Goal: Task Accomplishment & Management: Manage account settings

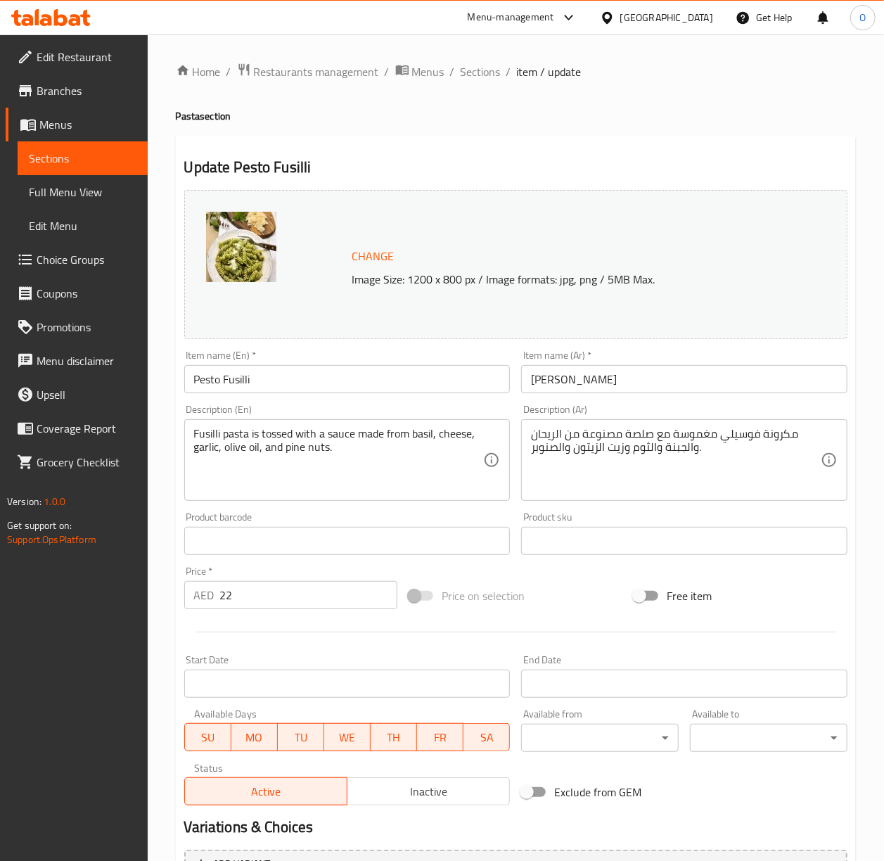
click at [229, 387] on input "Pesto Fusilli" at bounding box center [347, 379] width 326 height 28
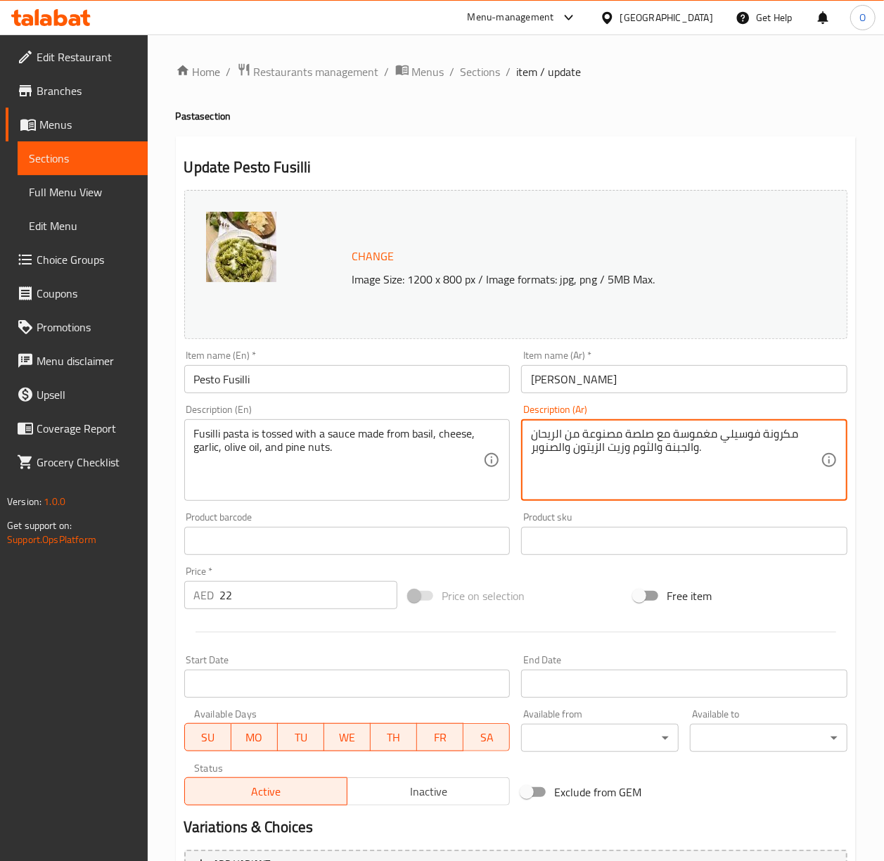
click at [772, 435] on textarea "مكرونة فوسيلي مغموسة مع صلصة مصنوعة من الريحان والجبنة والثوم وزيت الزيتون والص…" at bounding box center [676, 460] width 290 height 67
paste textarea "باستا"
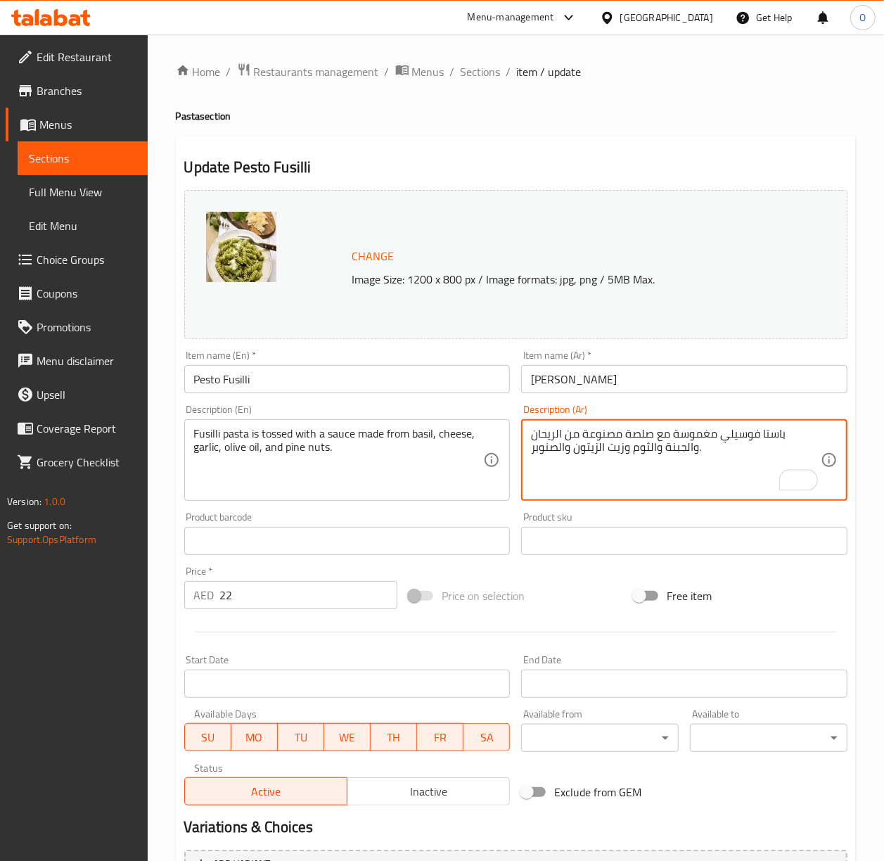
click at [695, 387] on input "بيستو فوسيلي" at bounding box center [684, 379] width 326 height 28
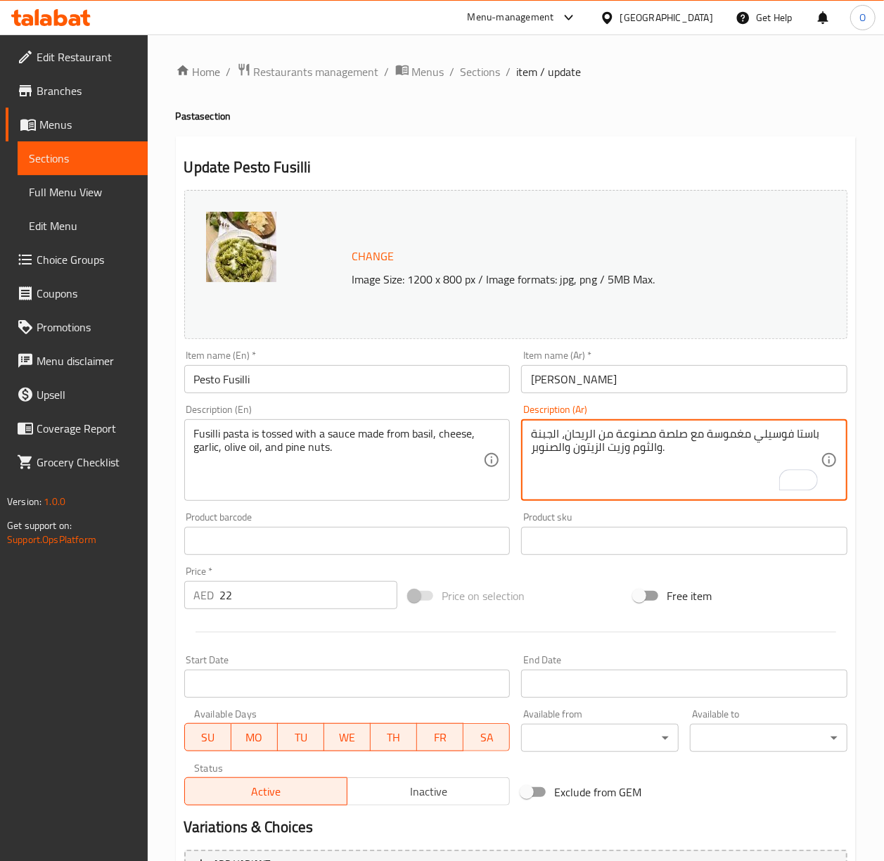
click at [657, 454] on textarea "باستا فوسيلي مغموسة مع صلصة مصنوعة من الريحان، الجبنة والثوم وزيت الزيتون والصن…" at bounding box center [676, 460] width 290 height 67
drag, startPoint x: 625, startPoint y: 456, endPoint x: 632, endPoint y: 452, distance: 7.6
click at [632, 452] on textarea "باستا فوسيلي مغموسة مع صلصة مصنوعة من الريحان، الجبنة، الثوم وزيت الزيتون والصن…" at bounding box center [676, 460] width 290 height 67
type textarea "باستا فوسيلي مغموسة مع صلصة مصنوعة من الريحان، الجبنة، الثوم، زيت الزيتون والصن…"
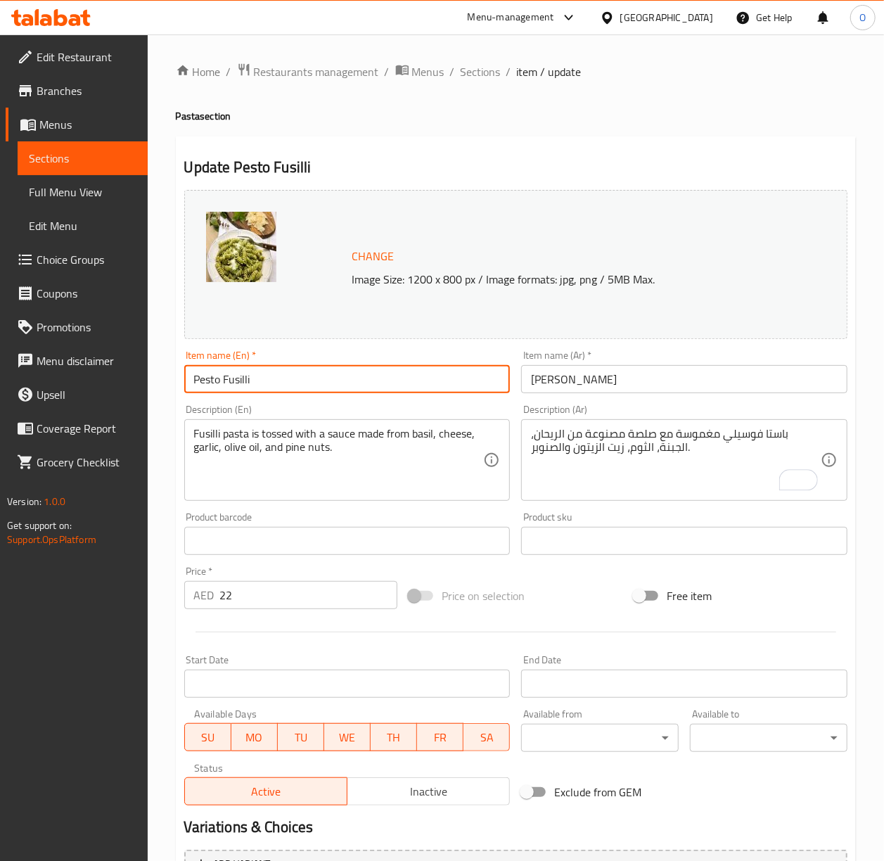
click at [479, 381] on input "Pesto Fusilli" at bounding box center [347, 379] width 326 height 28
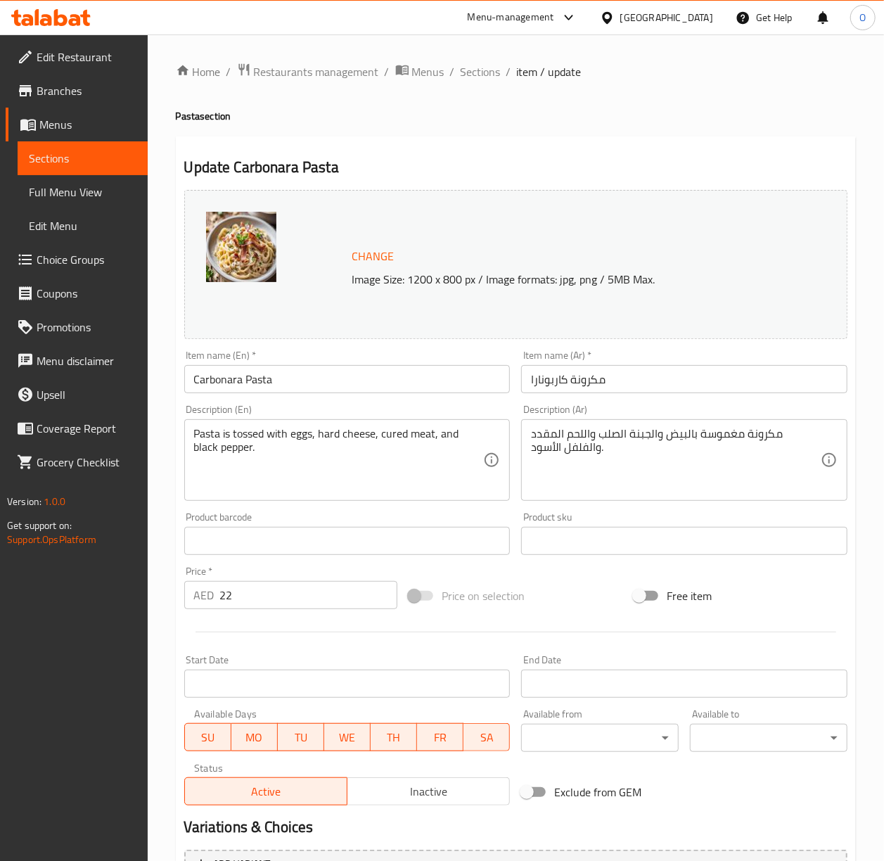
click at [598, 384] on input "مكرونة كاربونارا" at bounding box center [684, 379] width 326 height 28
type input "معكرونة كاربونارا"
click at [722, 391] on input "معكرونة كاربونارا" at bounding box center [684, 379] width 326 height 28
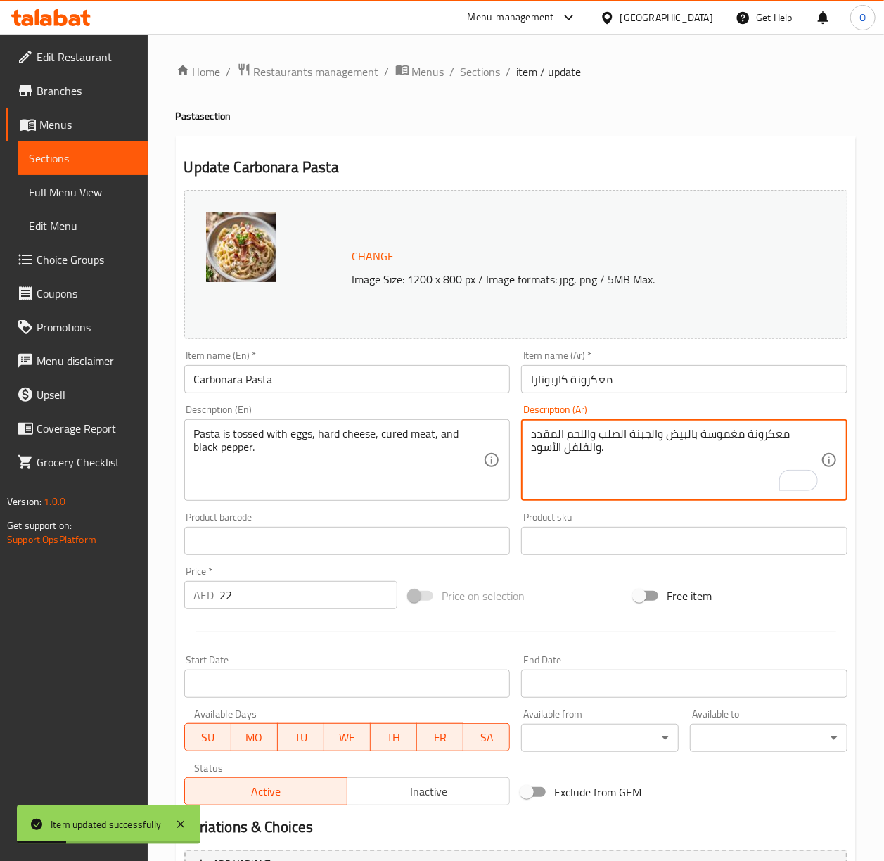
drag, startPoint x: 656, startPoint y: 436, endPoint x: 667, endPoint y: 431, distance: 12.0
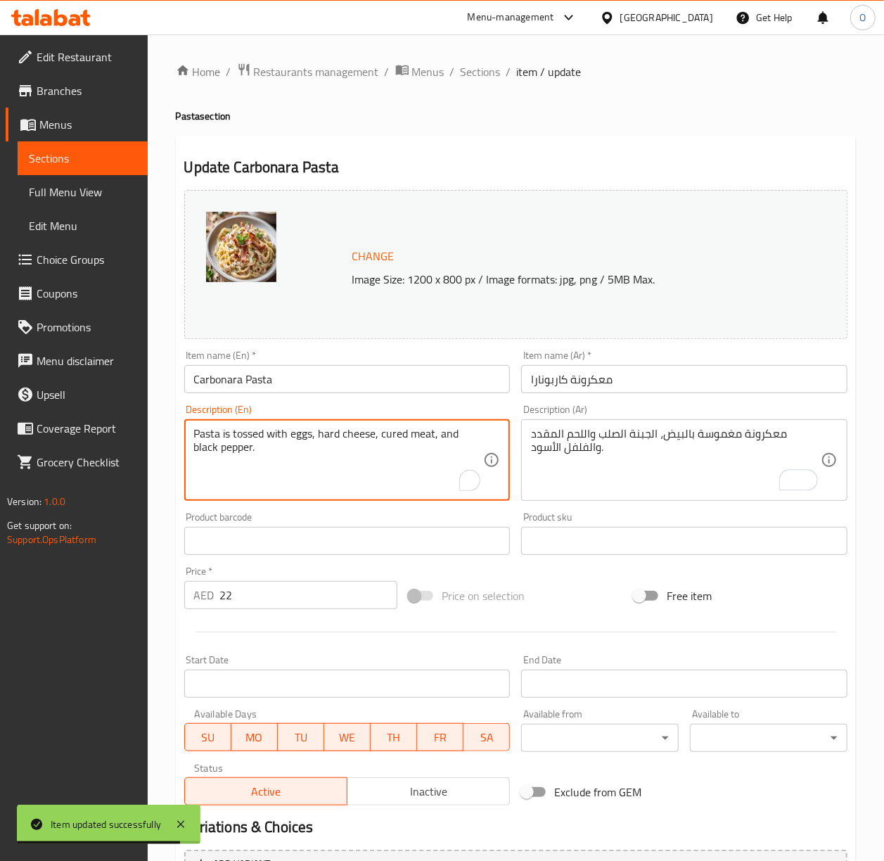
click at [398, 476] on textarea "Pasta is tossed with eggs, hard cheese, cured meat, and black pepper." at bounding box center [339, 460] width 290 height 67
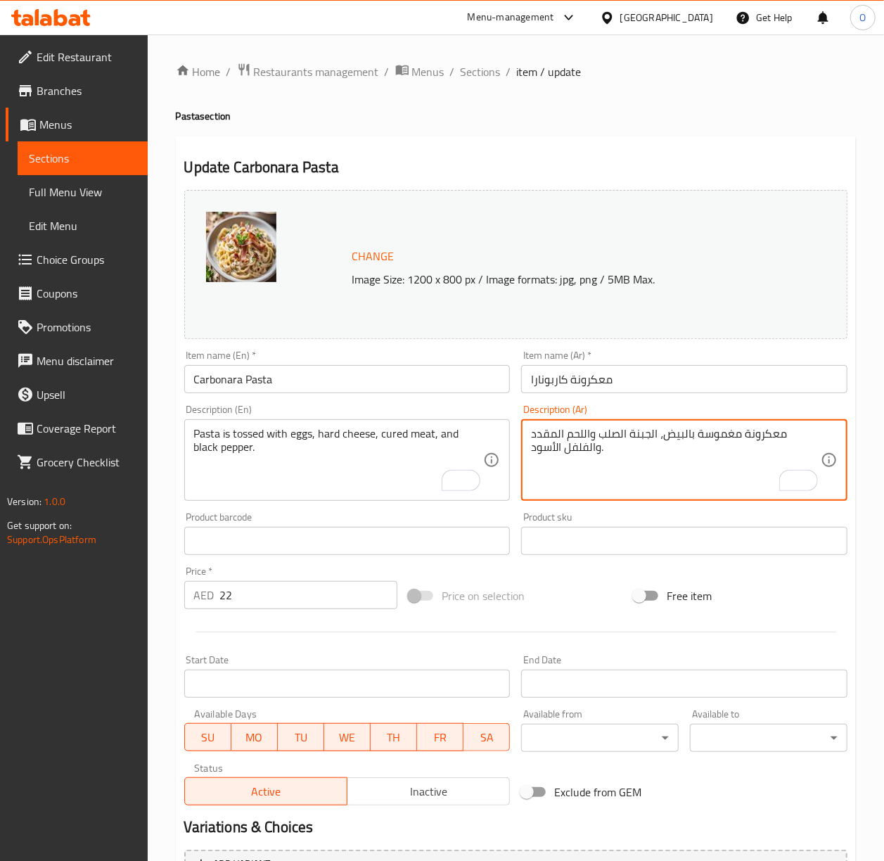
drag, startPoint x: 589, startPoint y: 439, endPoint x: 599, endPoint y: 436, distance: 10.2
type textarea "معكرونة مغموسة بالبيض، الجبنة الصلب، اللحم المقدد والفلفل الأسود."
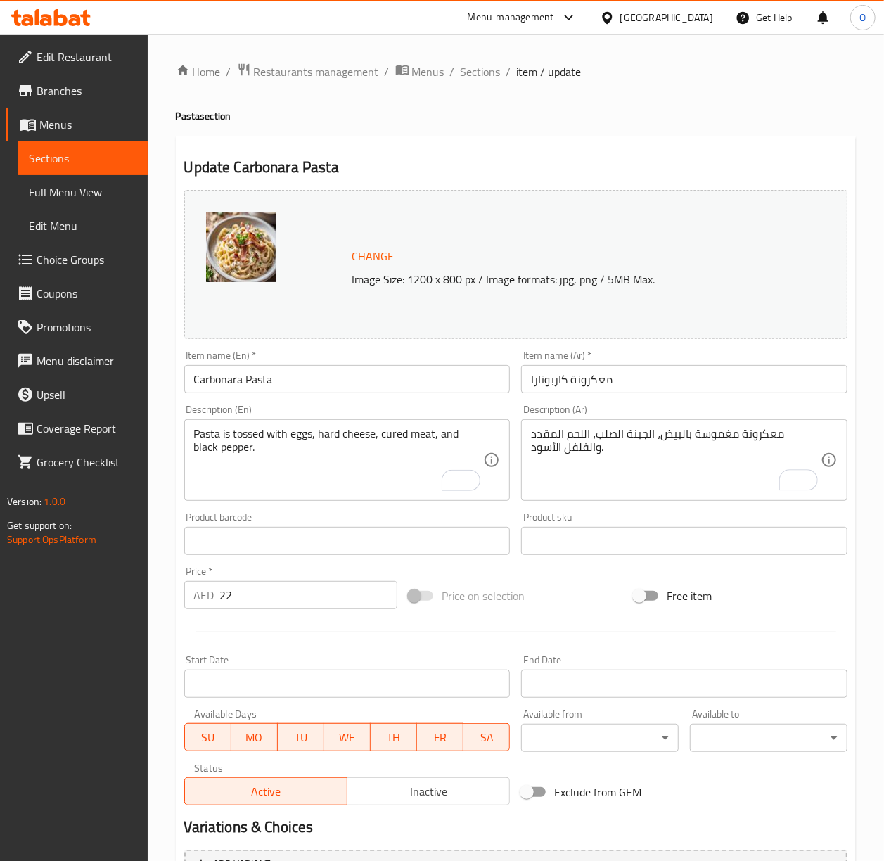
click at [470, 400] on div "Description (En) Pasta is tossed with eggs, hard cheese, cured meat, and black …" at bounding box center [348, 453] width 338 height 108
drag, startPoint x: 470, startPoint y: 400, endPoint x: 459, endPoint y: 381, distance: 21.1
click at [470, 400] on div "Description (En) Pasta is tossed with eggs, hard cheese, cured meat, and black …" at bounding box center [348, 453] width 338 height 108
click at [452, 371] on input "Carbonara Pasta" at bounding box center [347, 379] width 326 height 28
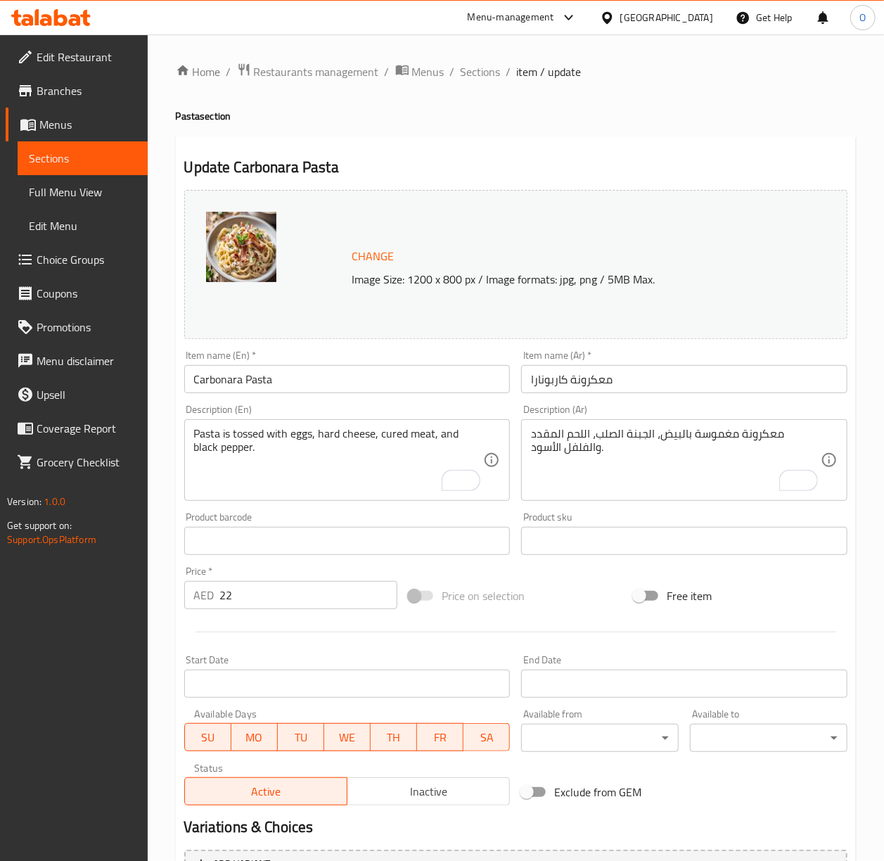
click at [388, 391] on input "Carbonara Pasta" at bounding box center [347, 379] width 326 height 28
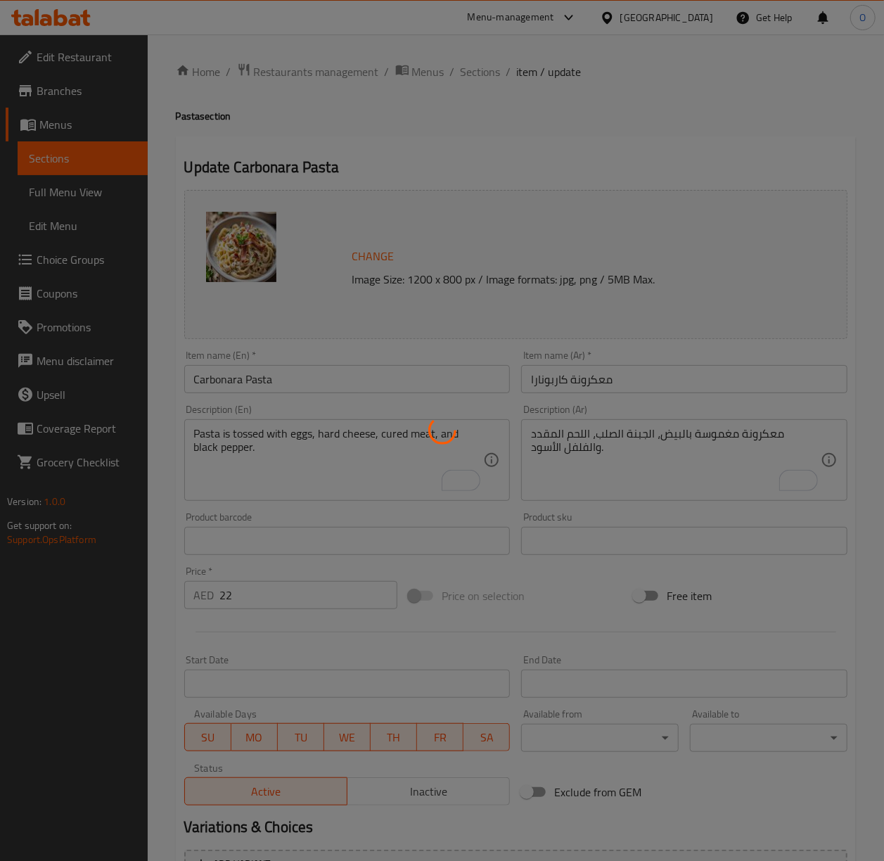
click at [389, 390] on div at bounding box center [442, 430] width 884 height 861
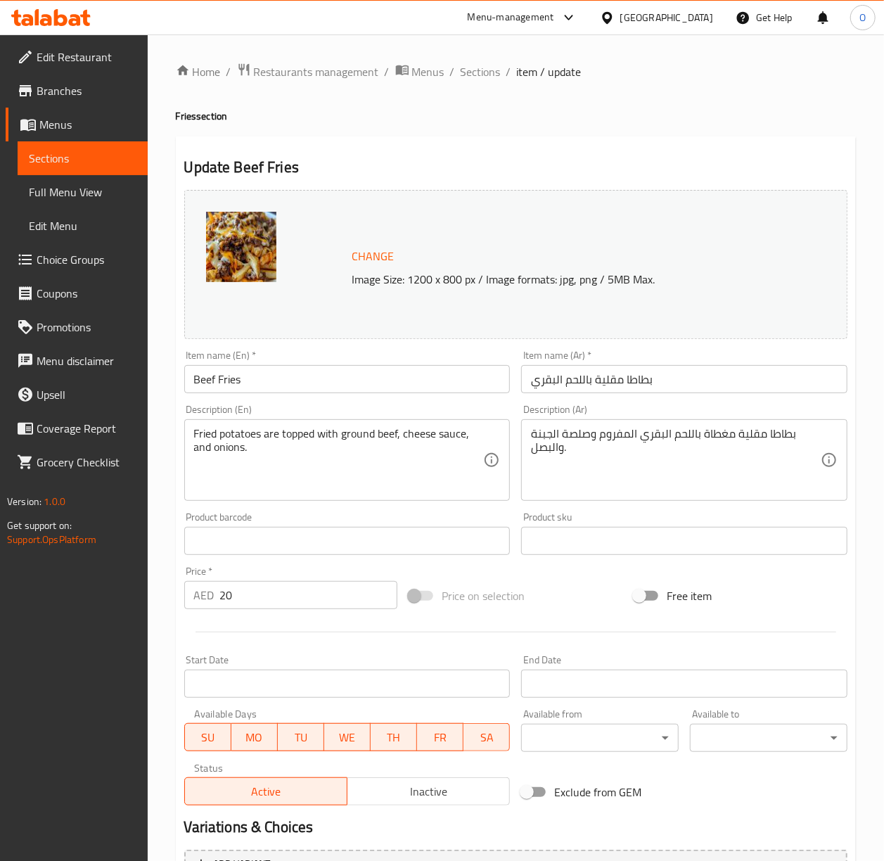
click at [573, 383] on input "بطاطا مقلية باللحم البقري" at bounding box center [684, 379] width 326 height 28
type input "لحم بقري بطاطا"
click at [436, 372] on input "Beef Fries" at bounding box center [347, 379] width 326 height 28
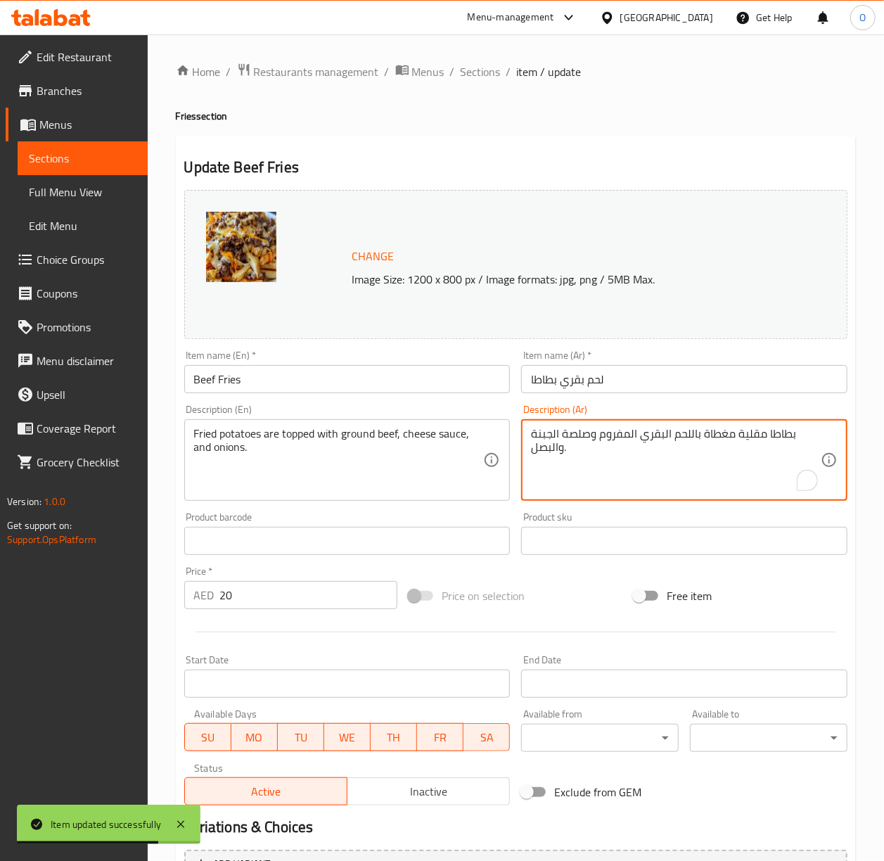
drag, startPoint x: 591, startPoint y: 436, endPoint x: 600, endPoint y: 435, distance: 9.3
type textarea "بطاطا مقلية مغطاة باللحم البقري المفروم، صلصة الجبنة والبصل."
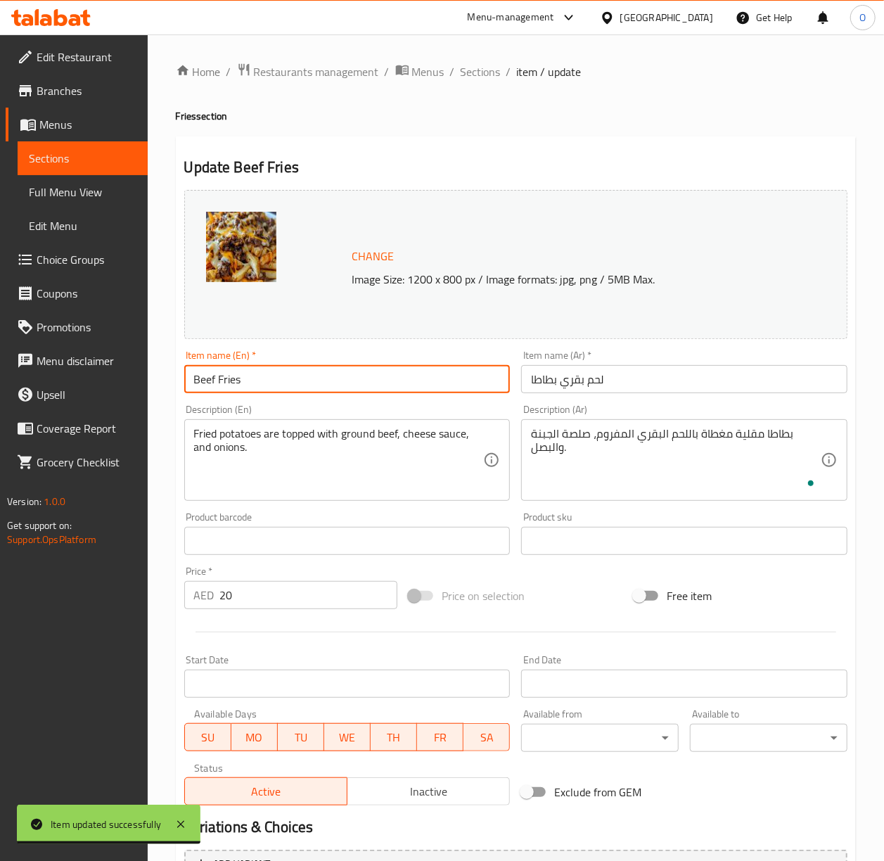
click at [419, 376] on input "Beef Fries" at bounding box center [347, 379] width 326 height 28
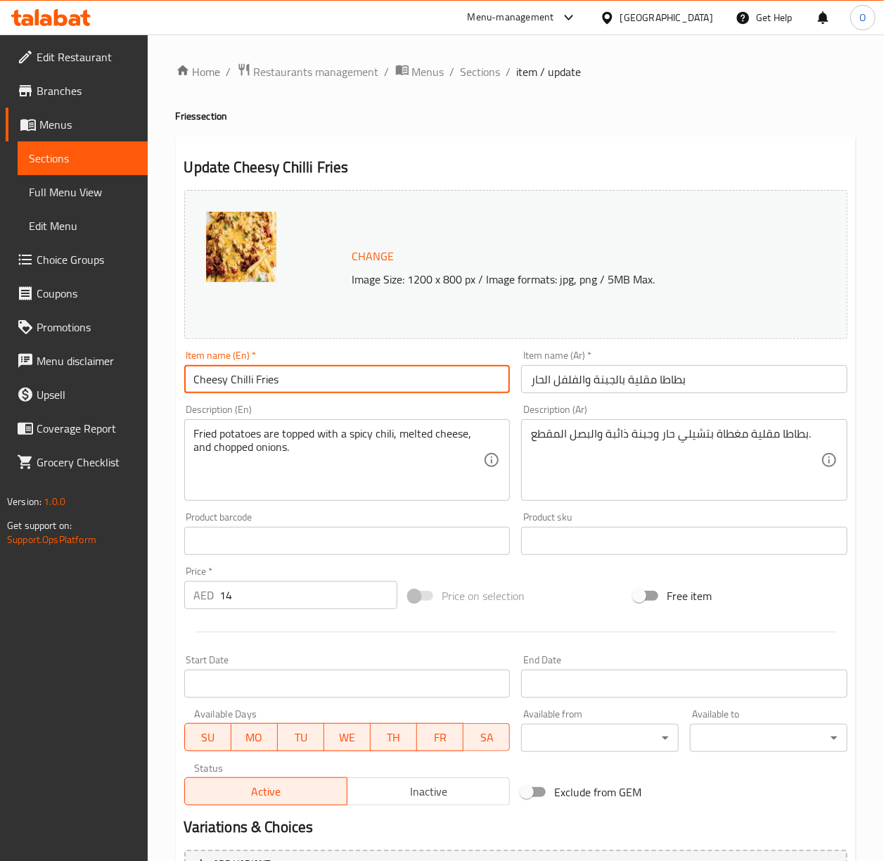
click at [249, 383] on input "Cheesy Chilli Fries" at bounding box center [347, 379] width 326 height 28
type input "Cheesy Chili Fries"
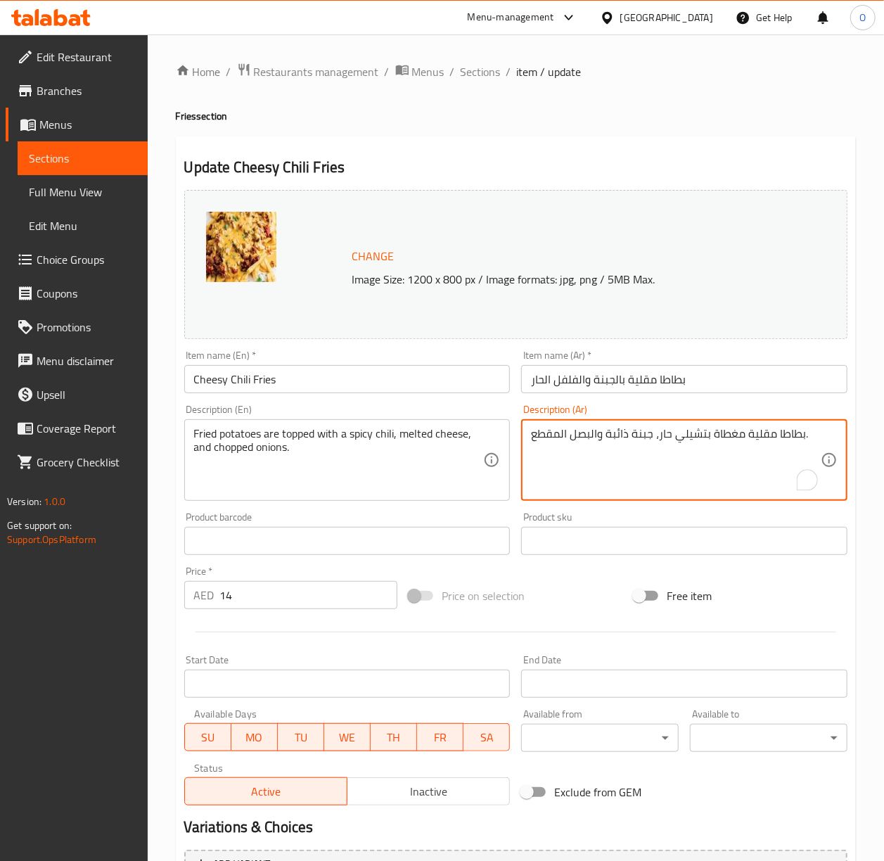
type textarea "بطاطا مقلية مغطاة بتشيلي حار، جبنة ذائبة والبصل المقطع."
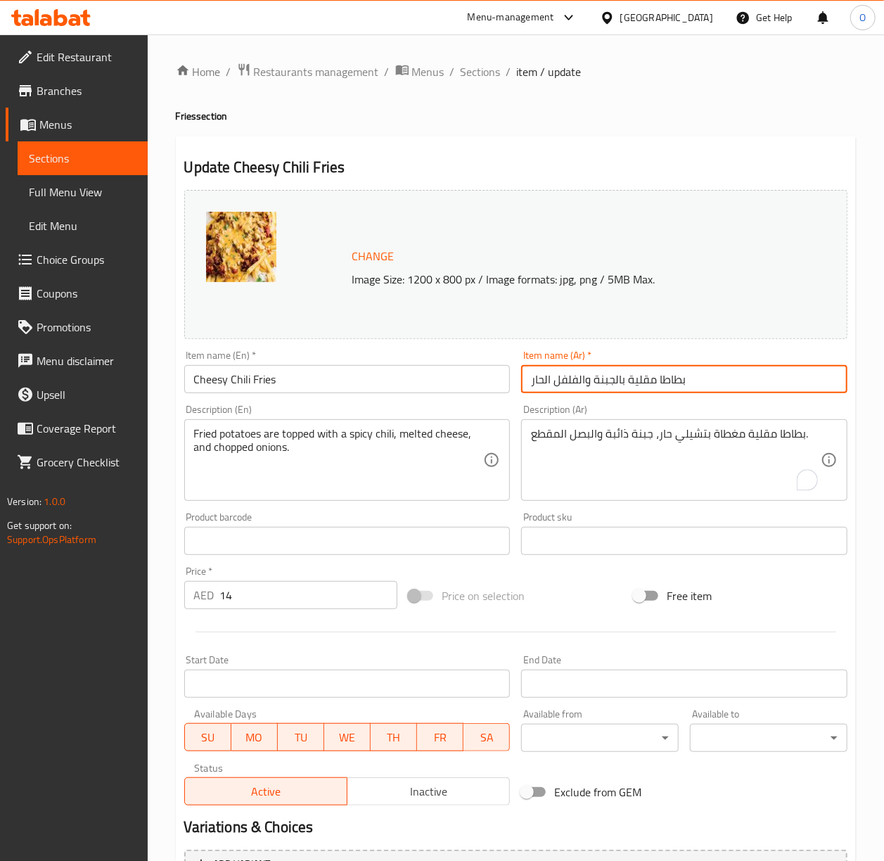
click at [625, 378] on input "بطاطا مقلية بالجبنة والفلفل الحار" at bounding box center [684, 379] width 326 height 28
click at [597, 376] on input "بطاطا مقلية حارة بالجبنة والفلفل الحار" at bounding box center [684, 379] width 326 height 28
drag, startPoint x: 592, startPoint y: 380, endPoint x: 471, endPoint y: 366, distance: 121.0
click at [471, 366] on div "Change Image Size: 1200 x 800 px / Image formats: jpg, png / 5MB Max. Item name…" at bounding box center [516, 497] width 675 height 627
type input "بطاطا مقلية حارة بالجبن"
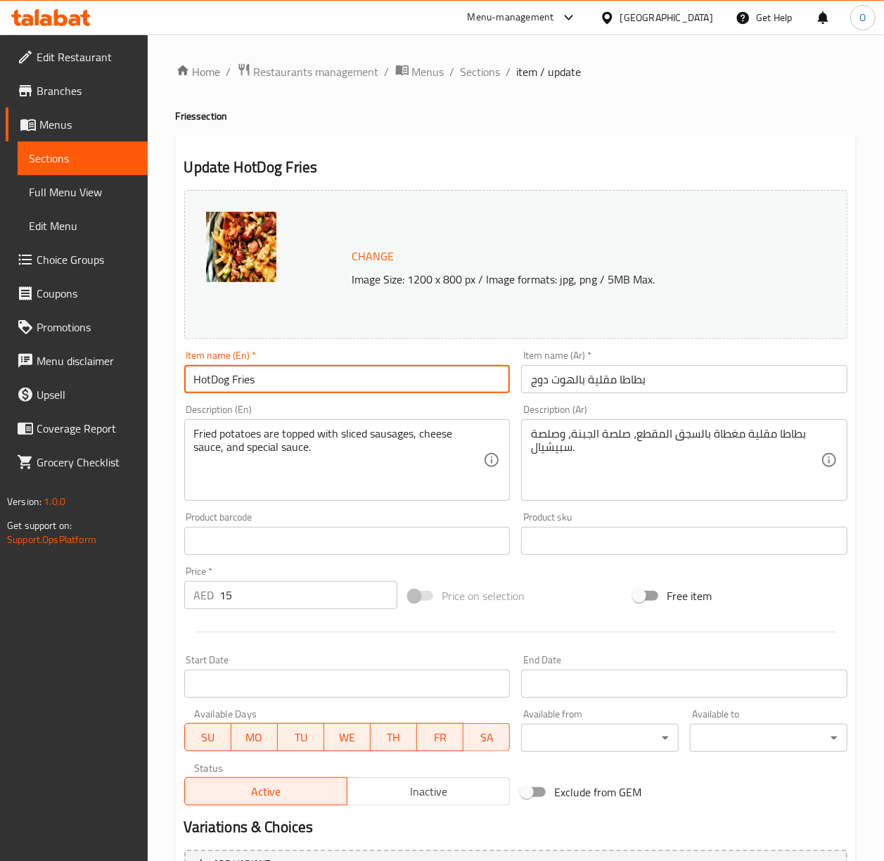
click at [214, 383] on input "HotDog Fries" at bounding box center [347, 379] width 326 height 28
type input "Hot Dog Fries"
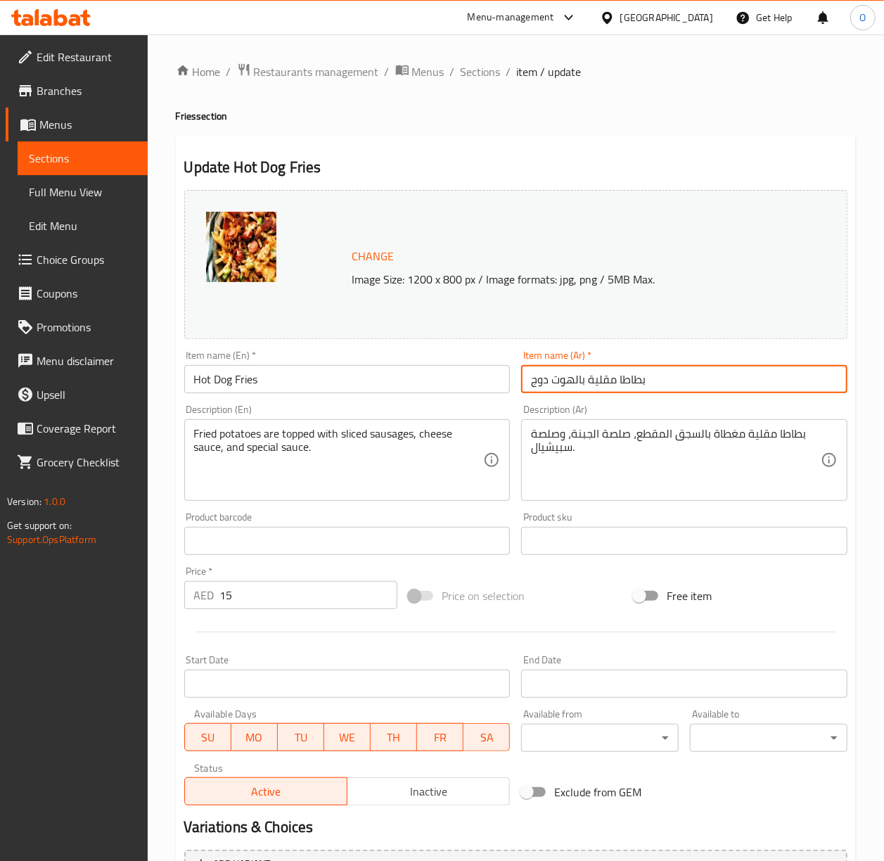
drag, startPoint x: 588, startPoint y: 384, endPoint x: 625, endPoint y: 385, distance: 36.6
click at [625, 385] on input "بطاطا مقلية بالهوت دوج" at bounding box center [684, 379] width 326 height 28
click at [570, 388] on input "بطاطس بالهوت دوج" at bounding box center [684, 379] width 326 height 28
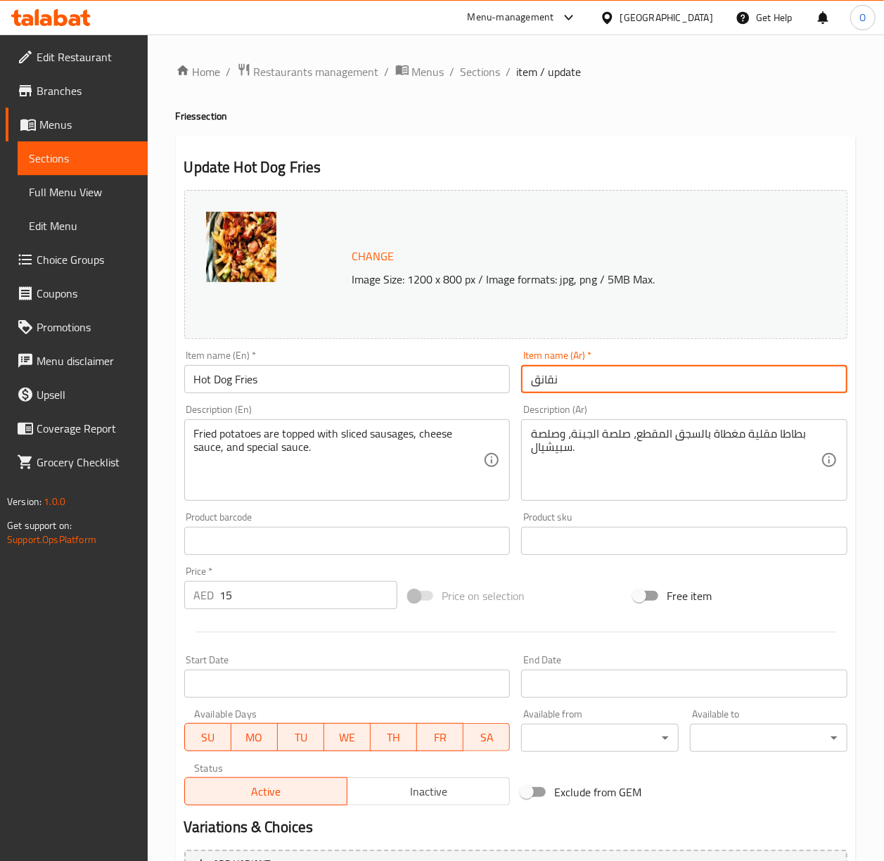
click at [575, 392] on input "نقانق" at bounding box center [684, 379] width 326 height 28
type input "بطاطس نقانق"
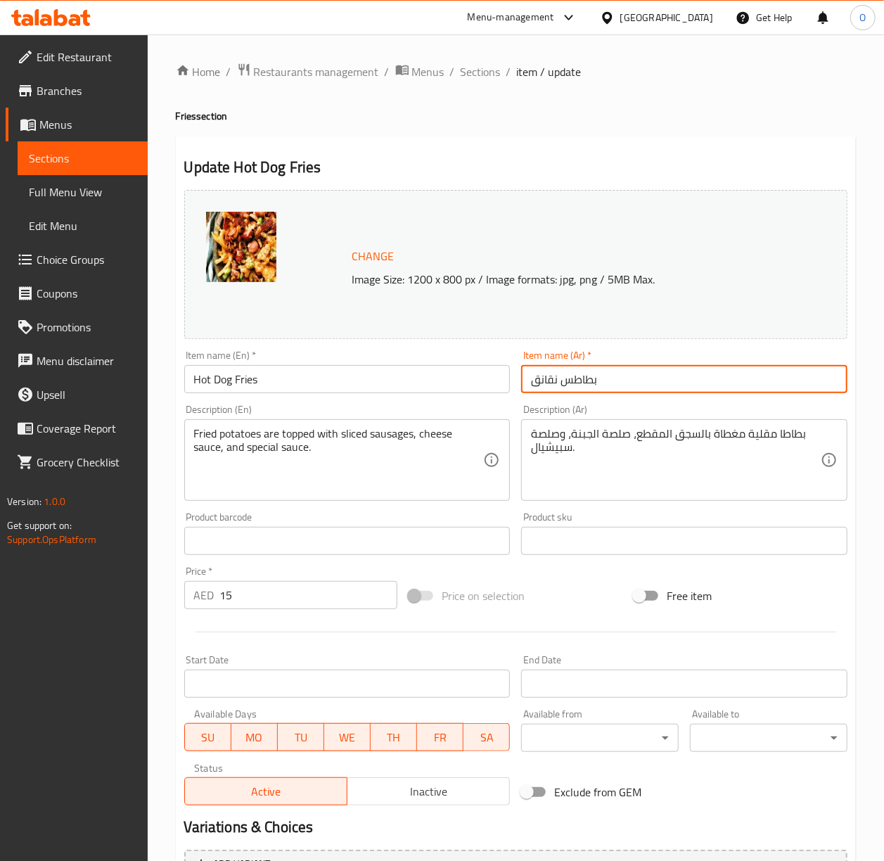
click at [568, 378] on input "ويدجز بالجبنة" at bounding box center [684, 379] width 326 height 28
click at [550, 378] on input "ويدجيس بالجبنة" at bounding box center [684, 379] width 326 height 28
type input "ويدجيس جبنة"
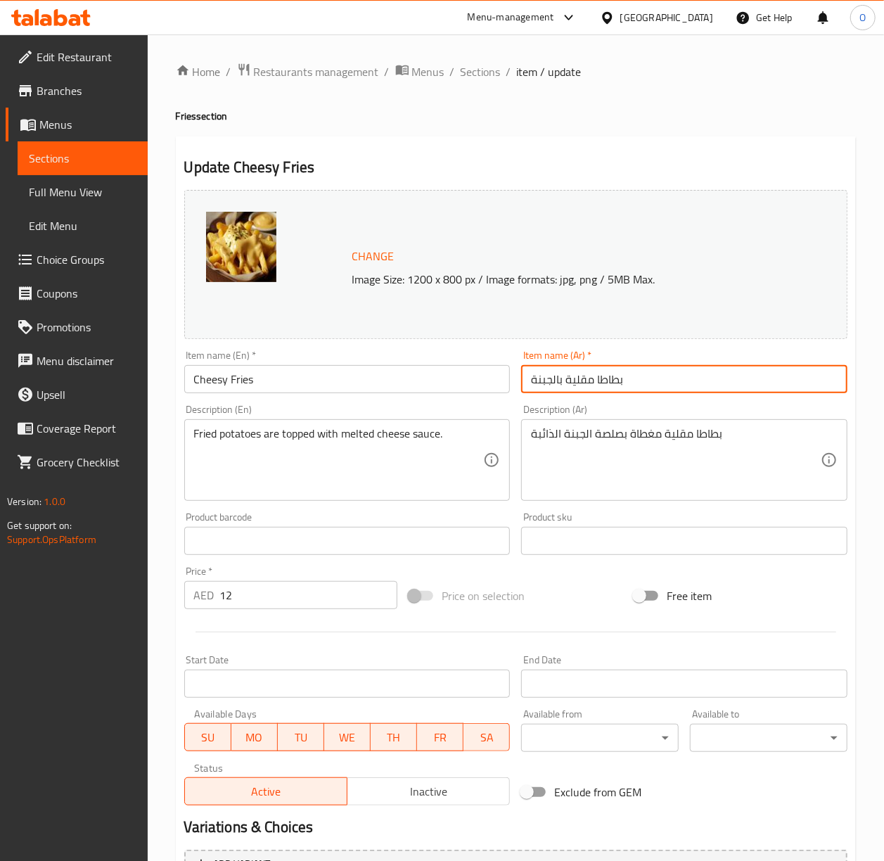
drag, startPoint x: 554, startPoint y: 380, endPoint x: 591, endPoint y: 386, distance: 37.1
click at [591, 386] on input "بطاطا مقلية بالجبنة" at bounding box center [684, 379] width 326 height 28
type input "بطاطا مع جبنة"
drag, startPoint x: 603, startPoint y: 378, endPoint x: 533, endPoint y: 371, distance: 70.0
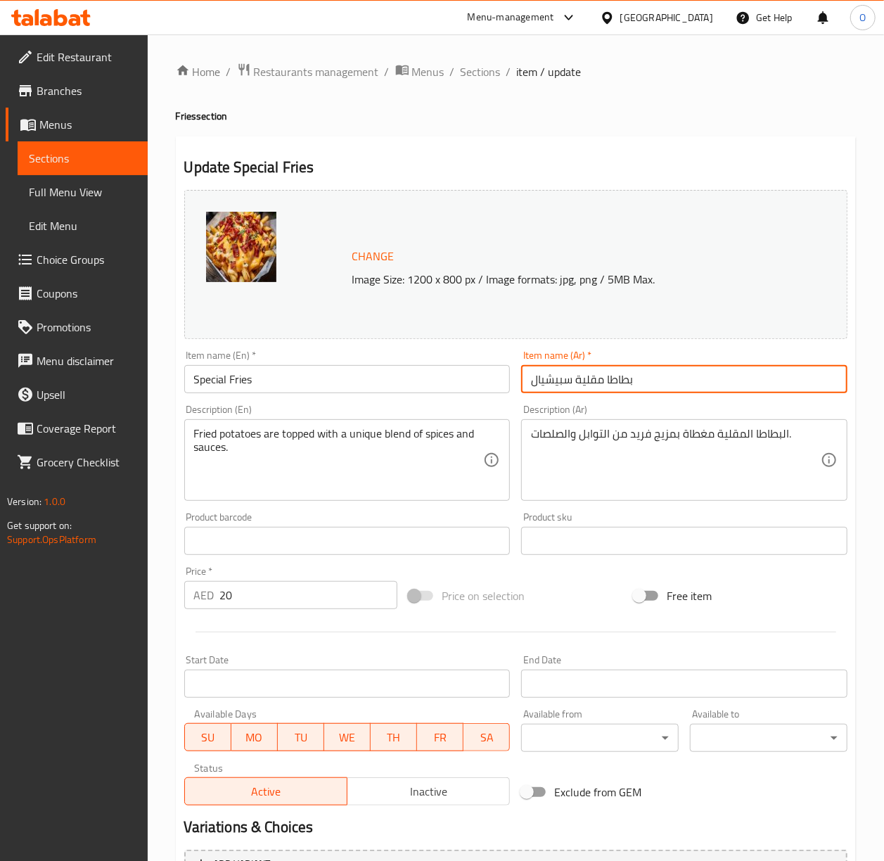
click at [533, 371] on input "بطاطا مقلية سبيشيال" at bounding box center [684, 379] width 326 height 28
type input "بطاطا خاصة"
click at [549, 383] on input "بطاطا مقلية كيرلي" at bounding box center [684, 379] width 326 height 28
type input "بطاطا مقلية كرلي"
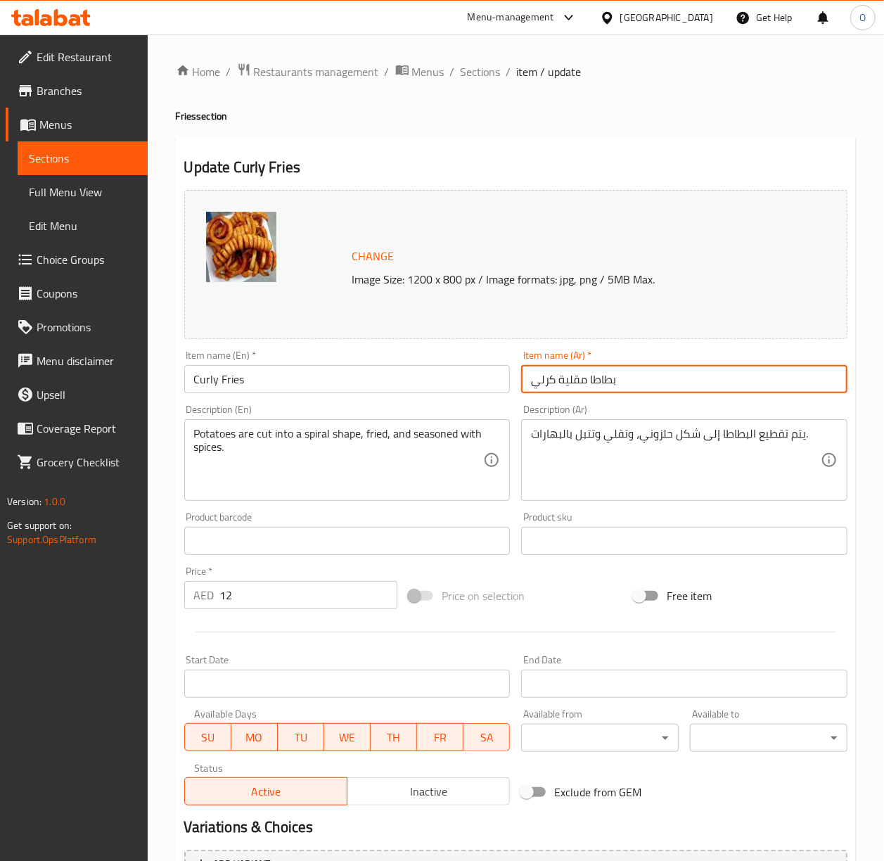
click at [568, 378] on input "بطاطا مقلية كرلي" at bounding box center [684, 379] width 326 height 28
click at [563, 380] on input "بطاطا مقلية كرلي" at bounding box center [684, 379] width 326 height 28
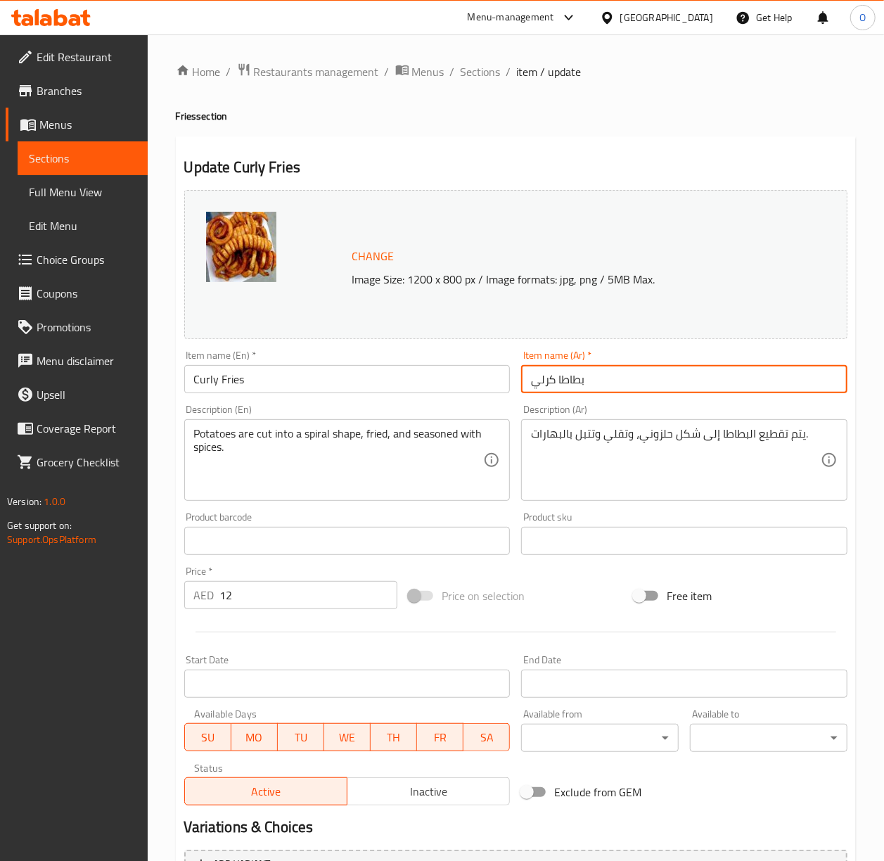
type input "بطاطا كرلي"
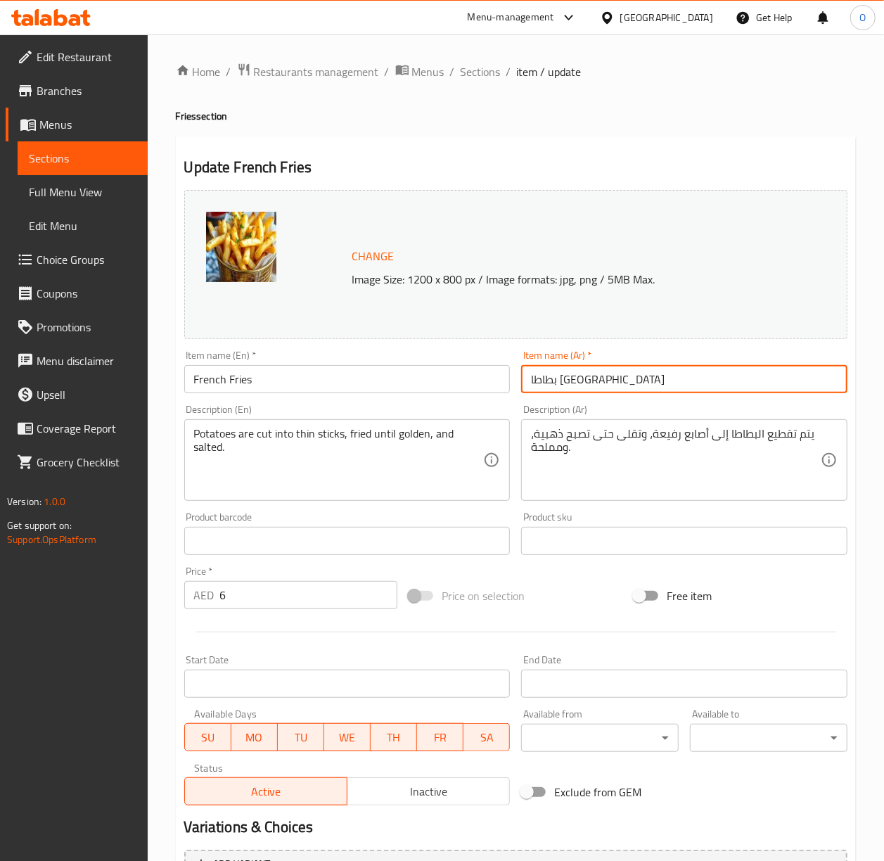
click at [616, 374] on input "بطاطا مقلية" at bounding box center [684, 379] width 326 height 28
type input "بطاطا مقلي"
drag, startPoint x: 543, startPoint y: 459, endPoint x: 549, endPoint y: 435, distance: 25.4
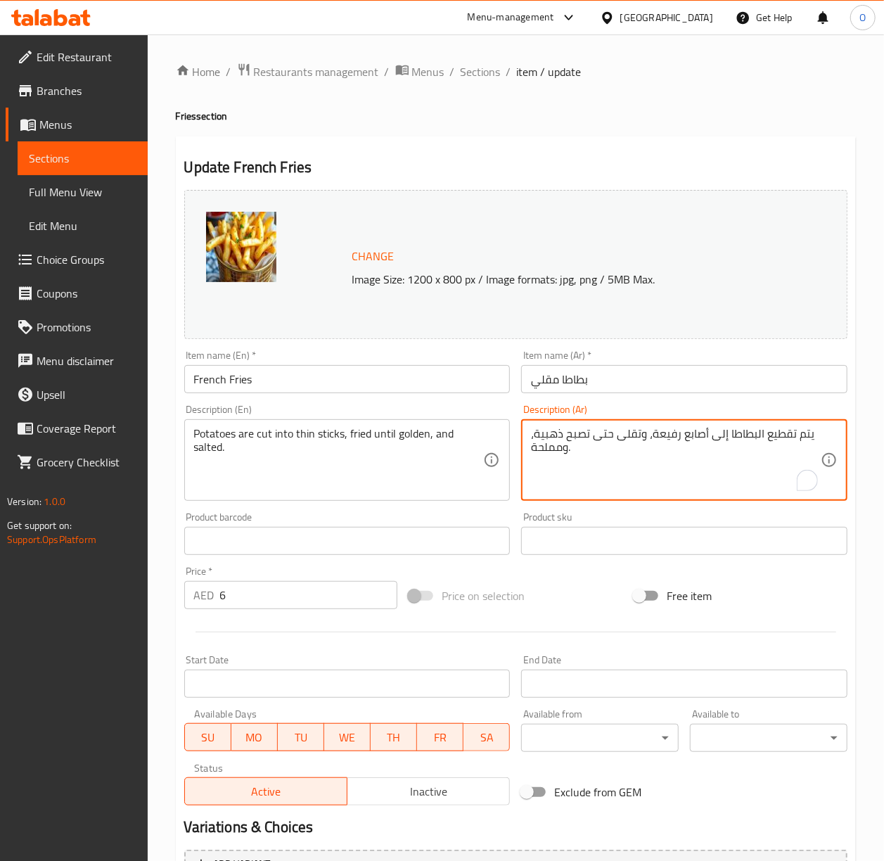
click at [547, 392] on input "بطاطا مقلي" at bounding box center [684, 379] width 326 height 28
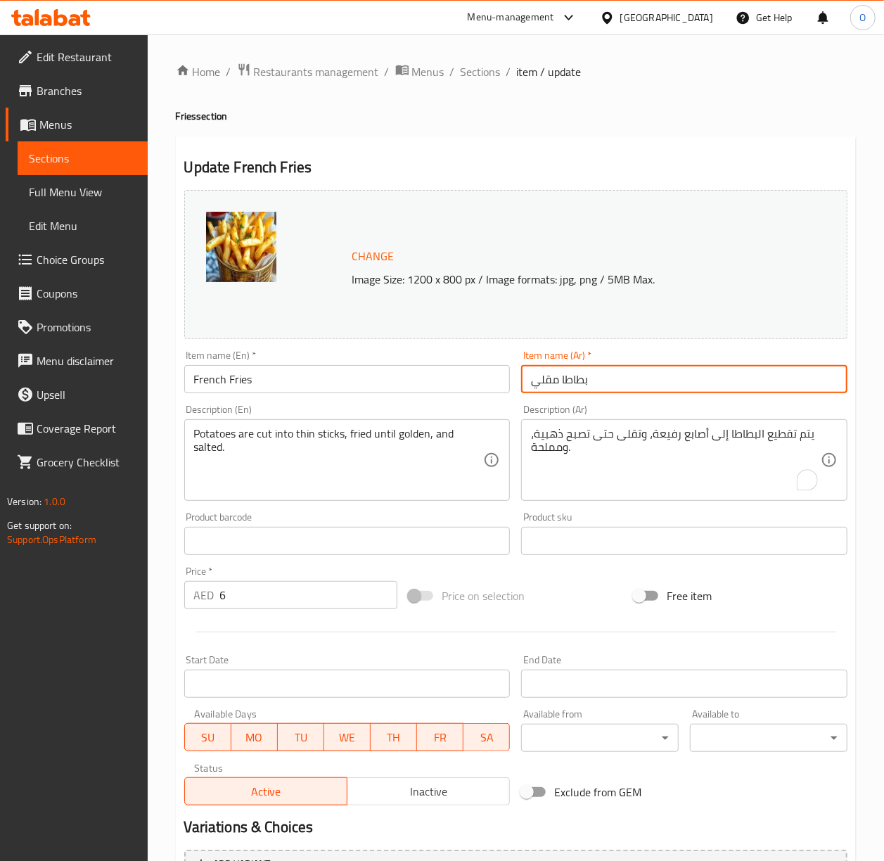
click at [538, 389] on input "بطاطا ويدجز" at bounding box center [684, 379] width 326 height 28
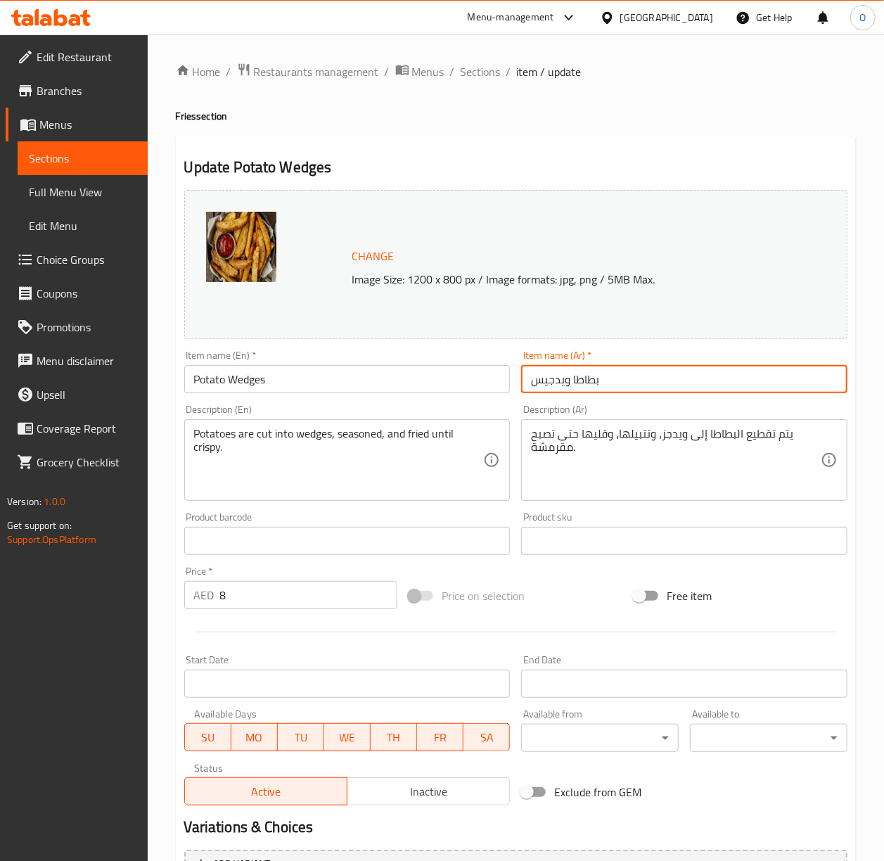
click at [625, 384] on input "بطاطا ويدجيس" at bounding box center [684, 379] width 326 height 28
type input "بطاطا ويدجيس"
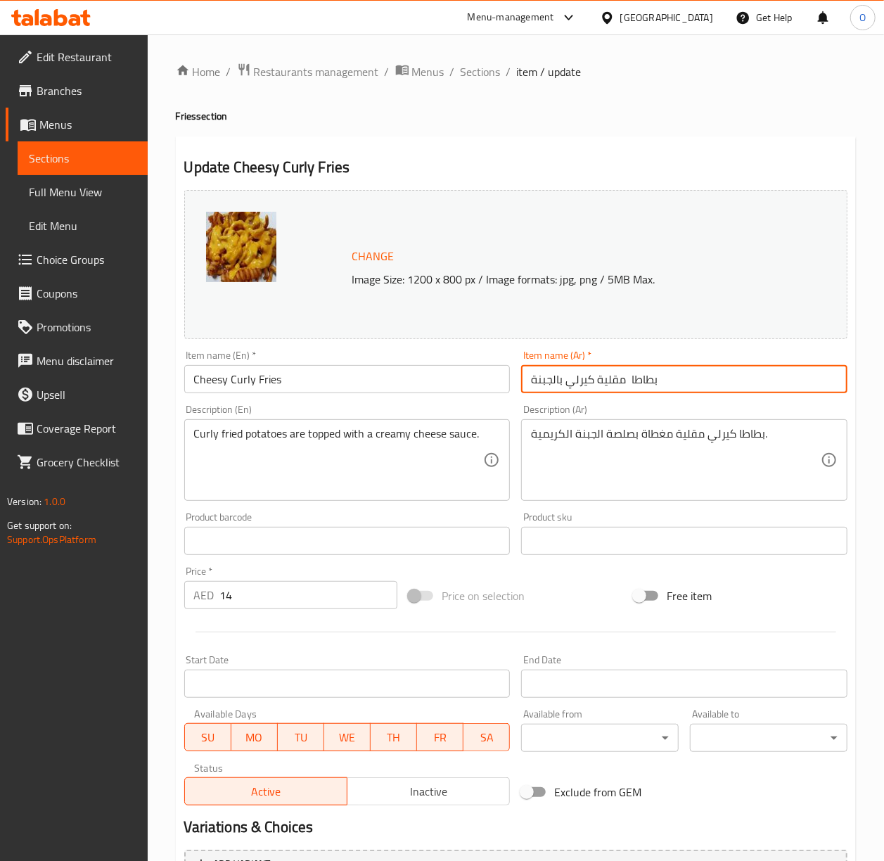
click at [616, 383] on input "بطاطا مقلية كيرلي بالجبنة" at bounding box center [684, 379] width 326 height 28
click at [583, 383] on input "بطاطا كيرلي بالجبنة" at bounding box center [684, 379] width 326 height 28
click at [561, 383] on input "بطاطا كرلي بالجبنة" at bounding box center [684, 379] width 326 height 28
type input "بطاطا كرلي مع جبنة"
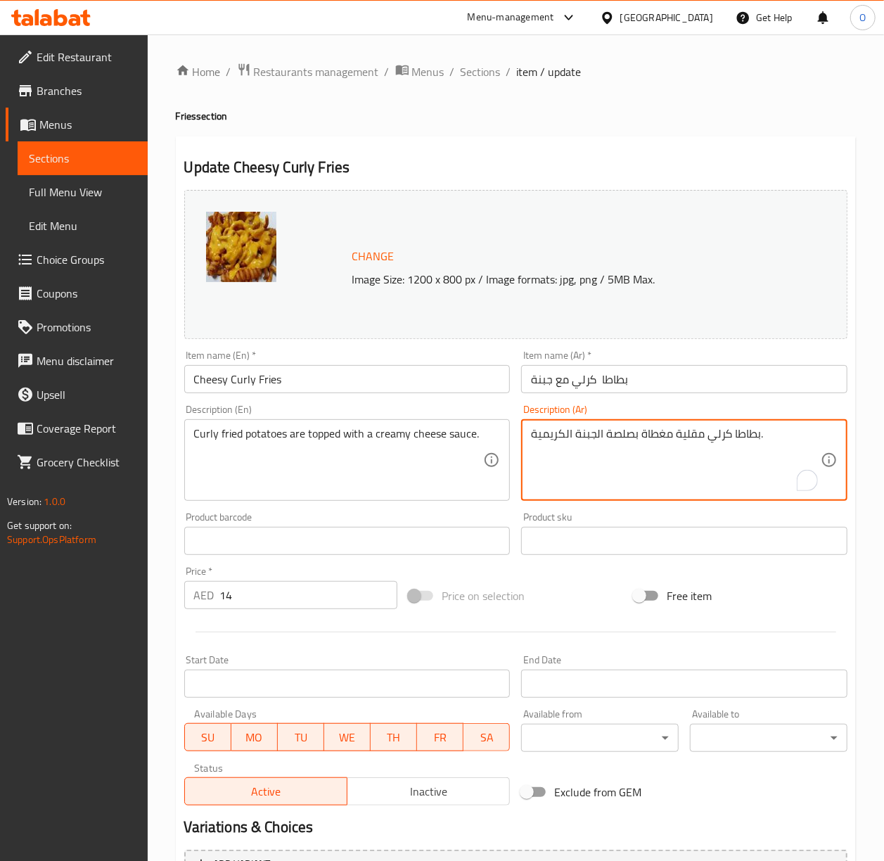
type textarea "بطاطا كرلي مقلية مغطاة بصلصة الجبنة الكريمية."
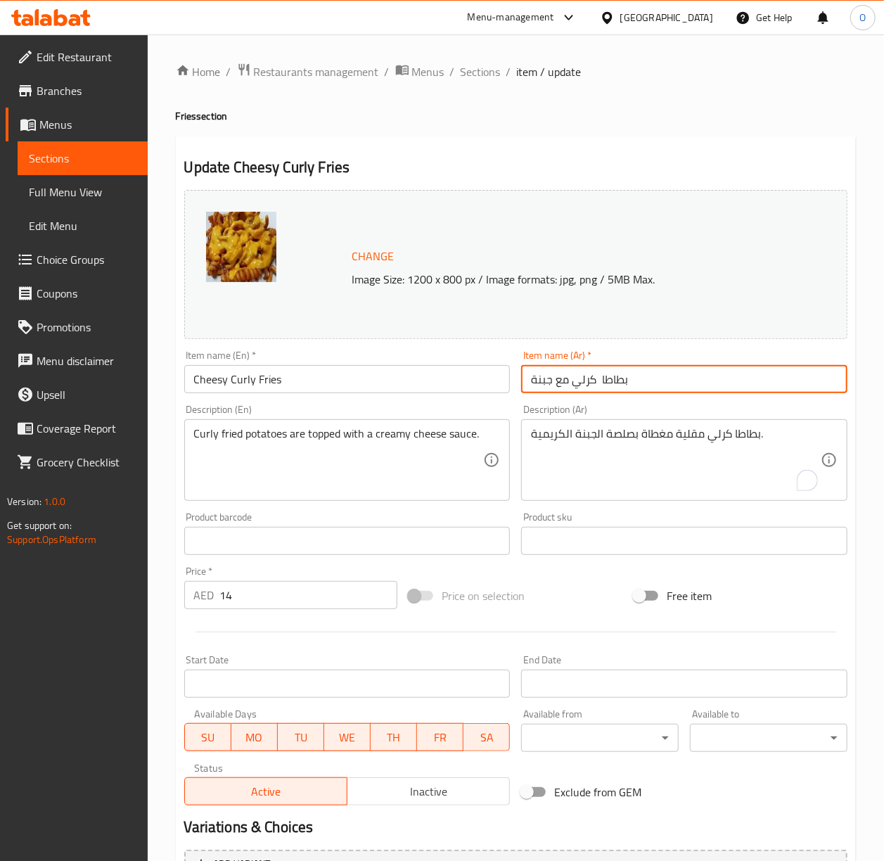
click at [572, 386] on input "بطاطا كرلي مع جبنة" at bounding box center [684, 379] width 326 height 28
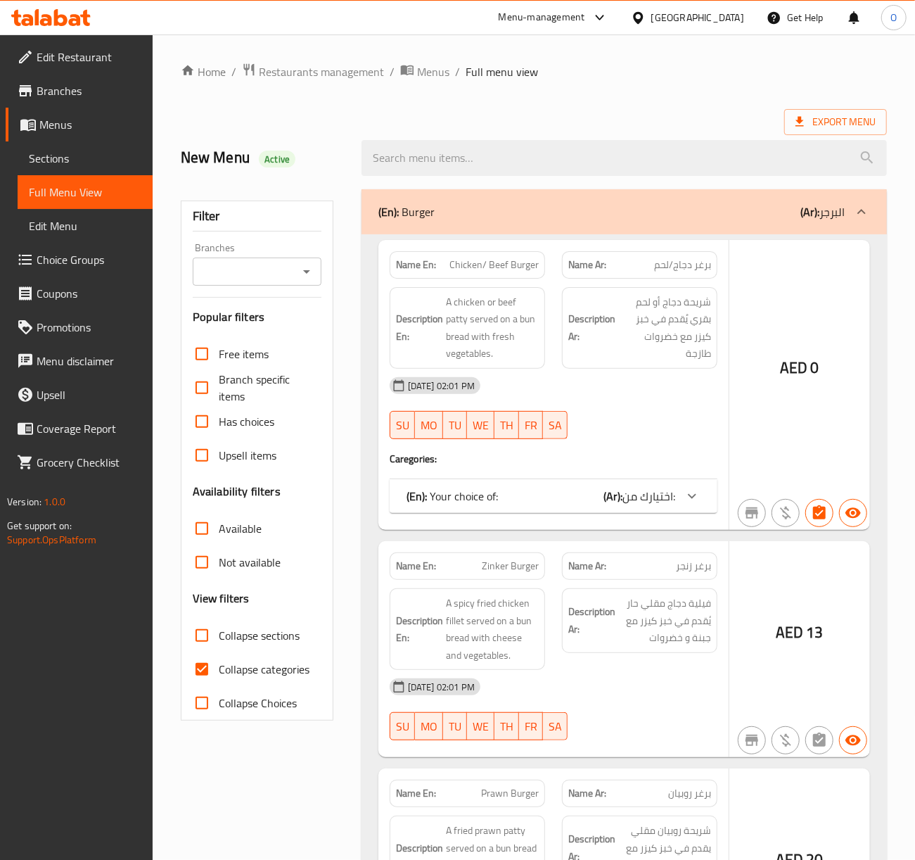
click at [79, 164] on div at bounding box center [457, 430] width 915 height 860
click at [79, 160] on div at bounding box center [457, 430] width 915 height 860
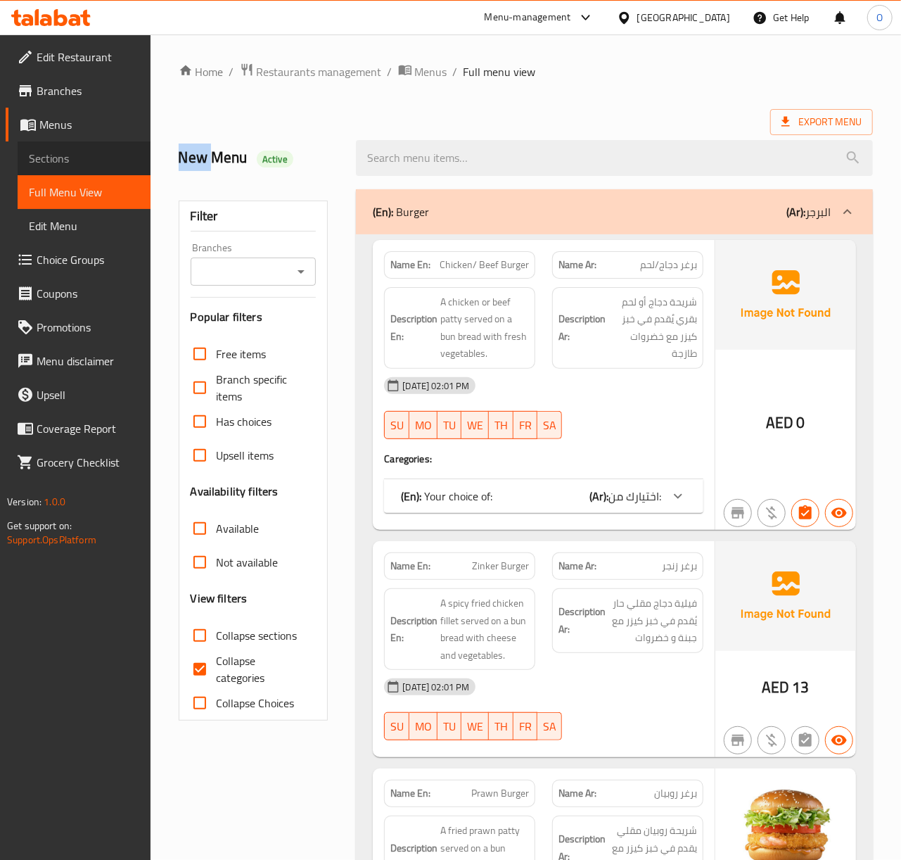
click at [79, 160] on span "Sections" at bounding box center [84, 158] width 110 height 17
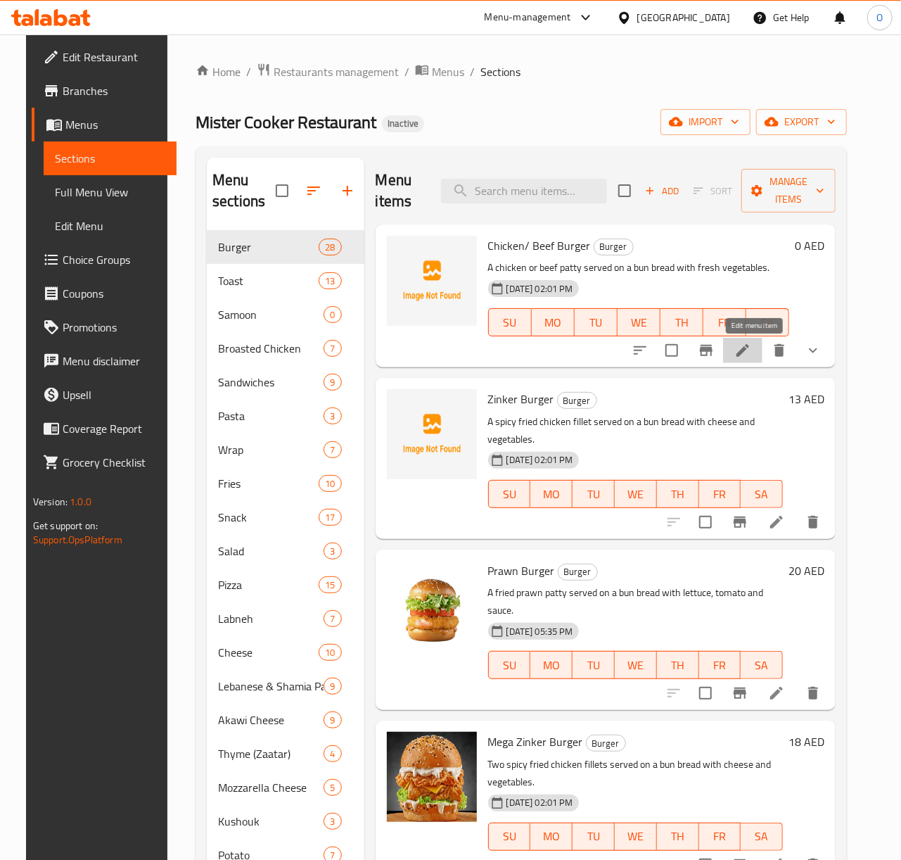
click at [746, 355] on icon at bounding box center [742, 350] width 17 height 17
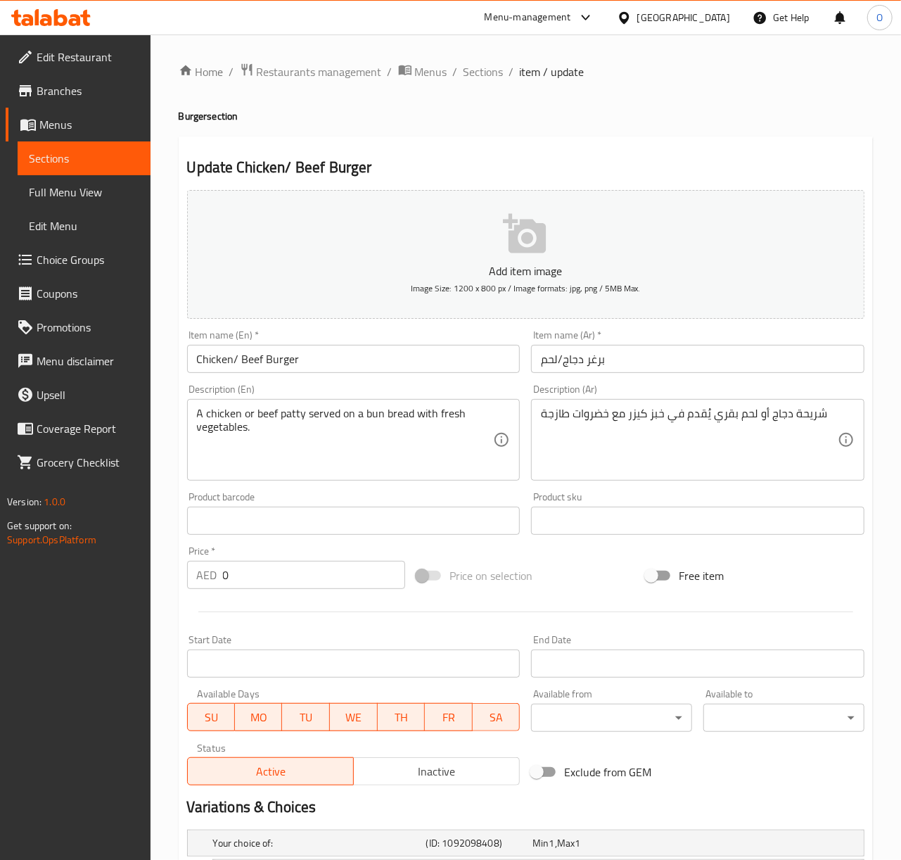
click at [606, 364] on input "برغر دجاج/لحم" at bounding box center [697, 359] width 333 height 28
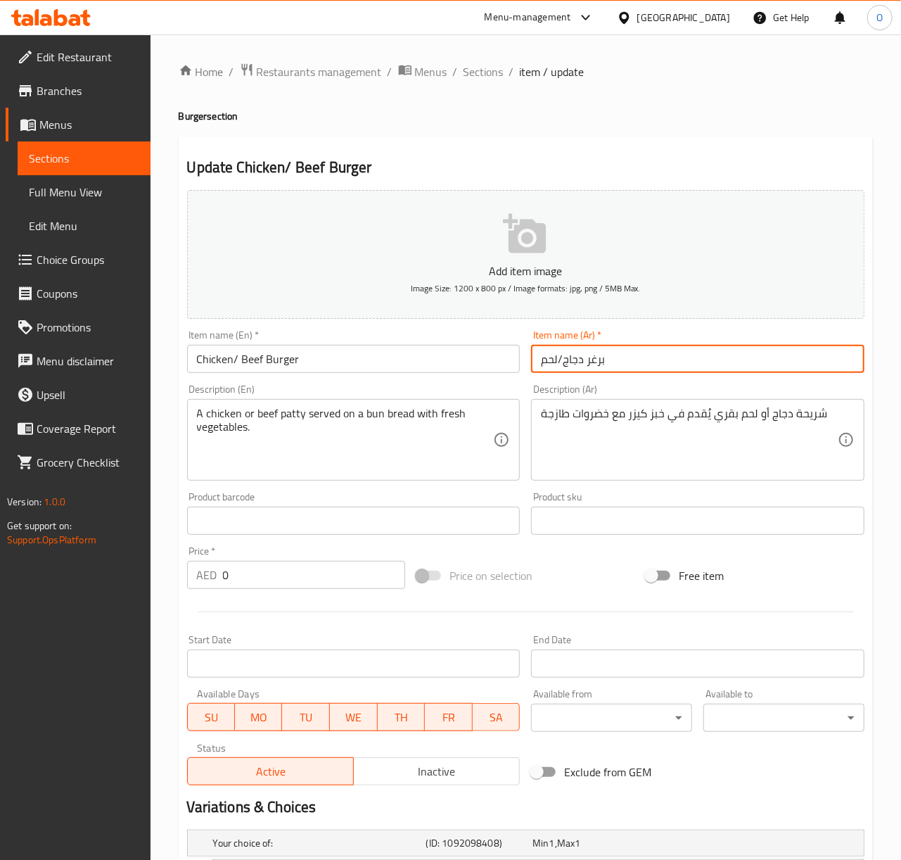
click at [623, 357] on input "برغر دجاج/لحم" at bounding box center [697, 359] width 333 height 28
type input "برغر دجاج/لحم بقري"
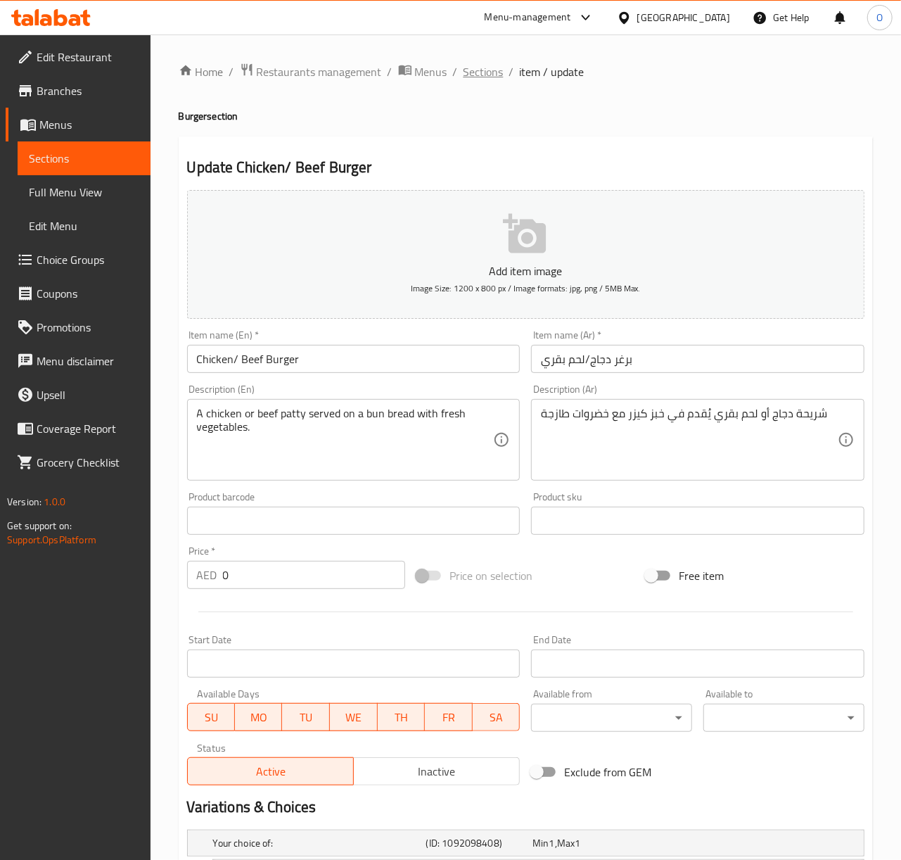
click at [485, 77] on span "Sections" at bounding box center [484, 71] width 40 height 17
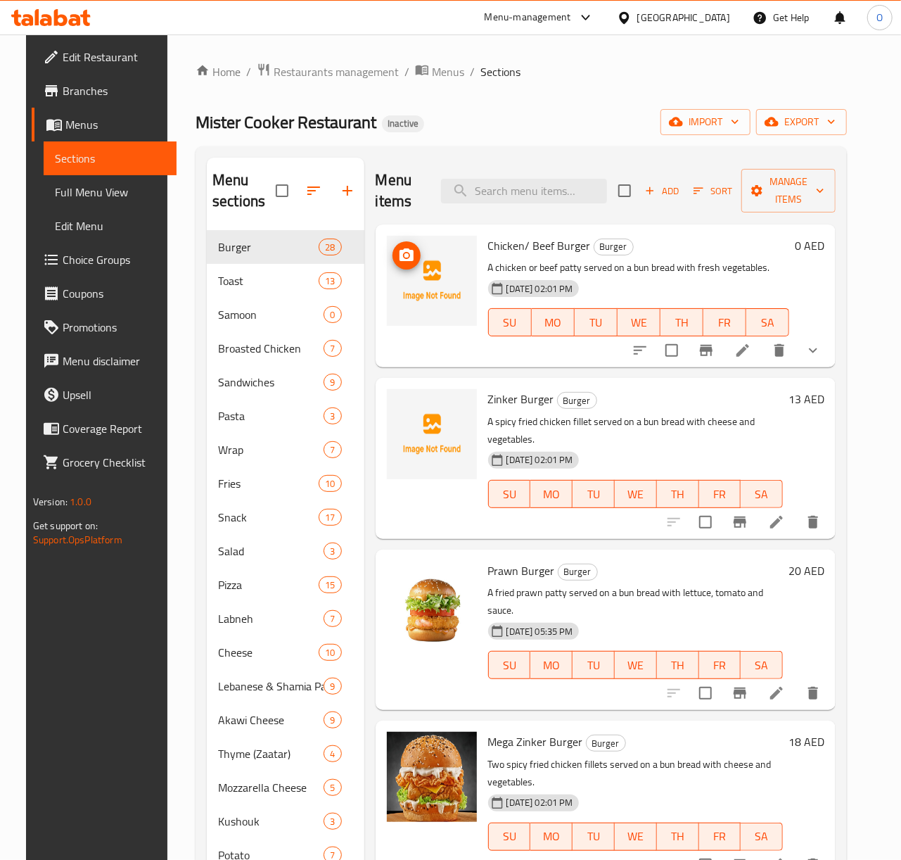
scroll to position [1129, 0]
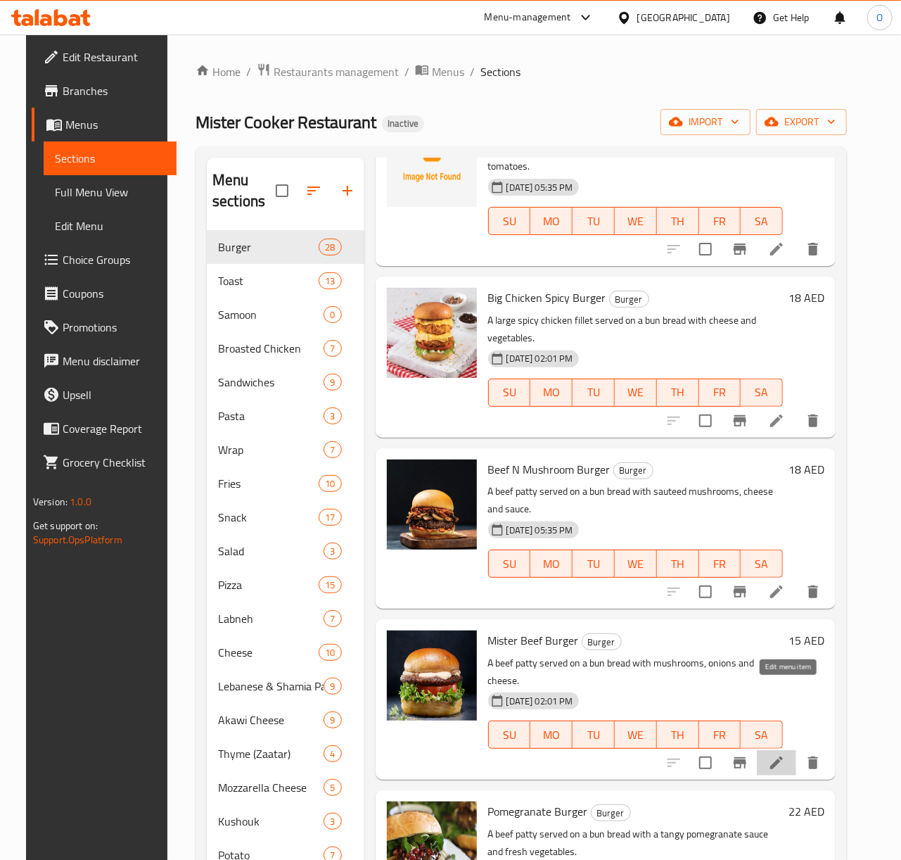
click at [783, 754] on icon at bounding box center [776, 762] width 17 height 17
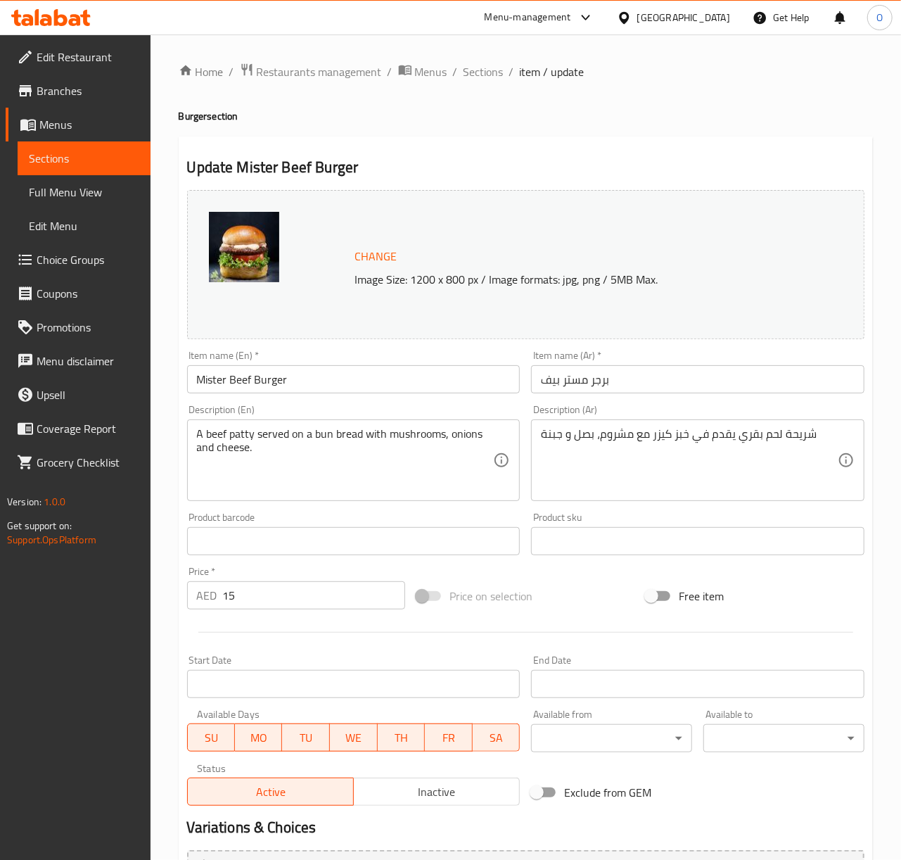
click at [550, 381] on input "برجر مستر بيف" at bounding box center [697, 379] width 333 height 28
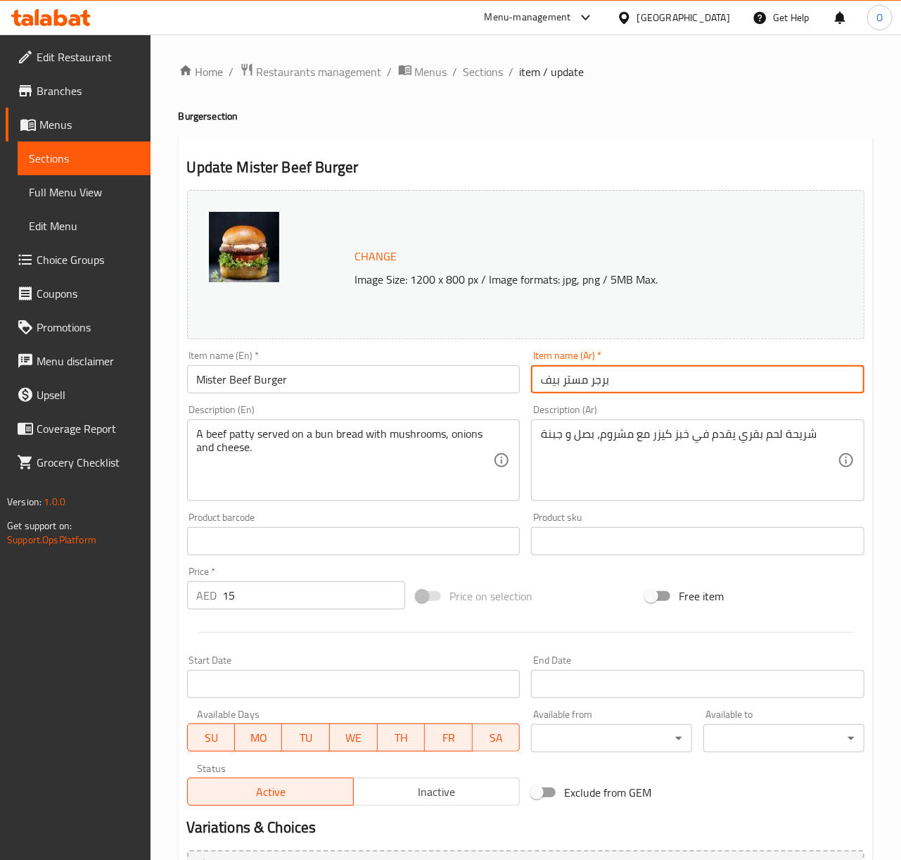
click at [550, 381] on input "برجر مستر بيف" at bounding box center [697, 379] width 333 height 28
type input "برجر مستر لحم بقري"
click at [485, 77] on span "Sections" at bounding box center [484, 71] width 40 height 17
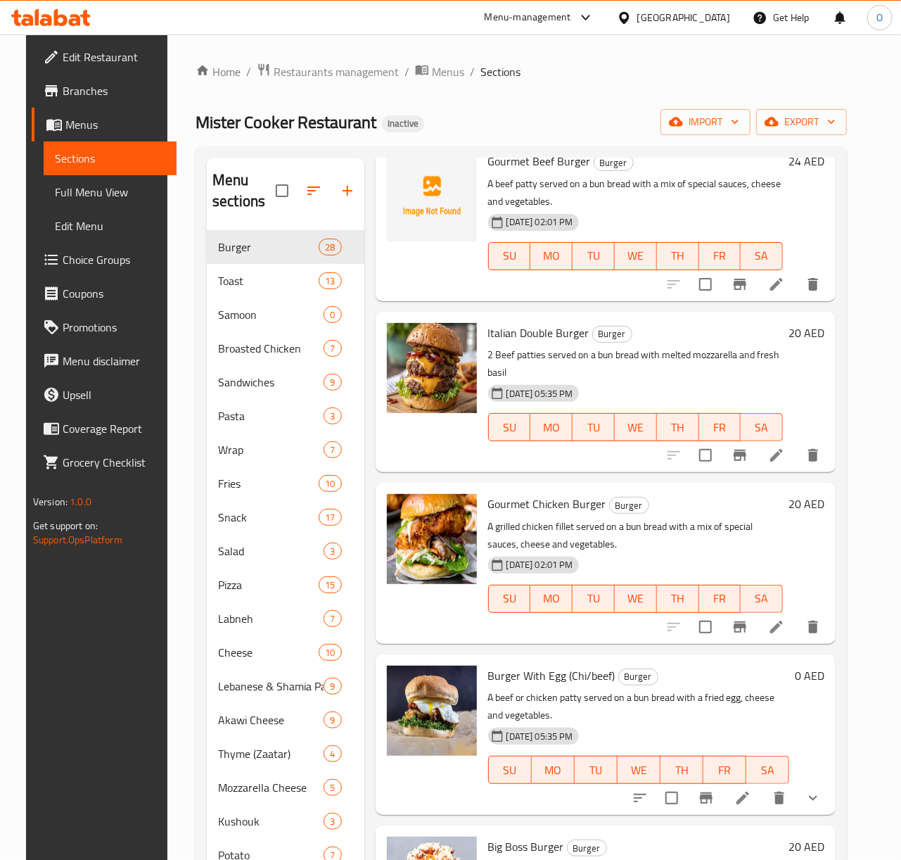
scroll to position [2215, 0]
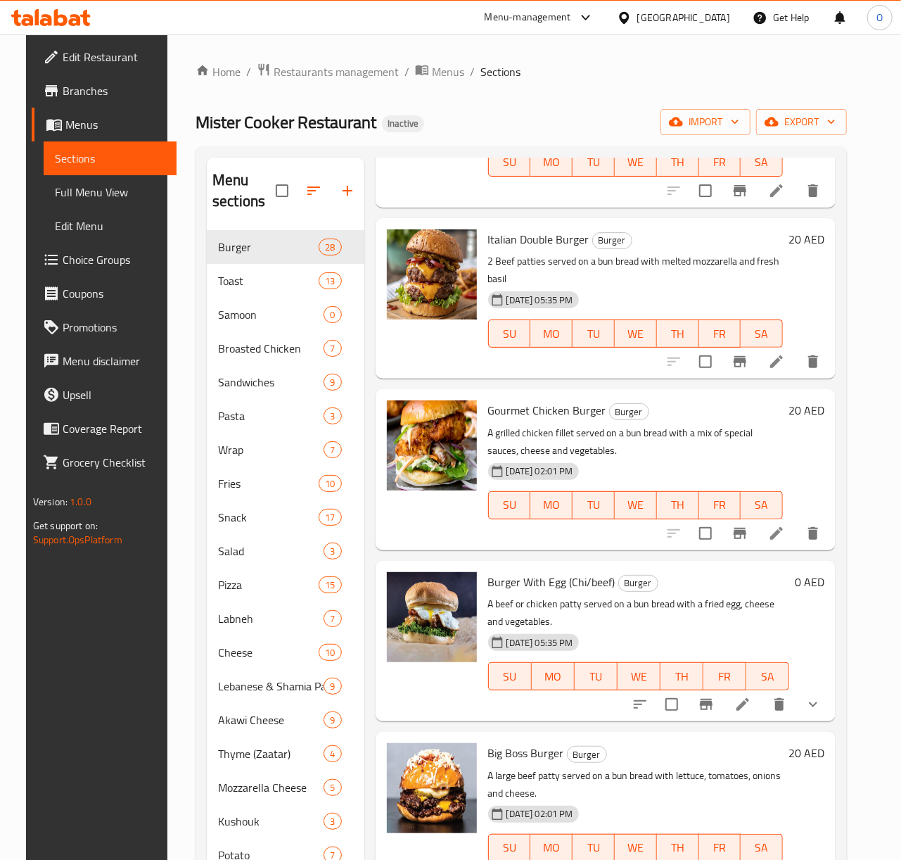
click at [746, 696] on icon at bounding box center [742, 704] width 17 height 17
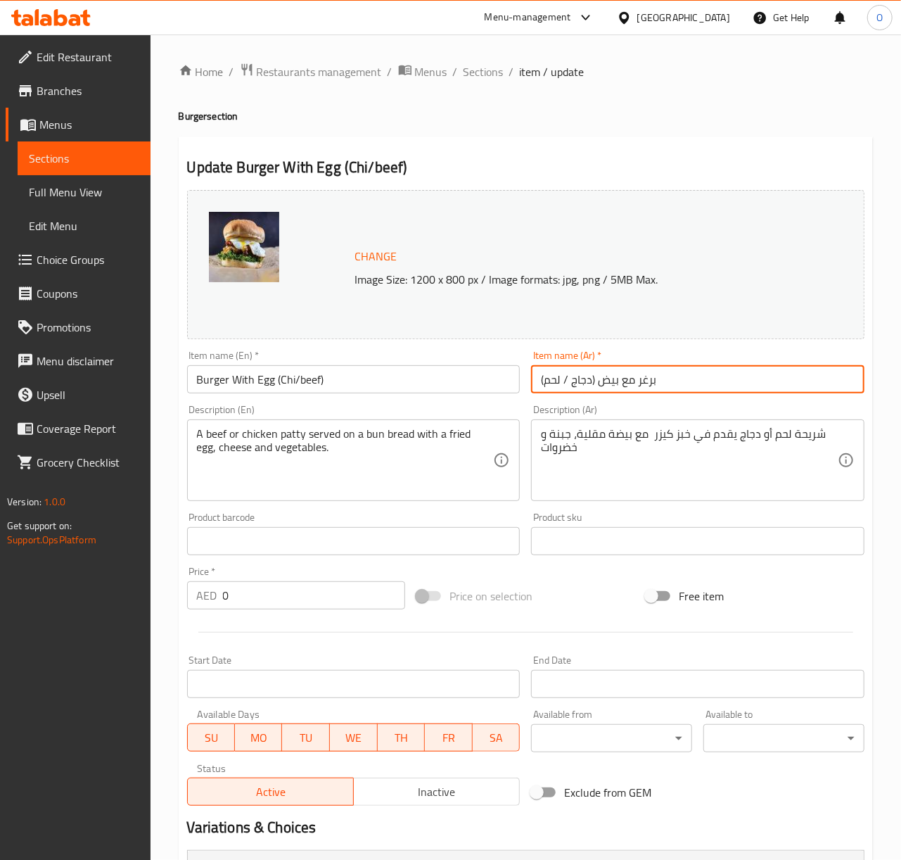
click at [547, 383] on input "برغر مع بيض (دجاج / لحم)" at bounding box center [697, 379] width 333 height 28
type input "برغر مع بيض (دجاج / لحم بقري)"
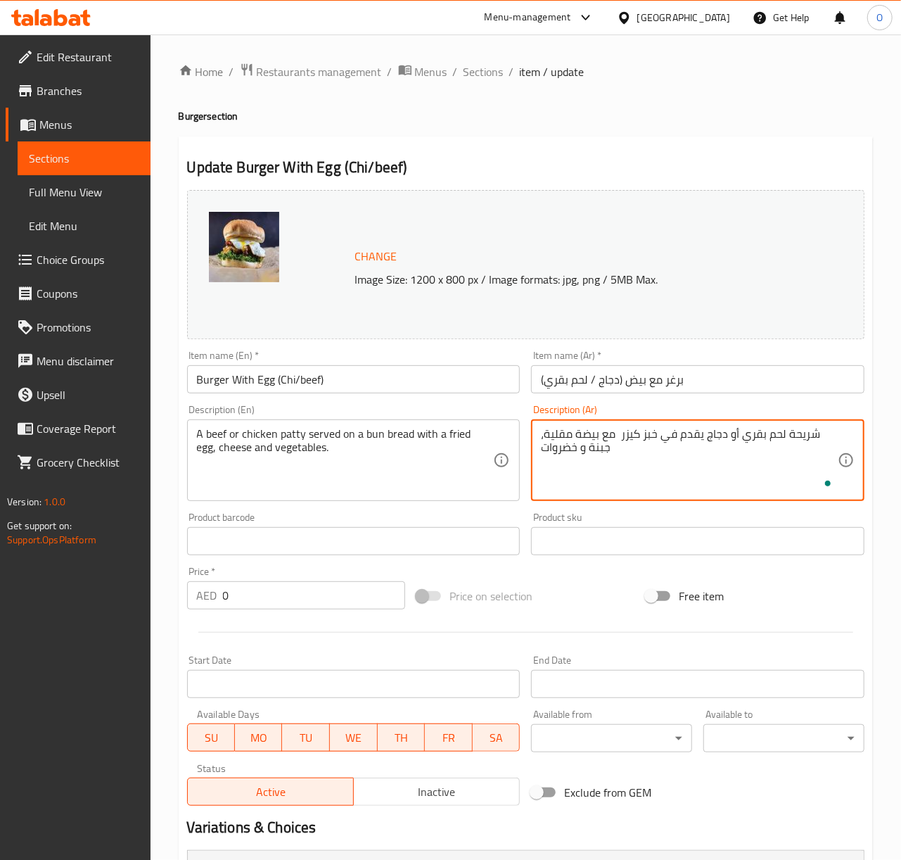
type textarea "شريحة لحم بقري أو دجاج يقدم في خبز كيزر مع بيضة مقلية، جبنة و خضروات"
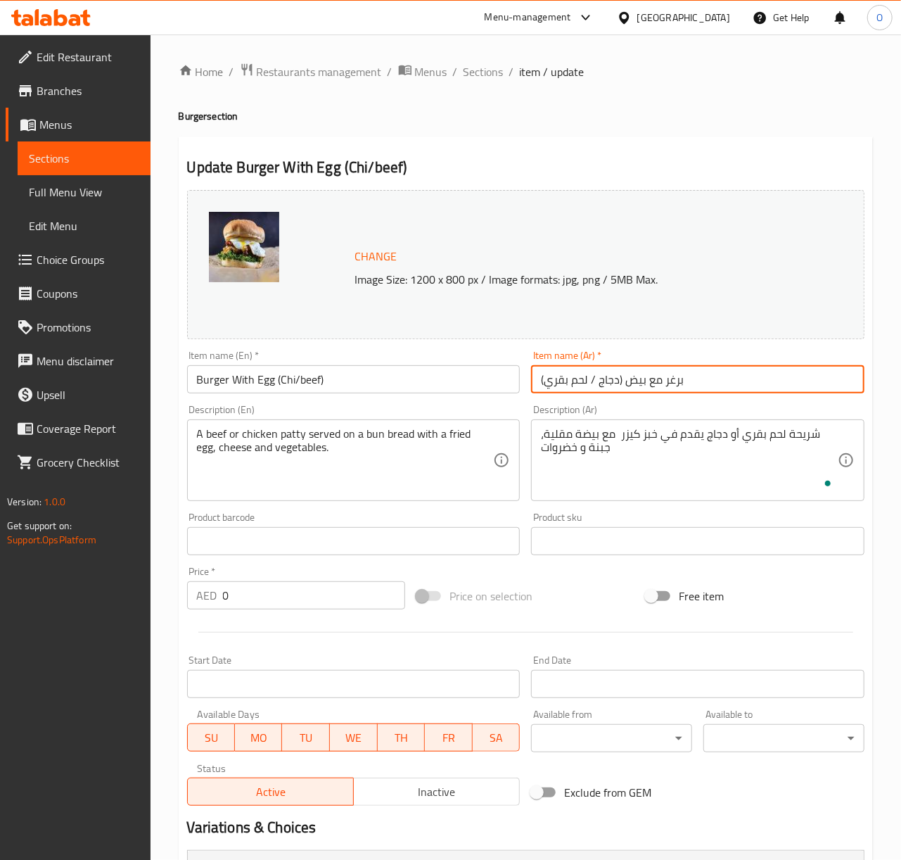
click at [715, 384] on input "برغر مع بيض (دجاج / لحم بقري)" at bounding box center [697, 379] width 333 height 28
click at [471, 71] on span "Sections" at bounding box center [484, 71] width 40 height 17
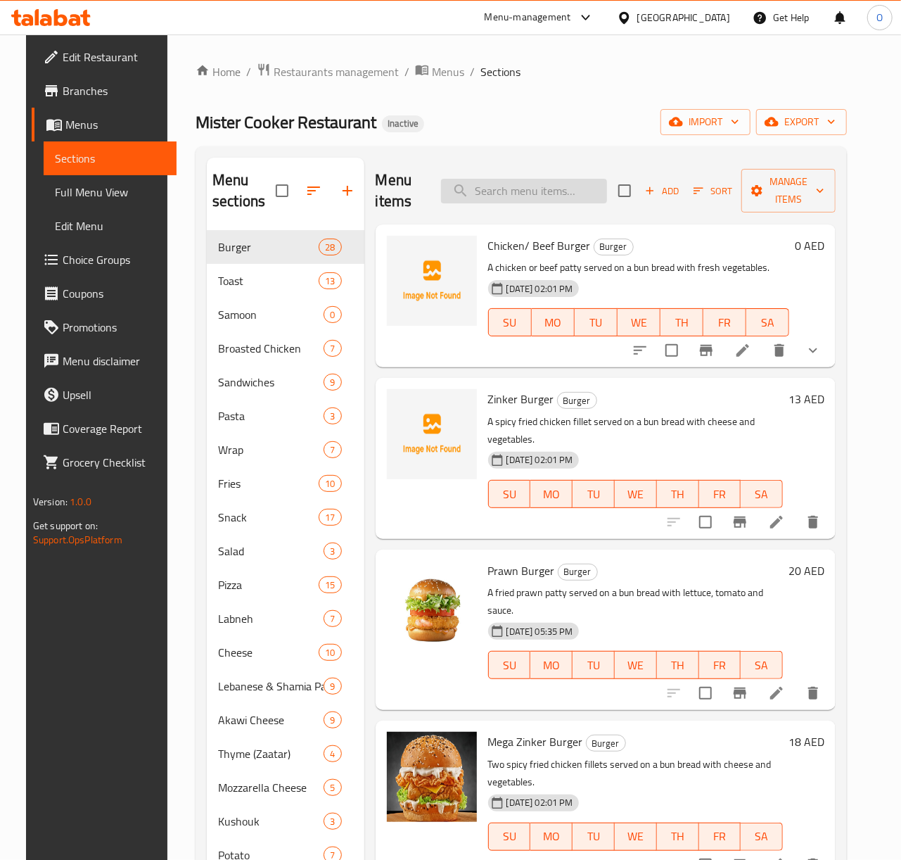
click at [490, 181] on input "search" at bounding box center [524, 191] width 166 height 25
paste input "Beef/ Chicken With Cheese Burger"
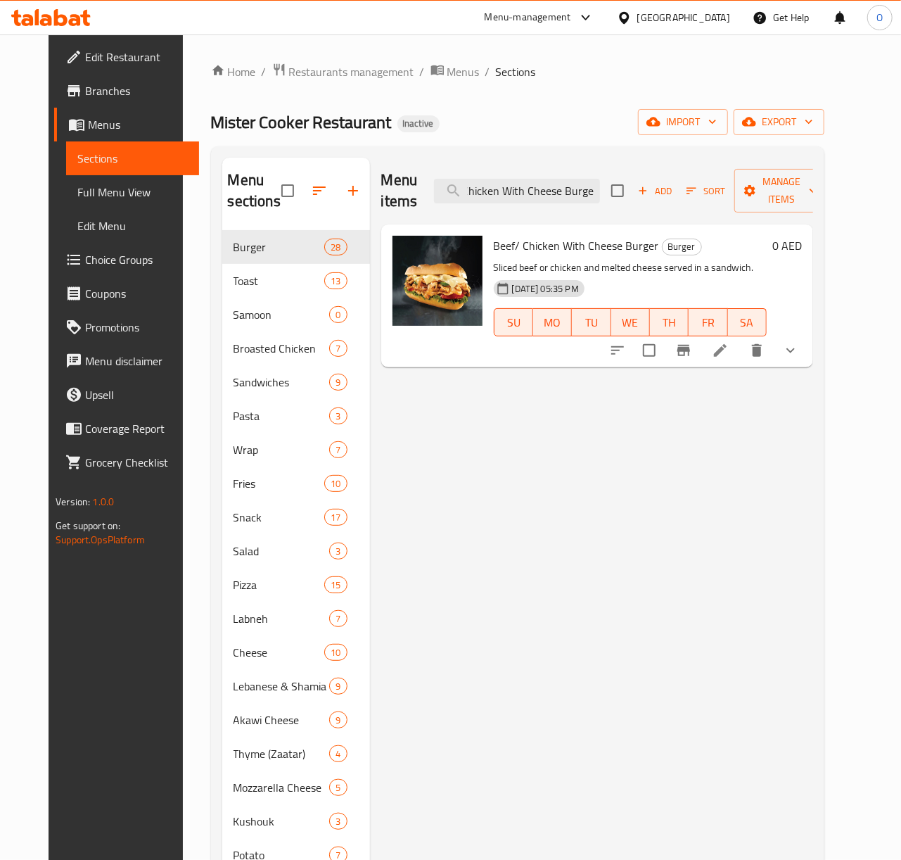
type input "Beef/ Chicken With Cheese Burger"
click at [729, 346] on icon at bounding box center [720, 350] width 17 height 17
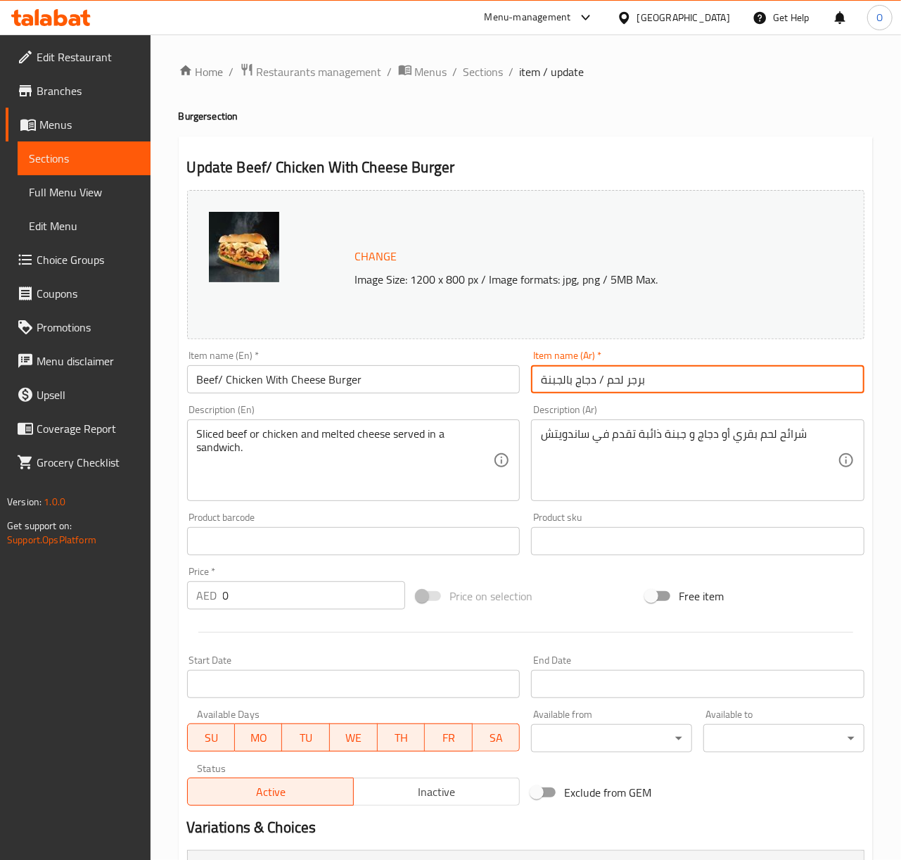
click at [603, 383] on input "برجر لحم / دجاج بالجبنة" at bounding box center [697, 379] width 333 height 28
click at [654, 387] on input "برجر لحم بقري / دجاج بالجبنة" at bounding box center [697, 379] width 333 height 28
type input "برجر لحم بقري / دجاج بالجبنة"
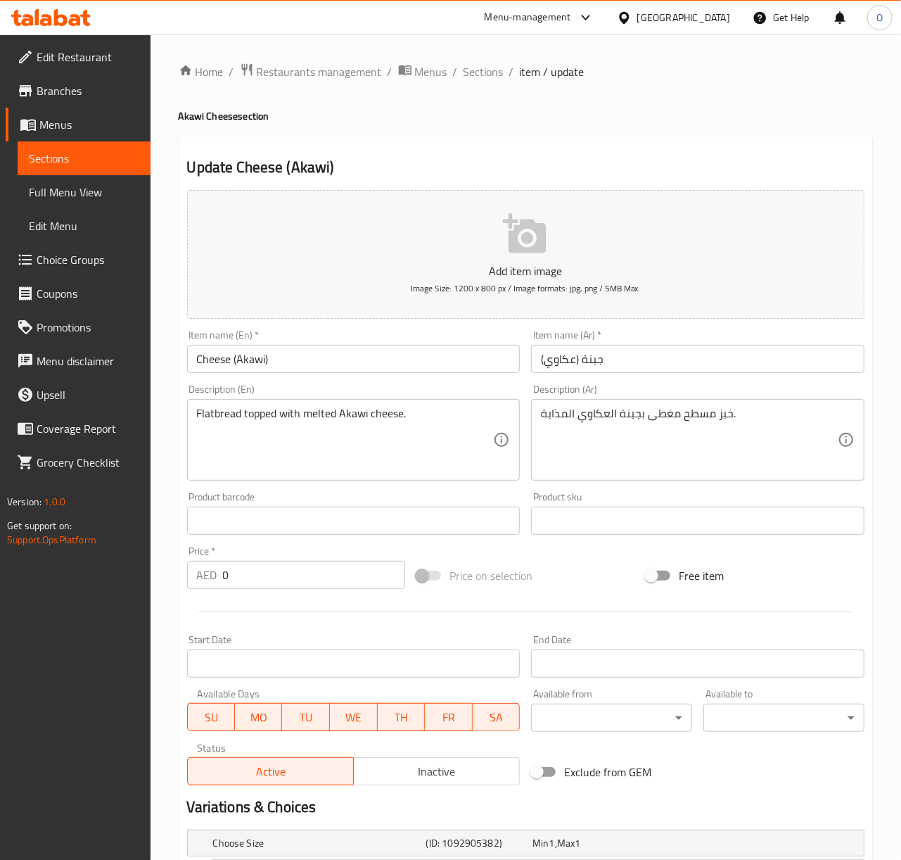
scroll to position [167, 0]
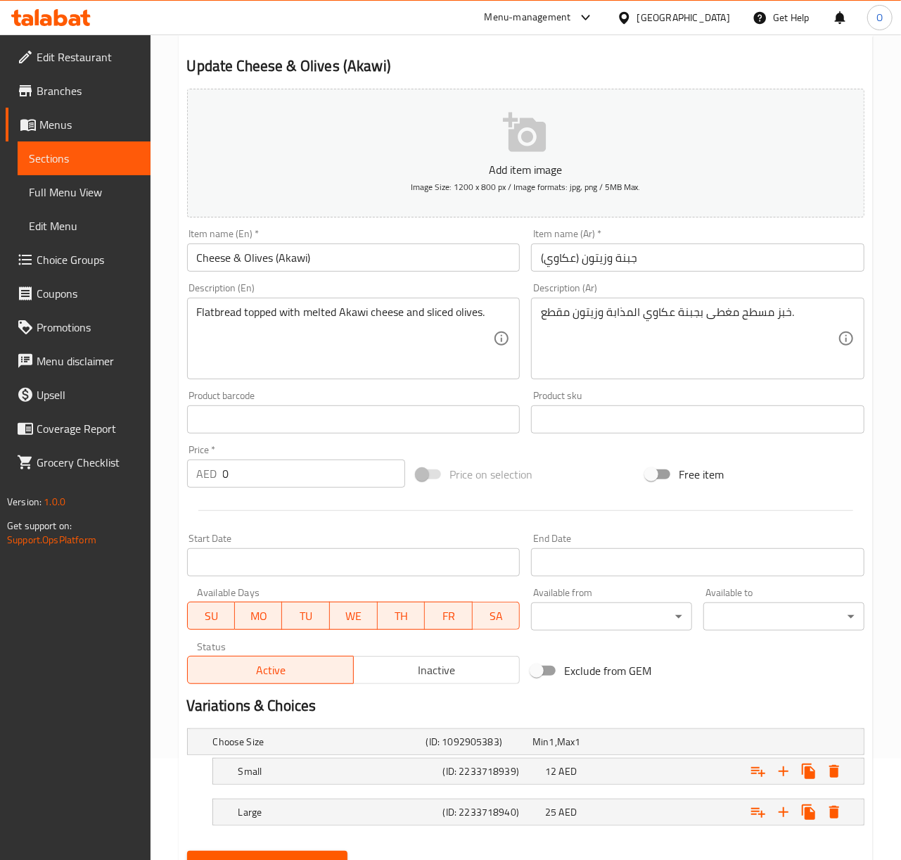
scroll to position [167, 0]
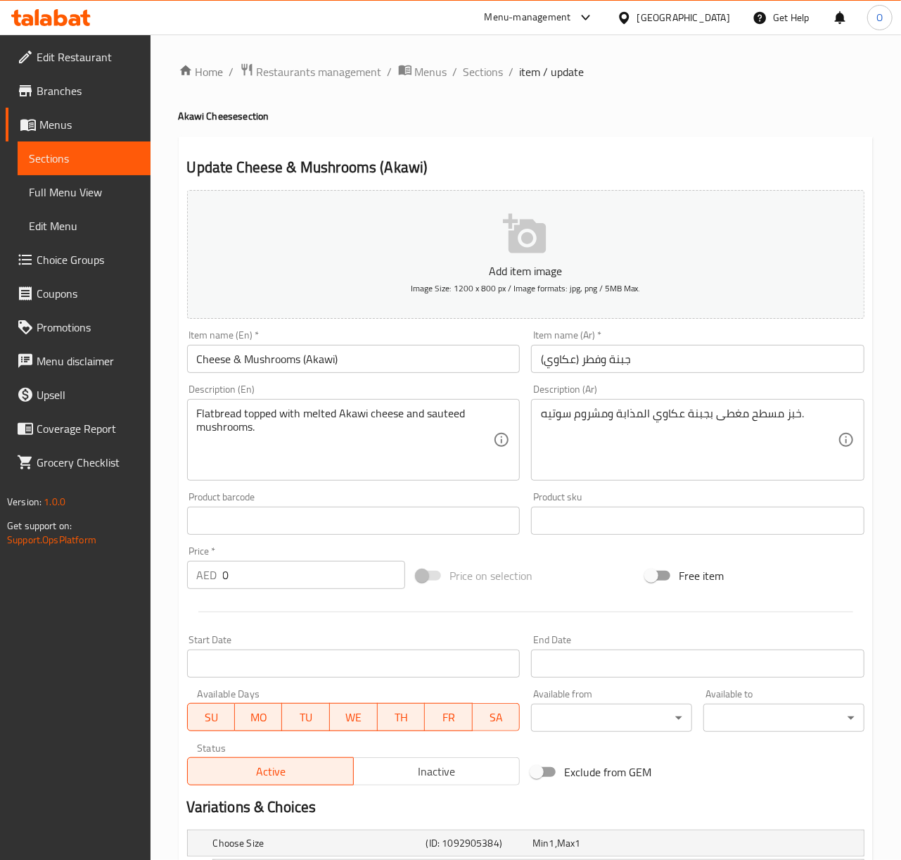
scroll to position [167, 0]
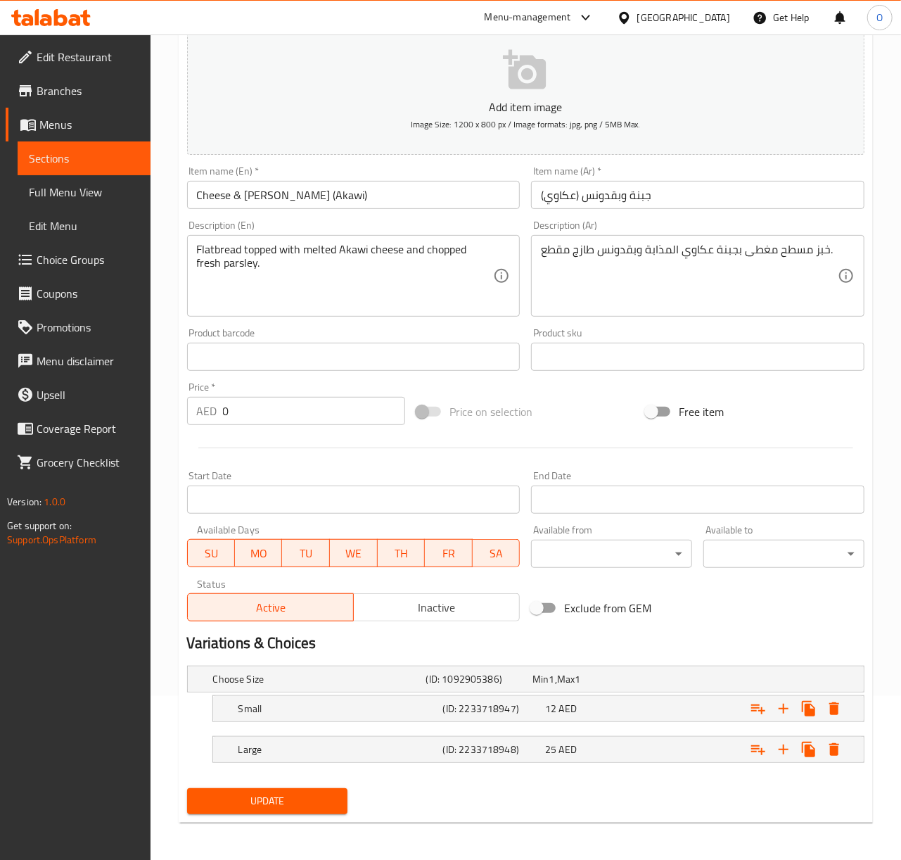
scroll to position [167, 0]
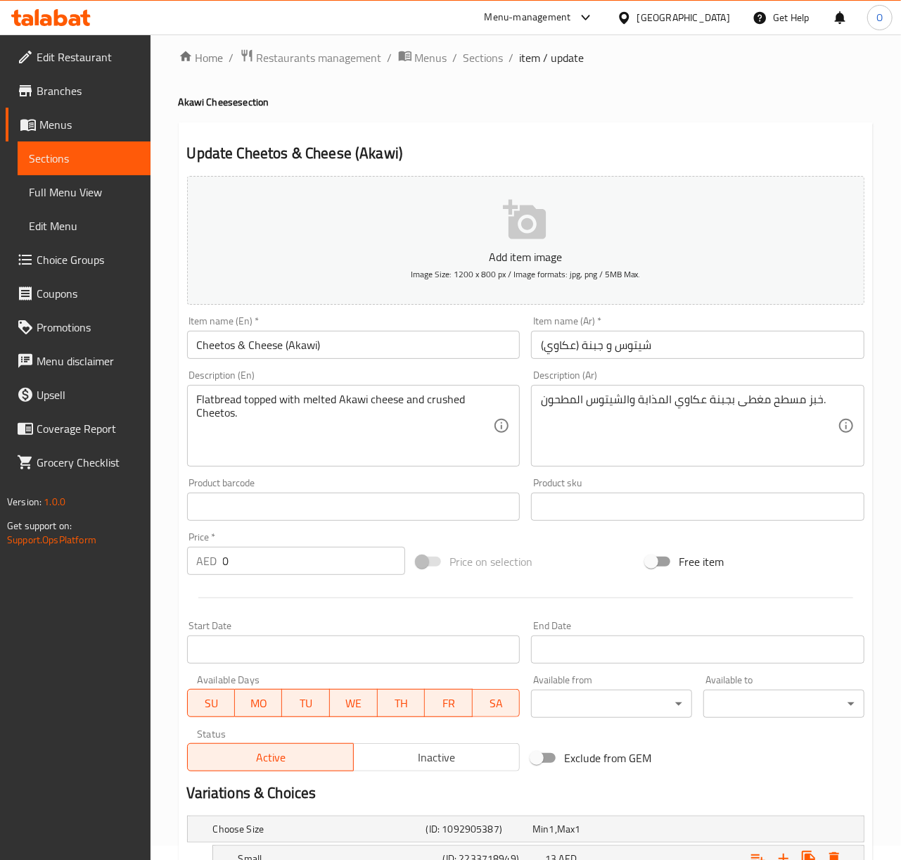
scroll to position [167, 0]
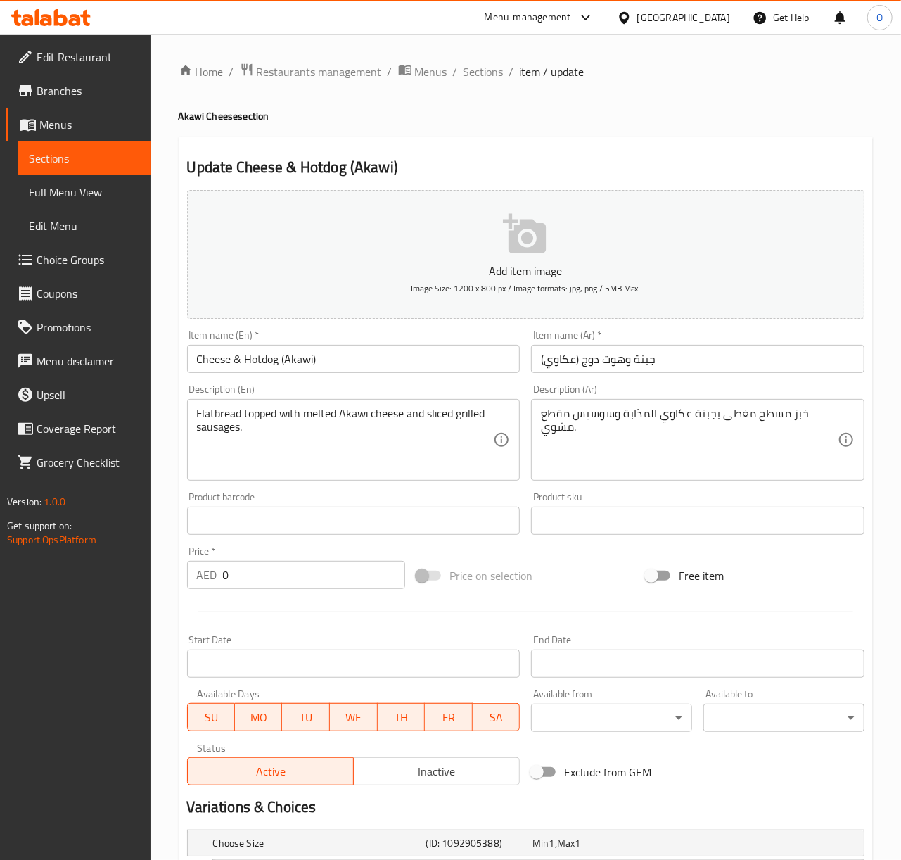
scroll to position [167, 0]
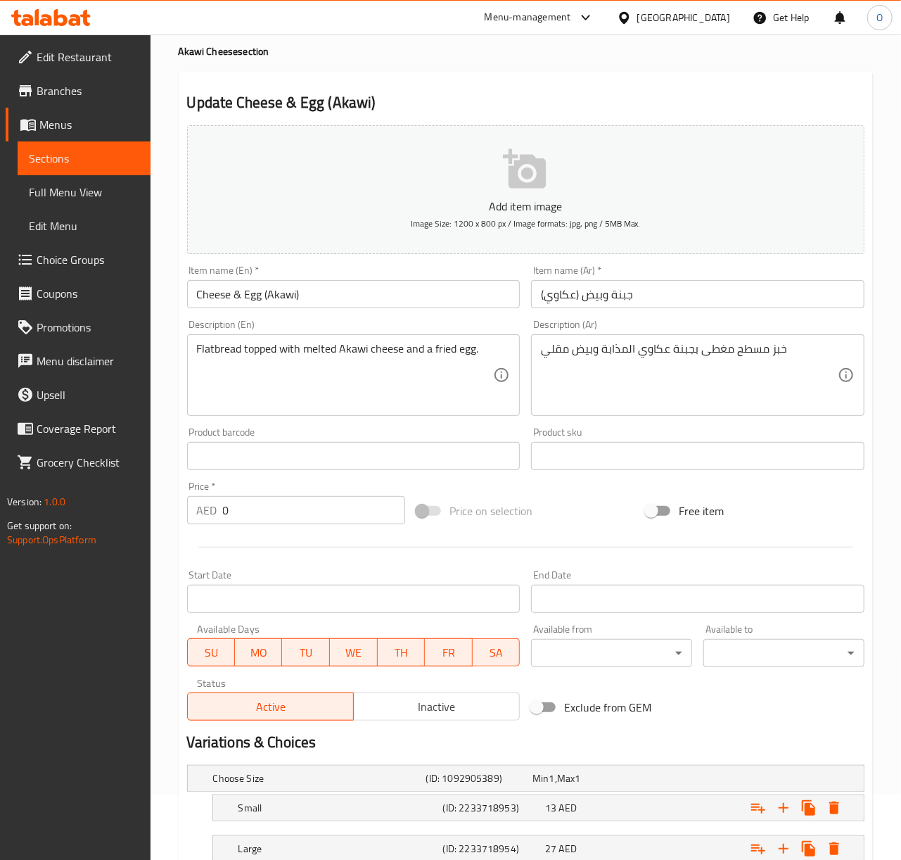
scroll to position [167, 0]
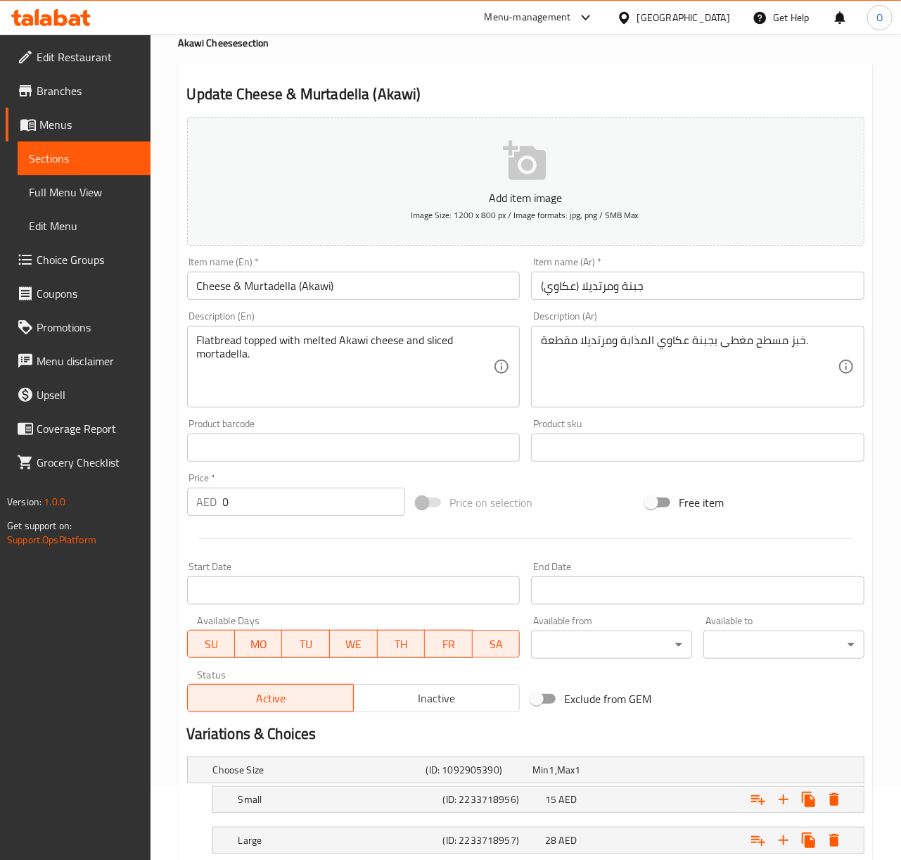
scroll to position [167, 0]
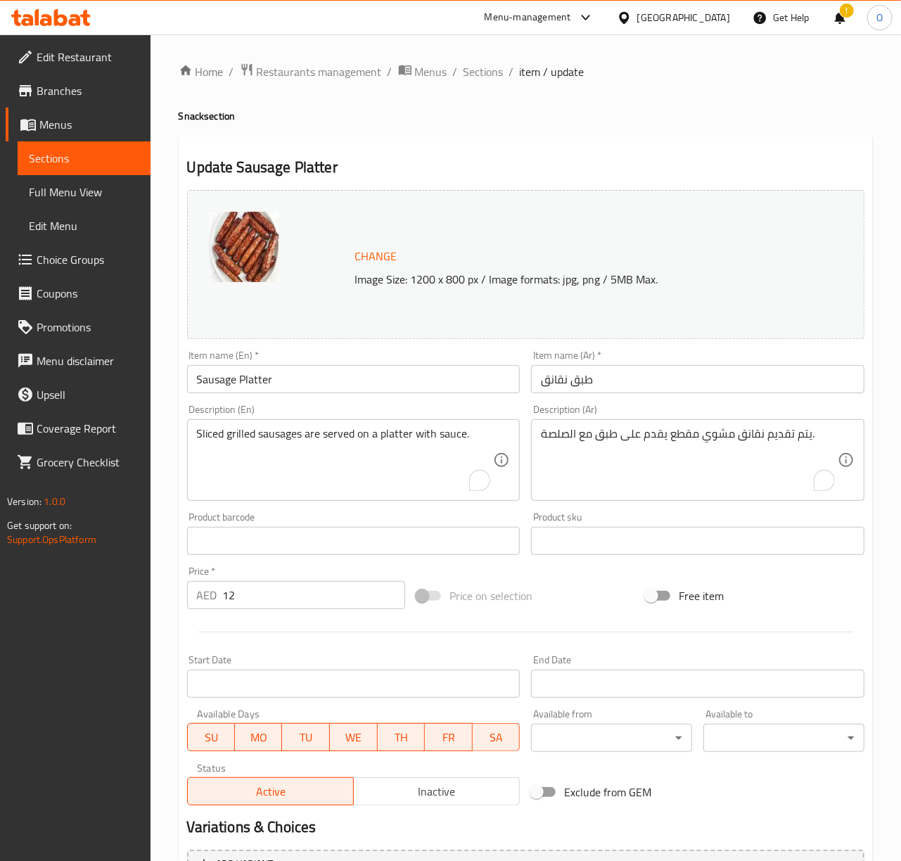
click at [649, 423] on div "يتم تقديم نقانق مشوي مقطع يقدم على طبق مع الصلصة. Description (Ar)" at bounding box center [697, 460] width 333 height 82
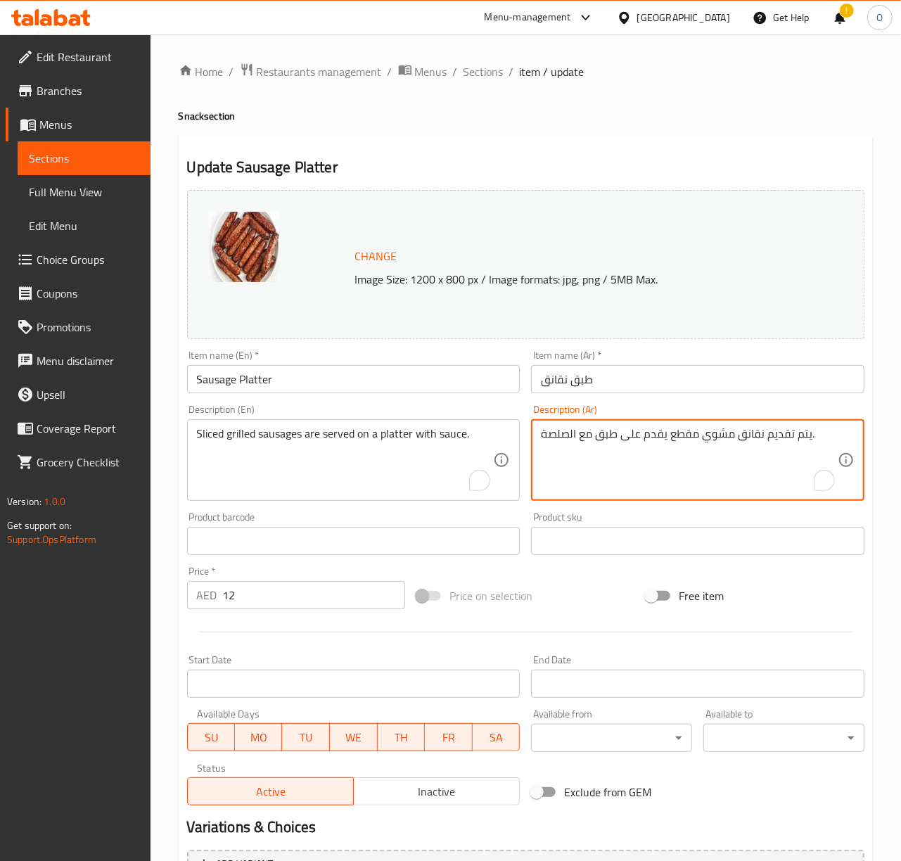
click at [649, 439] on textarea "يتم تقديم نقانق مشوي مقطع يقدم على طبق مع الصلصة." at bounding box center [689, 460] width 297 height 67
type textarea "شرائح نقانق مشوية تقدم على طبق مع صوص"
click at [691, 381] on input "طبق نقانق" at bounding box center [697, 379] width 333 height 28
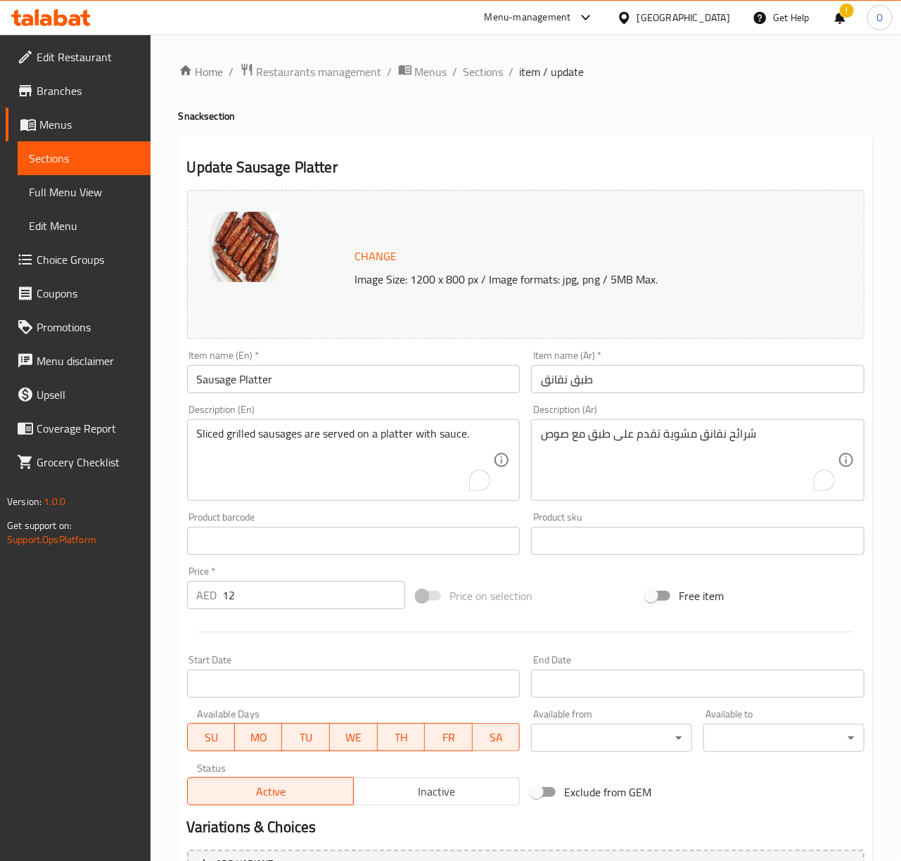
drag, startPoint x: 465, startPoint y: 71, endPoint x: 428, endPoint y: 34, distance: 52.7
click at [465, 71] on span "Sections" at bounding box center [484, 71] width 40 height 17
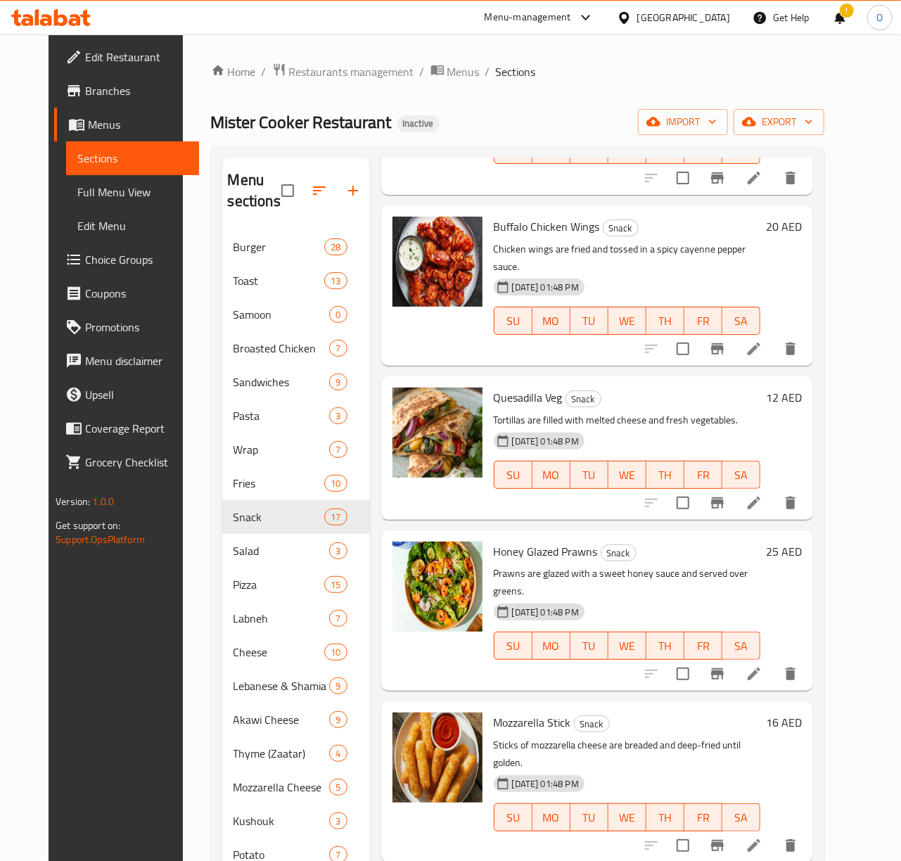
scroll to position [1825, 0]
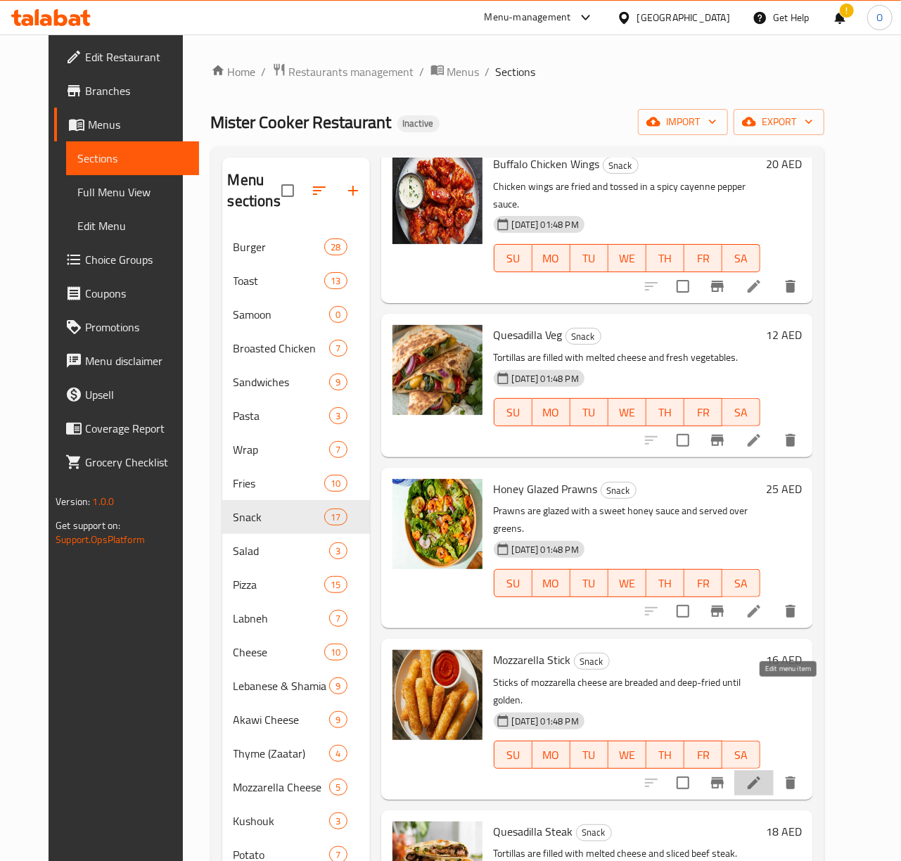
click at [763, 774] on icon at bounding box center [754, 782] width 17 height 17
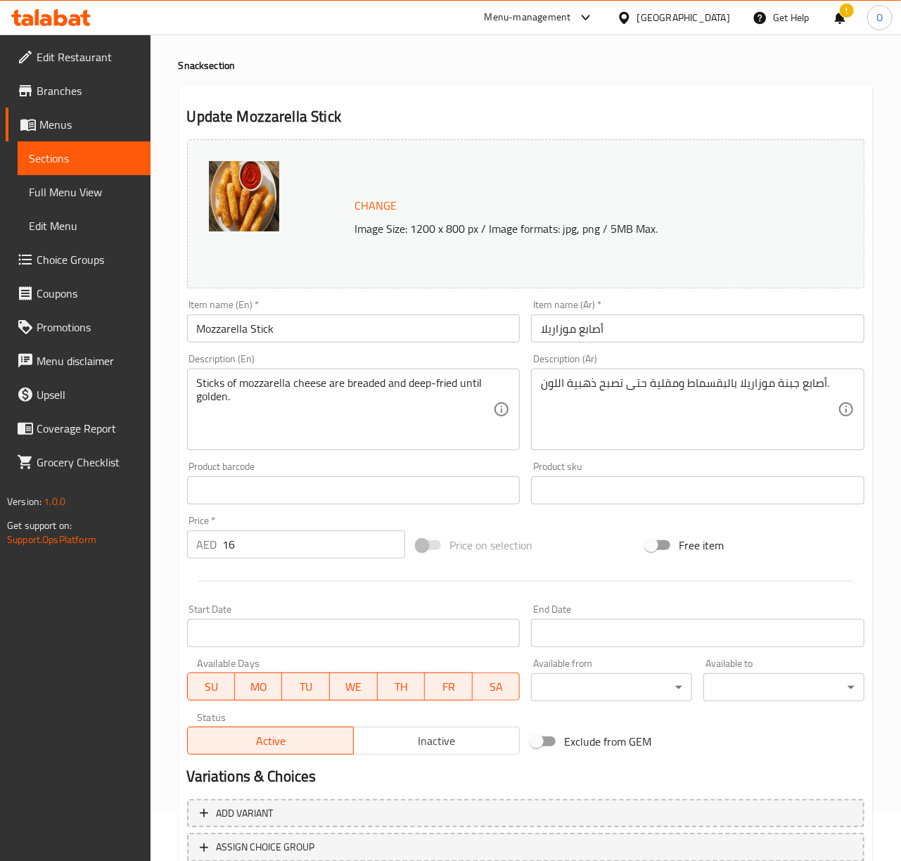
scroll to position [94, 0]
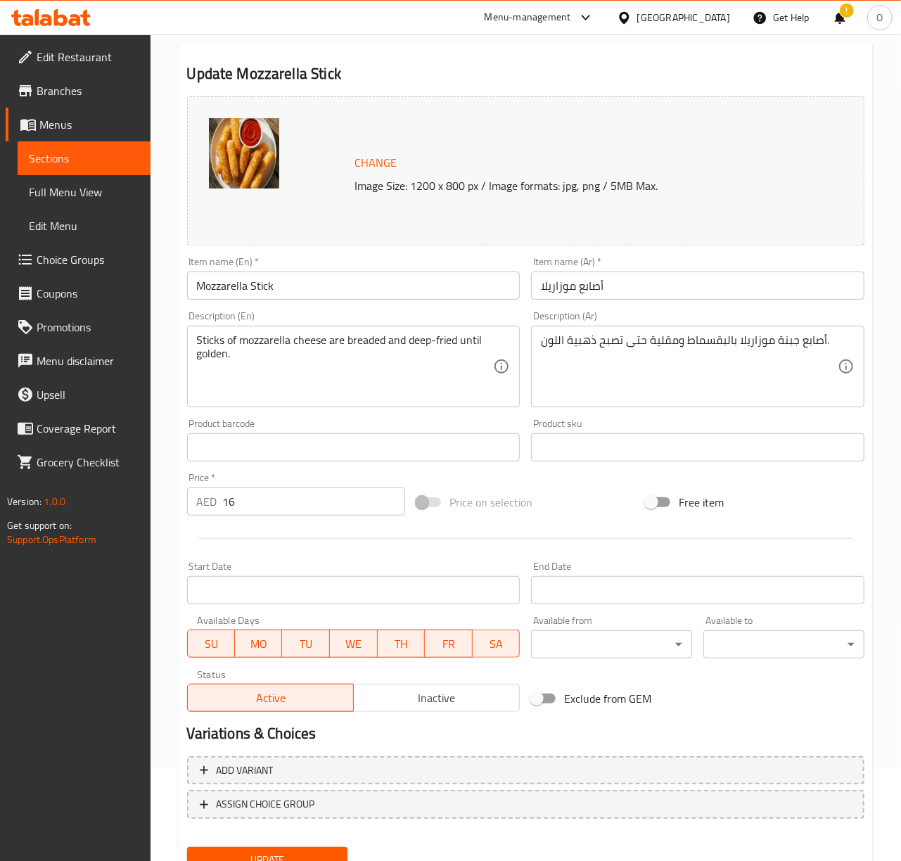
click at [553, 282] on input "أصابع موزاريلا" at bounding box center [697, 286] width 333 height 28
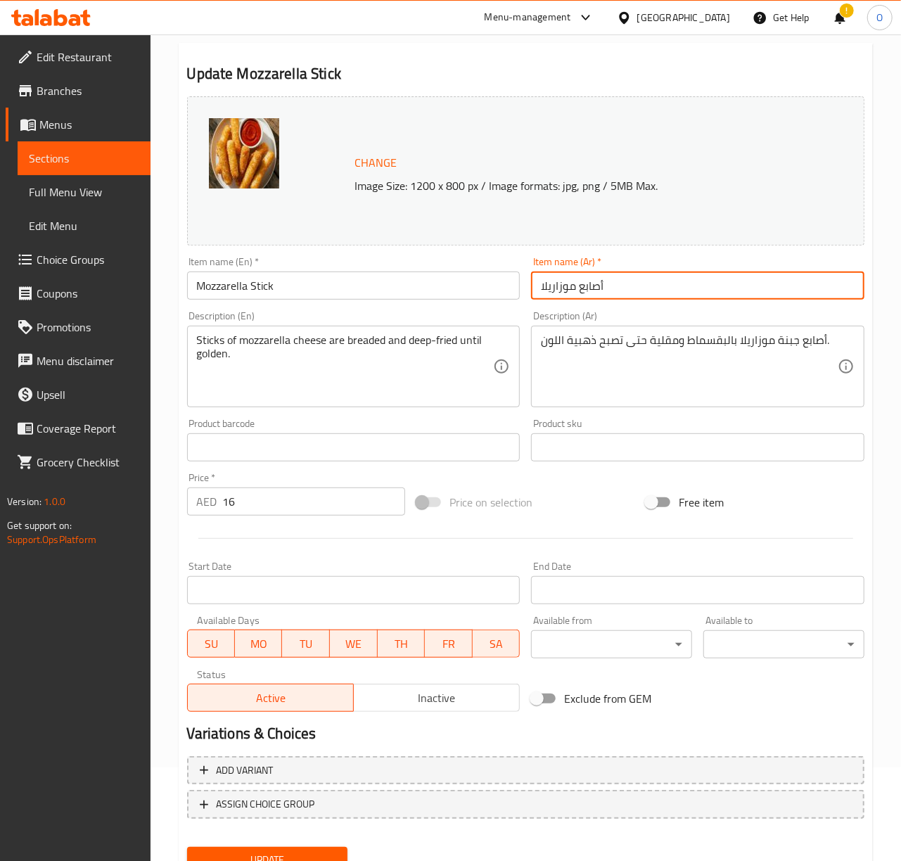
click at [553, 282] on input "أصابع موزاريلا" at bounding box center [697, 286] width 333 height 28
paste input "[PERSON_NAME]"
click at [580, 293] on input "[PERSON_NAME]" at bounding box center [697, 286] width 333 height 28
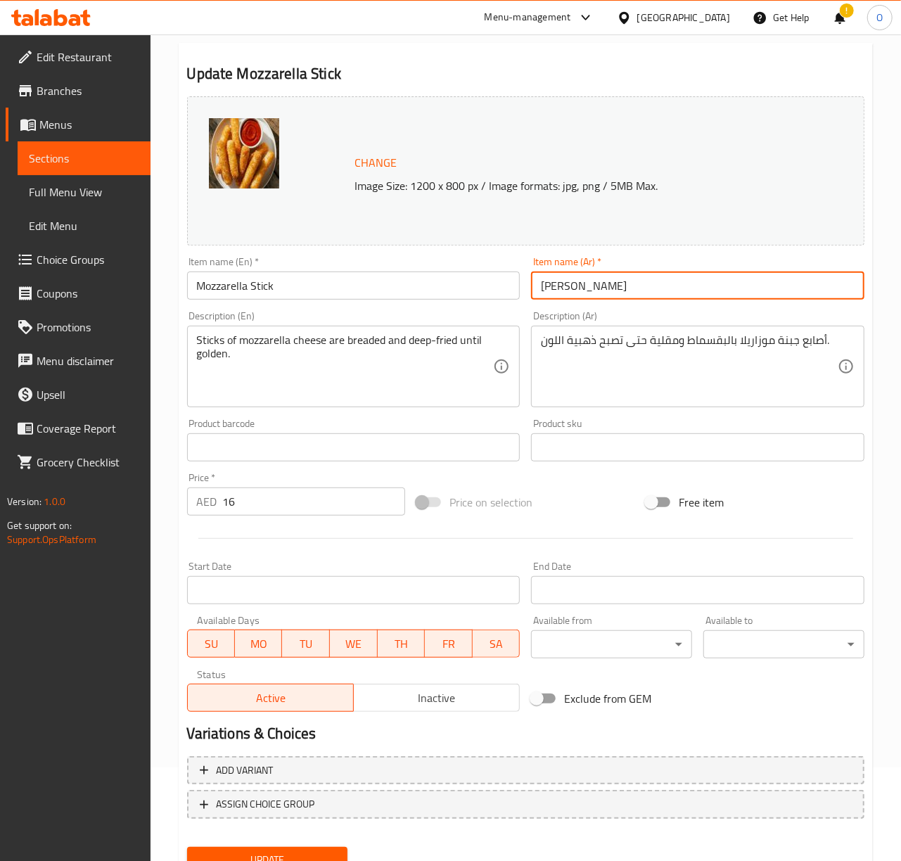
type input "[PERSON_NAME]"
click at [187, 847] on button "Update" at bounding box center [267, 860] width 161 height 26
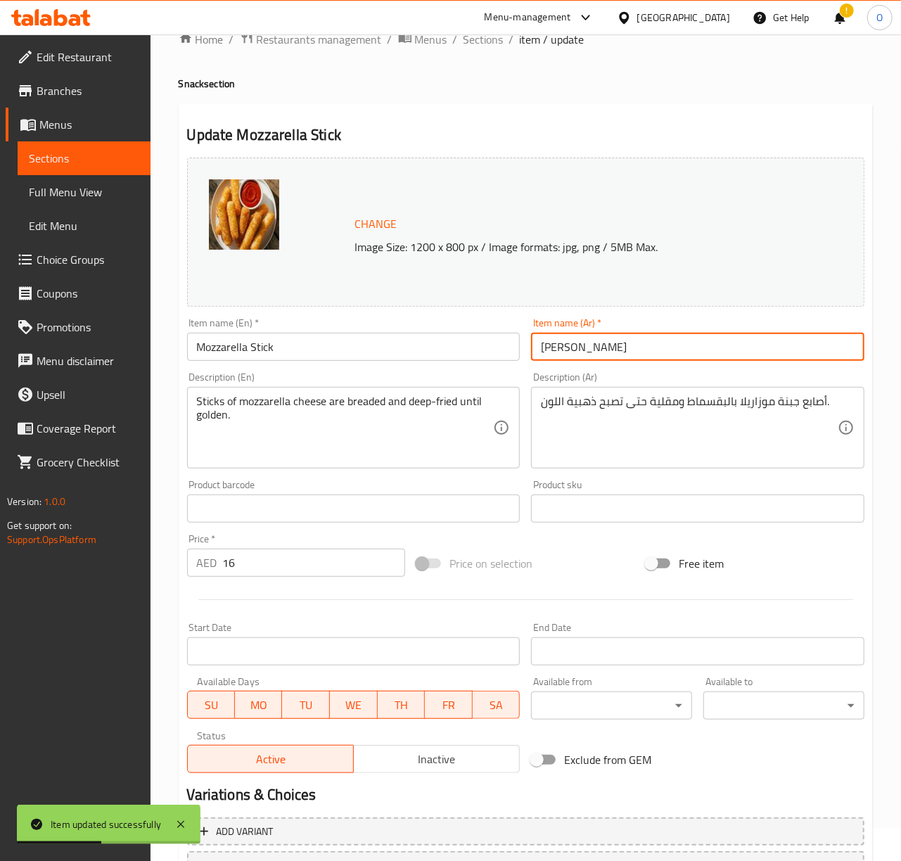
scroll to position [0, 0]
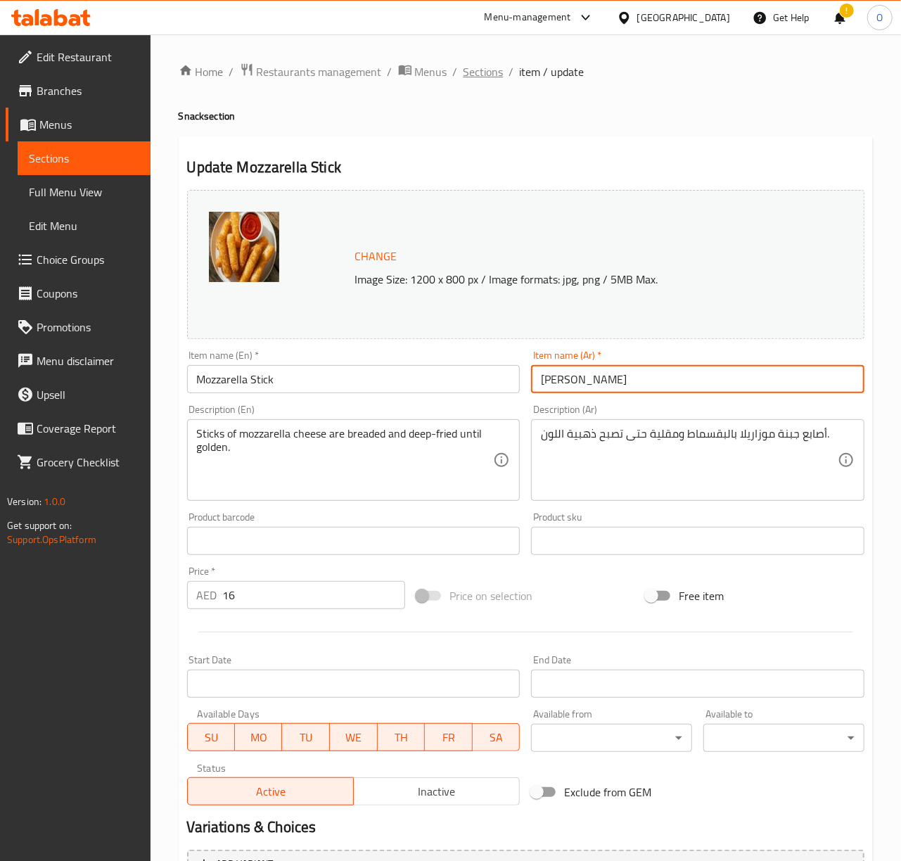
click at [484, 74] on span "Sections" at bounding box center [484, 71] width 40 height 17
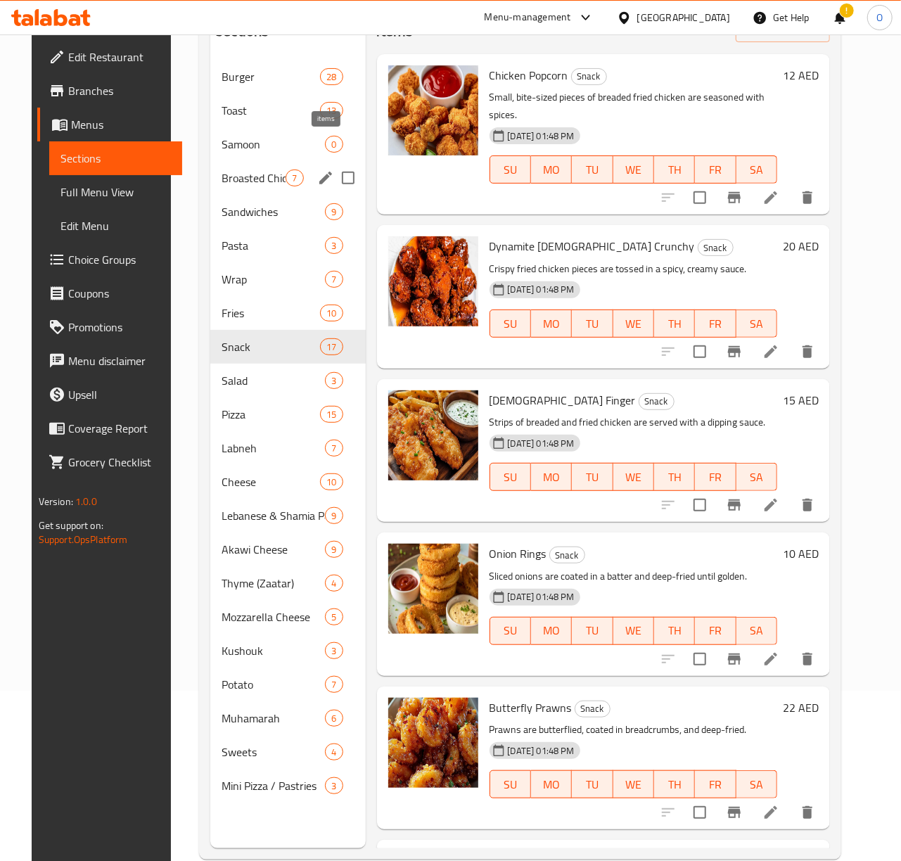
scroll to position [198, 0]
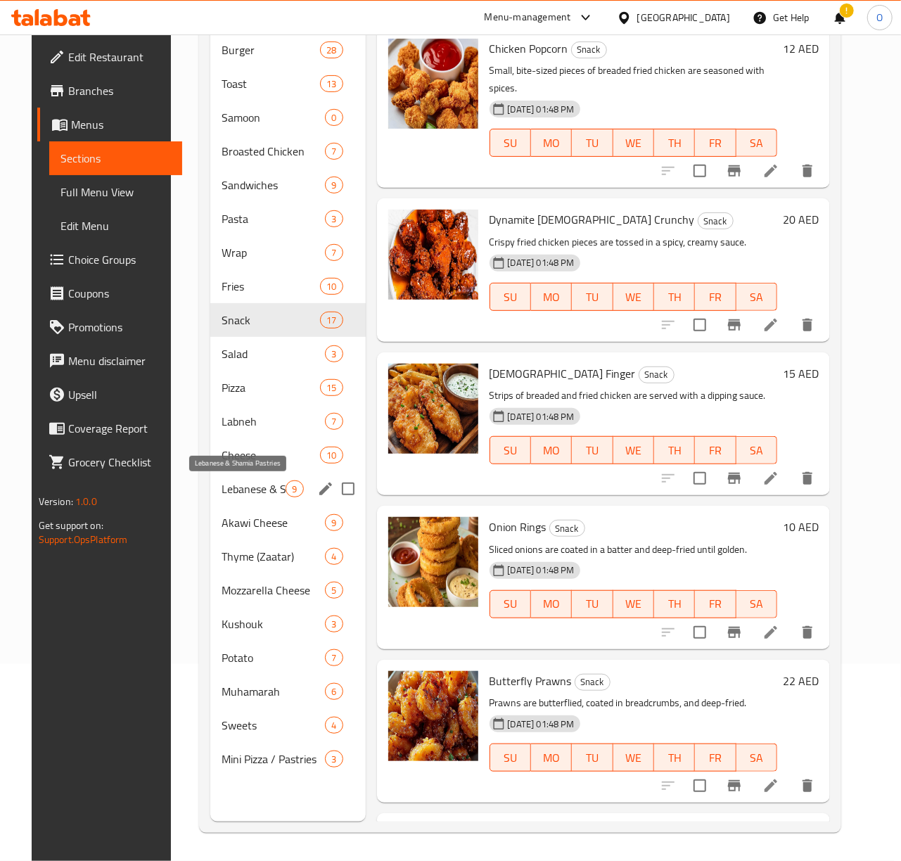
click at [270, 492] on span "Lebanese & Shamia Pastries" at bounding box center [254, 488] width 64 height 17
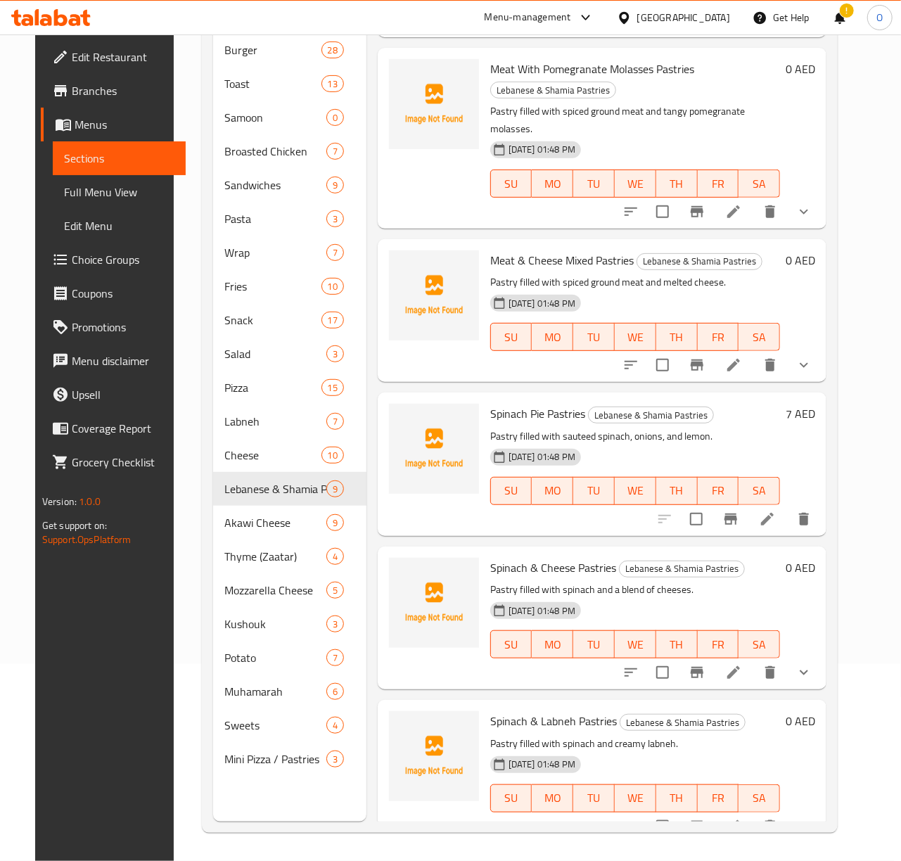
scroll to position [127, 0]
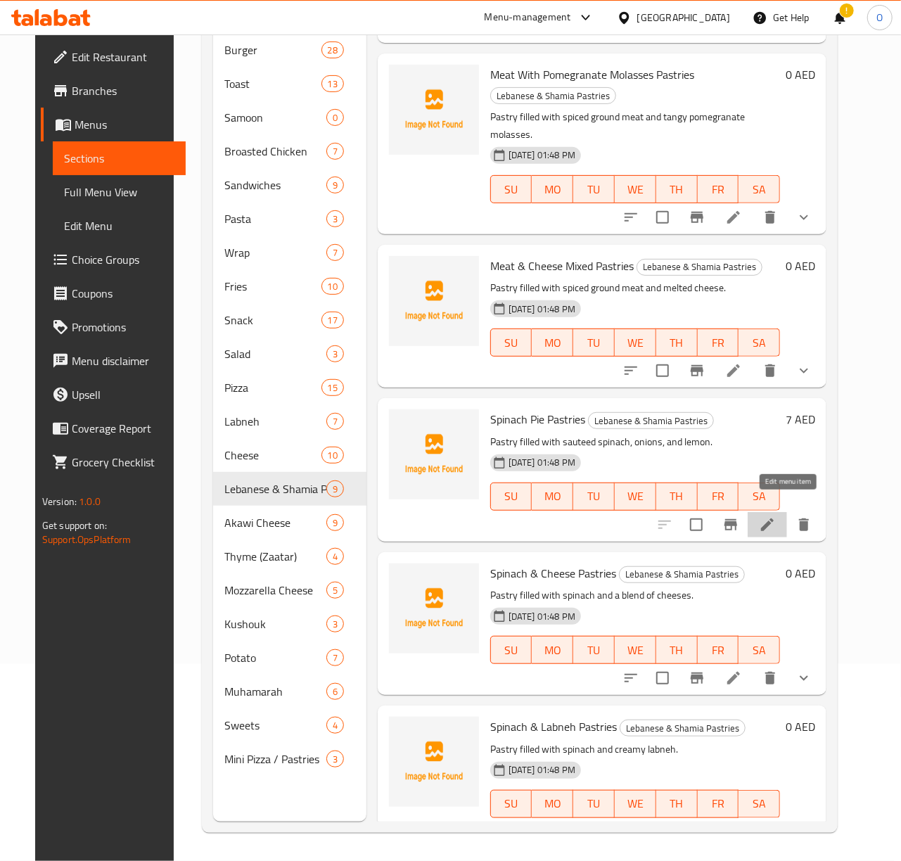
click at [776, 516] on icon at bounding box center [767, 524] width 17 height 17
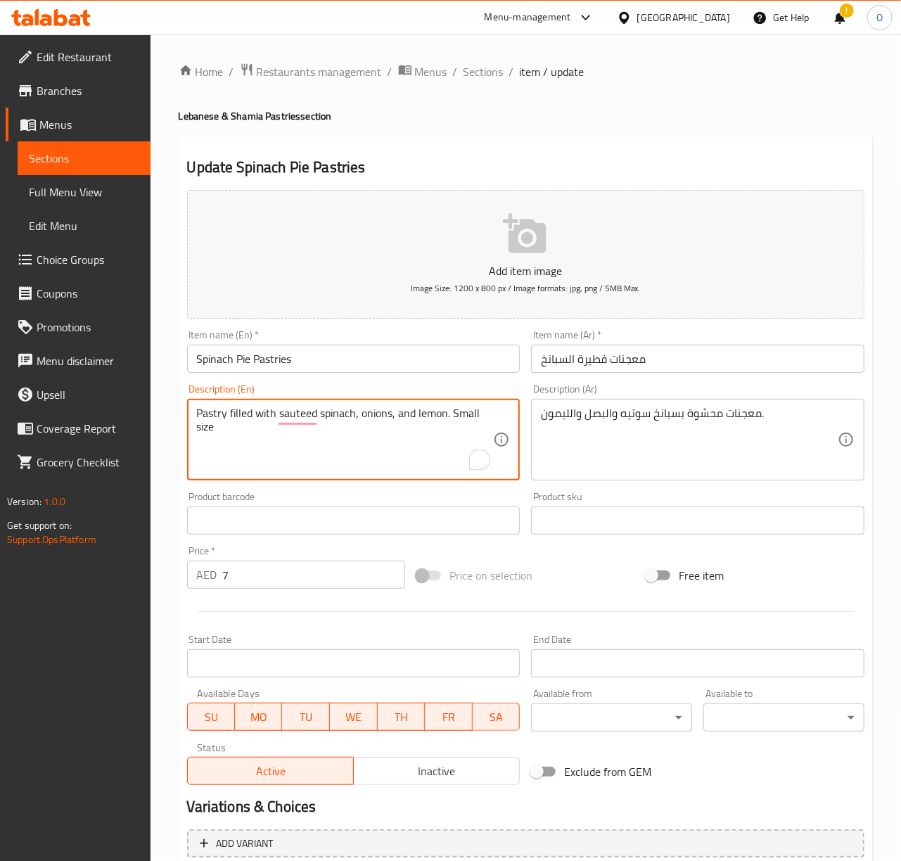
type textarea "Pastry filled with sauteed spinach, onions, and lemon. Small size"
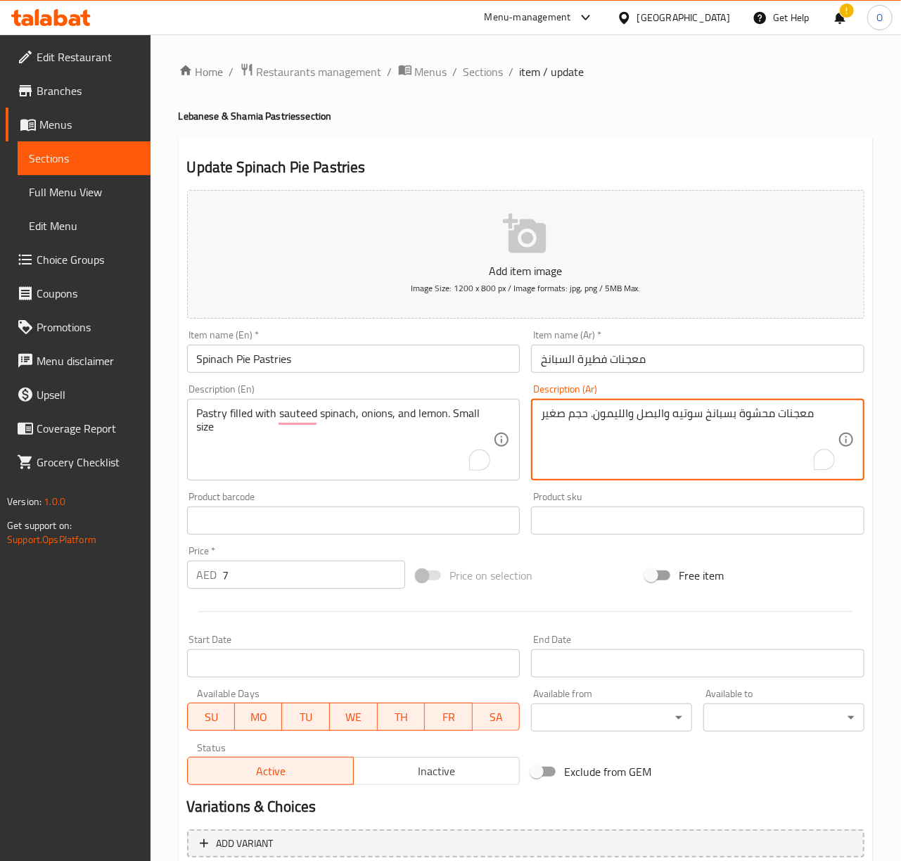
type textarea "معجنات محشوة بسبانخ سوتيه والبصل والليمون. حجم صغير"
click at [599, 366] on input "معجنات فطيرة السبانخ" at bounding box center [697, 359] width 333 height 28
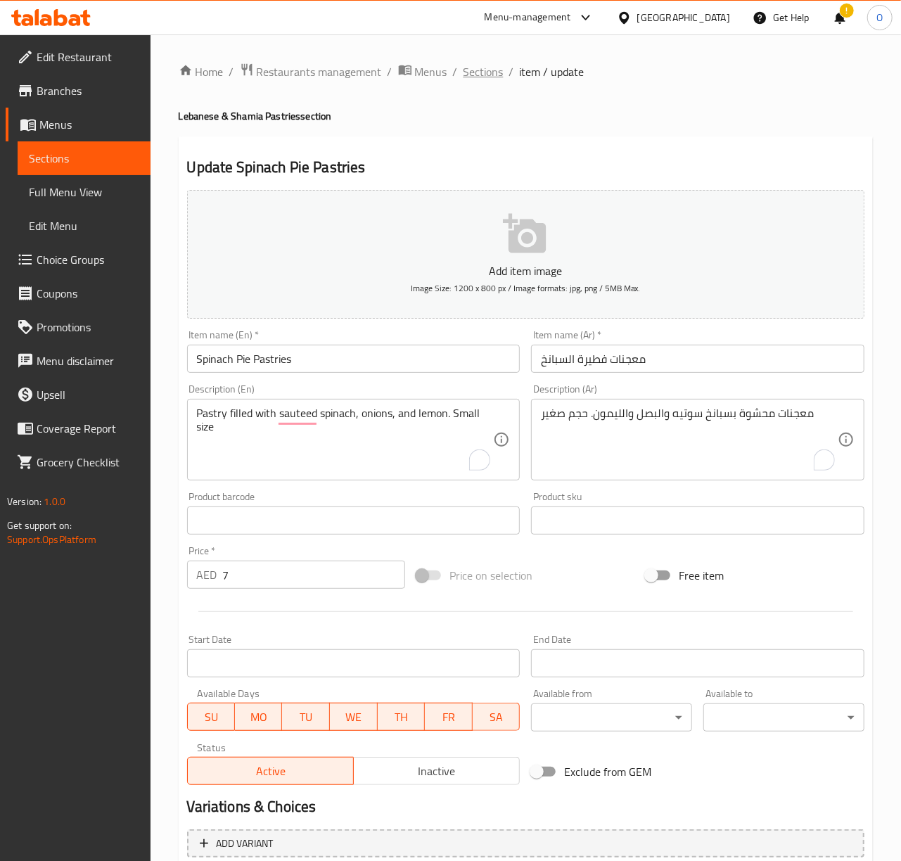
click at [473, 77] on span "Sections" at bounding box center [484, 71] width 40 height 17
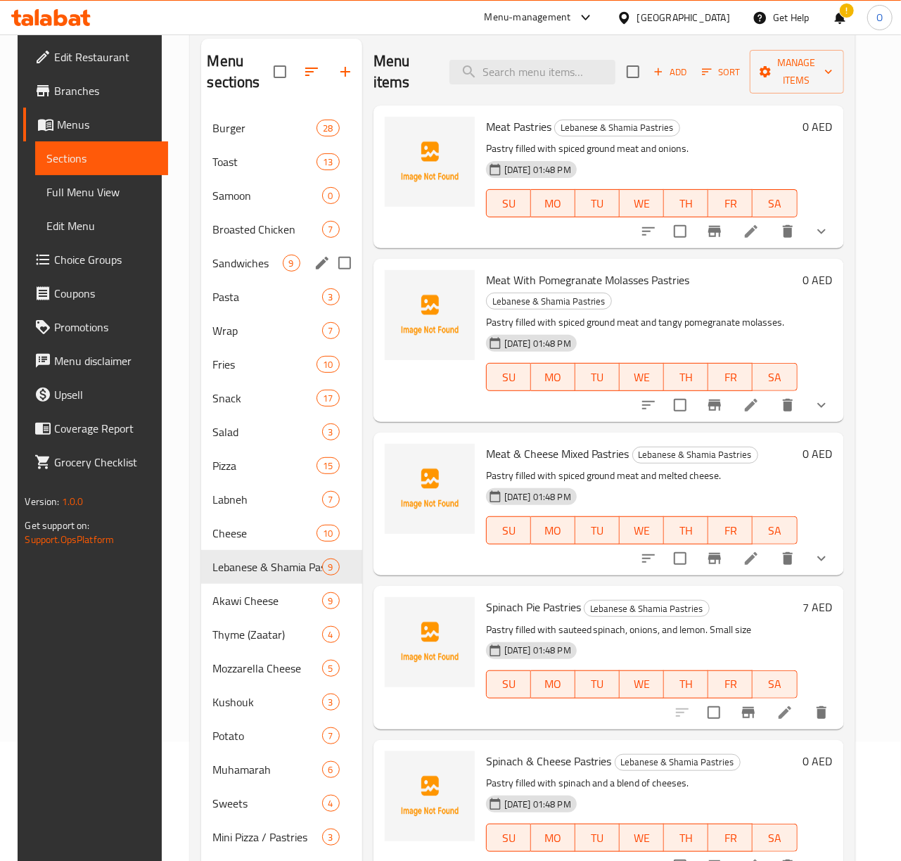
scroll to position [198, 0]
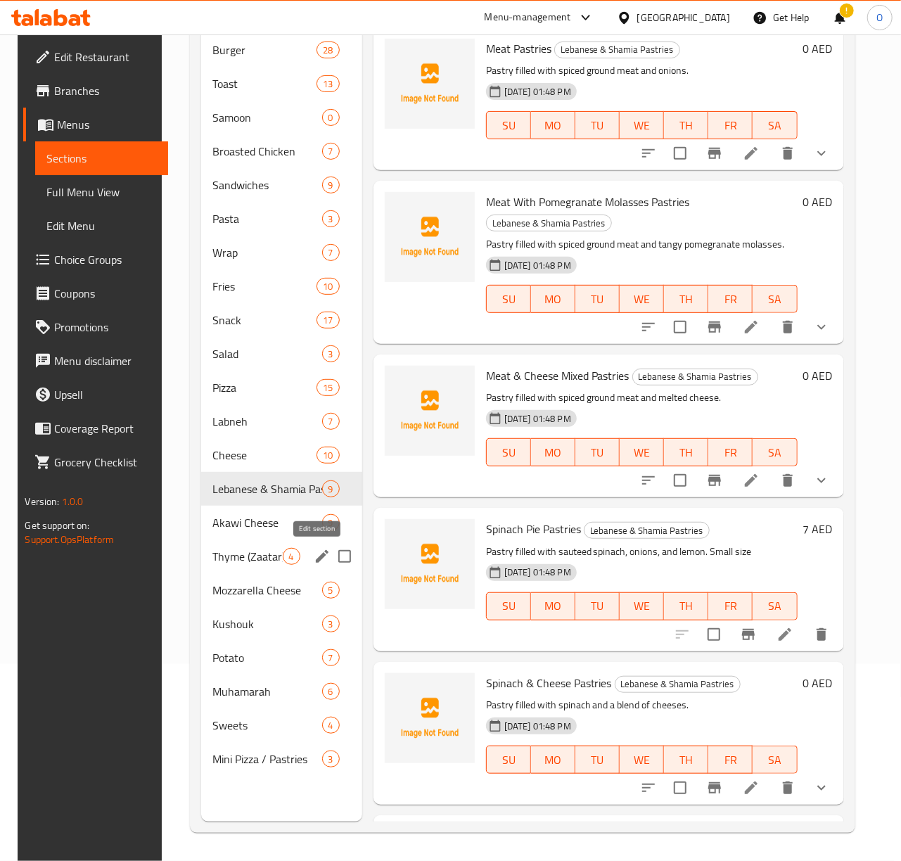
click at [314, 553] on icon "edit" at bounding box center [322, 556] width 17 height 17
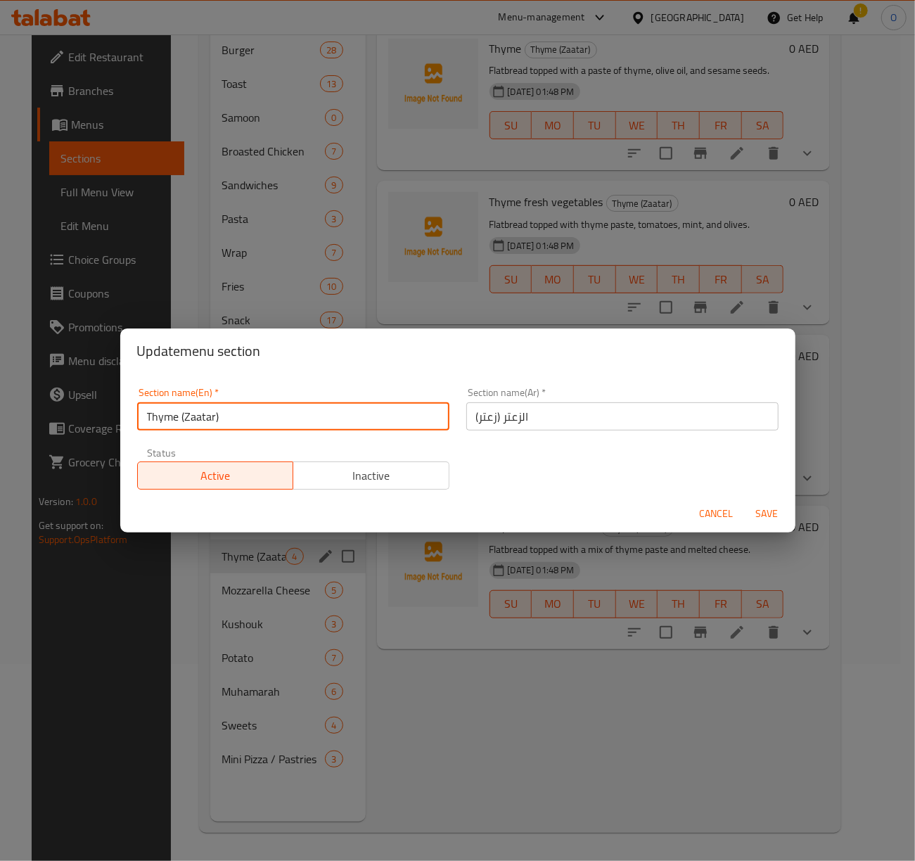
drag, startPoint x: 181, startPoint y: 421, endPoint x: 321, endPoint y: 426, distance: 139.4
click at [321, 426] on input "Thyme (Zaatar)" at bounding box center [293, 416] width 312 height 28
type input "Thyme"
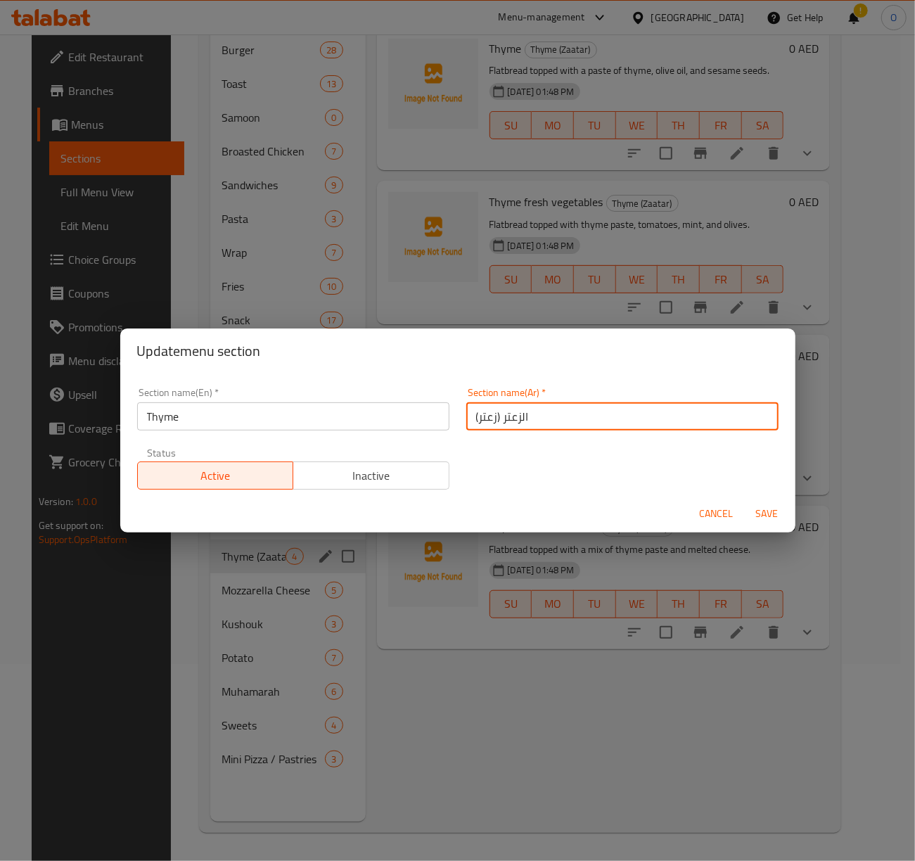
drag, startPoint x: 494, startPoint y: 418, endPoint x: 459, endPoint y: 414, distance: 34.6
click at [466, 414] on input "الزعتر (زعتر)" at bounding box center [622, 416] width 312 height 28
type input "الزعتر"
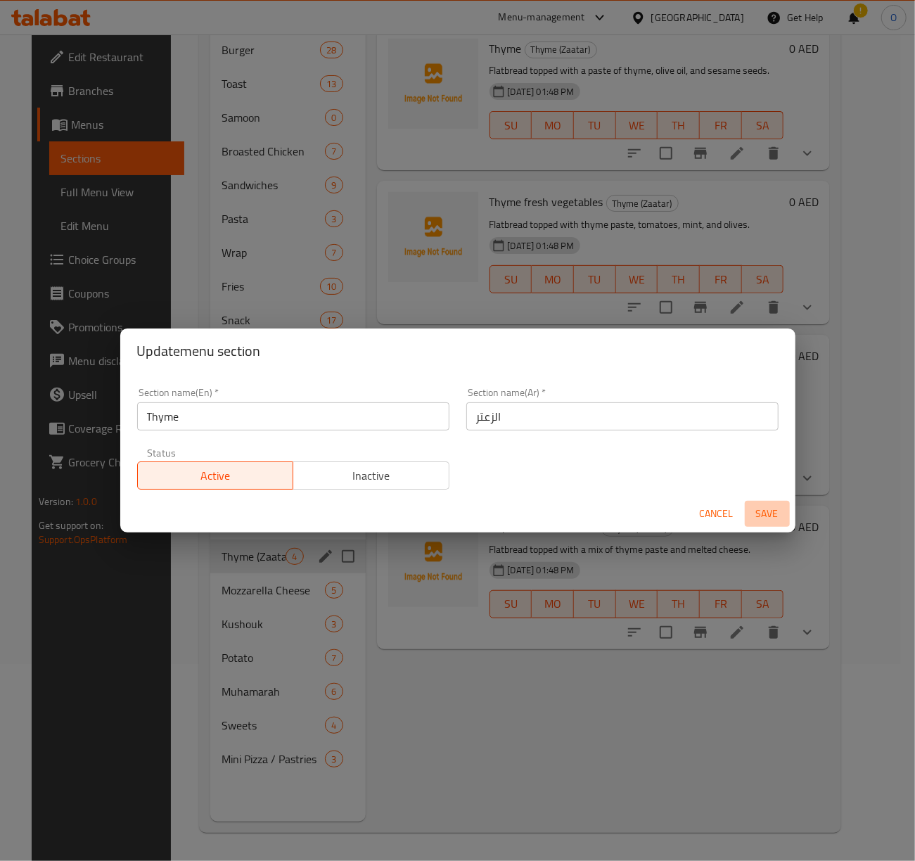
click at [761, 515] on span "Save" at bounding box center [768, 514] width 34 height 18
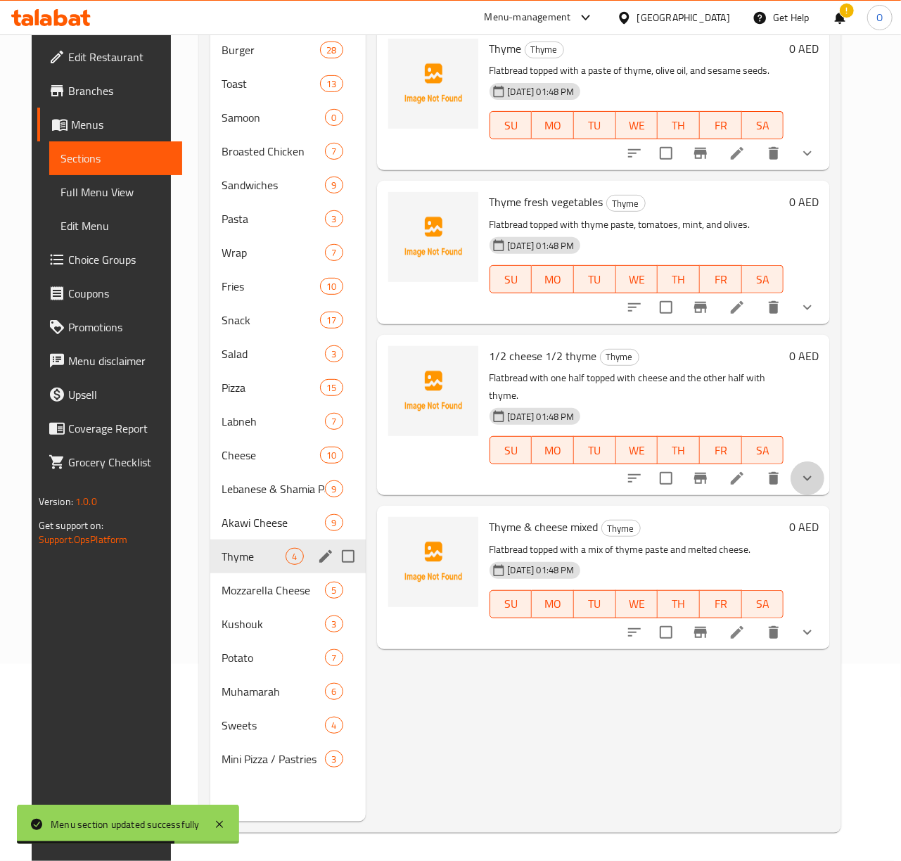
click at [824, 470] on button "show more" at bounding box center [808, 478] width 34 height 34
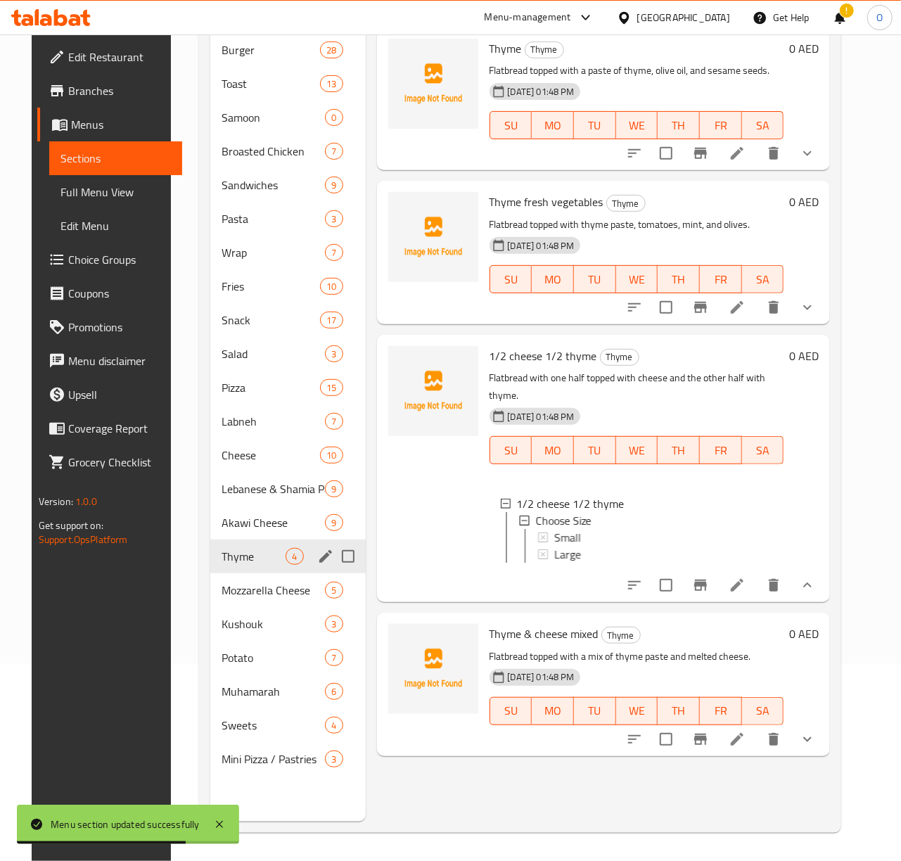
click at [819, 470] on div "0 AED" at bounding box center [801, 468] width 35 height 245
click at [816, 577] on icon "show more" at bounding box center [807, 585] width 17 height 17
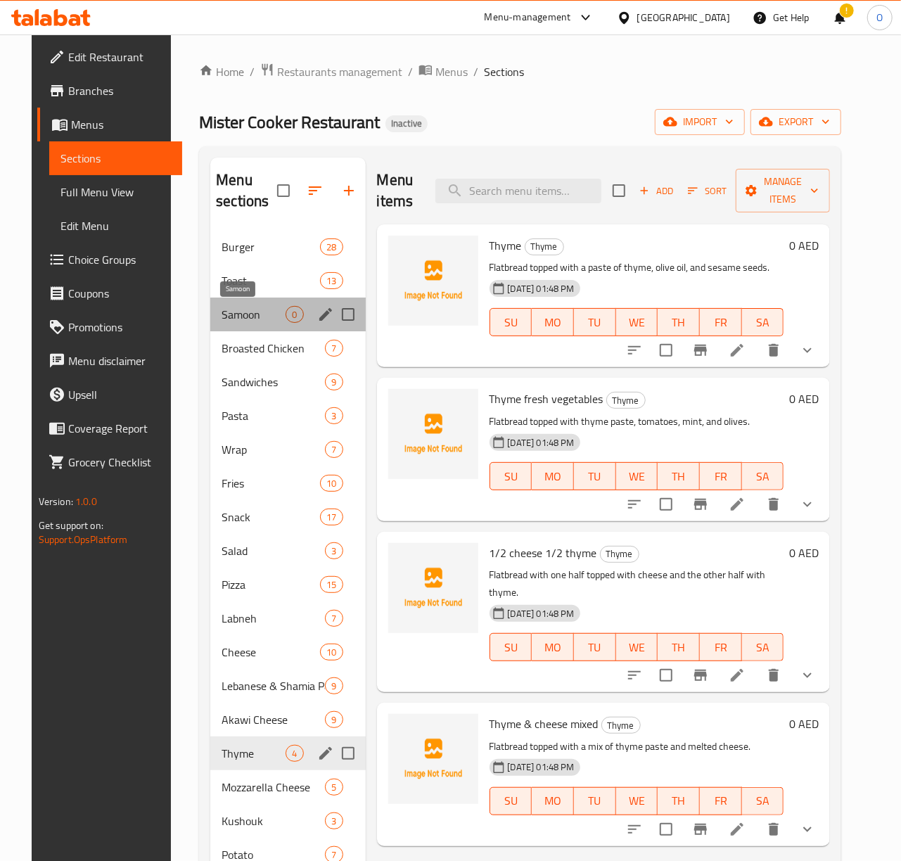
click at [274, 316] on span "Samoon" at bounding box center [254, 314] width 64 height 17
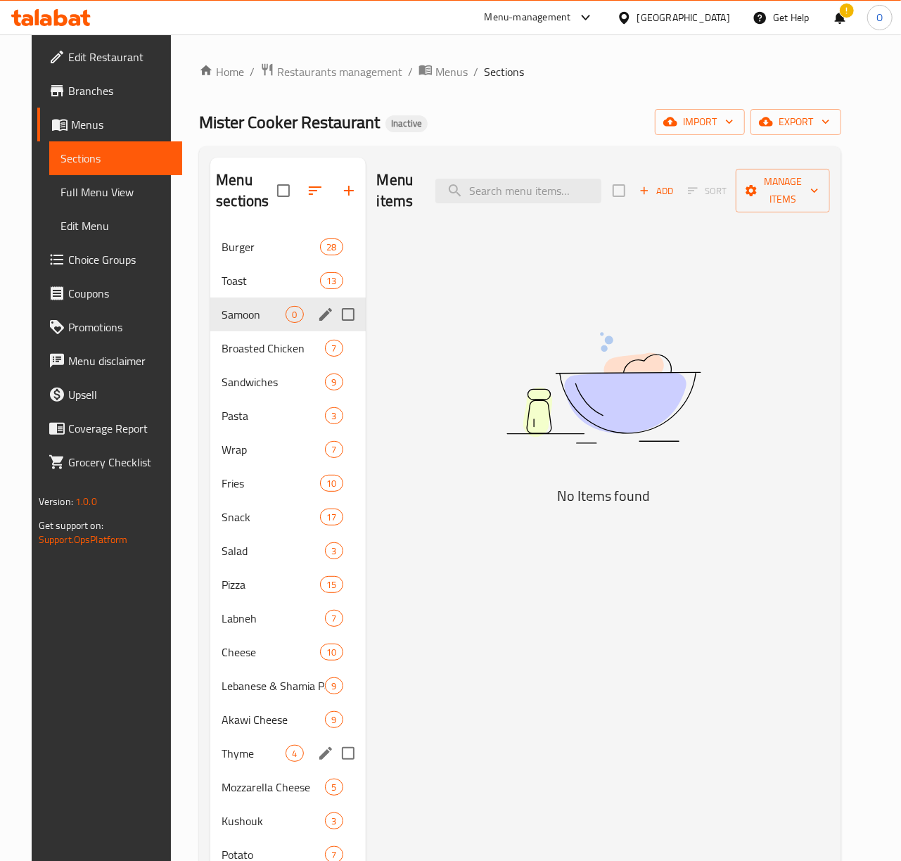
click at [333, 308] on input "Menu sections" at bounding box center [348, 315] width 30 height 30
checkbox input "true"
click at [298, 189] on icon "button" at bounding box center [306, 190] width 17 height 17
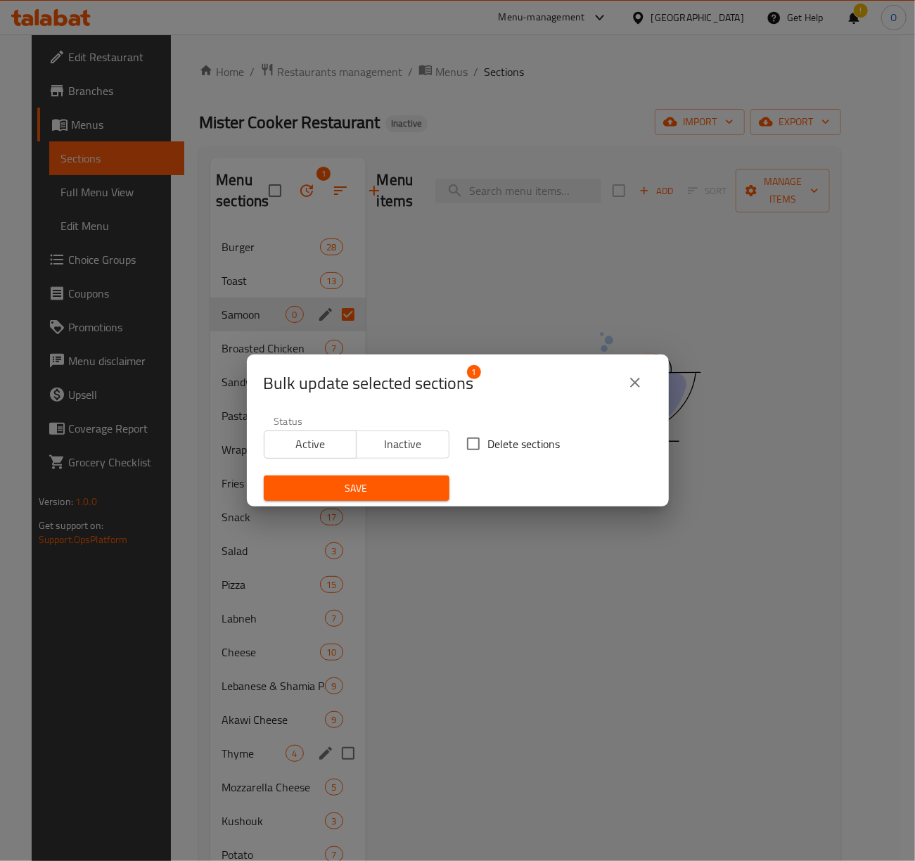
click at [477, 452] on input "Delete sections" at bounding box center [474, 444] width 30 height 30
checkbox input "true"
click at [423, 477] on button "Save" at bounding box center [357, 489] width 186 height 26
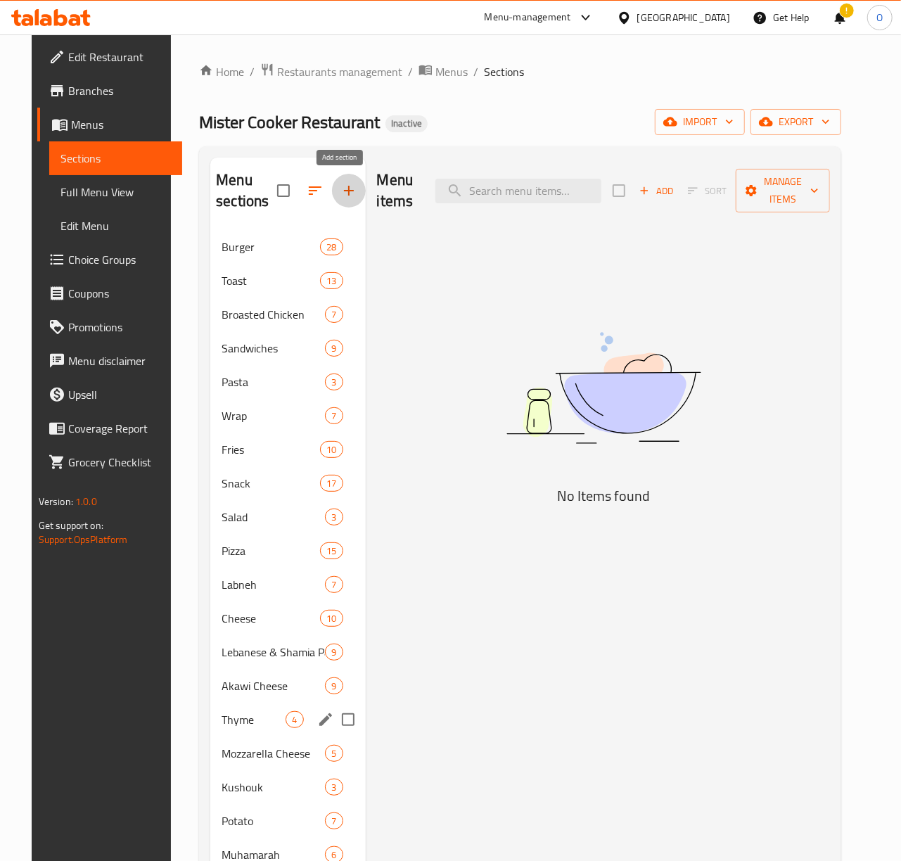
click at [332, 189] on button "button" at bounding box center [349, 191] width 34 height 34
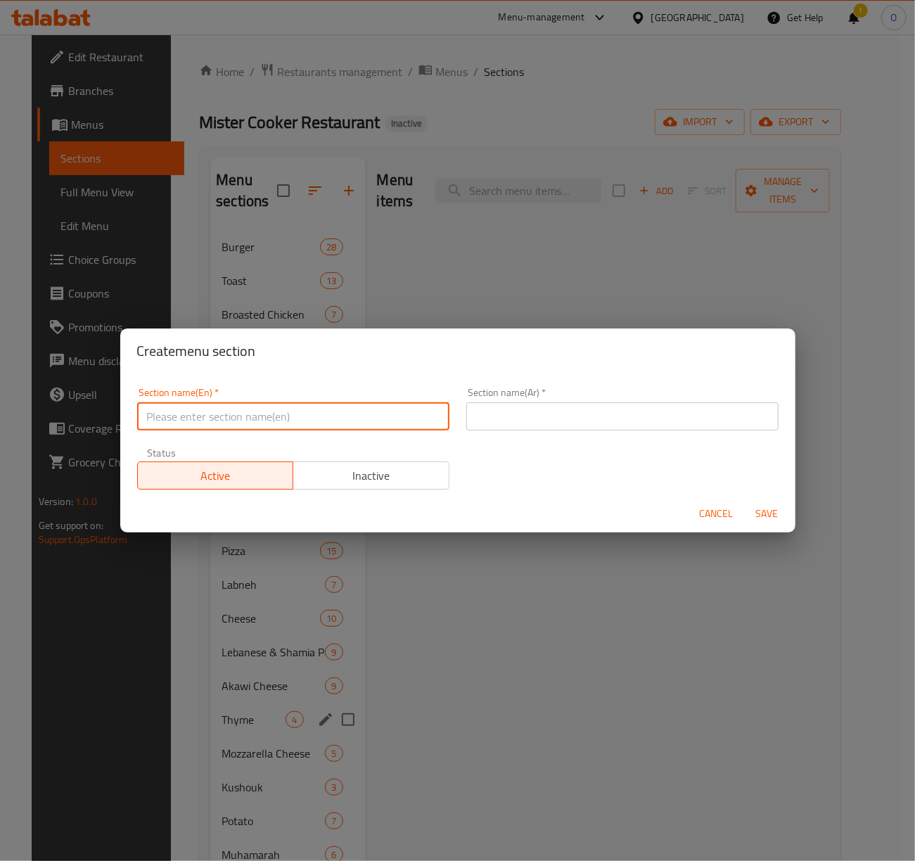
click at [282, 414] on input "text" at bounding box center [293, 416] width 312 height 28
type input "Samoon"
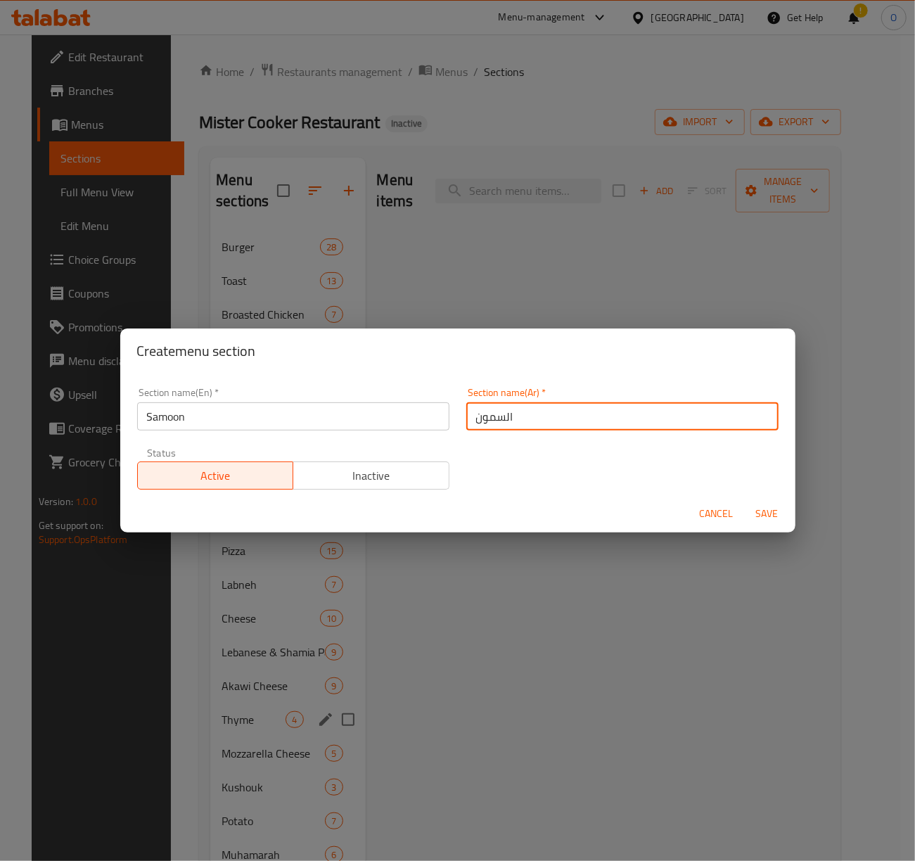
type input "السمون"
click at [767, 521] on span "Save" at bounding box center [768, 514] width 34 height 18
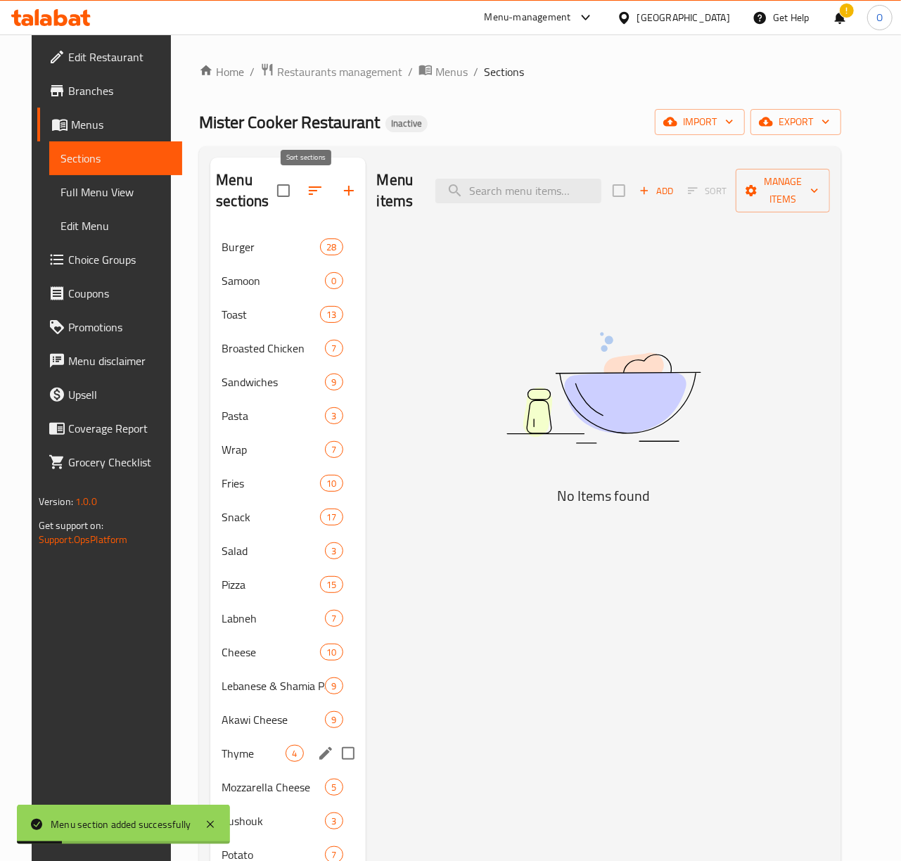
click at [307, 197] on icon "button" at bounding box center [315, 190] width 17 height 17
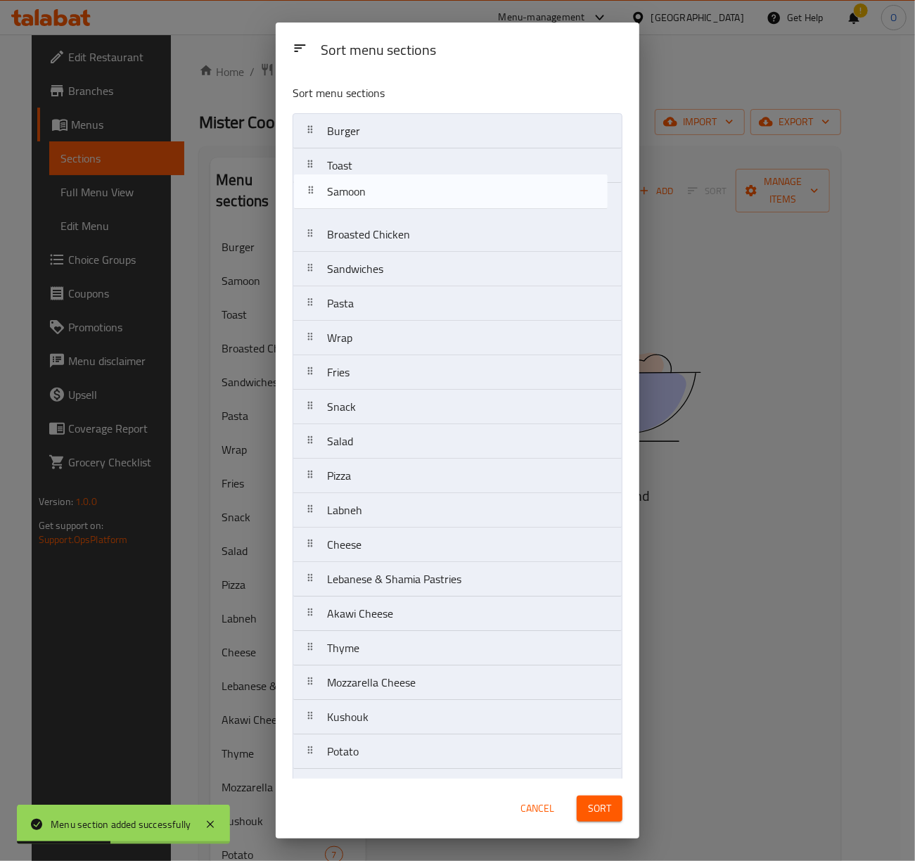
drag, startPoint x: 393, startPoint y: 165, endPoint x: 393, endPoint y: 197, distance: 32.4
click at [393, 197] on nav "Burger Samoon Toast Broasted Chicken Sandwiches Pasta Wrap Fries Snack Salad Pi…" at bounding box center [458, 493] width 330 height 760
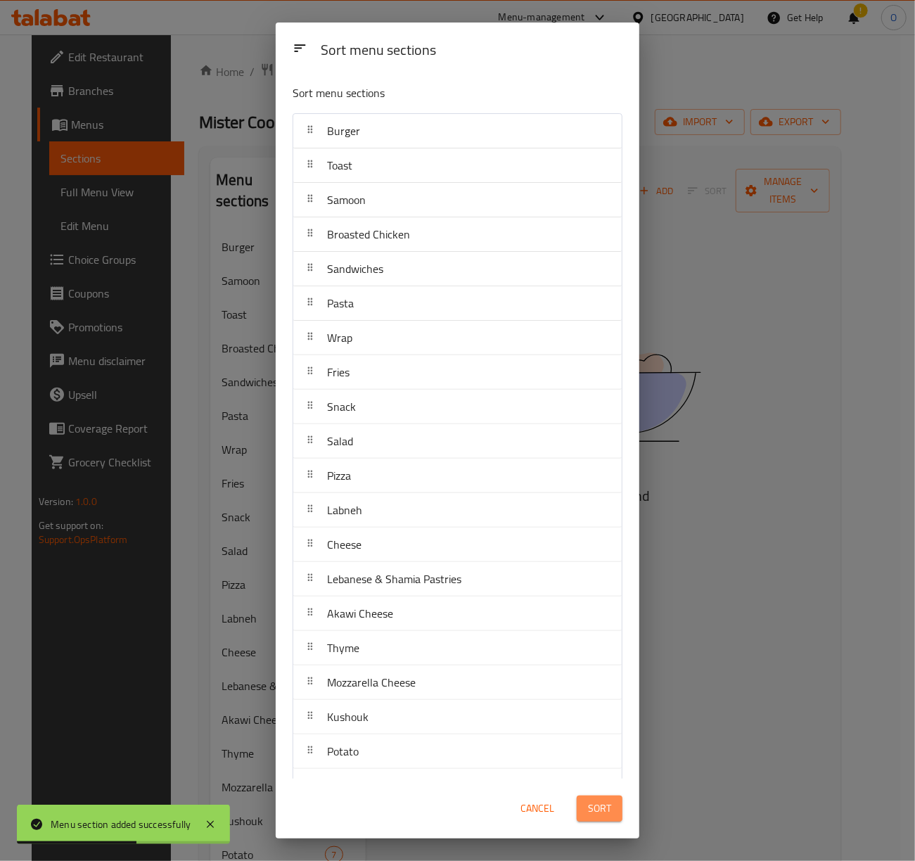
click at [601, 814] on span "Sort" at bounding box center [599, 809] width 23 height 18
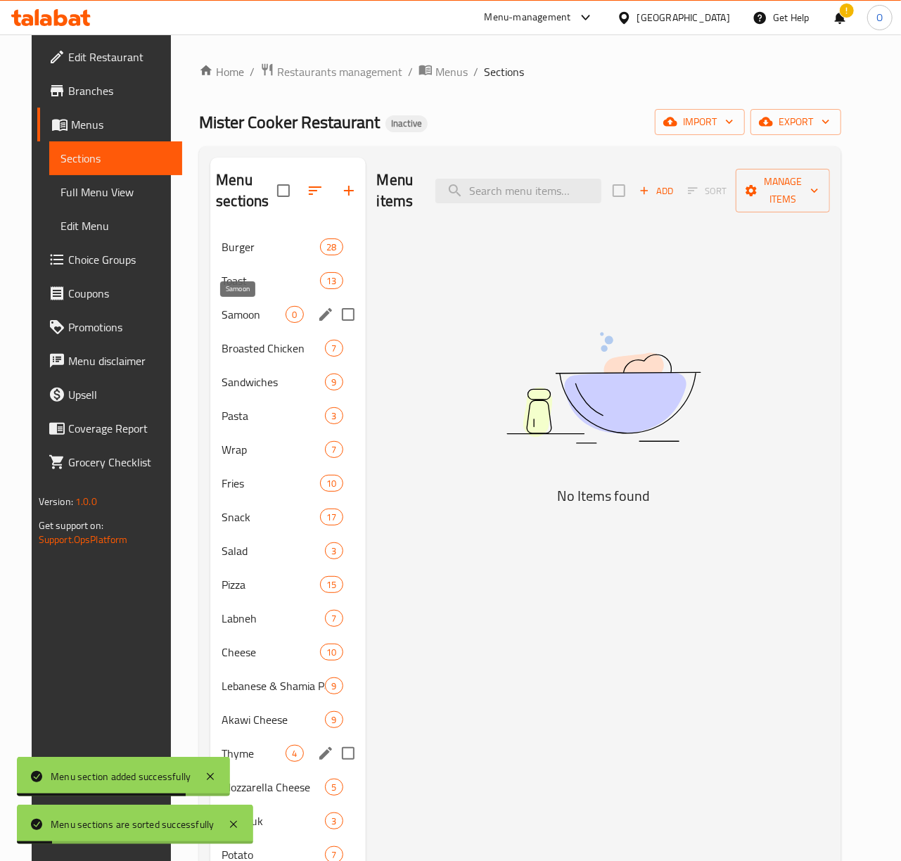
click at [270, 313] on span "Samoon" at bounding box center [254, 314] width 64 height 17
click at [675, 195] on span "Add" at bounding box center [656, 191] width 38 height 16
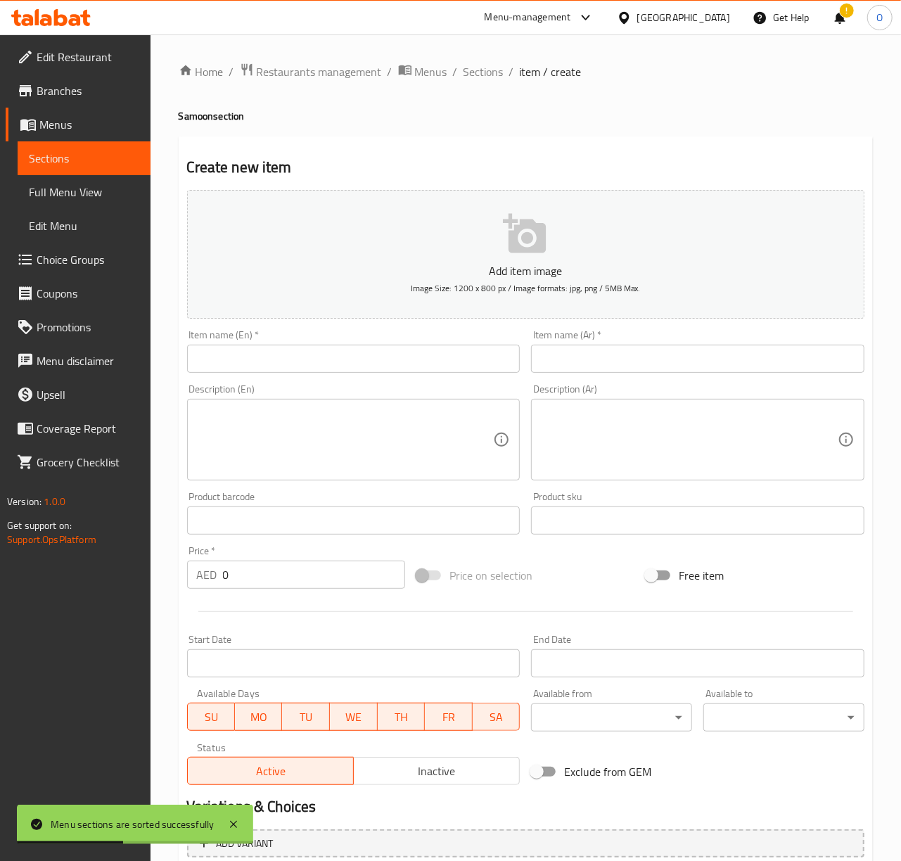
click at [381, 356] on input "text" at bounding box center [353, 359] width 333 height 28
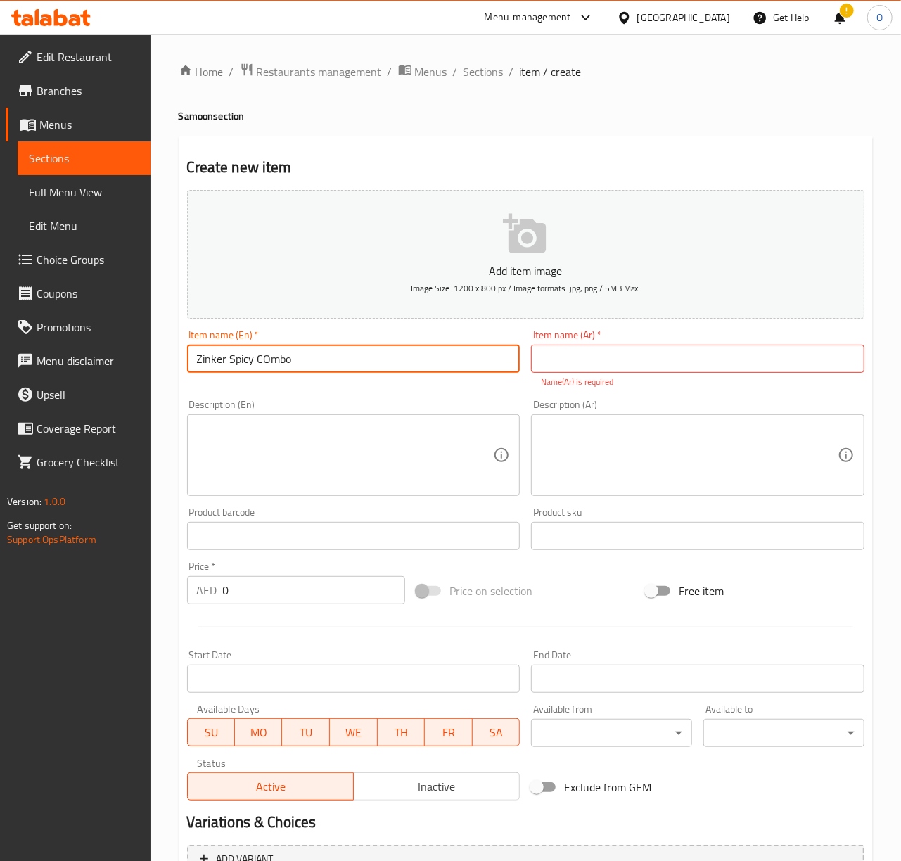
click at [352, 363] on input "Zinker Spicy COmbo" at bounding box center [353, 359] width 333 height 28
click at [260, 352] on input "Zinker Spicy COmbo" at bounding box center [353, 359] width 333 height 28
click at [279, 369] on input "Zinker Spicy C Ombo" at bounding box center [353, 359] width 333 height 28
drag, startPoint x: 260, startPoint y: 361, endPoint x: 270, endPoint y: 362, distance: 9.9
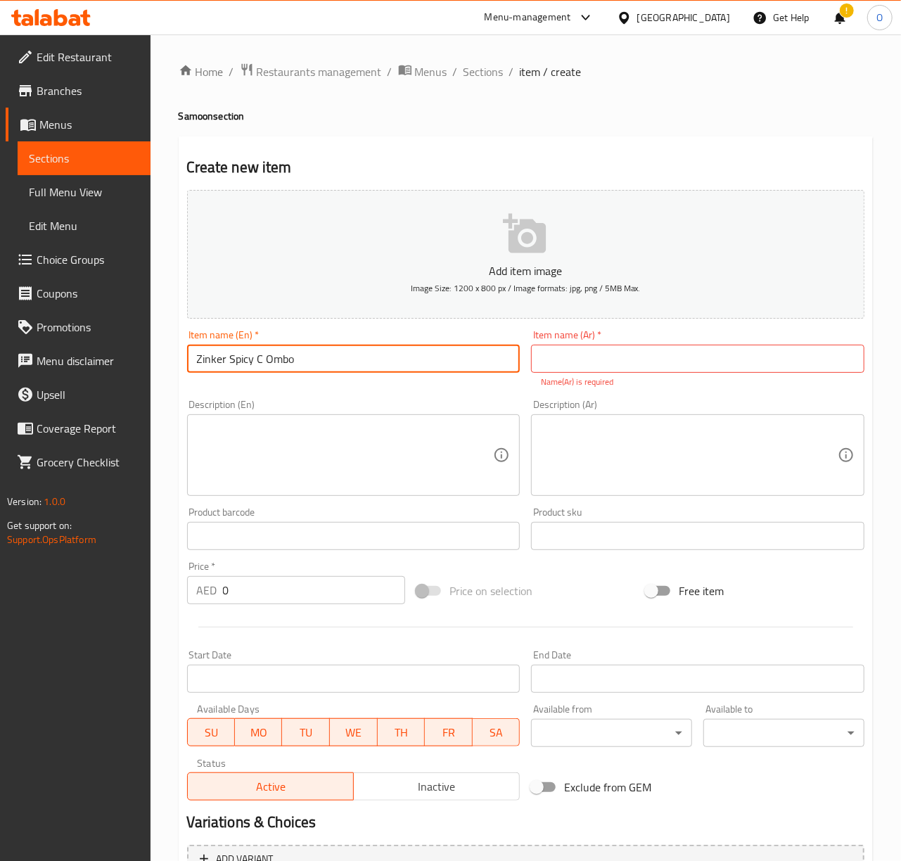
click at [270, 362] on input "Zinker Spicy C Ombo" at bounding box center [353, 359] width 333 height 28
type input "Zinker Spicy Combo"
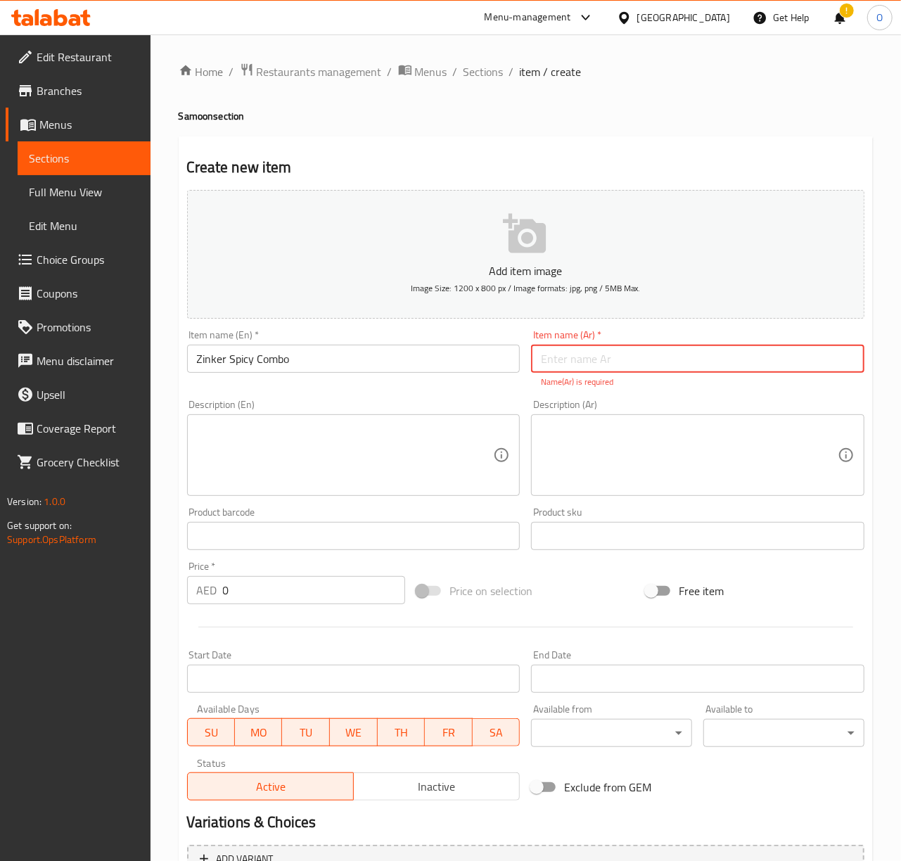
click at [583, 356] on input "text" at bounding box center [697, 359] width 333 height 28
type input "كومبو زنجر حار"
click at [426, 476] on div "Description (En)" at bounding box center [353, 455] width 333 height 82
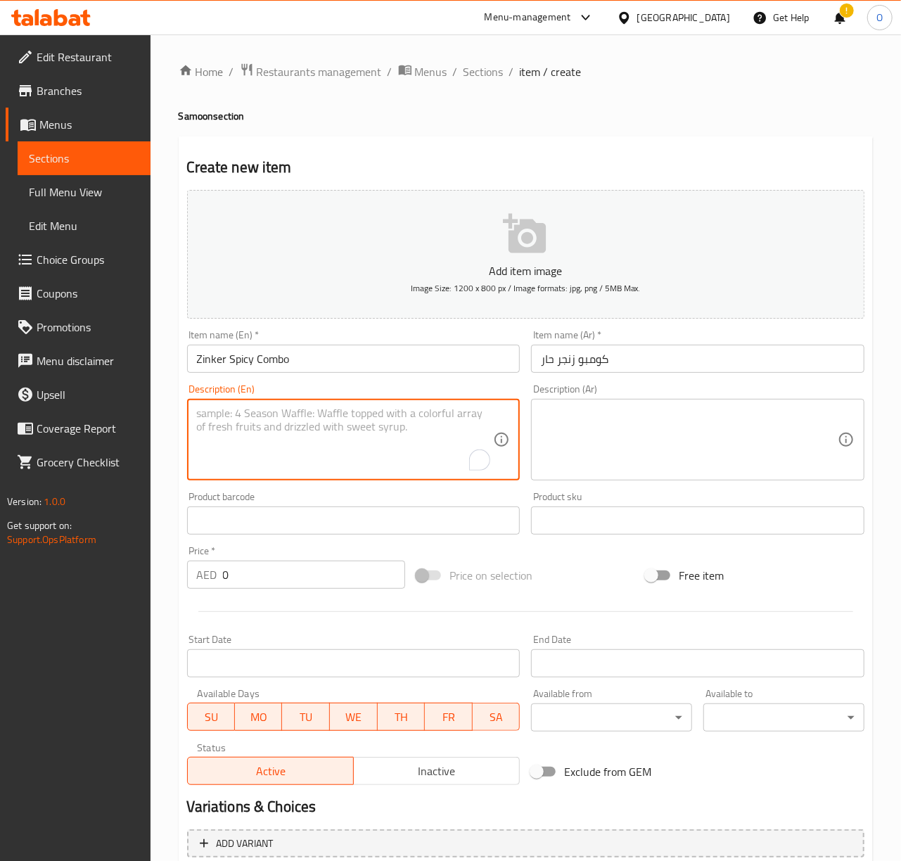
click at [228, 466] on textarea "To enrich screen reader interactions, please activate Accessibility in Grammarl…" at bounding box center [345, 440] width 297 height 67
paste textarea "Zinker Spicy Combo: Spicy fried chicken, cheese, and vegetables are served in a…"
drag, startPoint x: 293, startPoint y: 418, endPoint x: 167, endPoint y: 409, distance: 125.5
click at [167, 409] on div "Home / Restaurants management / Menus / Sections / item / create Samoon section…" at bounding box center [526, 513] width 751 height 959
click at [355, 436] on textarea "Spicy fried chicken, cheese, and vegetables are served in a samoon bread." at bounding box center [345, 440] width 297 height 67
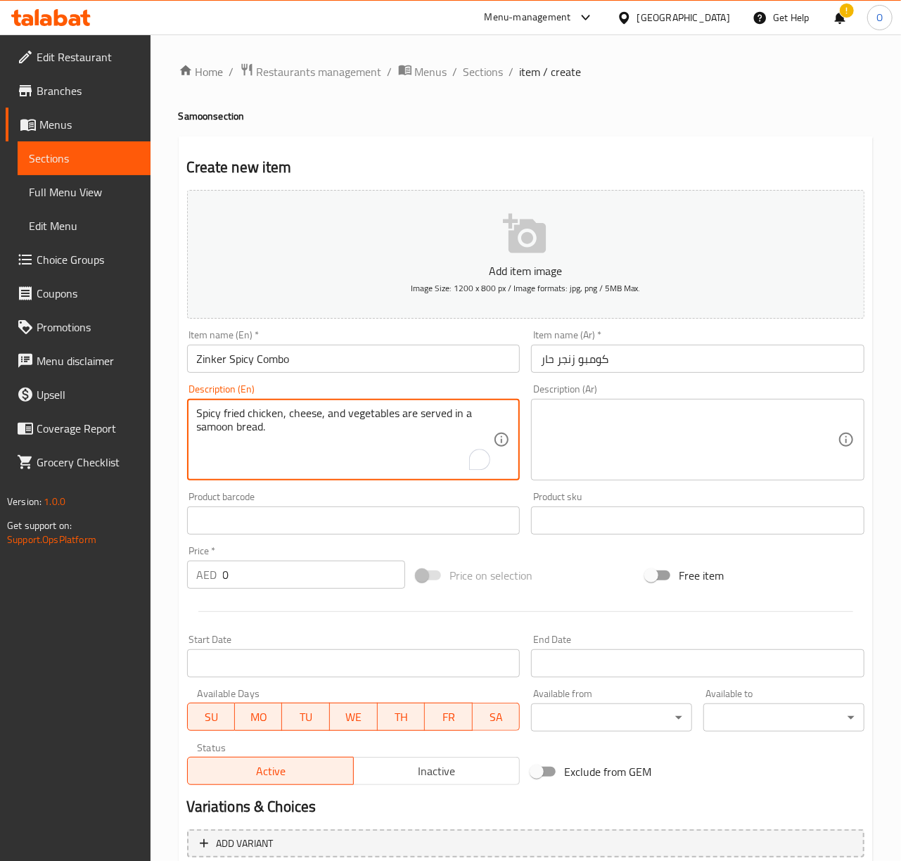
click at [355, 436] on textarea "Spicy fried chicken, cheese, and vegetables are served in a samoon bread." at bounding box center [345, 440] width 297 height 67
type textarea "Spicy fried chicken, cheese, and vegetables are served in a samoon bread."
click at [589, 432] on textarea at bounding box center [689, 440] width 297 height 67
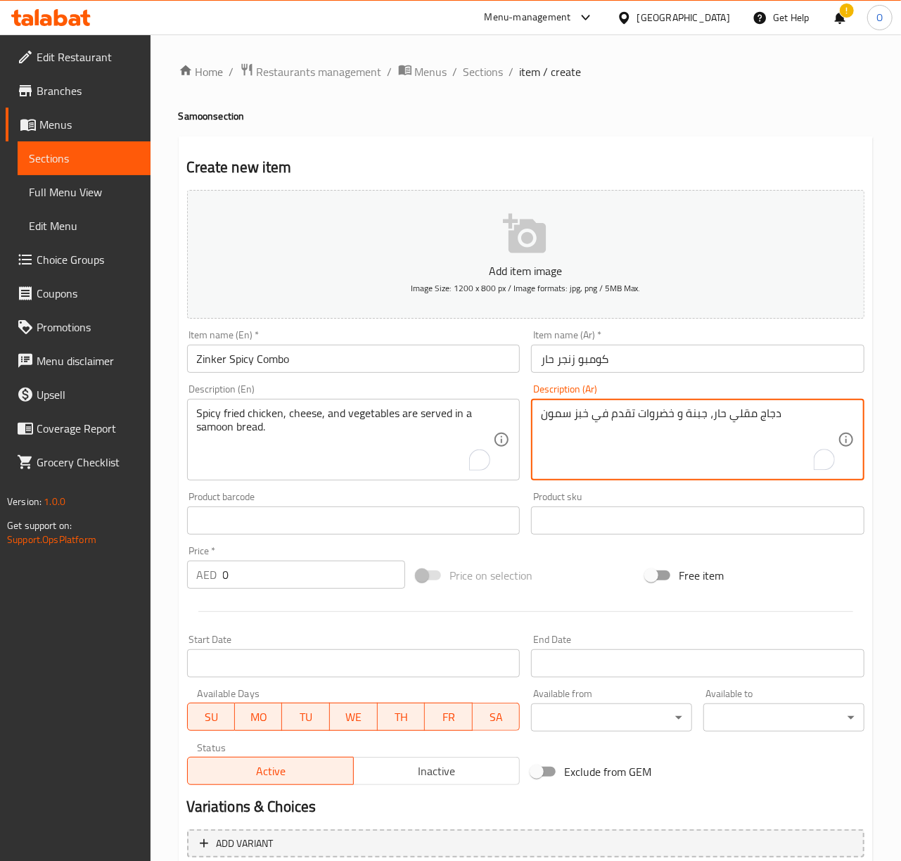
type textarea "دجاج مقلي حار، جبنة و خضروات تقدم في خبز سمون"
click at [456, 362] on input "Zinker Spicy Combo" at bounding box center [353, 359] width 333 height 28
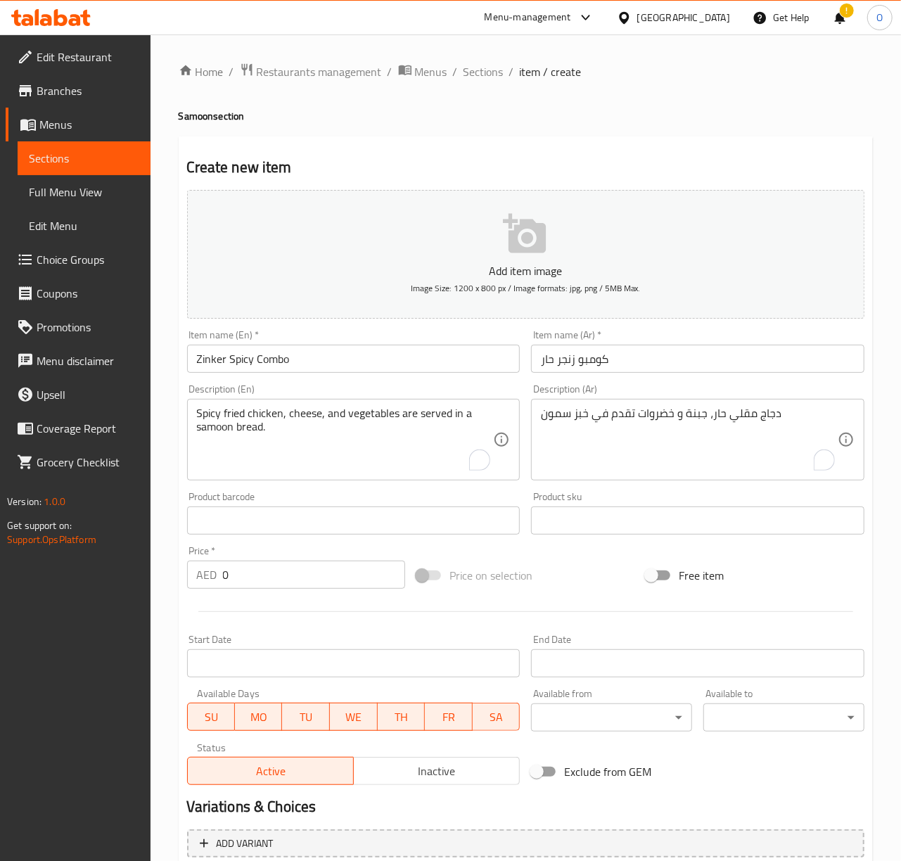
click at [218, 571] on div "AED 0 Price *" at bounding box center [296, 575] width 218 height 28
click at [225, 571] on input "0" at bounding box center [314, 575] width 182 height 28
type input "15"
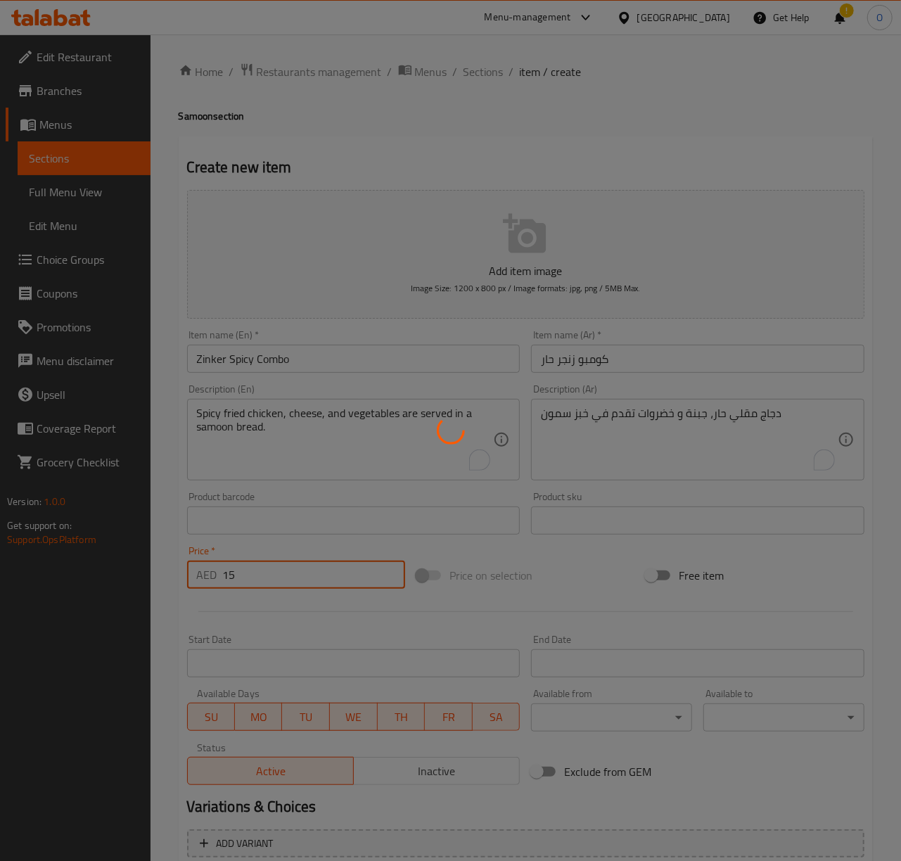
type input "0"
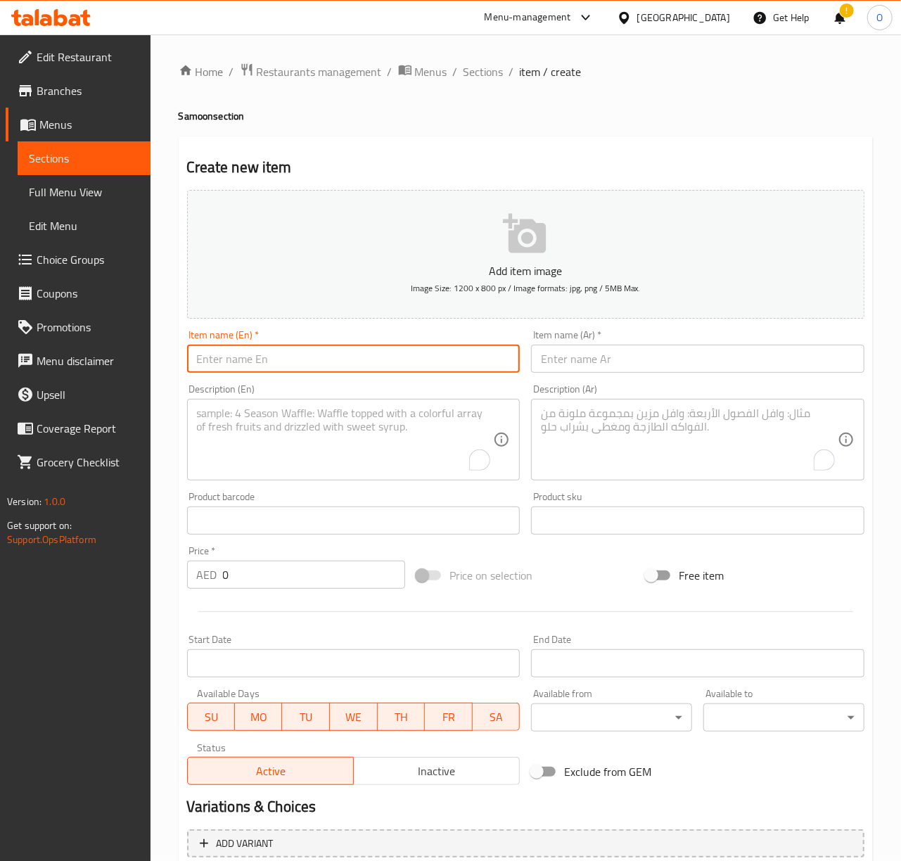
click at [229, 362] on input "text" at bounding box center [353, 359] width 333 height 28
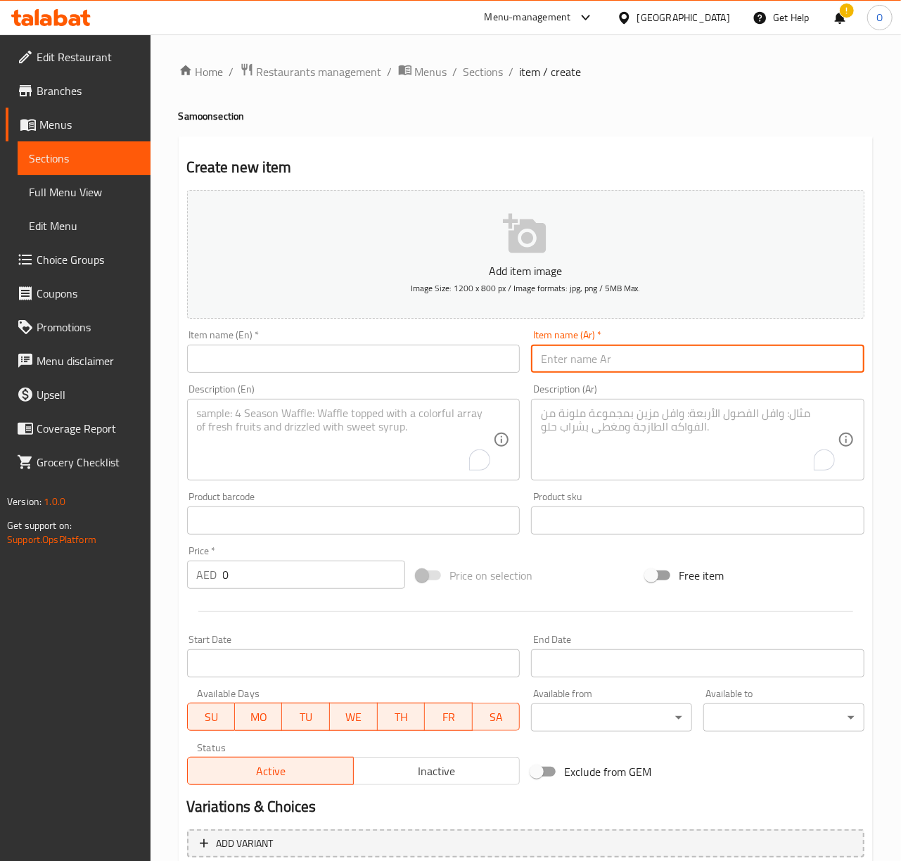
click at [533, 360] on input "text" at bounding box center [697, 359] width 333 height 28
type input "كومبو إسباني"
click at [445, 375] on div "Item name (En)   * Item name (En) *" at bounding box center [353, 351] width 345 height 54
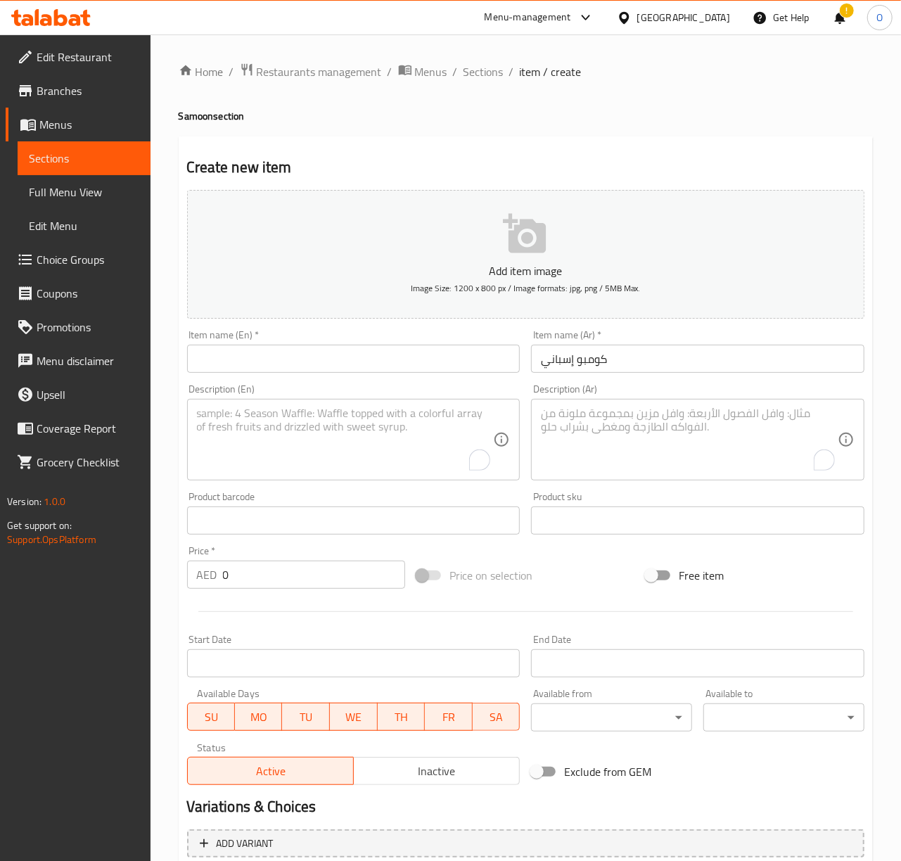
click at [440, 366] on input "text" at bounding box center [353, 359] width 333 height 28
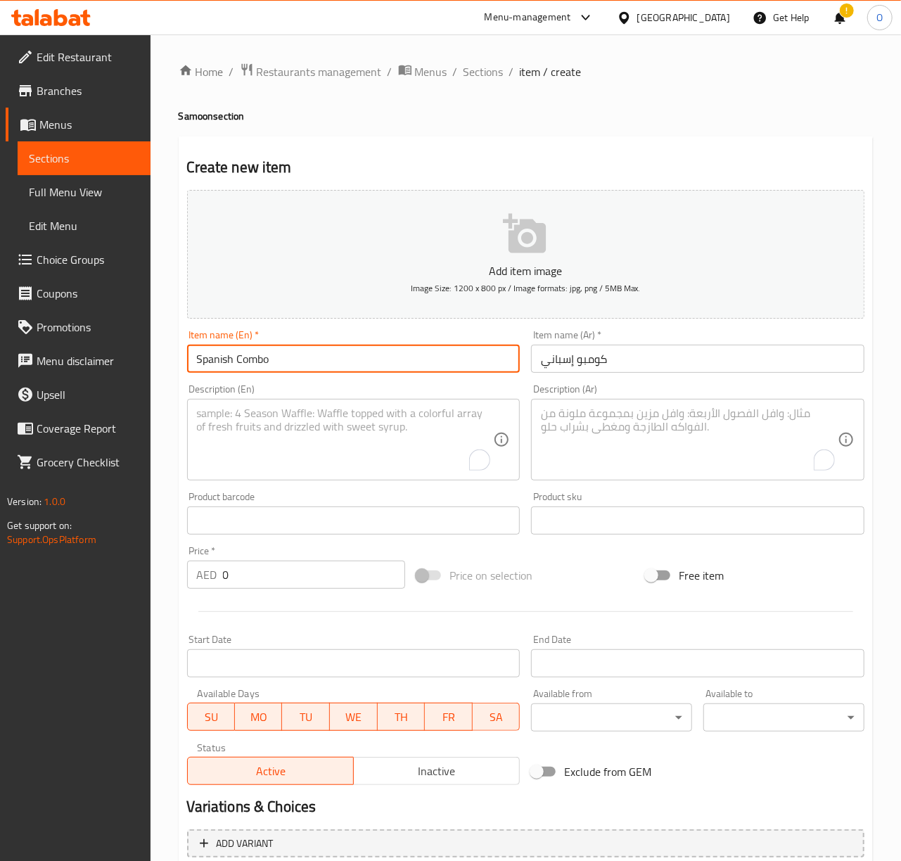
type input "Spanish Combo"
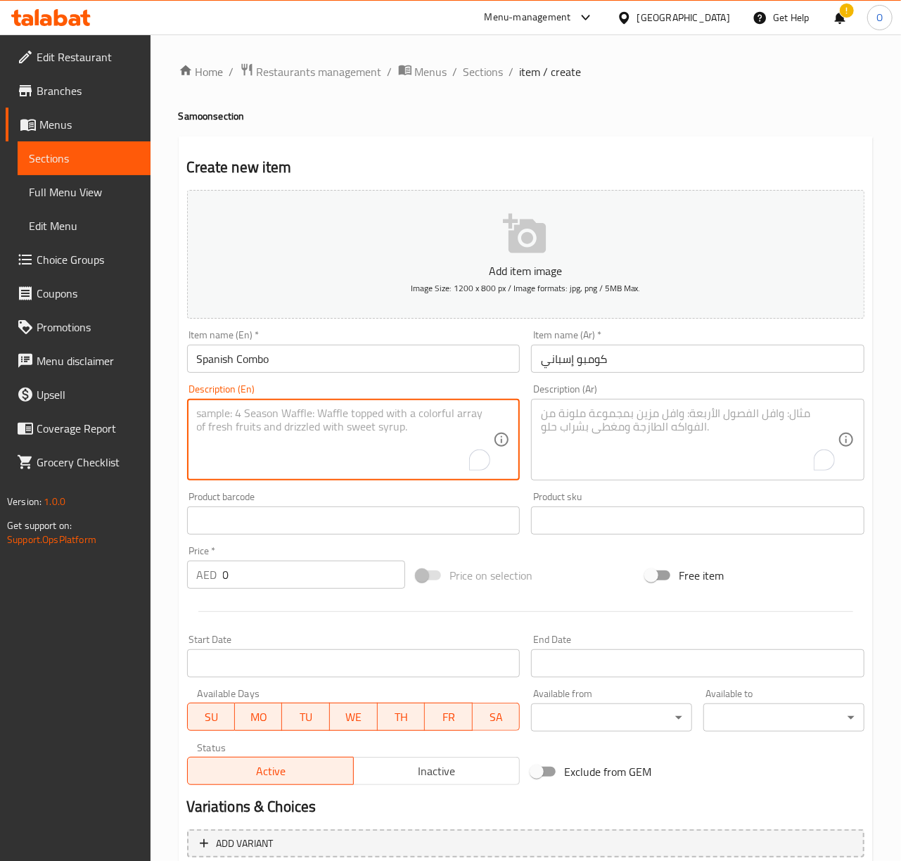
click at [266, 452] on textarea "To enrich screen reader interactions, please activate Accessibility in Grammarl…" at bounding box center [345, 440] width 297 height 67
paste textarea "Spanish Combo: Grilled chicken, peppers, onions, and spicy sauce are served in …"
type textarea "Spanish Combo: Grilled chicken, peppers, onions, and spicy sauce are served in …"
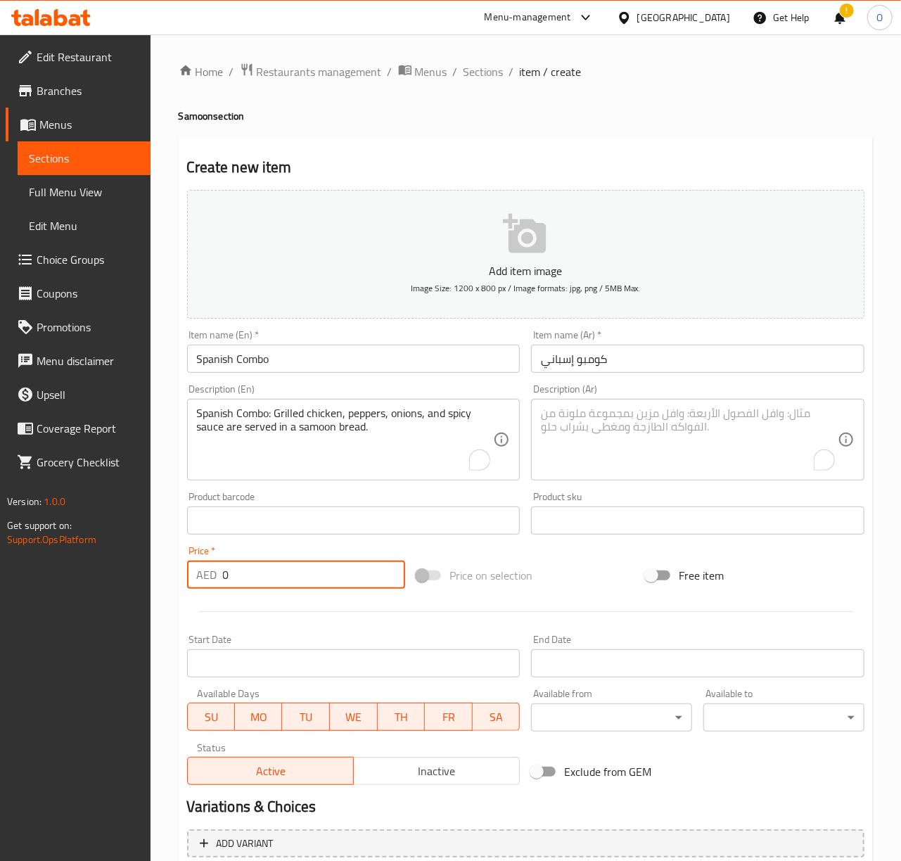
click at [236, 574] on input "0" at bounding box center [314, 575] width 182 height 28
type input "15"
click at [273, 411] on textarea "Spanish Combo: Grilled chicken, peppers, onions, and spicy sauce are served in …" at bounding box center [345, 440] width 297 height 67
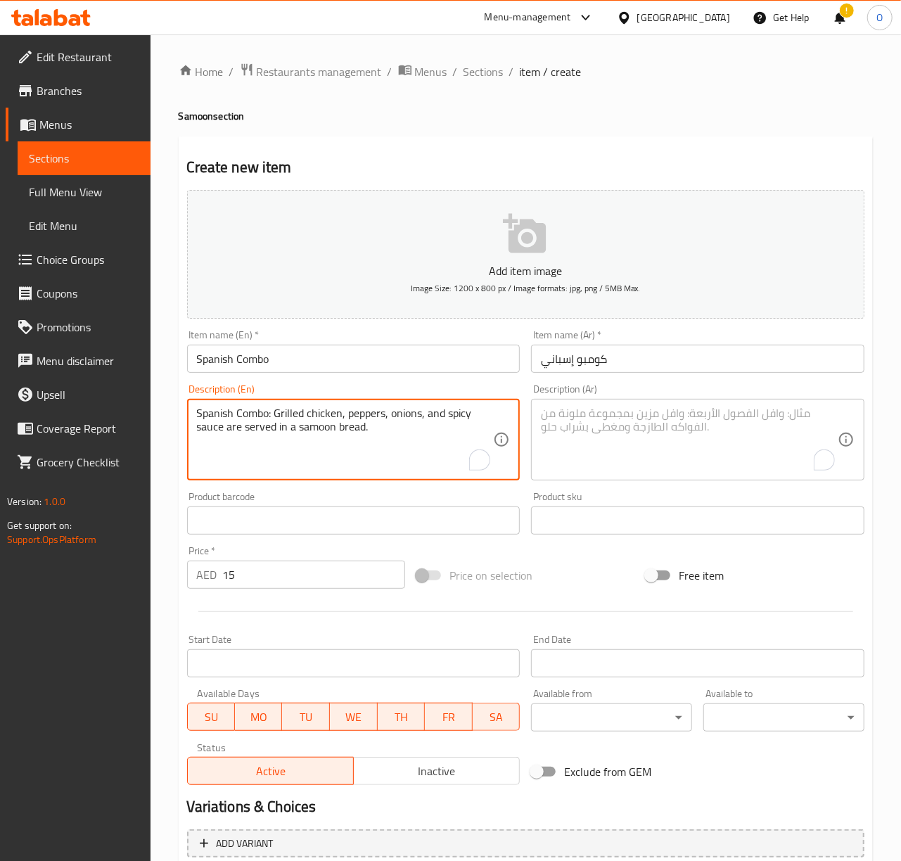
click at [273, 411] on textarea "Spanish Combo: Grilled chicken, peppers, onions, and spicy sauce are served in …" at bounding box center [345, 440] width 297 height 67
drag, startPoint x: 274, startPoint y: 411, endPoint x: 63, endPoint y: 404, distance: 211.2
click at [63, 404] on div "Edit Restaurant Branches Menus Sections Full Menu View Edit Menu Choice Groups …" at bounding box center [450, 513] width 901 height 959
type textarea "Grilled chicken, peppers, onions, and spicy sauce are served in a samoon bread."
click at [691, 471] on textarea "To enrich screen reader interactions, please activate Accessibility in Grammarl…" at bounding box center [689, 440] width 297 height 67
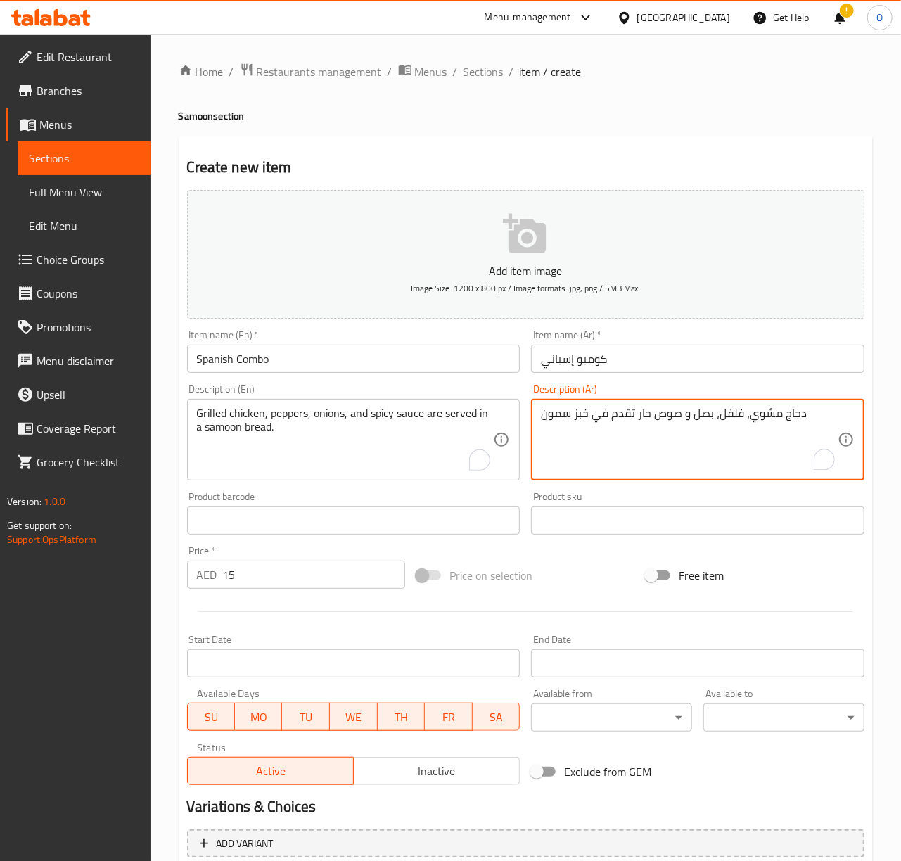
type textarea "دجاج مشوي، فلفل، بصل و صوص حار تقدم في خبز سمون"
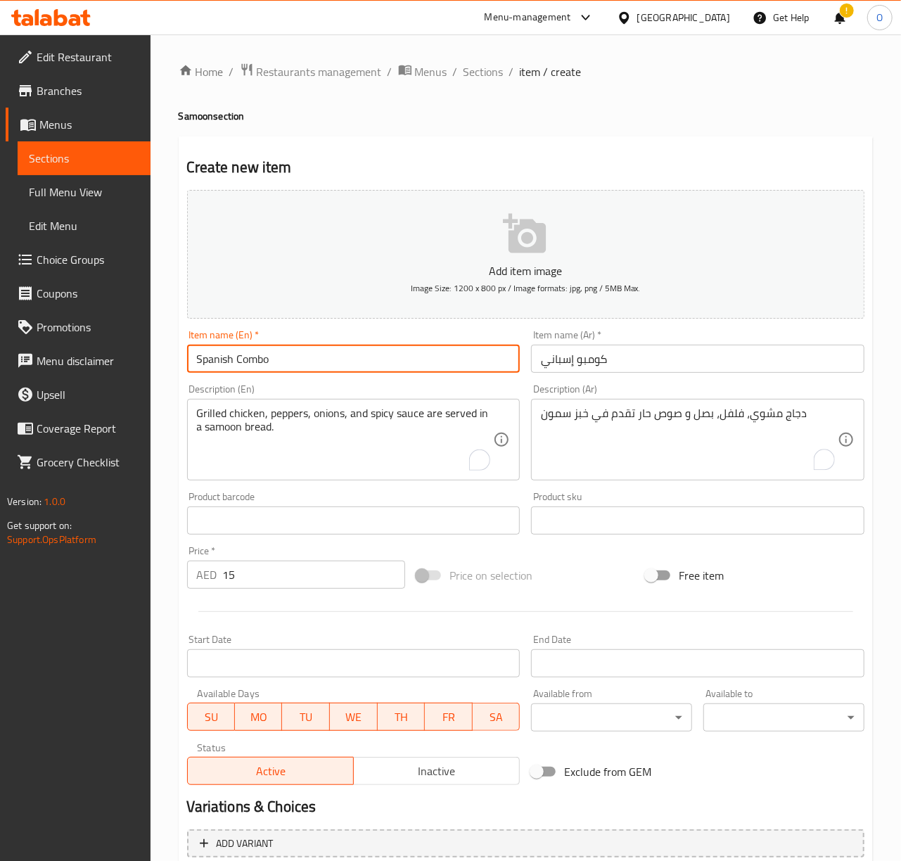
click at [470, 366] on input "Spanish Combo" at bounding box center [353, 359] width 333 height 28
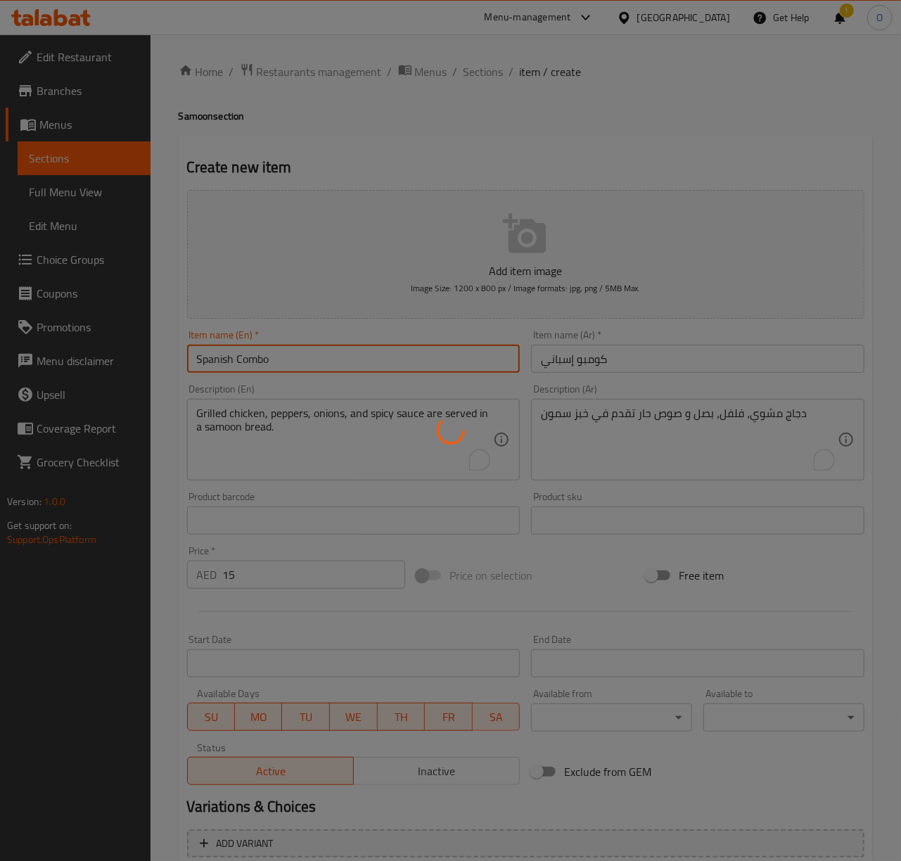
type input "0"
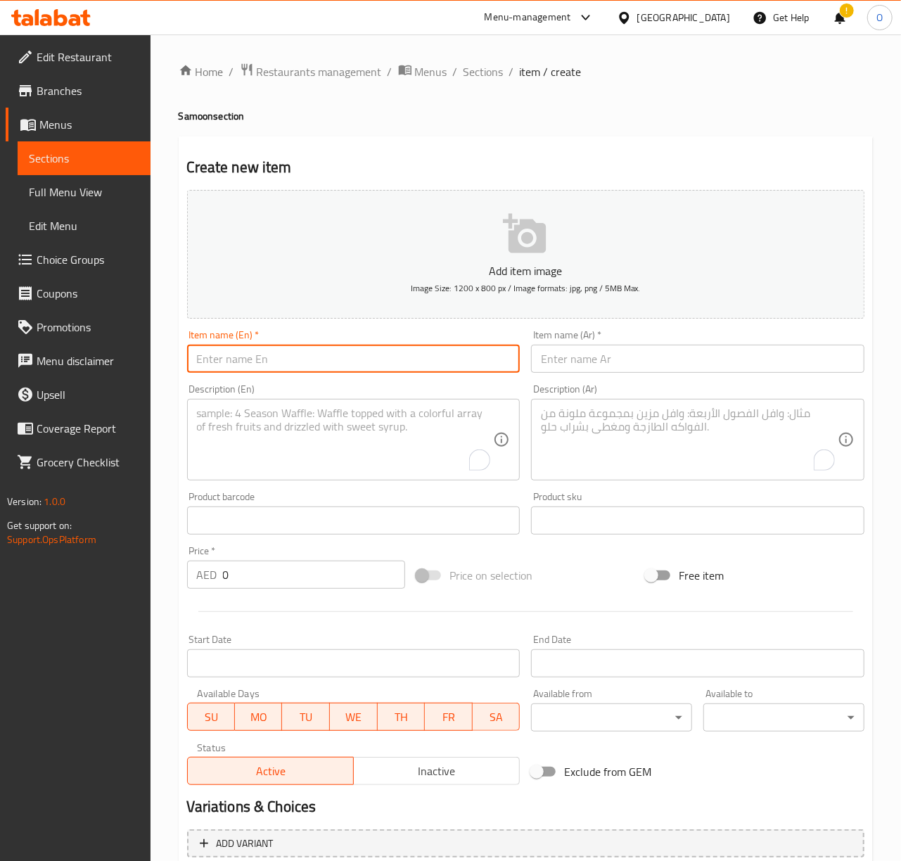
drag, startPoint x: 252, startPoint y: 345, endPoint x: 251, endPoint y: 353, distance: 8.5
click at [251, 352] on div "Item name (En)   * Item name (En) *" at bounding box center [353, 351] width 333 height 43
click at [251, 353] on input "text" at bounding box center [353, 359] width 333 height 28
click at [252, 353] on input "text" at bounding box center [353, 359] width 333 height 28
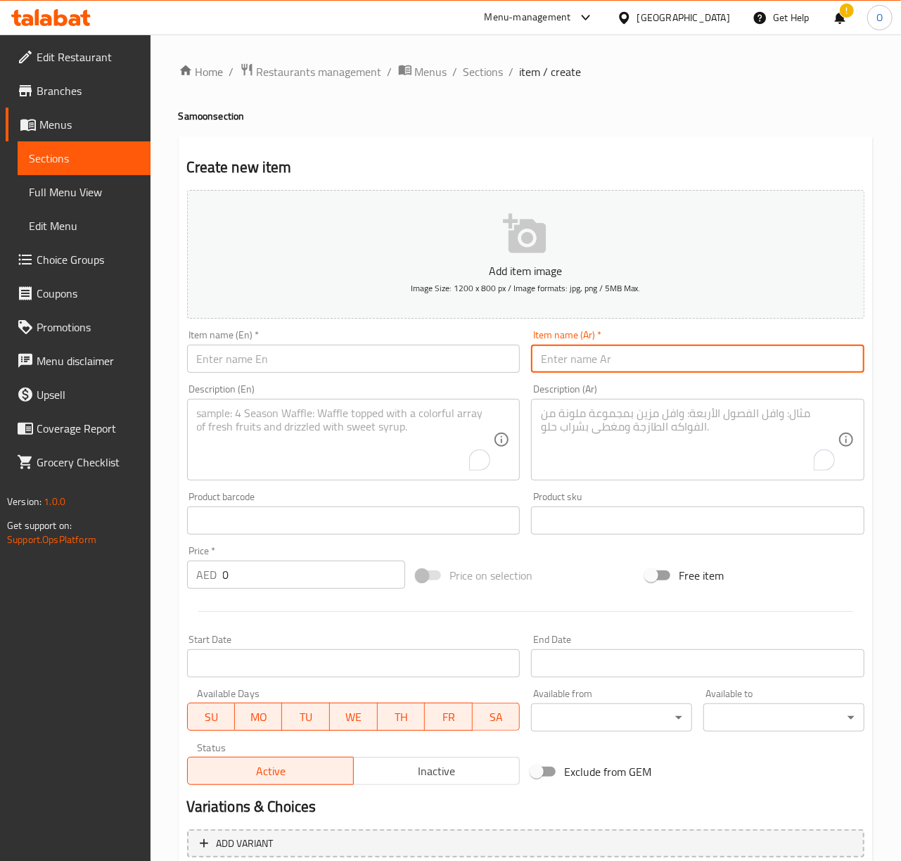
click at [532, 369] on input "text" at bounding box center [697, 359] width 333 height 28
type input "بيض حلوم بخبز الصمون"
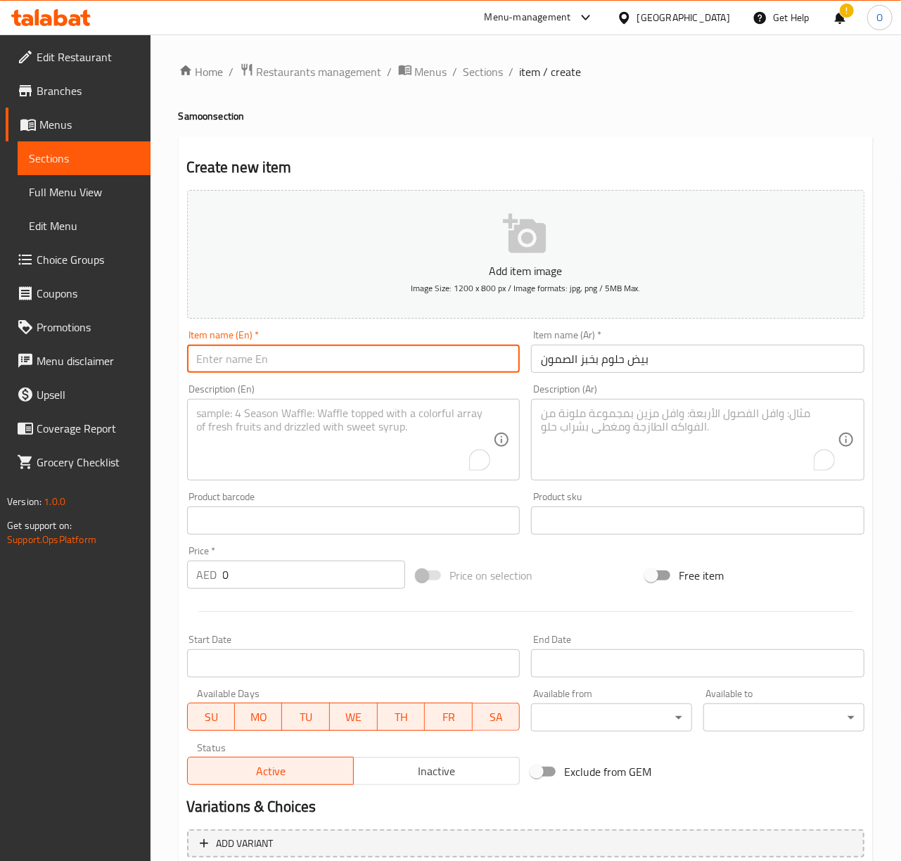
click at [423, 359] on input "text" at bounding box center [353, 359] width 333 height 28
type input "Egg Halloumi With Samoon Bread"
click at [241, 563] on input "0" at bounding box center [314, 575] width 182 height 28
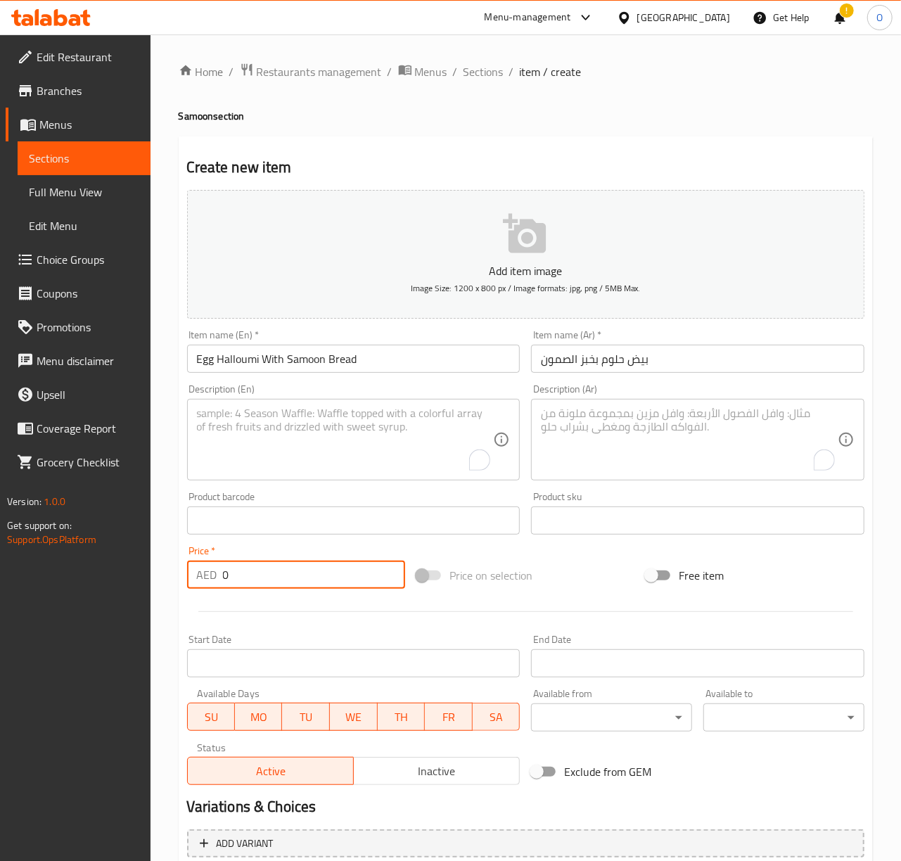
click at [241, 563] on input "0" at bounding box center [314, 575] width 182 height 28
type input "10"
click at [184, 411] on div "Description (En) Description (En)" at bounding box center [353, 432] width 345 height 108
click at [262, 437] on textarea "To enrich screen reader interactions, please activate Accessibility in Grammarl…" at bounding box center [345, 440] width 297 height 67
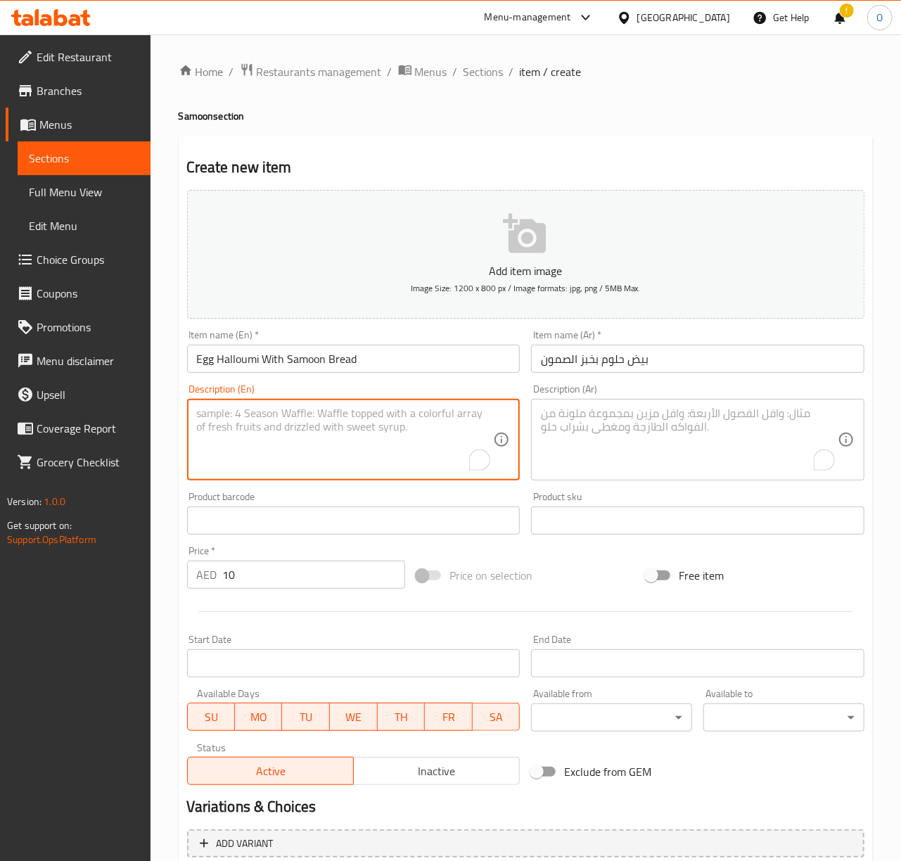
paste textarea "Egg Halloumi with Bread: Fried eggs and halloumi cheese are served in a samoon …"
drag, startPoint x: 318, startPoint y: 412, endPoint x: 200, endPoint y: 412, distance: 118.2
click at [200, 412] on textarea "Egg Halloumi with Bread: Fried eggs and halloumi cheese are served in a samoon …" at bounding box center [345, 440] width 297 height 67
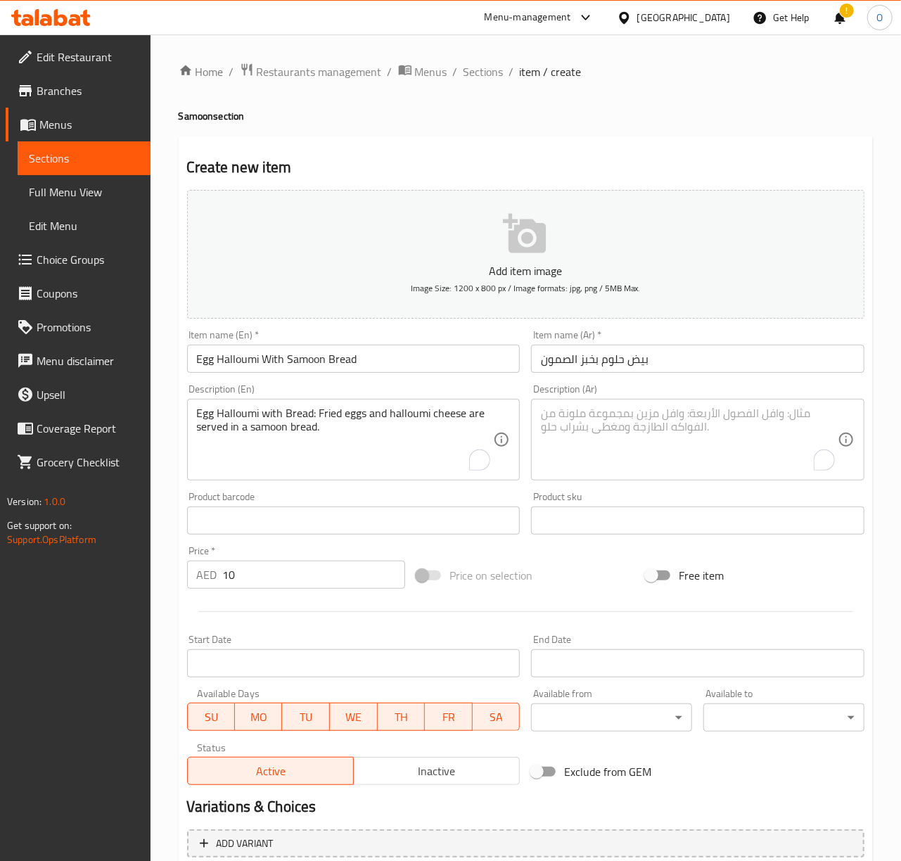
drag, startPoint x: 191, startPoint y: 417, endPoint x: 305, endPoint y: 406, distance: 114.5
click at [305, 406] on div "Egg Halloumi with Bread: Fried eggs and halloumi cheese are served in a samoon …" at bounding box center [353, 440] width 333 height 82
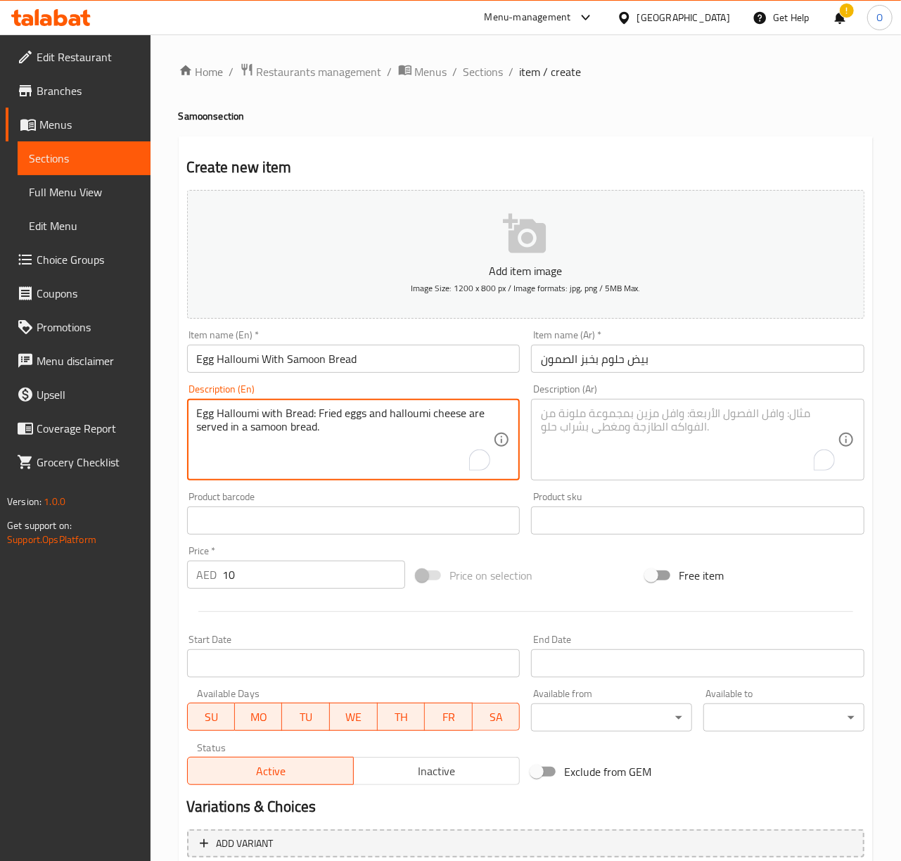
click at [321, 411] on textarea "Egg Halloumi with Bread: Fried eggs and halloumi cheese are served in a samoon …" at bounding box center [345, 440] width 297 height 67
drag, startPoint x: 318, startPoint y: 412, endPoint x: 192, endPoint y: 400, distance: 126.4
click at [192, 400] on div "Egg Halloumi with Bread: Fried eggs and halloumi cheese are served in a samoon …" at bounding box center [353, 440] width 333 height 82
type textarea "Fried eggs and halloumi cheese are served in a samoon bread."
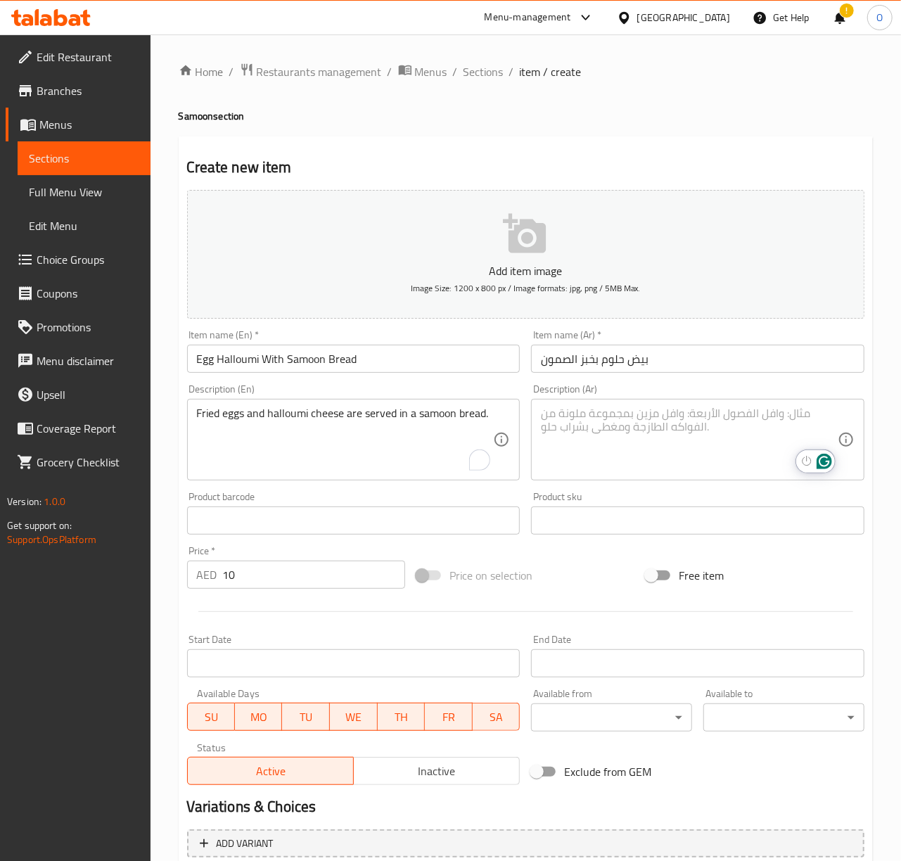
click at [561, 439] on textarea "To enrich screen reader interactions, please activate Accessibility in Grammarl…" at bounding box center [689, 440] width 297 height 67
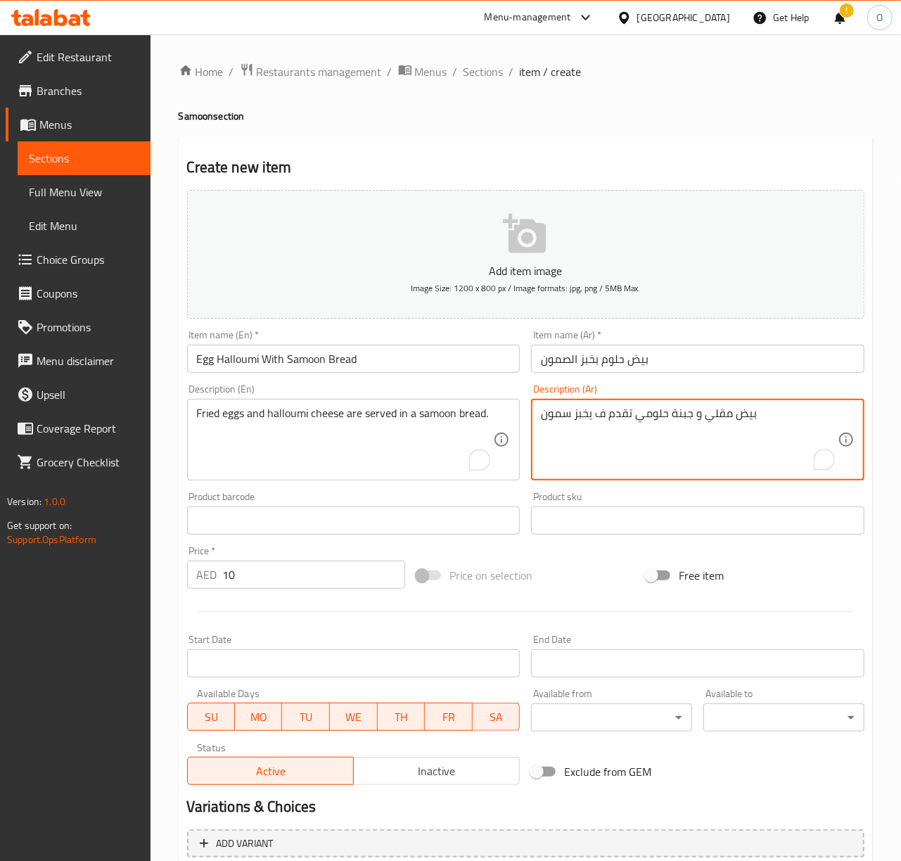
click at [587, 423] on textarea "بيض مقلي و جبنة حلومي تقدم ف يخبز سمون" at bounding box center [689, 440] width 297 height 67
type textarea "بيض مقلي و جبنة حلومي تقدم ف بخبز سمون"
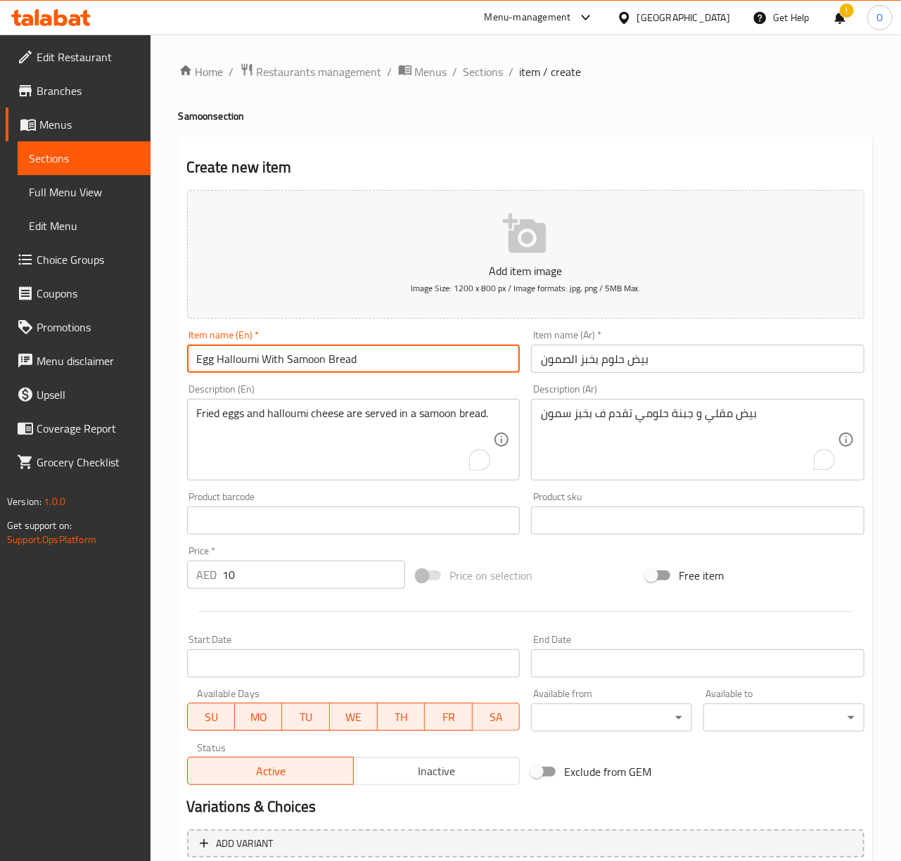
click at [492, 370] on input "Egg Halloumi With Samoon Bread" at bounding box center [353, 359] width 333 height 28
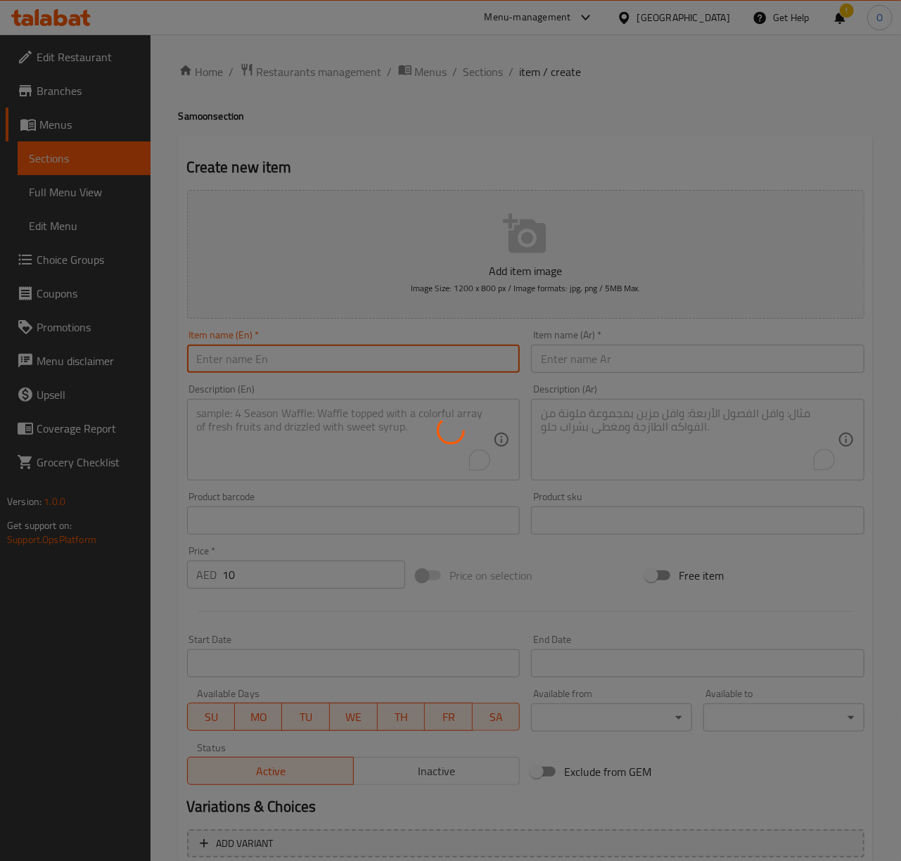
type input "0"
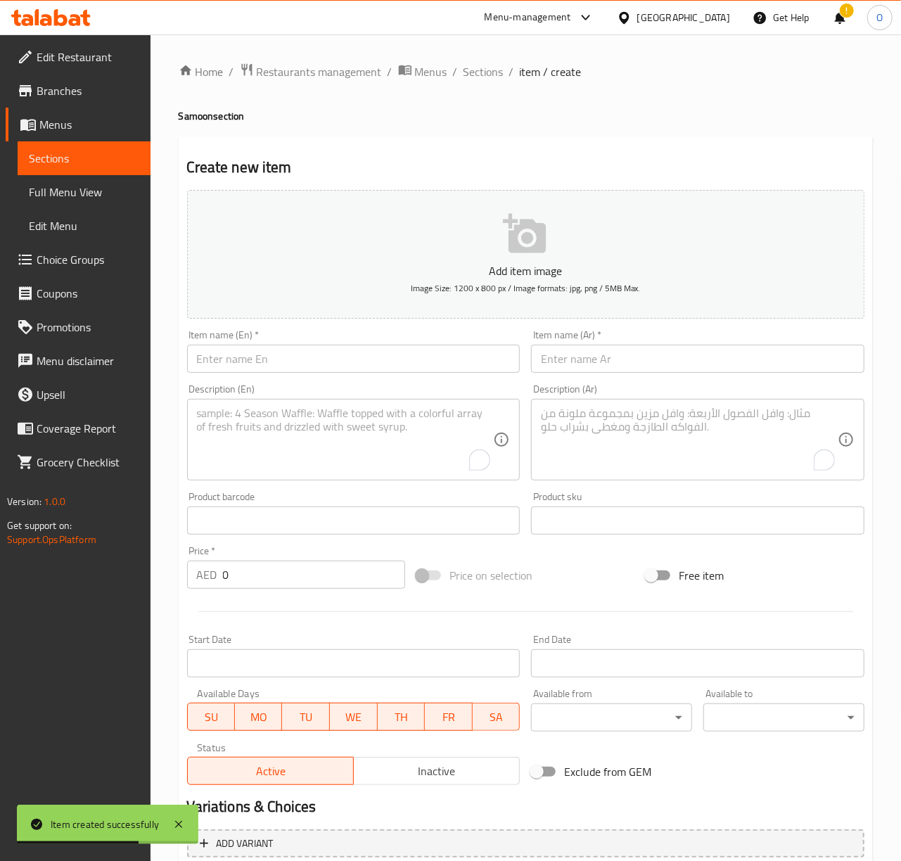
click at [360, 352] on input "text" at bounding box center [353, 359] width 333 height 28
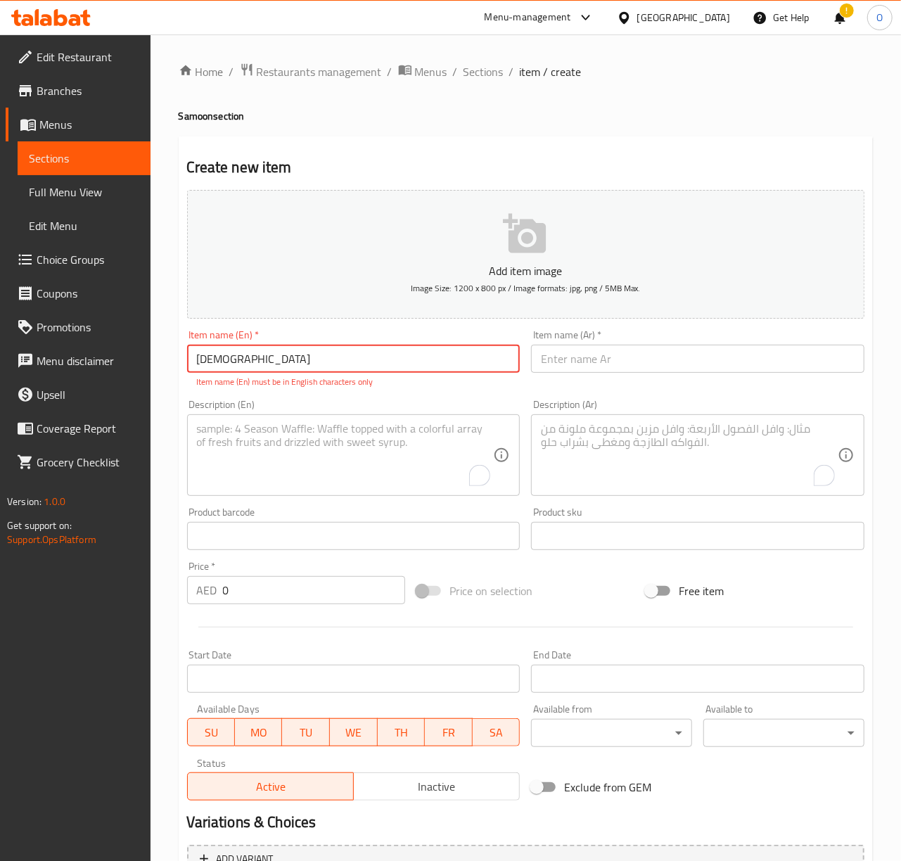
type input "ل"
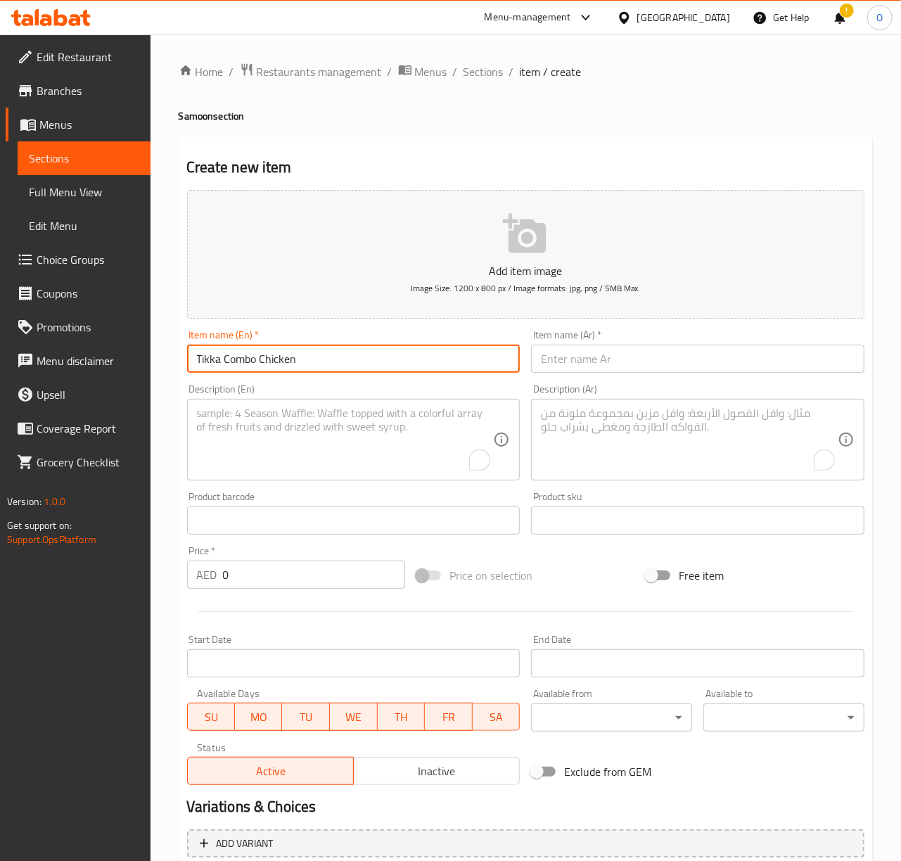
type input "Tikka Combo Chicken"
click at [239, 575] on input "0" at bounding box center [314, 575] width 182 height 28
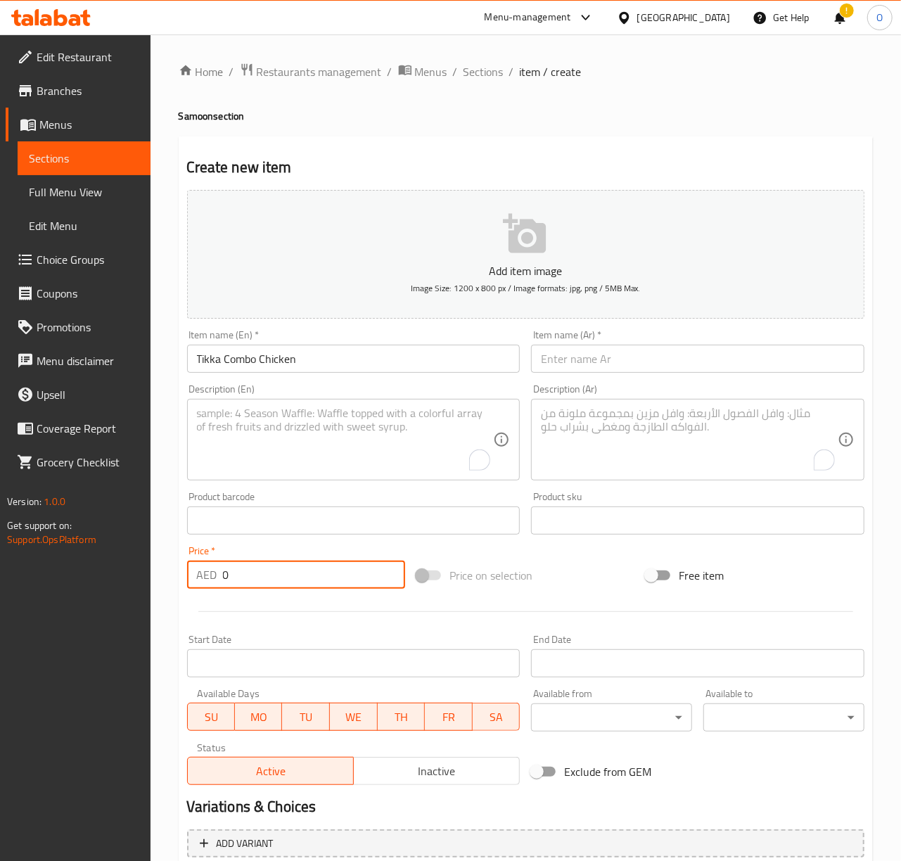
click at [239, 575] on input "0" at bounding box center [314, 575] width 182 height 28
type input "12"
click at [549, 372] on input "text" at bounding box center [697, 359] width 333 height 28
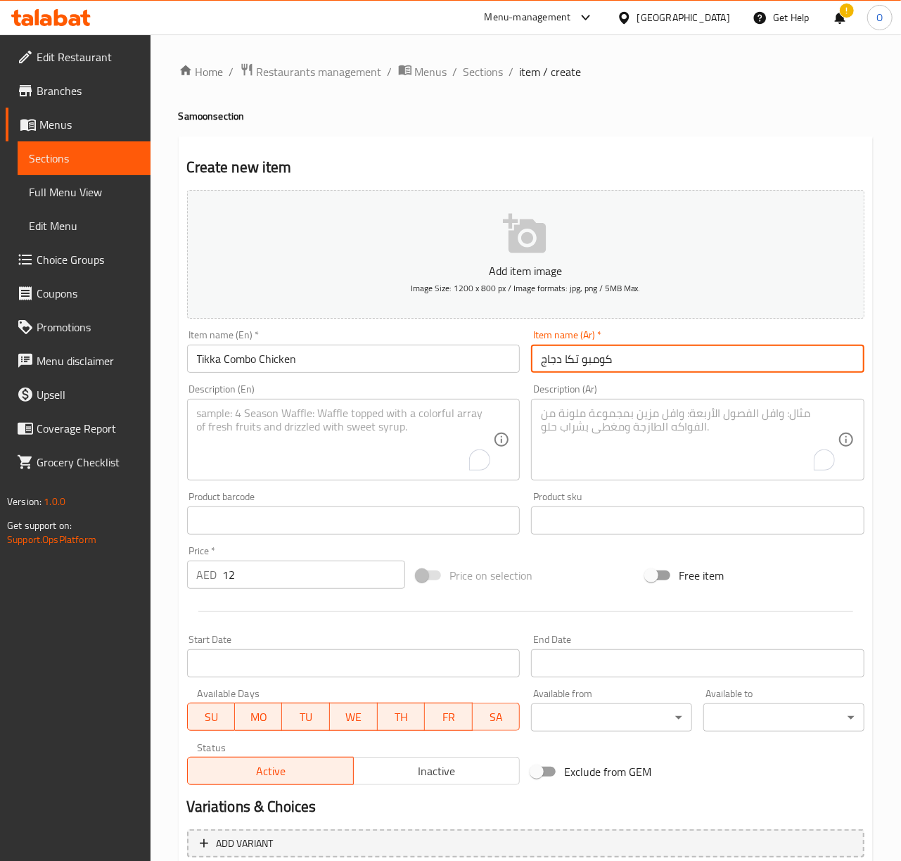
type input "كومبو تكا دجاج"
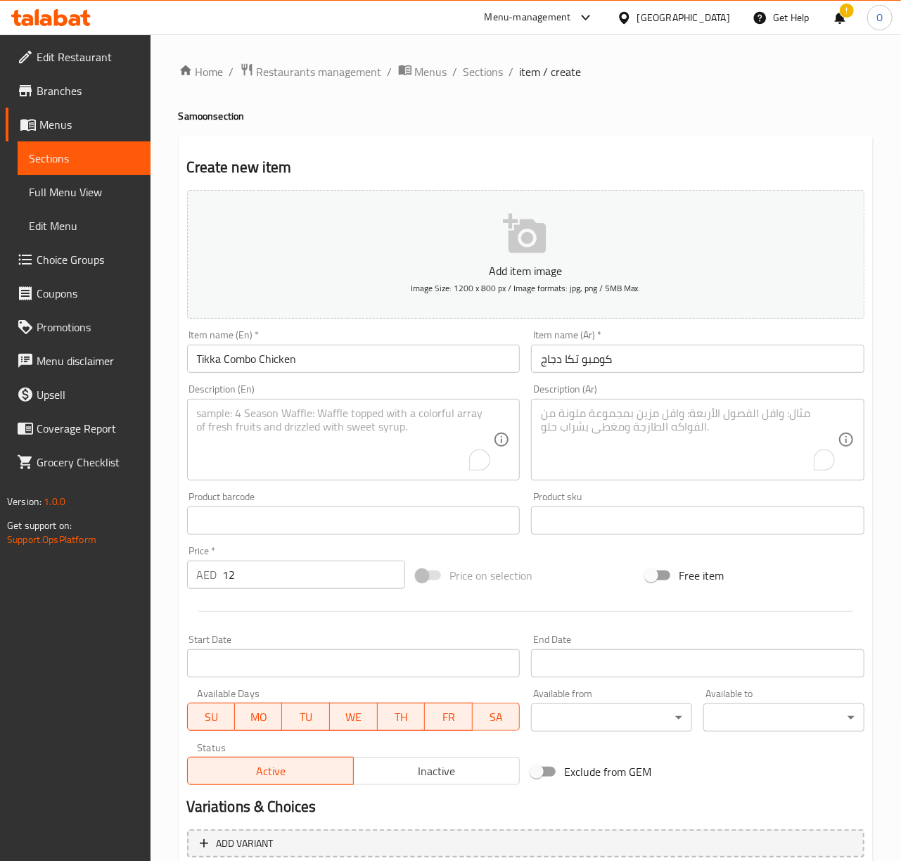
click at [328, 448] on textarea "To enrich screen reader interactions, please activate Accessibility in Grammarl…" at bounding box center [345, 440] width 297 height 67
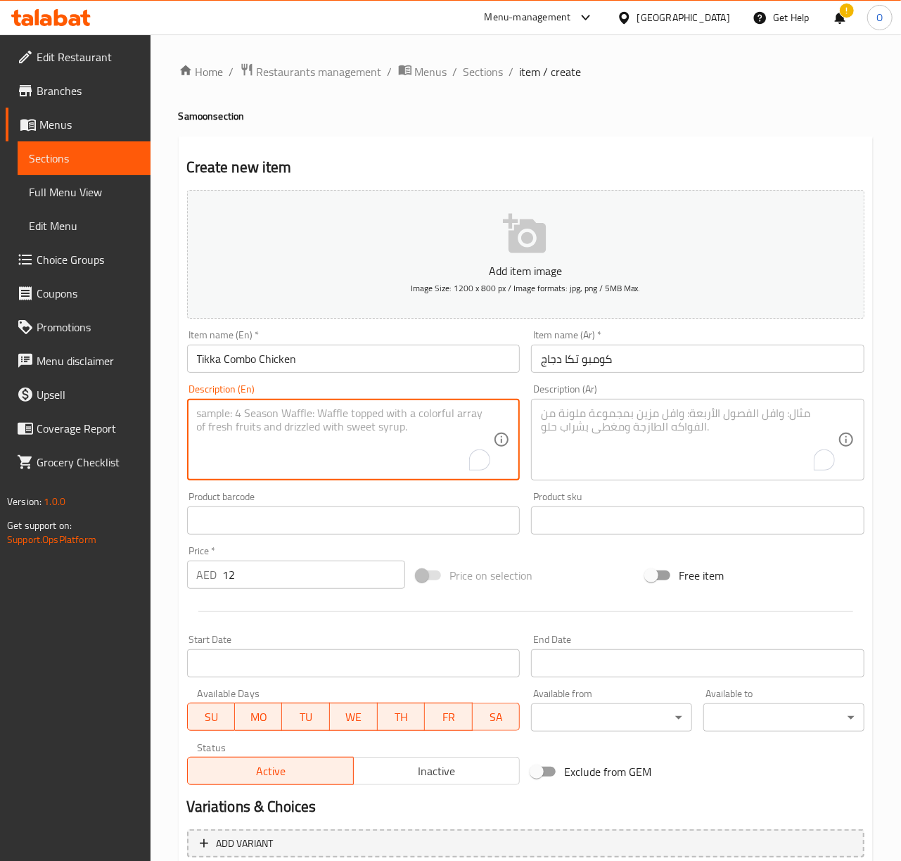
paste textarea "Tikka Combo Chicken: Marinated grilled chicken pieces and vegetables are served…"
drag, startPoint x: 304, startPoint y: 411, endPoint x: 153, endPoint y: 389, distance: 152.1
click at [153, 389] on div "Home / Restaurants management / Menus / Sections / item / create Samoon section…" at bounding box center [526, 513] width 751 height 959
type textarea "Marinated grilled chicken pieces and vegetables are served in a samoon bread."
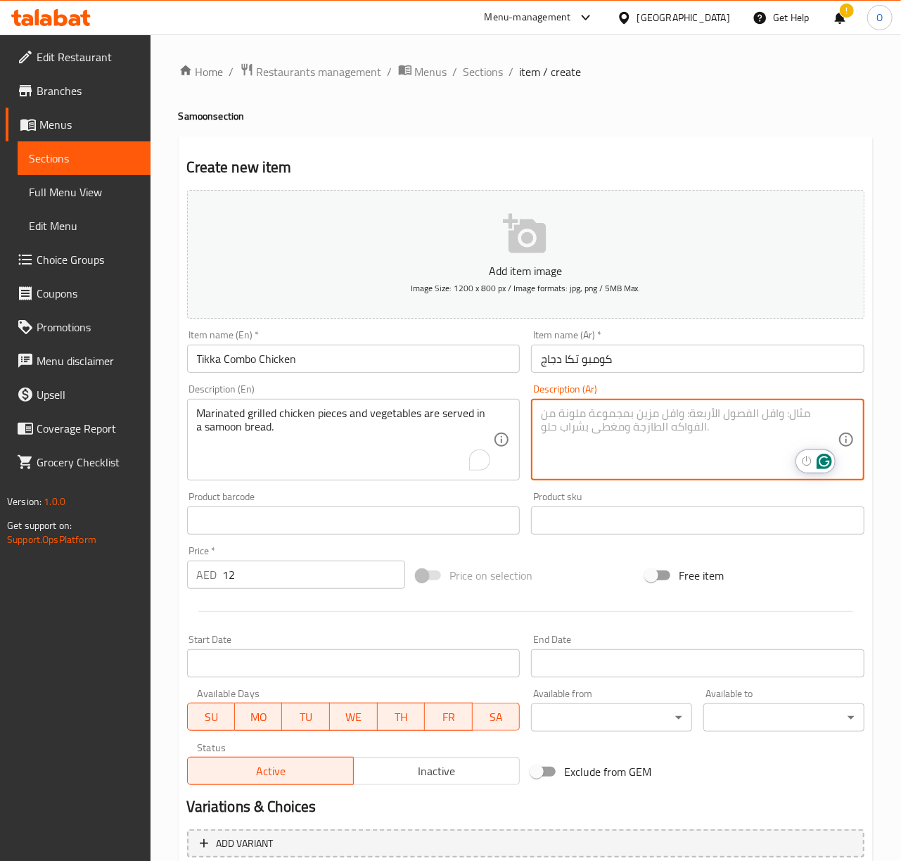
click at [572, 431] on textarea "To enrich screen reader interactions, please activate Accessibility in Grammarl…" at bounding box center [689, 440] width 297 height 67
type textarea "قطع دجاج مشوية و متبلة و خضروات تقدم في خبز سمون"
click at [415, 352] on input "Tikka Combo Chicken" at bounding box center [353, 359] width 333 height 28
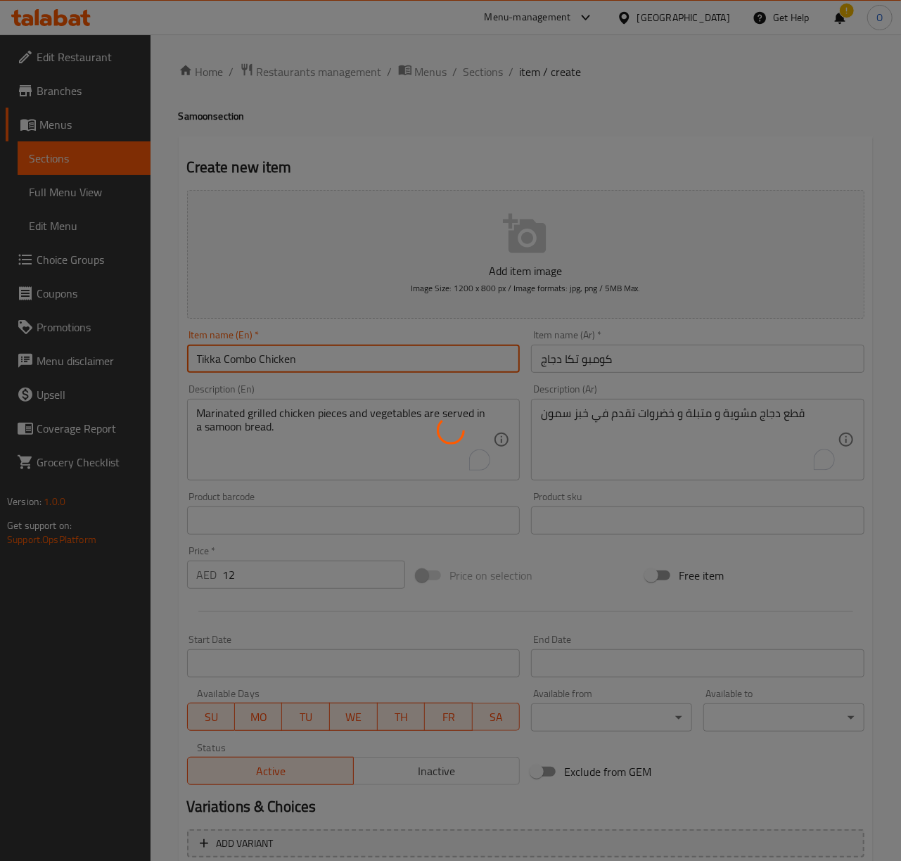
type input "0"
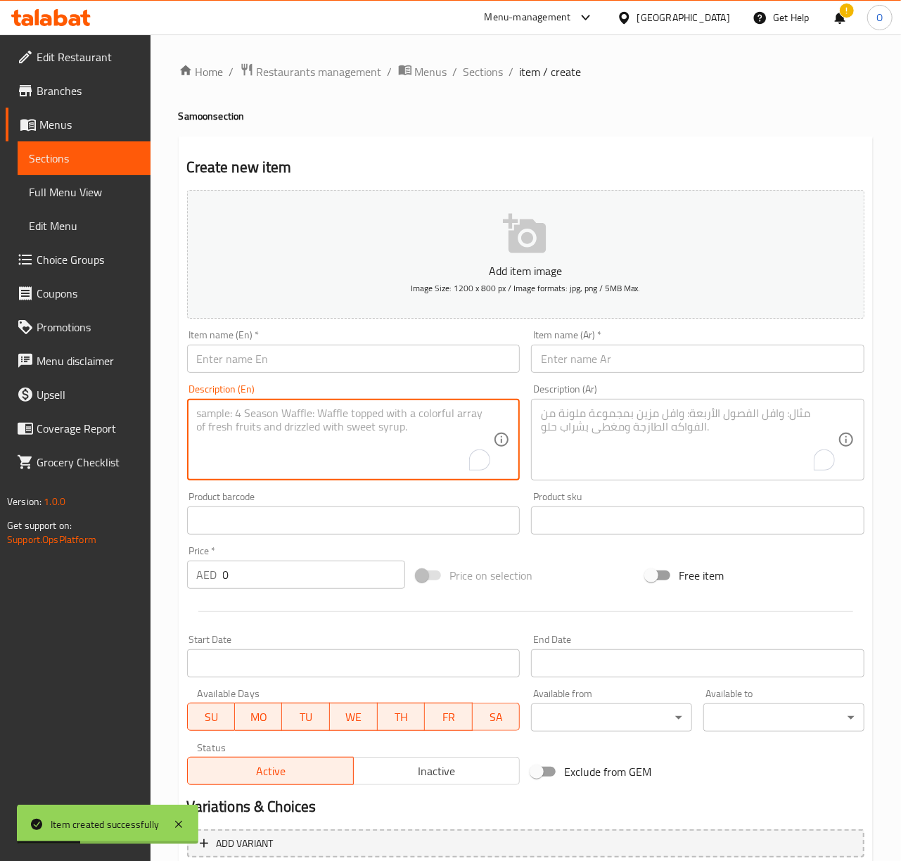
click at [237, 418] on textarea "To enrich screen reader interactions, please activate Accessibility in Grammarl…" at bounding box center [345, 440] width 297 height 67
paste textarea "Spicy Chicken: Grilled spicy chicken and vegetables are served in a samoon brea…"
type textarea "Spicy Chicken: Grilled spicy chicken and vegetables are served in a samoon brea…"
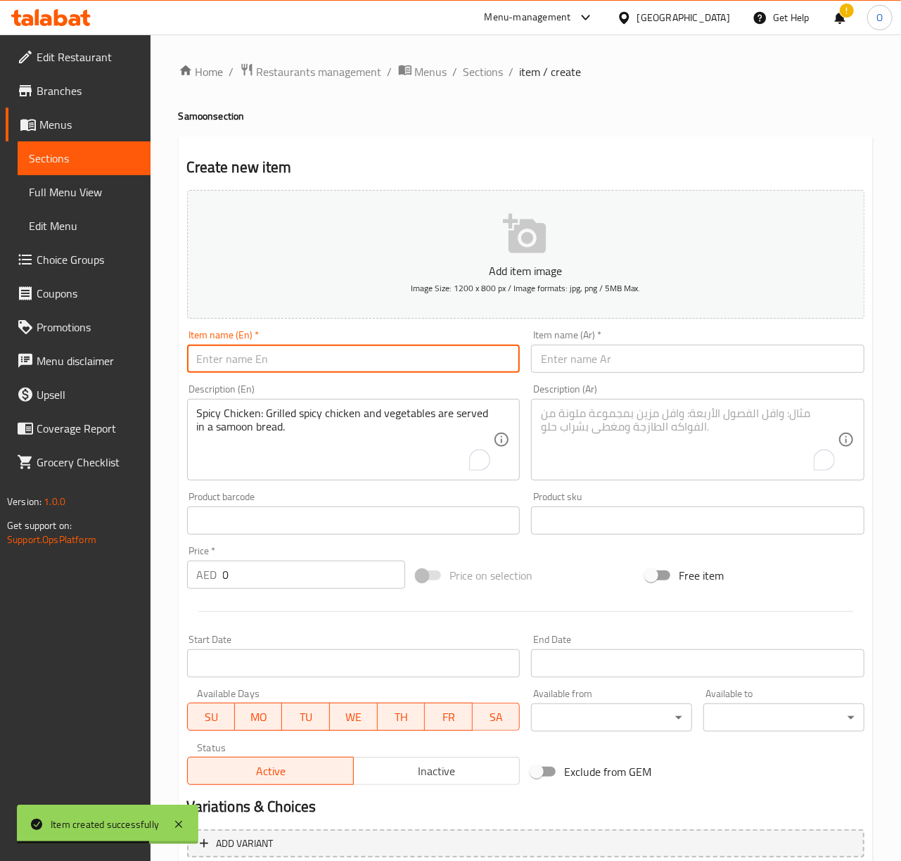
click at [311, 352] on input "text" at bounding box center [353, 359] width 333 height 28
paste input "Spicy Chicken"
type input "Spicy Chicken"
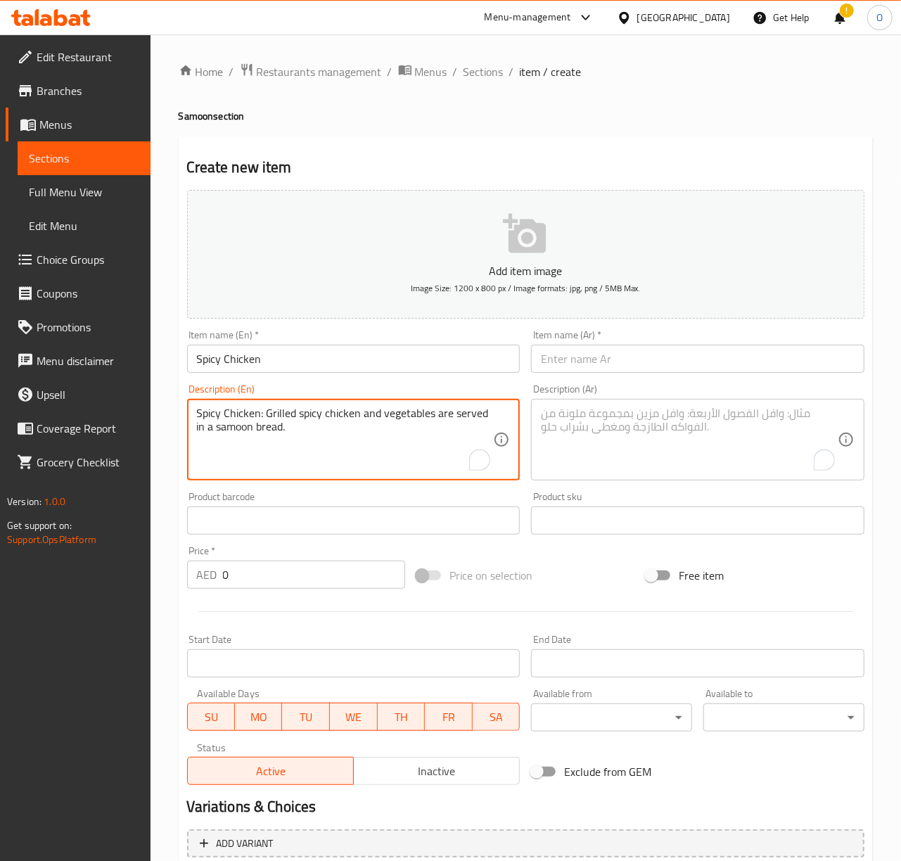
drag, startPoint x: 267, startPoint y: 416, endPoint x: 189, endPoint y: 409, distance: 79.2
click at [189, 409] on div "Spicy Chicken: Grilled spicy chicken and vegetables are served in a samoon brea…" at bounding box center [353, 440] width 333 height 82
type textarea "Grilled spicy chicken and vegetables are served in a samoon bread."
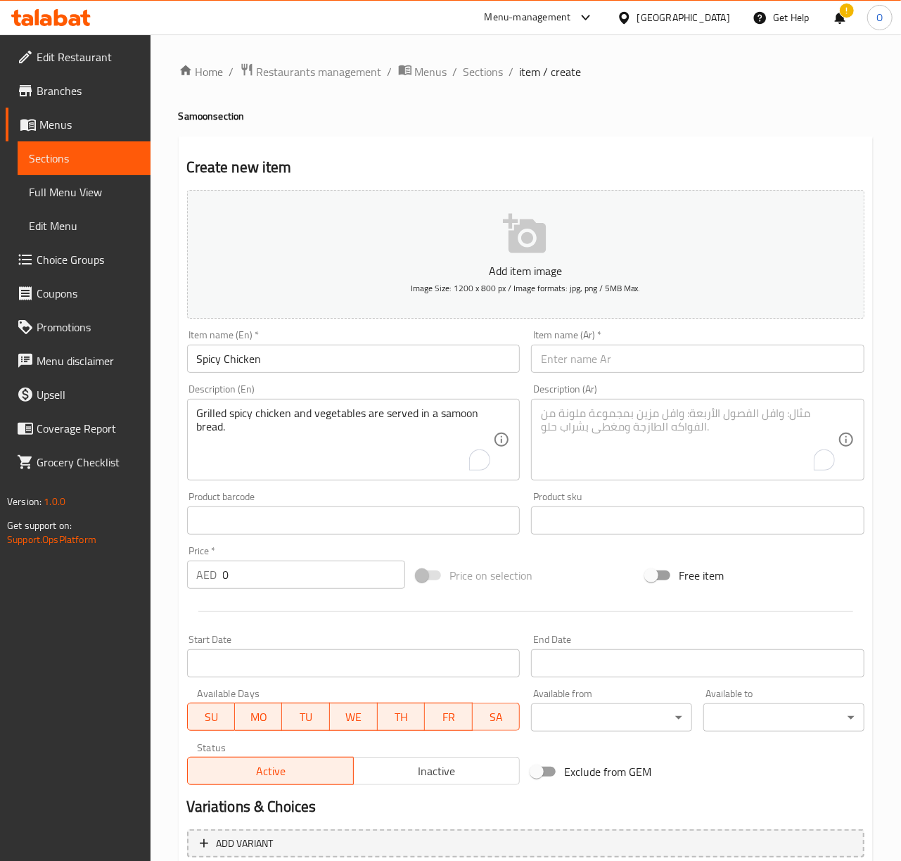
click at [229, 585] on input "0" at bounding box center [314, 575] width 182 height 28
type input "14"
click at [583, 360] on input "text" at bounding box center [697, 359] width 333 height 28
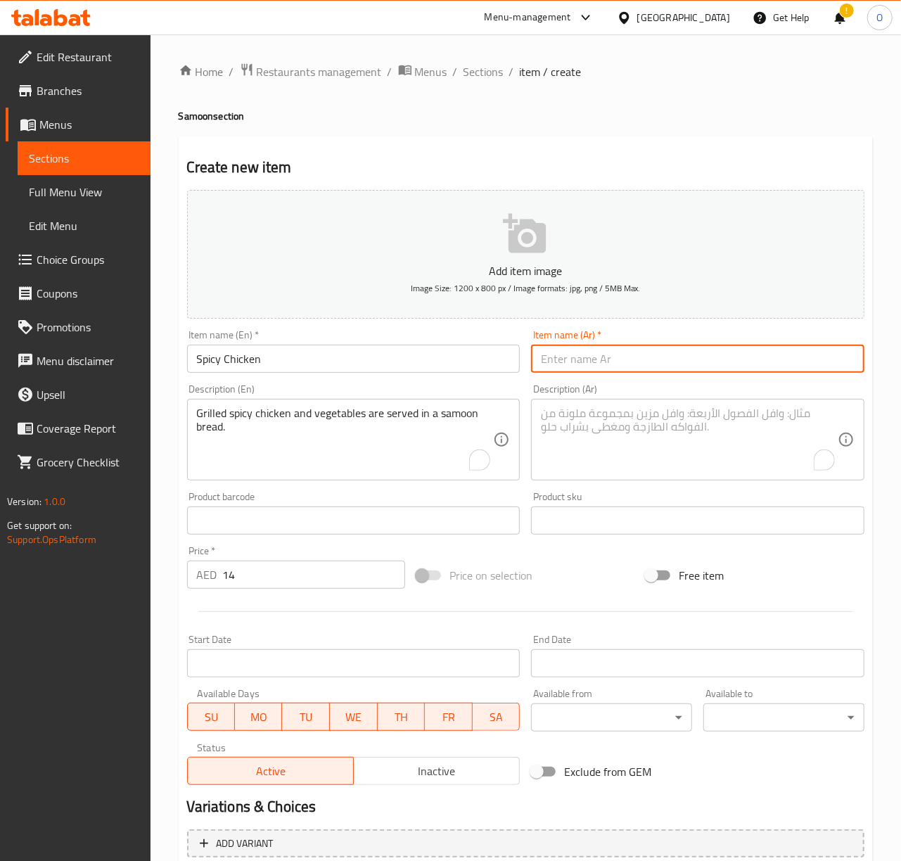
click at [433, 376] on div "Item name (En)   * Spicy Chicken Item name (En) *" at bounding box center [353, 351] width 345 height 54
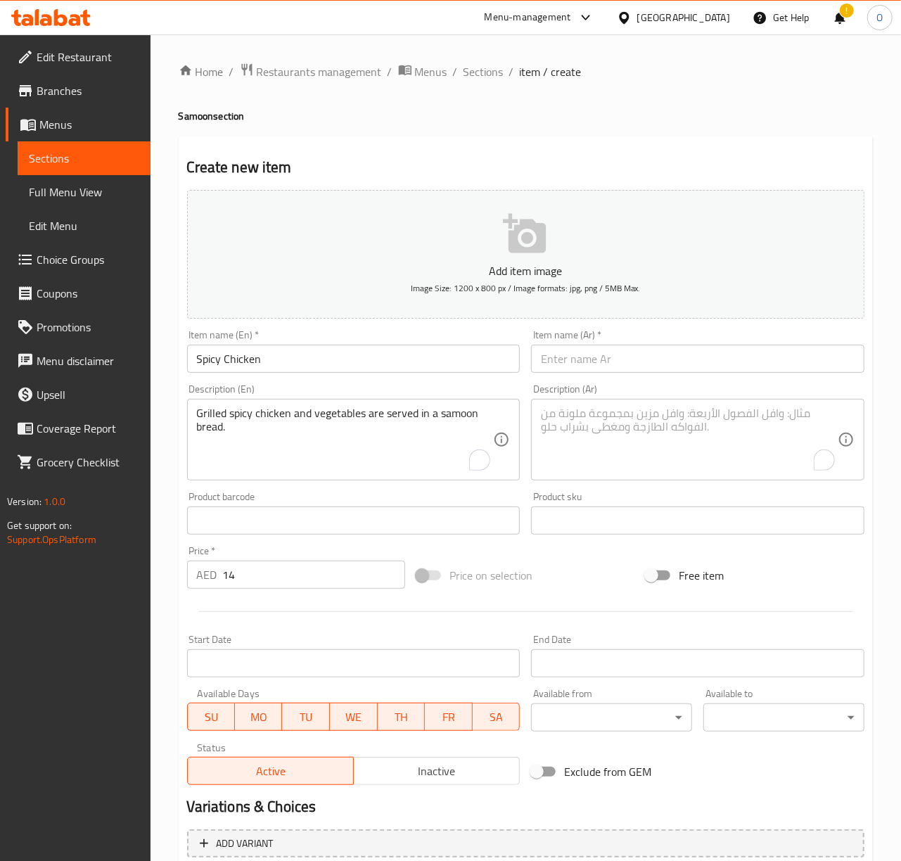
click at [432, 370] on input "Spicy Chicken" at bounding box center [353, 359] width 333 height 28
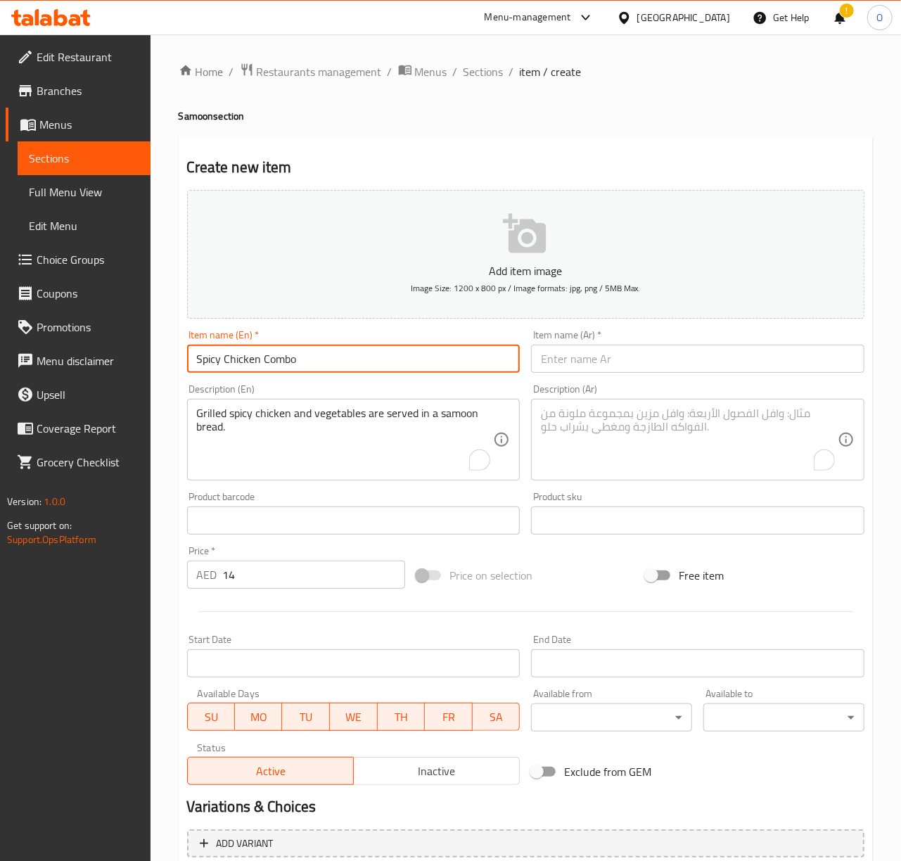
type input "Spicy Chicken Combo"
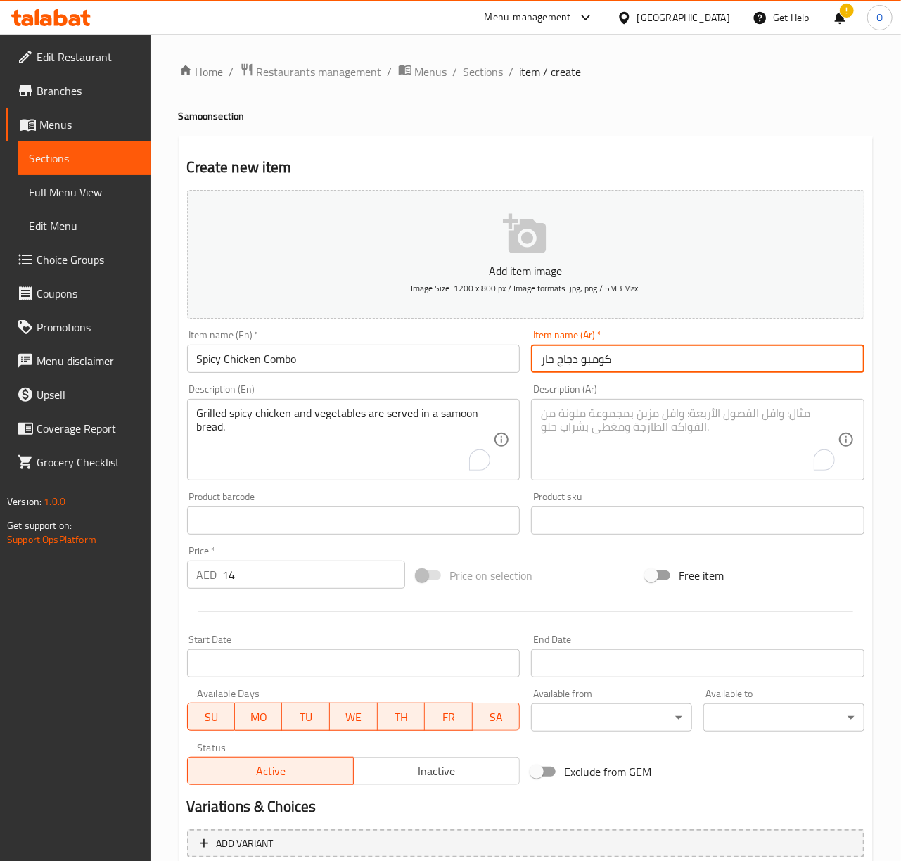
type input "كومبو دجاج حار"
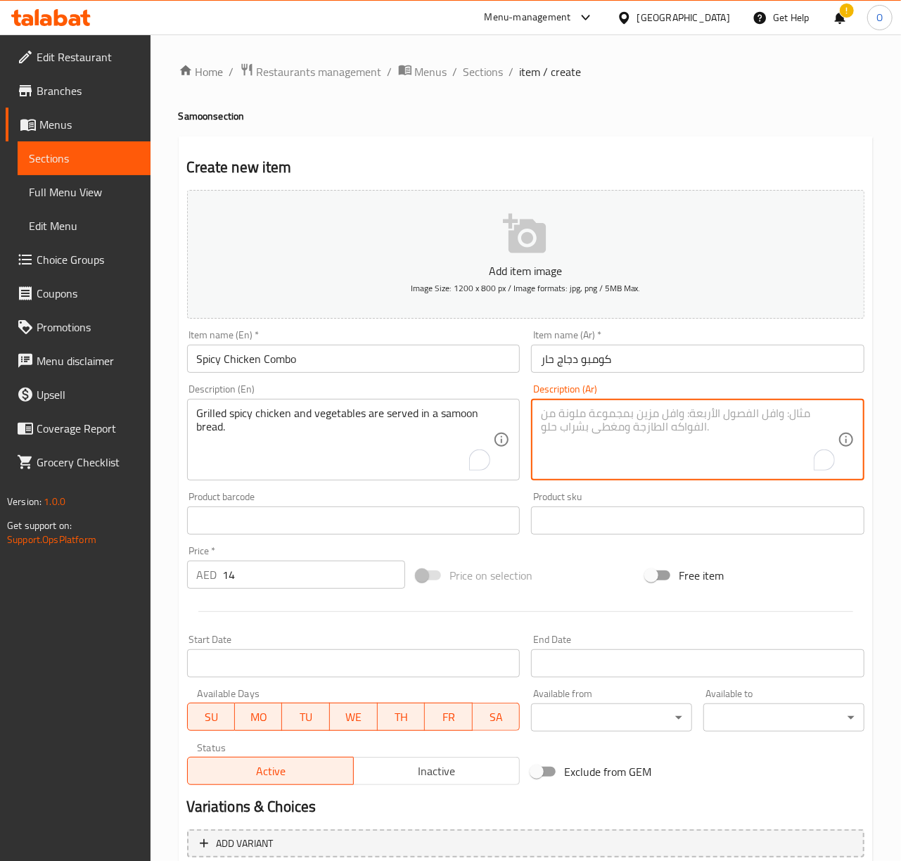
click at [598, 423] on textarea "To enrich screen reader interactions, please activate Accessibility in Grammarl…" at bounding box center [689, 440] width 297 height 67
type textarea "دجاج مشوي حار و خضروات تقدم في خبز سمون"
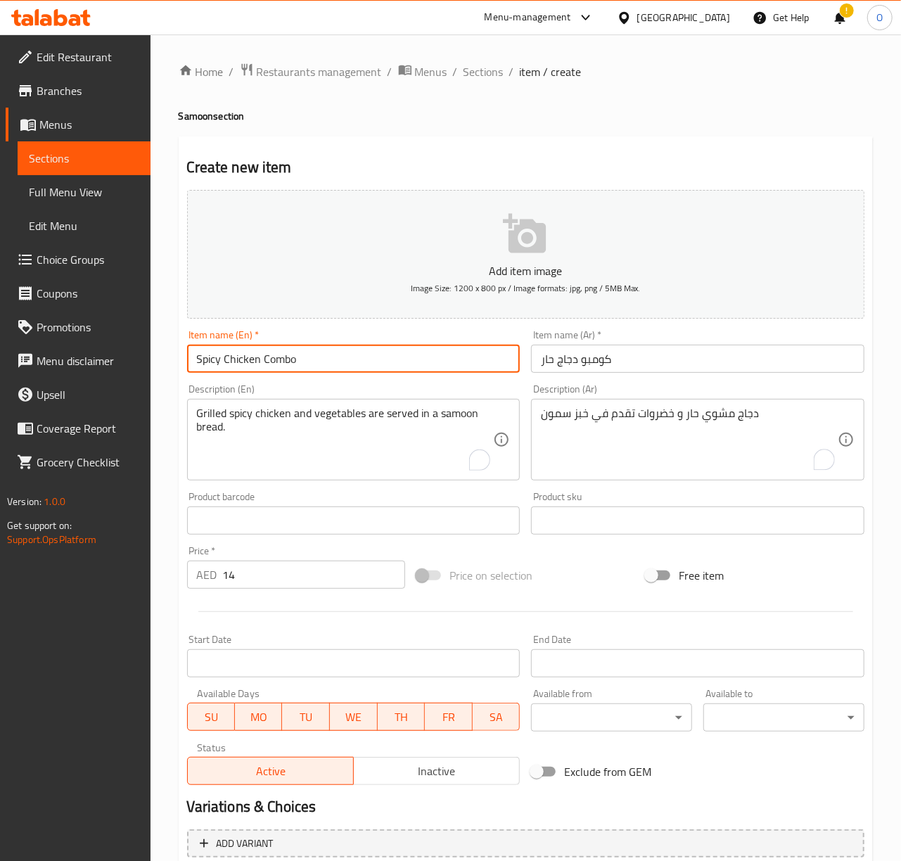
click at [428, 367] on input "Spicy Chicken Combo" at bounding box center [353, 359] width 333 height 28
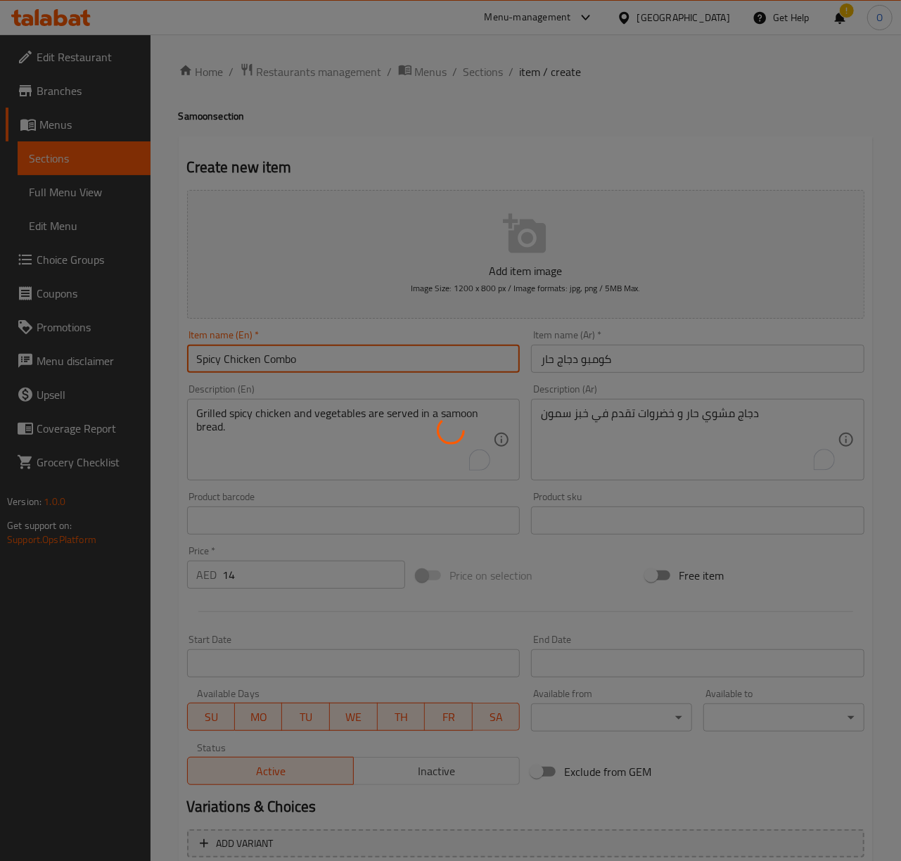
type input "0"
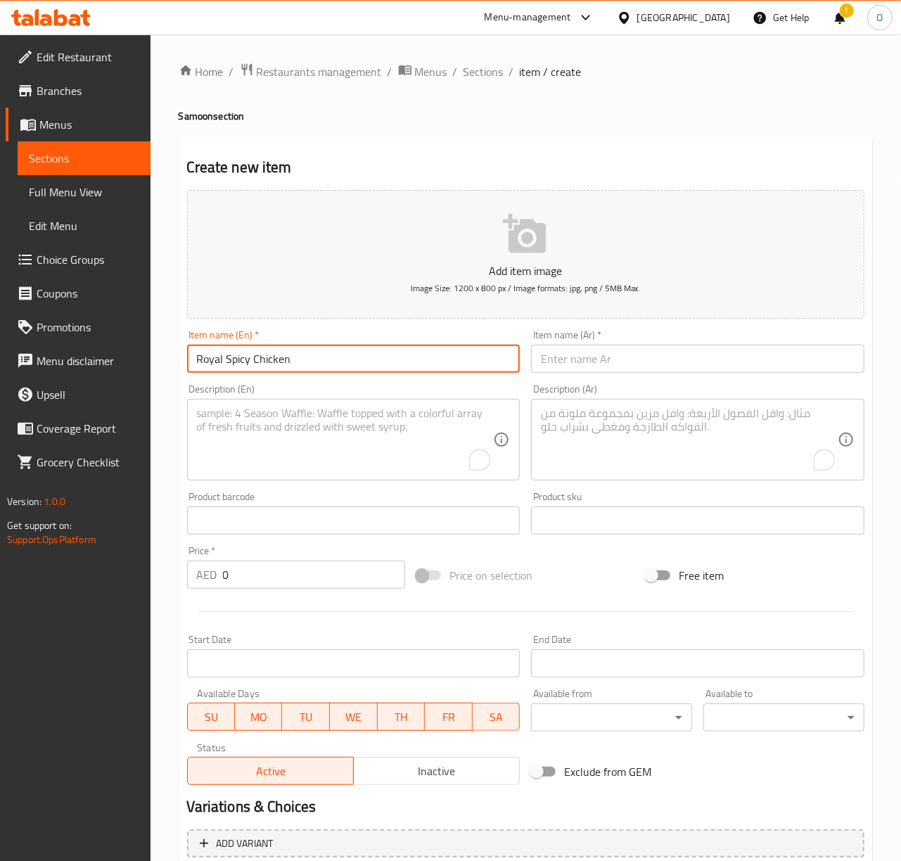
type input "Royal Spicy Chicken"
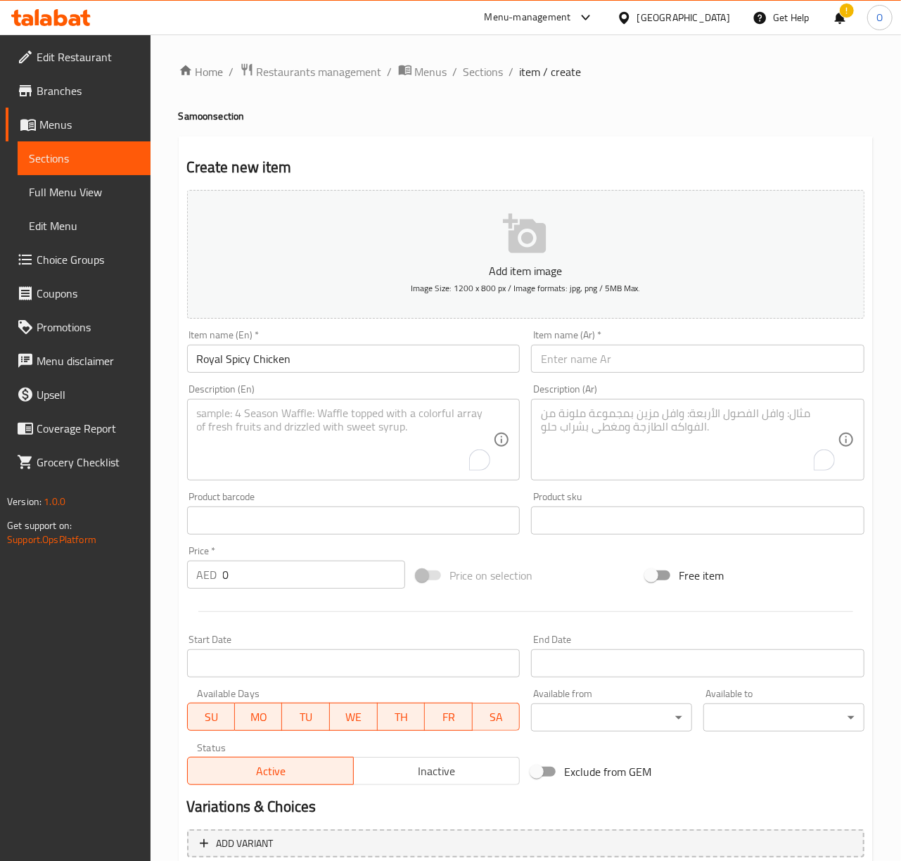
click at [350, 457] on textarea "To enrich screen reader interactions, please activate Accessibility in Grammarl…" at bounding box center [345, 440] width 297 height 67
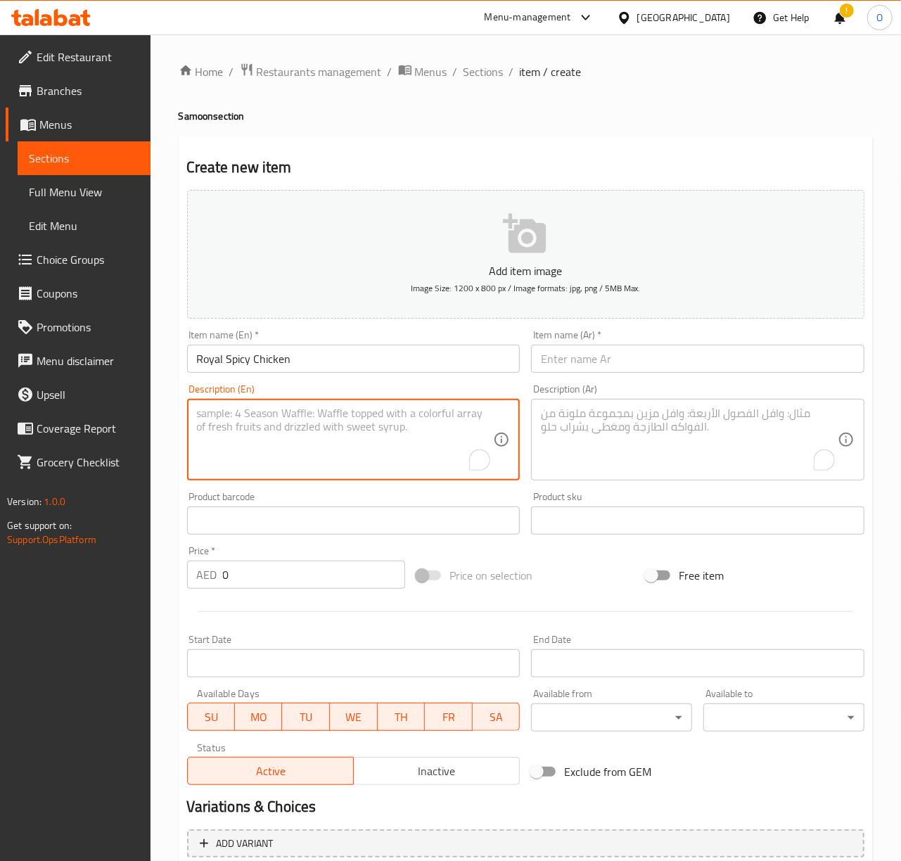
paste textarea "Royal Spicy Chicken: Marinated spicy chicken, cheese, and special sauce are ser…"
type textarea "Royal Spicy Chicken: Marinated spicy chicken, cheese, and special sauce are ser…"
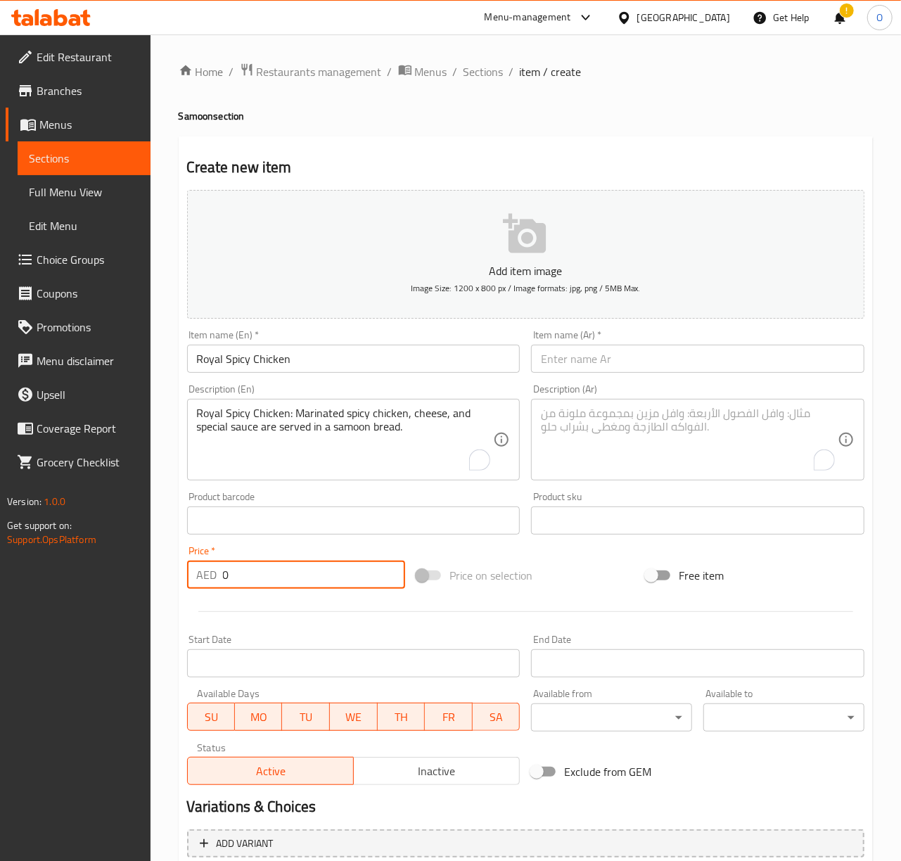
click at [243, 582] on input "0" at bounding box center [314, 575] width 182 height 28
type input "15"
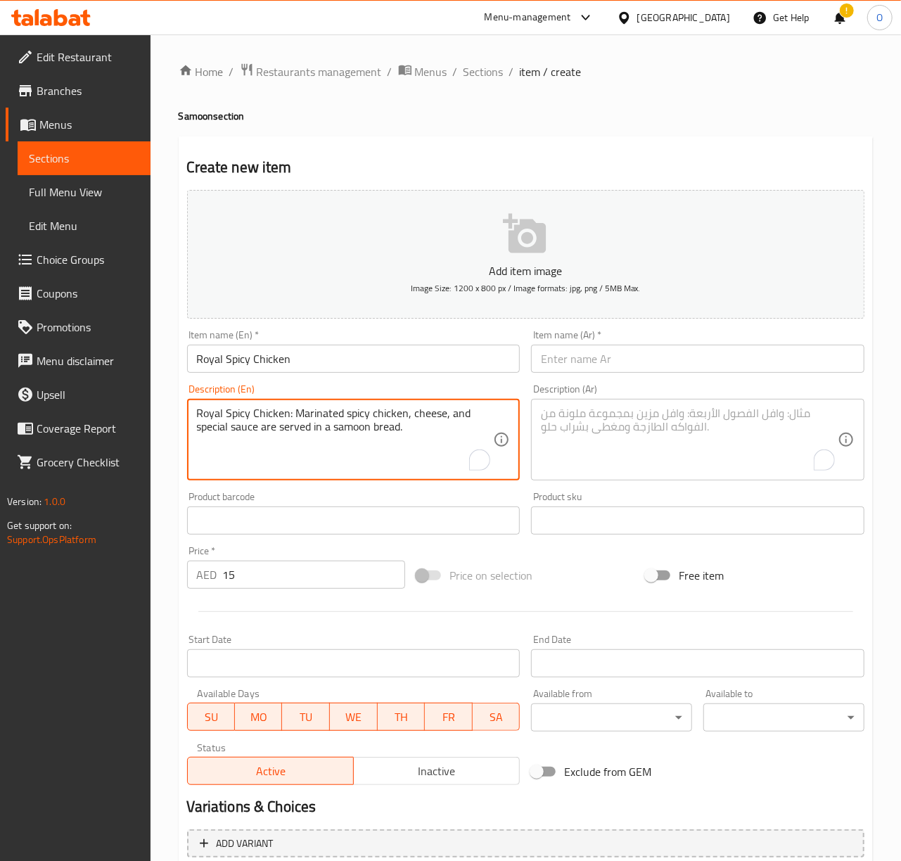
drag, startPoint x: 294, startPoint y: 420, endPoint x: 183, endPoint y: 412, distance: 111.5
type textarea "Marinated spicy chicken, cheese, and special sauce are served in a samoon bread."
click at [535, 362] on input "text" at bounding box center [697, 359] width 333 height 28
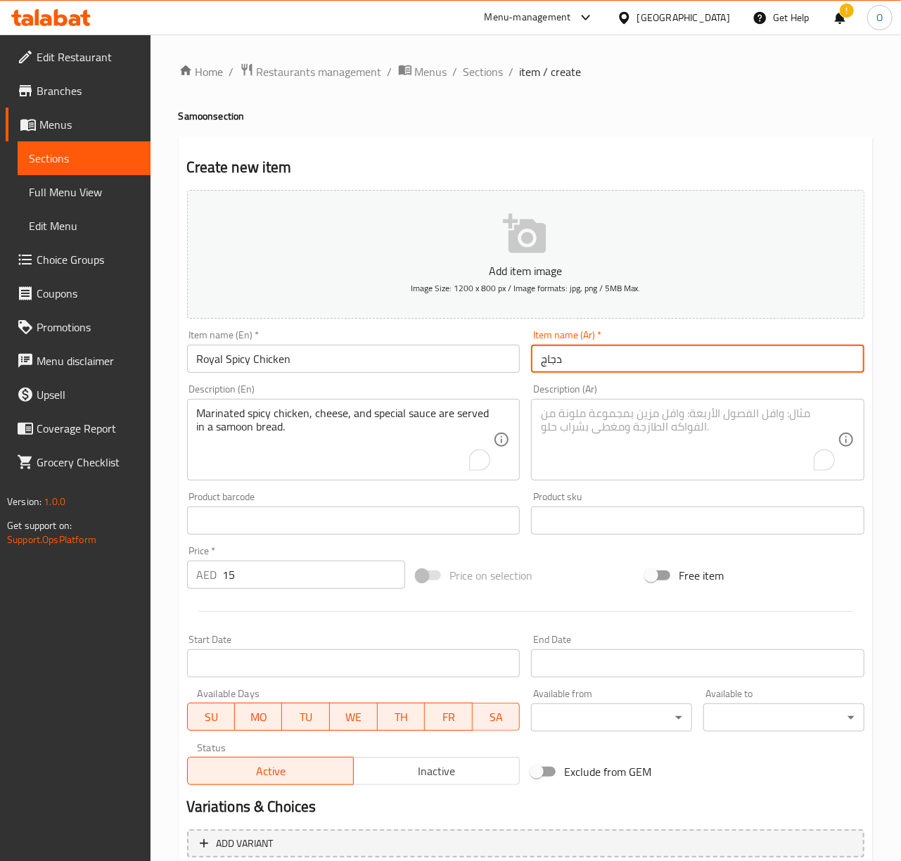
click at [535, 362] on input "دجاج" at bounding box center [697, 359] width 333 height 28
type input "رويال دجاج حار"
click at [564, 440] on textarea "To enrich screen reader interactions, please activate Accessibility in Grammarl…" at bounding box center [689, 440] width 297 height 67
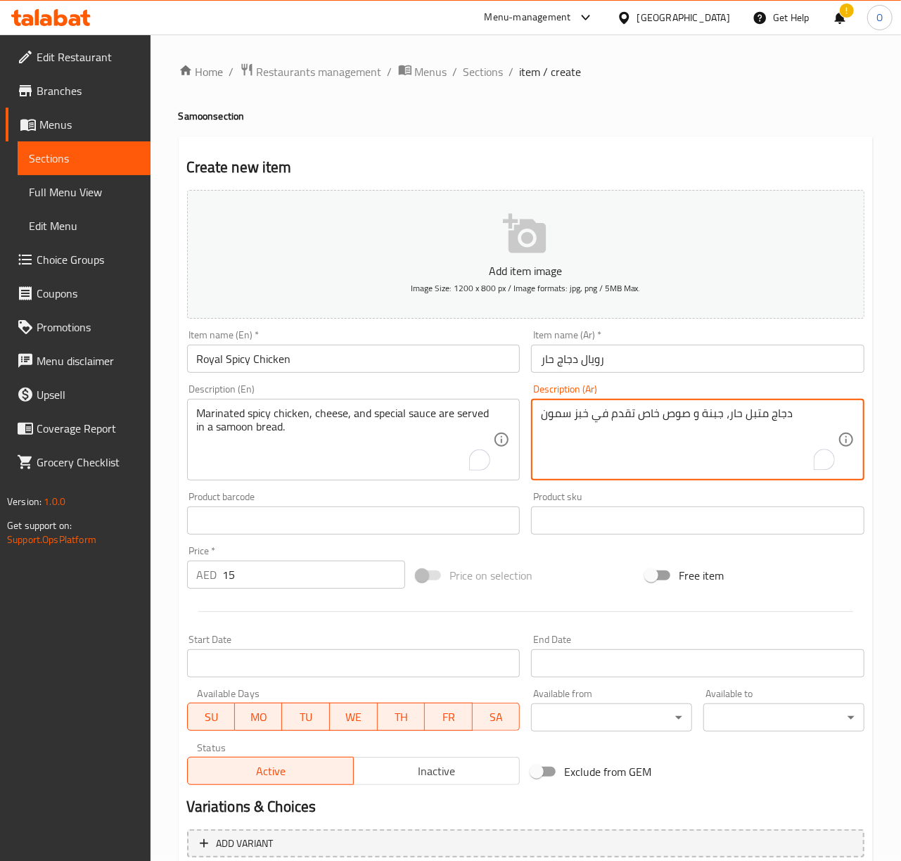
type textarea "دجاج متبل حار، جبنة و صوص خاص تقدم في خبز سمون"
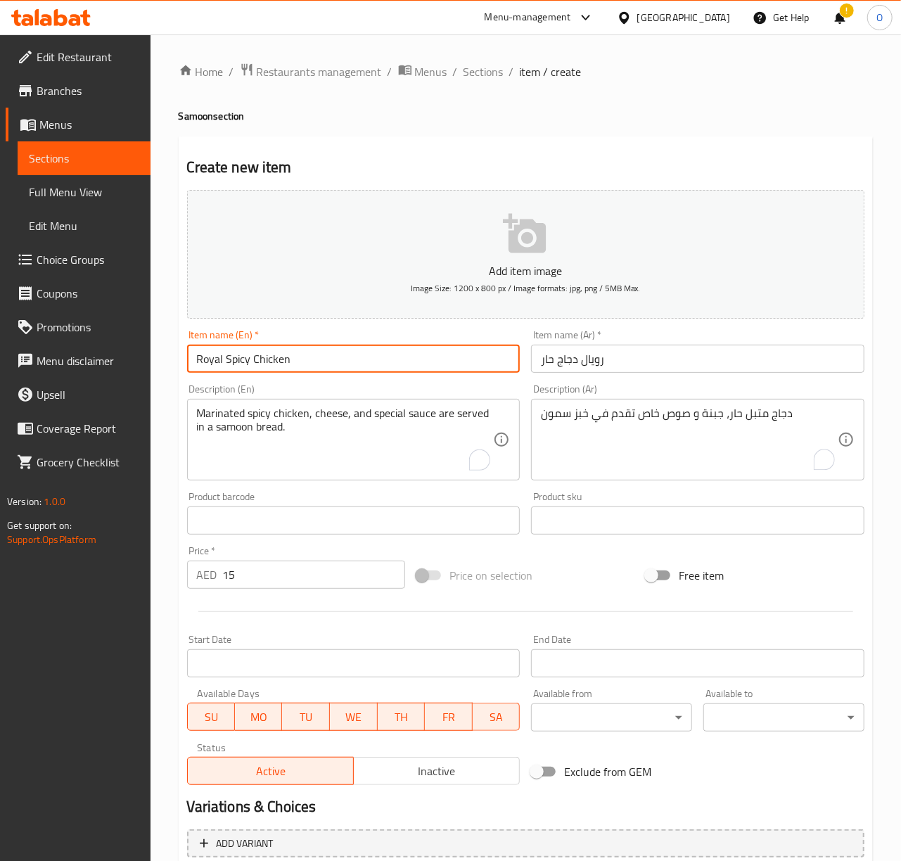
click at [412, 359] on input "Royal Spicy Chicken" at bounding box center [353, 359] width 333 height 28
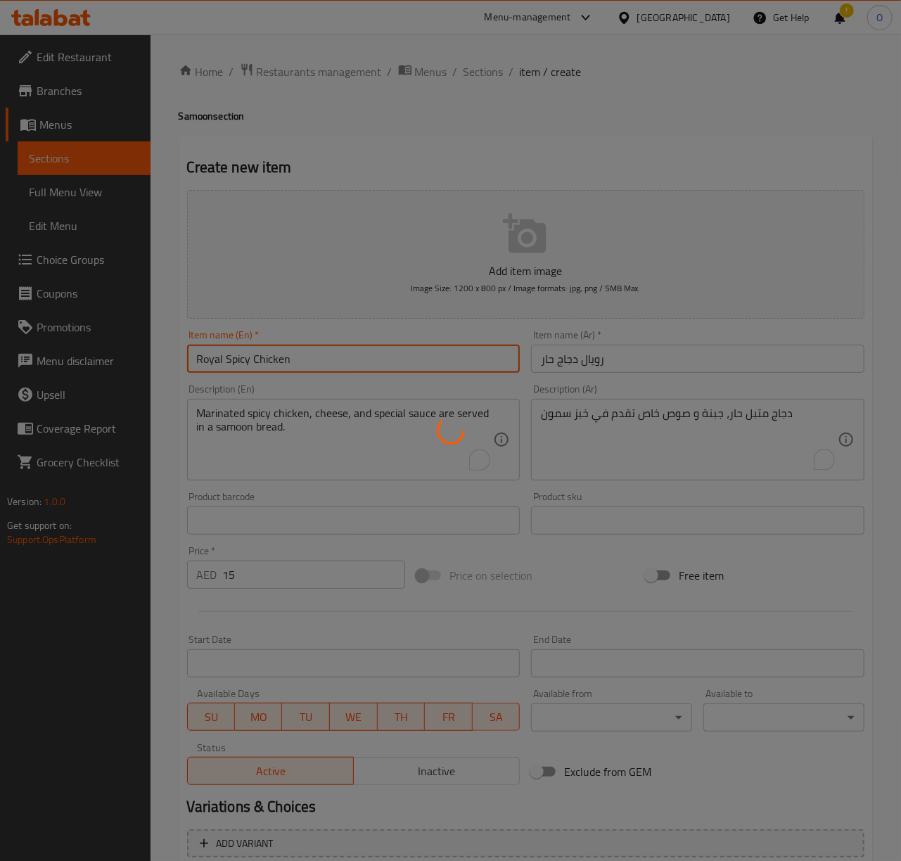
type input "0"
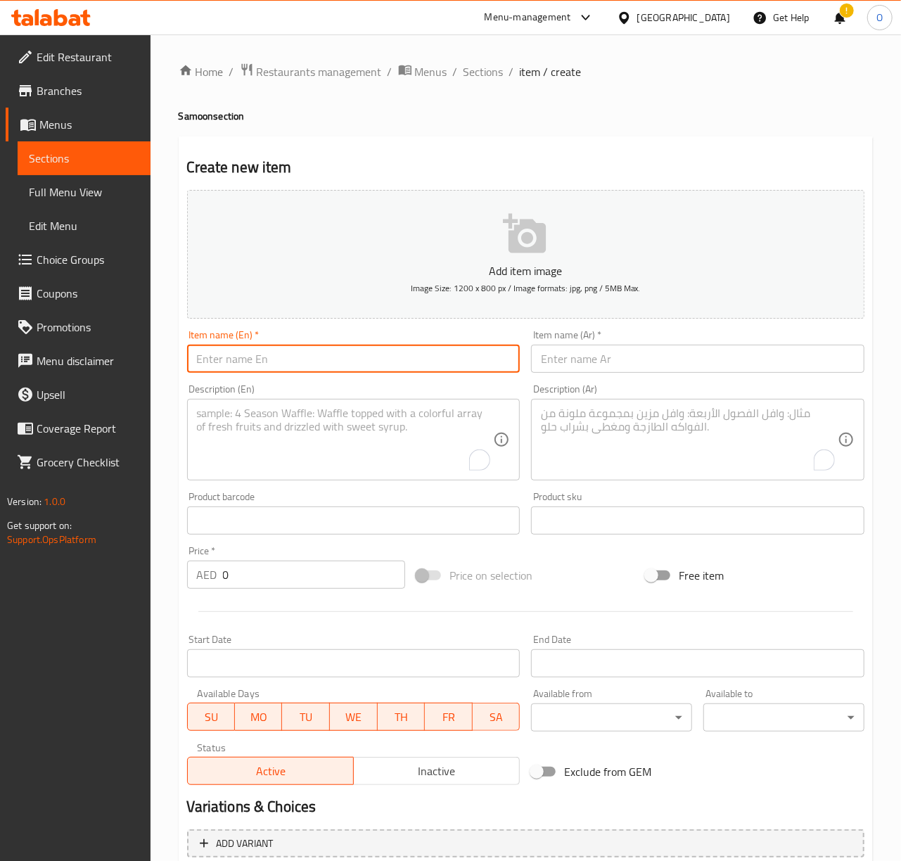
click at [206, 364] on input "text" at bounding box center [353, 359] width 333 height 28
type input "Hot Dog Combo"
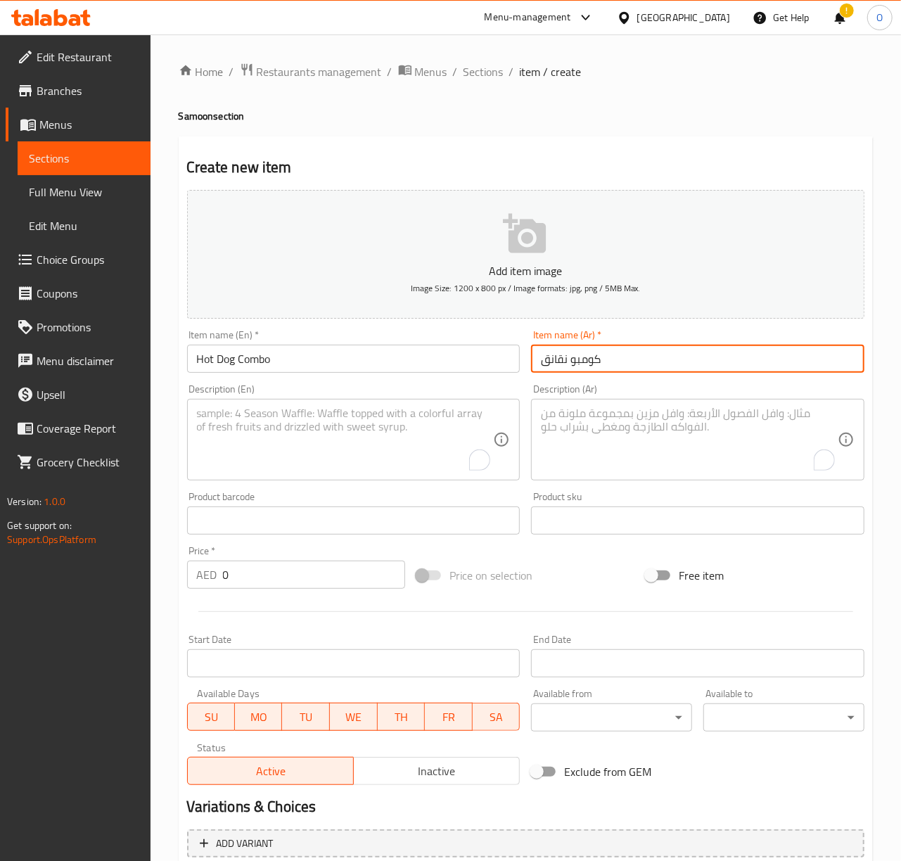
type input "كومبو نقانق"
click at [228, 574] on input "0" at bounding box center [314, 575] width 182 height 28
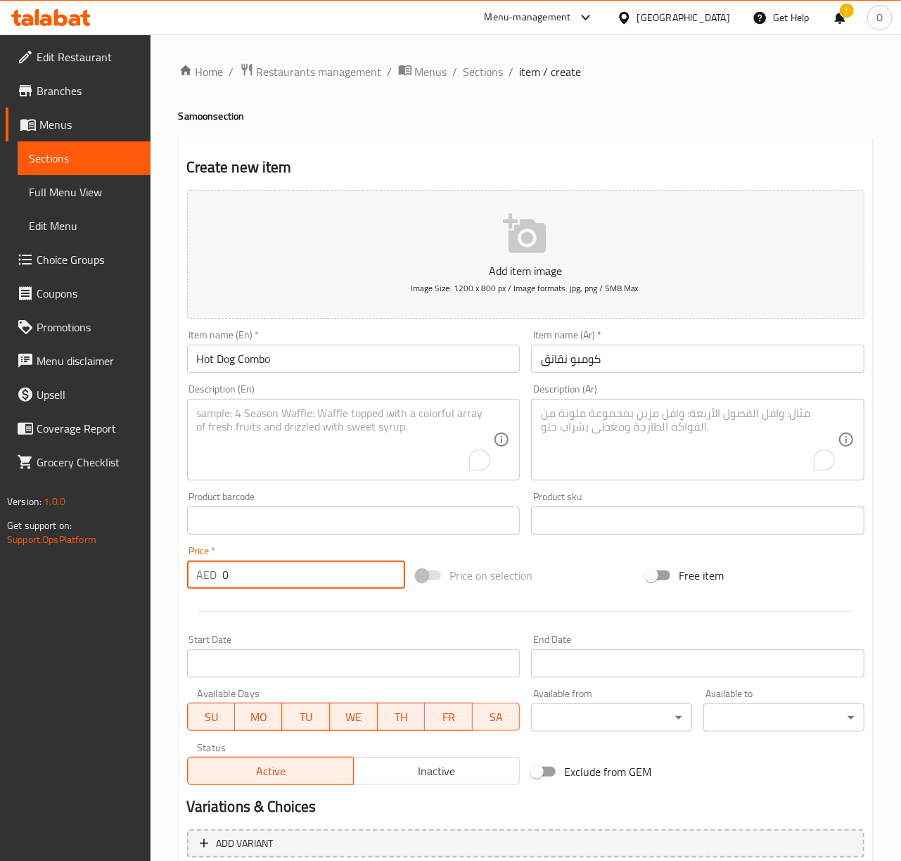
click at [228, 574] on input "0" at bounding box center [314, 575] width 182 height 28
type input "8"
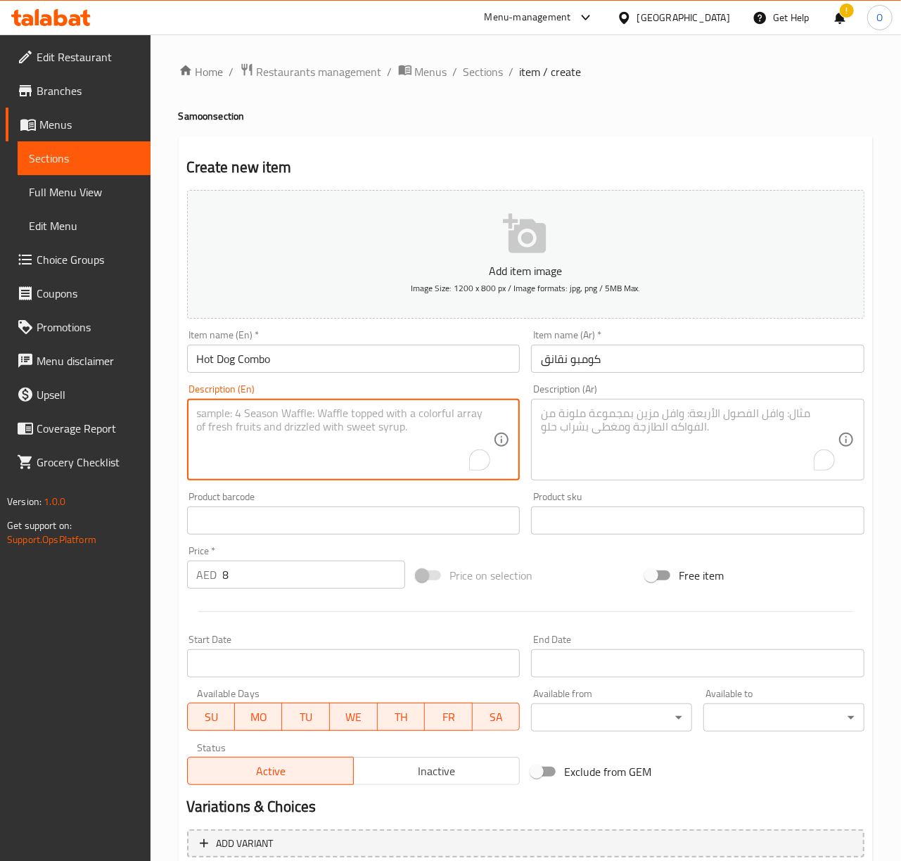
click at [276, 415] on textarea "To enrich screen reader interactions, please activate Accessibility in Grammarl…" at bounding box center [345, 440] width 297 height 67
paste textarea "HotDog Combo: Grilled sausages, sauteed onions, and mustard are served in a sam…"
drag, startPoint x: 274, startPoint y: 416, endPoint x: 194, endPoint y: 405, distance: 81.0
click at [194, 405] on div "HotDog Combo: Grilled sausages, sauteed onions, and mustard are served in a sam…" at bounding box center [353, 440] width 333 height 82
type textarea "Grilled sausages, sauteed onions, and mustard are served in a samoon bread."
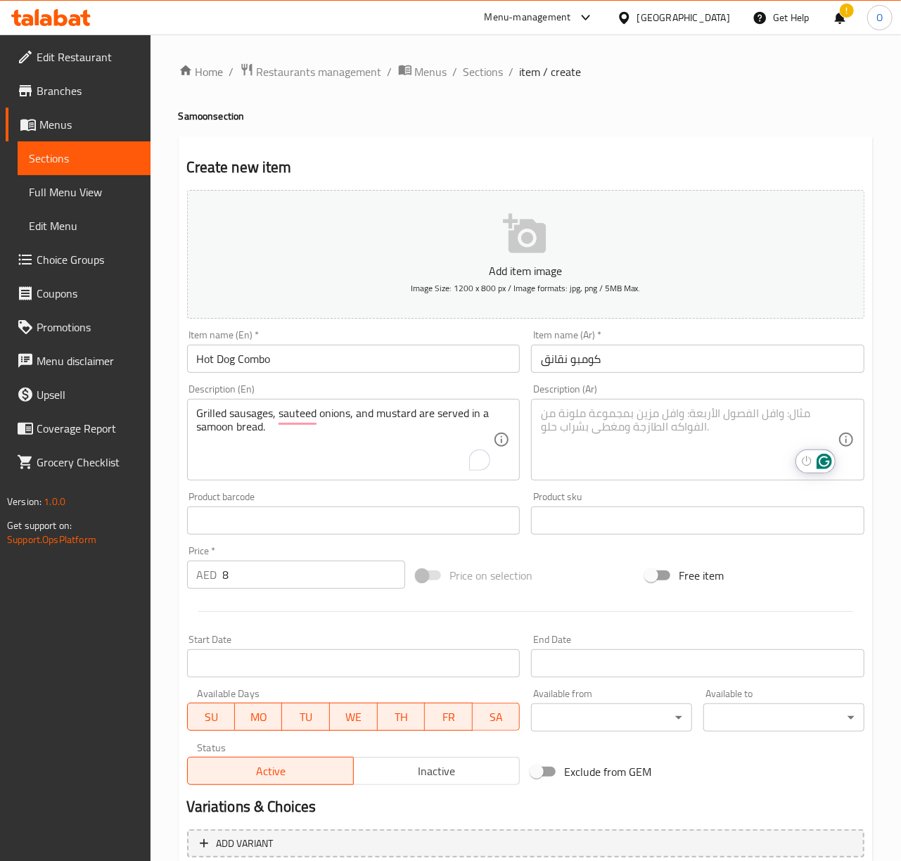
click at [645, 446] on textarea "To enrich screen reader interactions, please activate Accessibility in Grammarl…" at bounding box center [689, 440] width 297 height 67
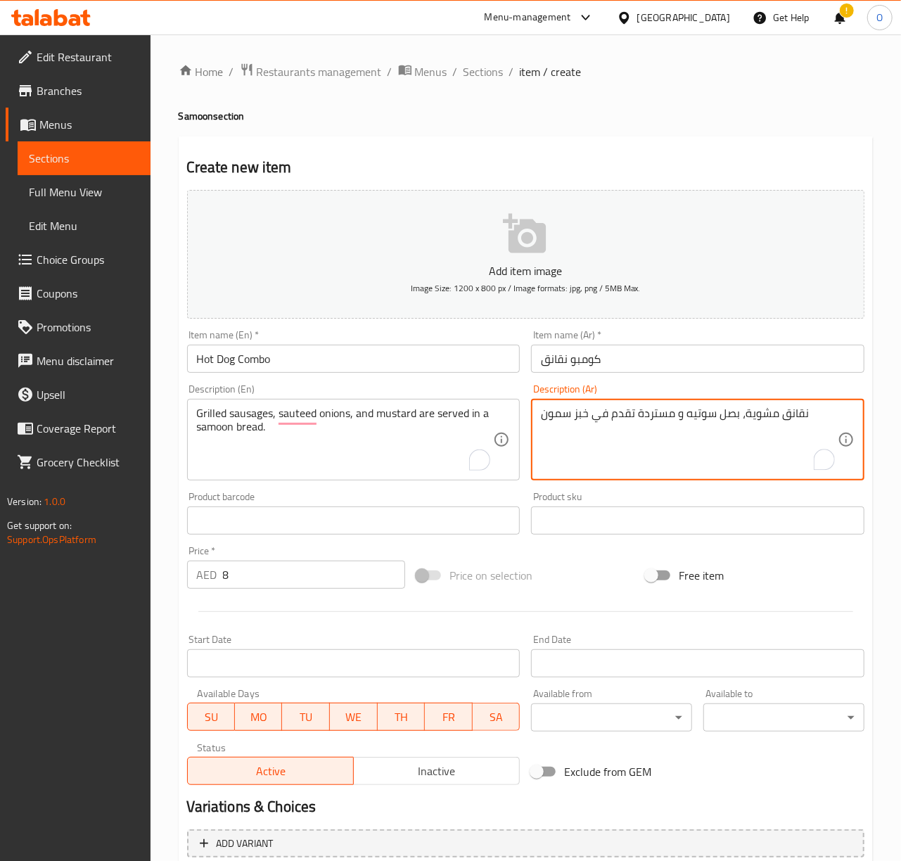
type textarea "نقانق مشوية، بصل سوتيه و مستردة تقدم في خبز سمون"
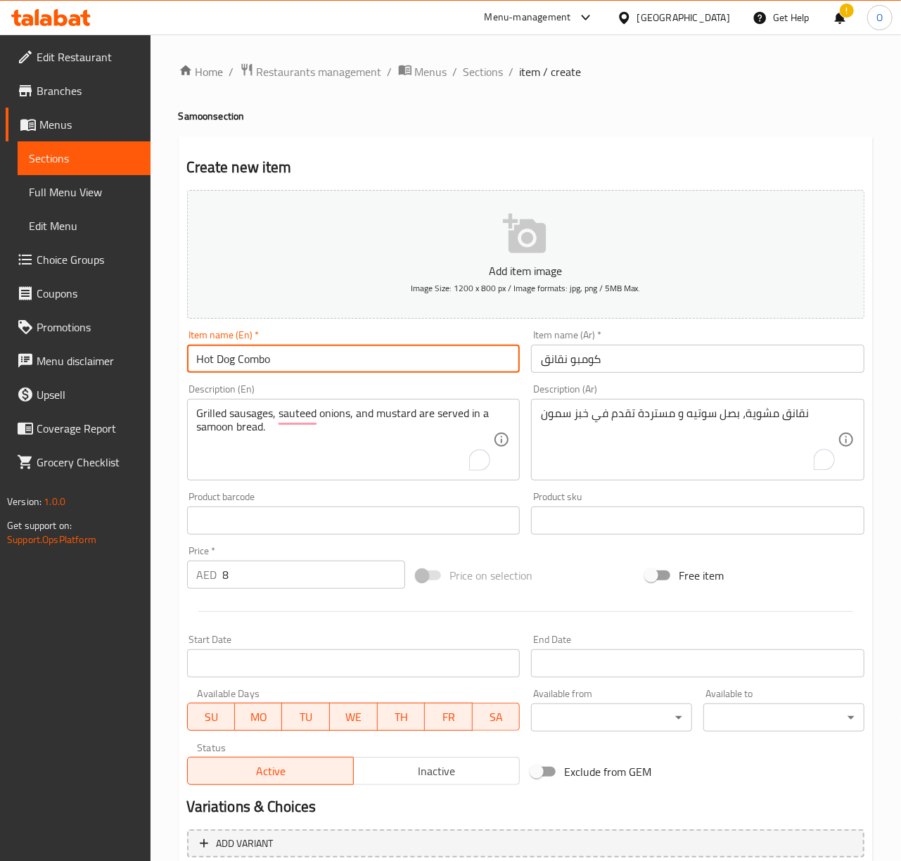
click at [314, 355] on input "Hot Dog Combo" at bounding box center [353, 359] width 333 height 28
type input "0"
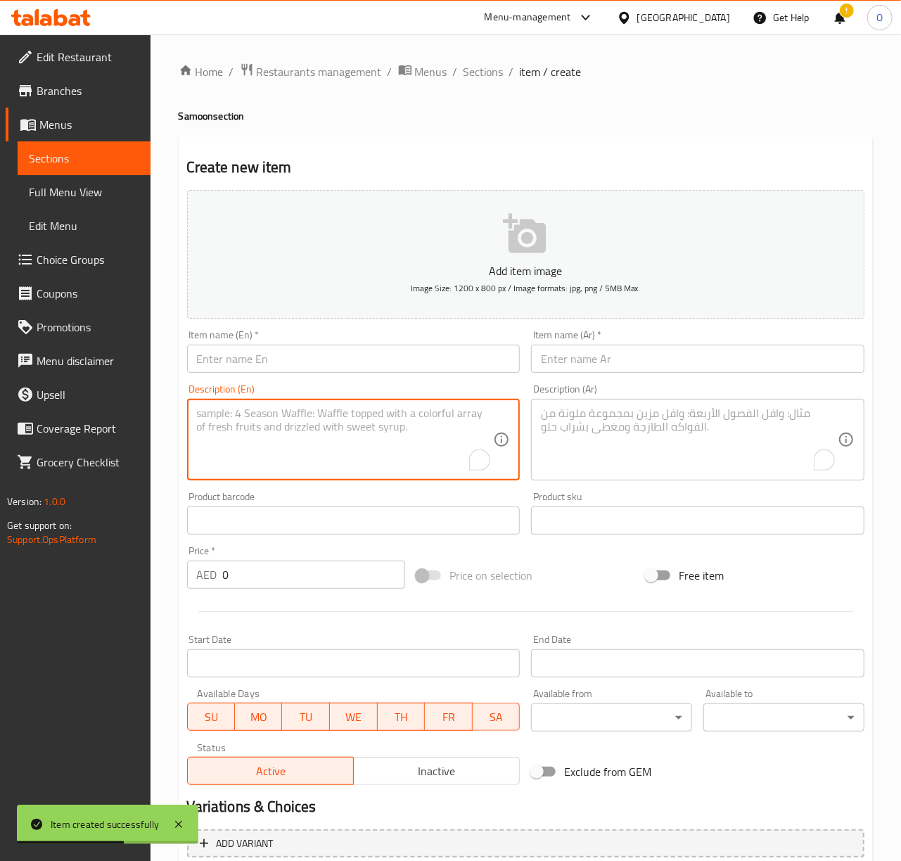
click at [291, 461] on textarea "To enrich screen reader interactions, please activate Accessibility in Grammarl…" at bounding box center [345, 440] width 297 height 67
paste textarea "Prawn Combo: Fried prawns, lettuce, tomato, and special sauce are served in a s…"
drag, startPoint x: 260, startPoint y: 412, endPoint x: 175, endPoint y: 400, distance: 85.3
click at [175, 400] on div "Home / Restaurants management / Menus / Sections / item / create Samoon section…" at bounding box center [526, 513] width 751 height 959
drag, startPoint x: 263, startPoint y: 416, endPoint x: 164, endPoint y: 404, distance: 100.0
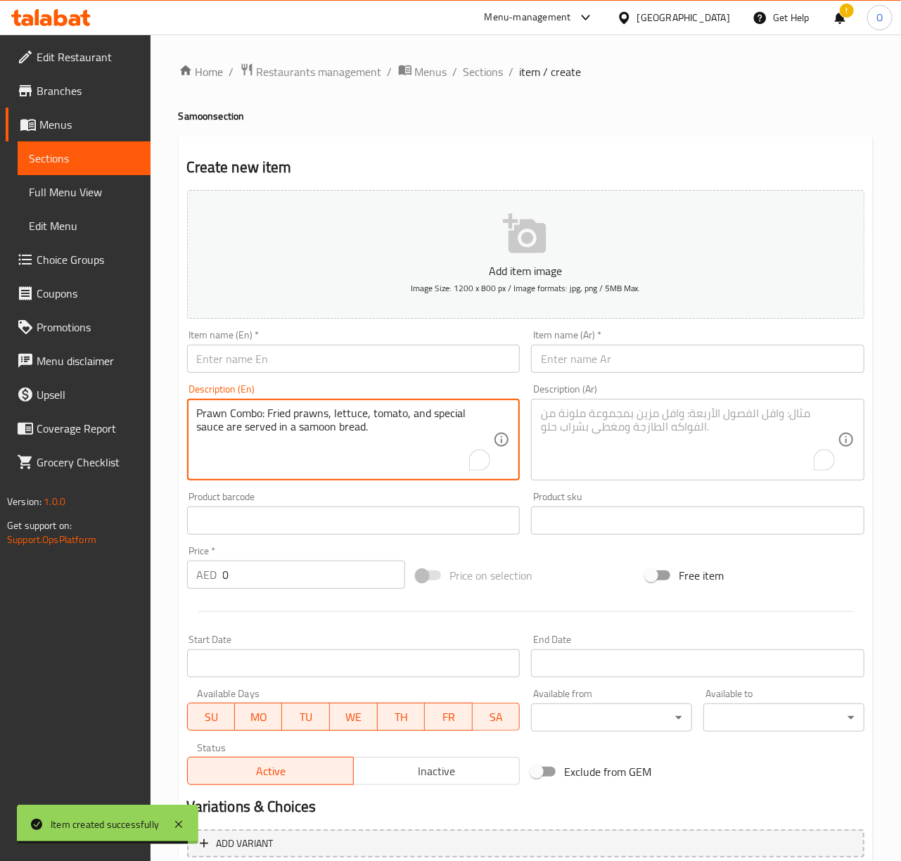
click at [164, 404] on div "Home / Restaurants management / Menus / Sections / item / create Samoon section…" at bounding box center [526, 513] width 751 height 959
type textarea ": Fried prawns, lettuce, tomato, and special sauce are served in a samoon bread."
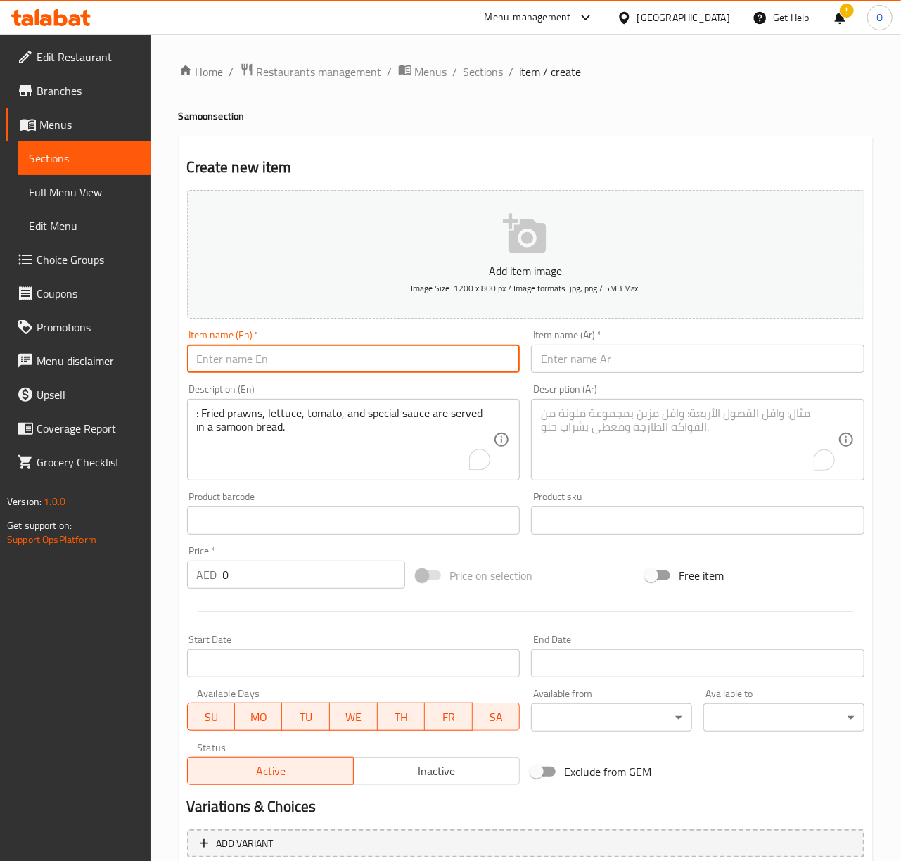
click at [256, 359] on input "text" at bounding box center [353, 359] width 333 height 28
paste input "Prawn Combo"
type input "Prawn Combo"
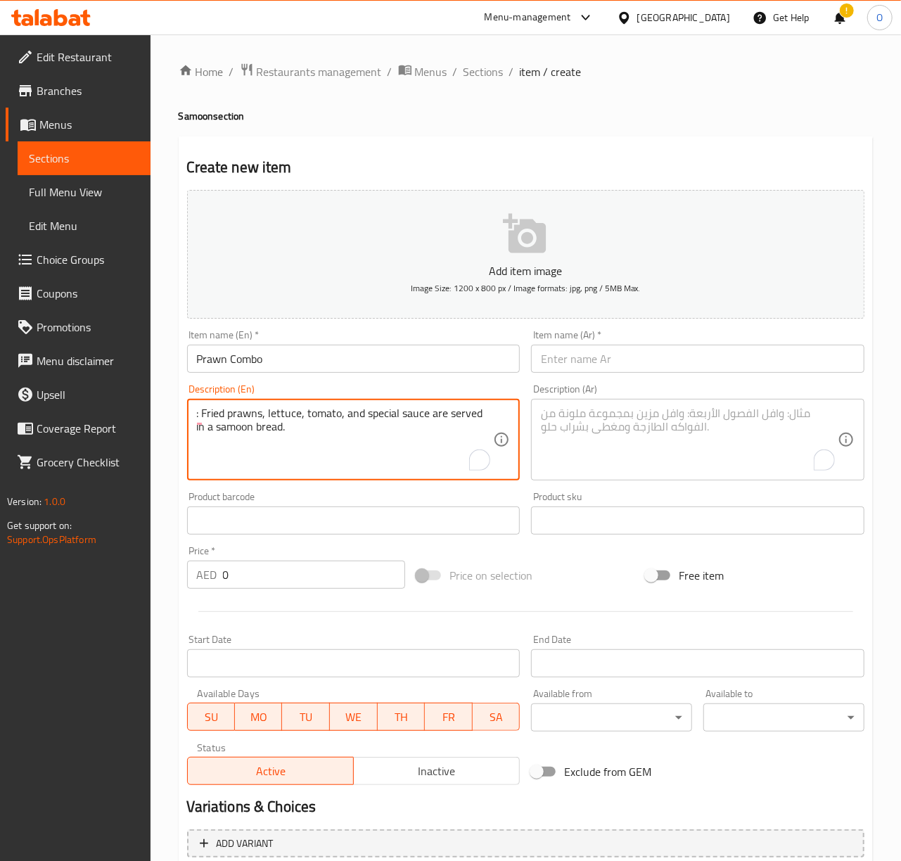
click at [203, 415] on textarea ": Fried prawns, lettuce, tomato, and special sauce are served in a samoon bread." at bounding box center [345, 440] width 297 height 67
type textarea "Fried prawns, lettuce, tomato, and special sauce are served in a samoon bread."
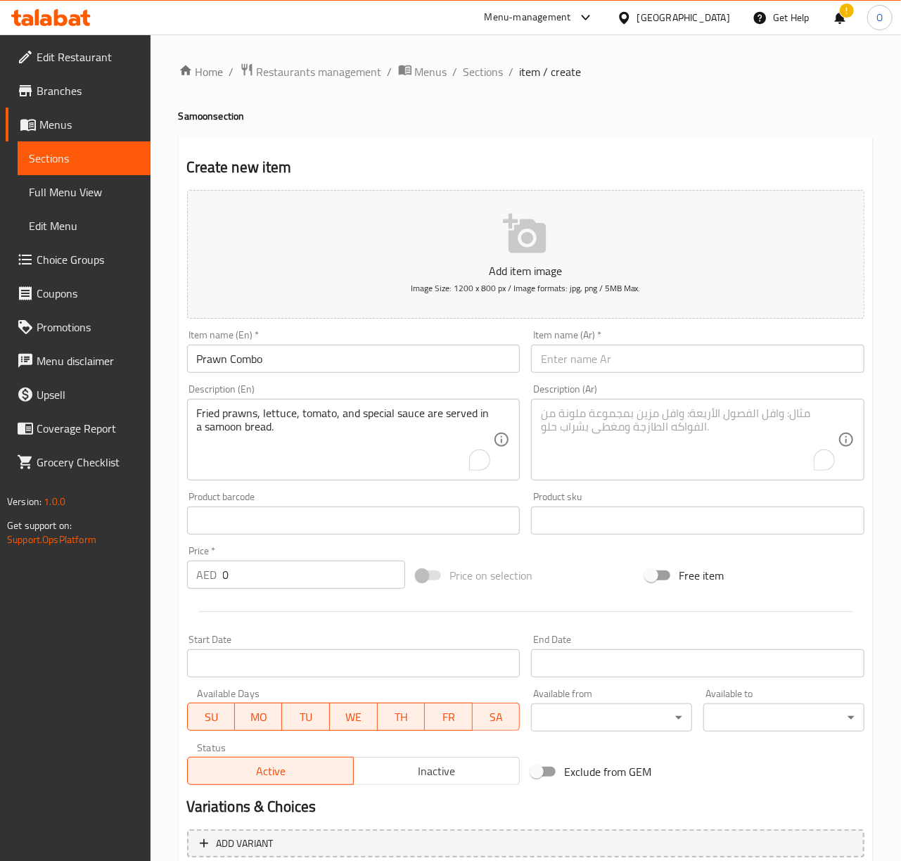
click at [253, 575] on input "0" at bounding box center [314, 575] width 182 height 28
type input "16"
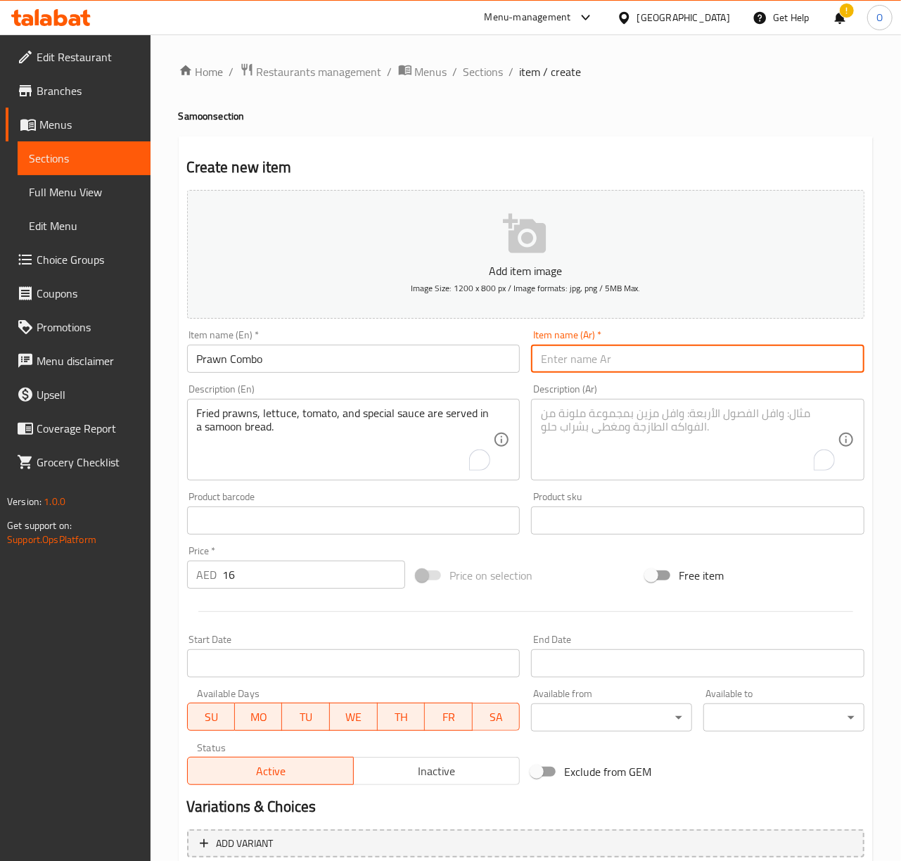
click at [589, 364] on input "text" at bounding box center [697, 359] width 333 height 28
type input "كومبو روبيان"
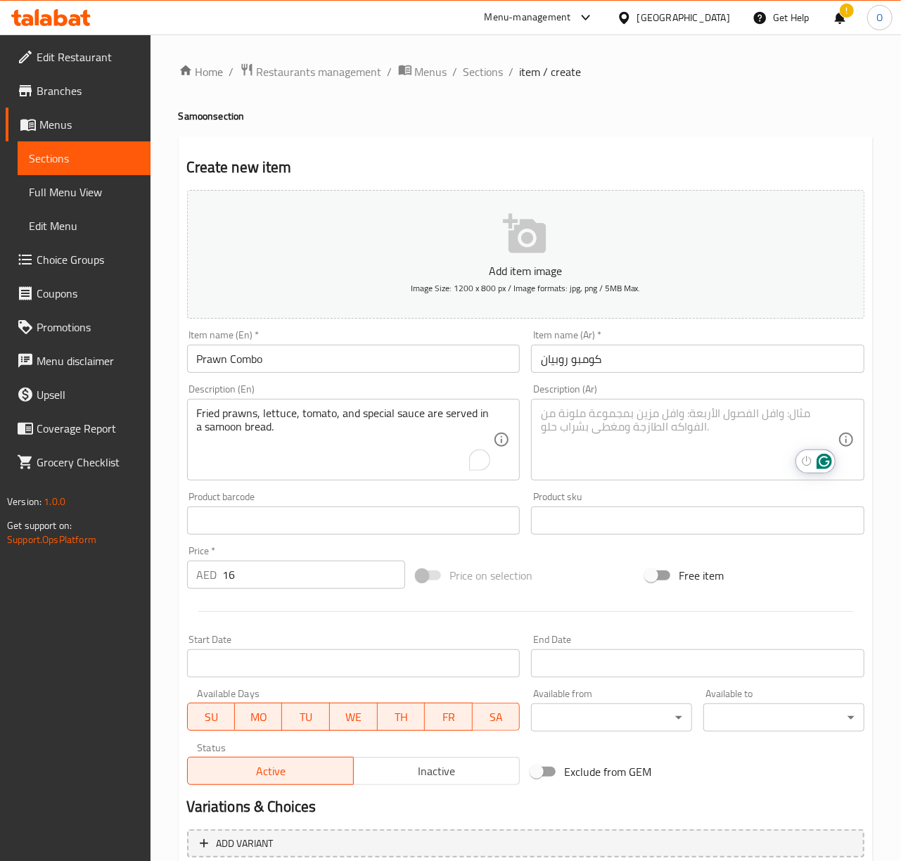
click at [578, 418] on textarea "To enrich screen reader interactions, please activate Accessibility in Grammarl…" at bounding box center [689, 440] width 297 height 67
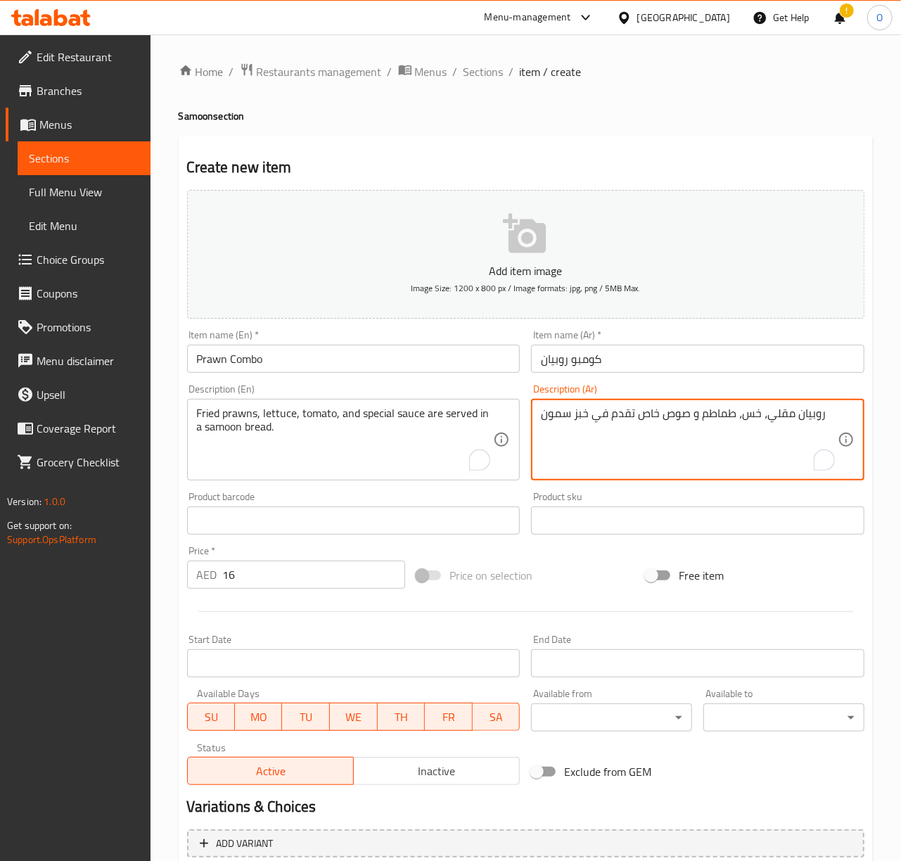
type textarea "روبيان مقلي، خس، طماطم و صوص خاص تقدم في خبز سمون"
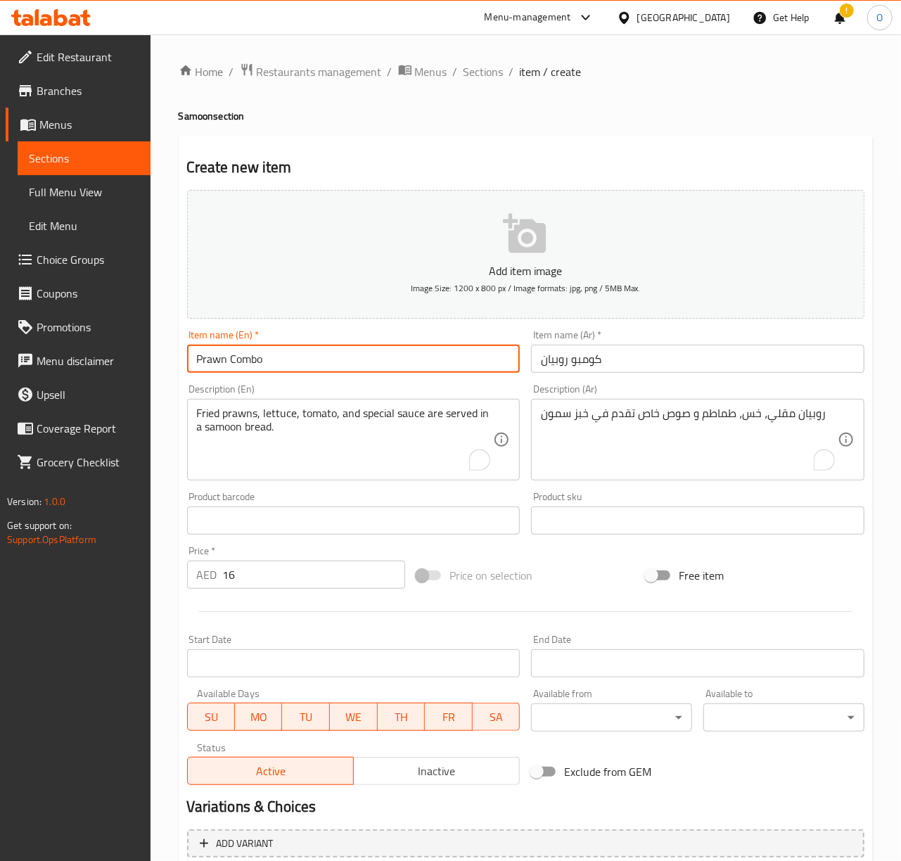
click at [502, 366] on input "Prawn Combo" at bounding box center [353, 359] width 333 height 28
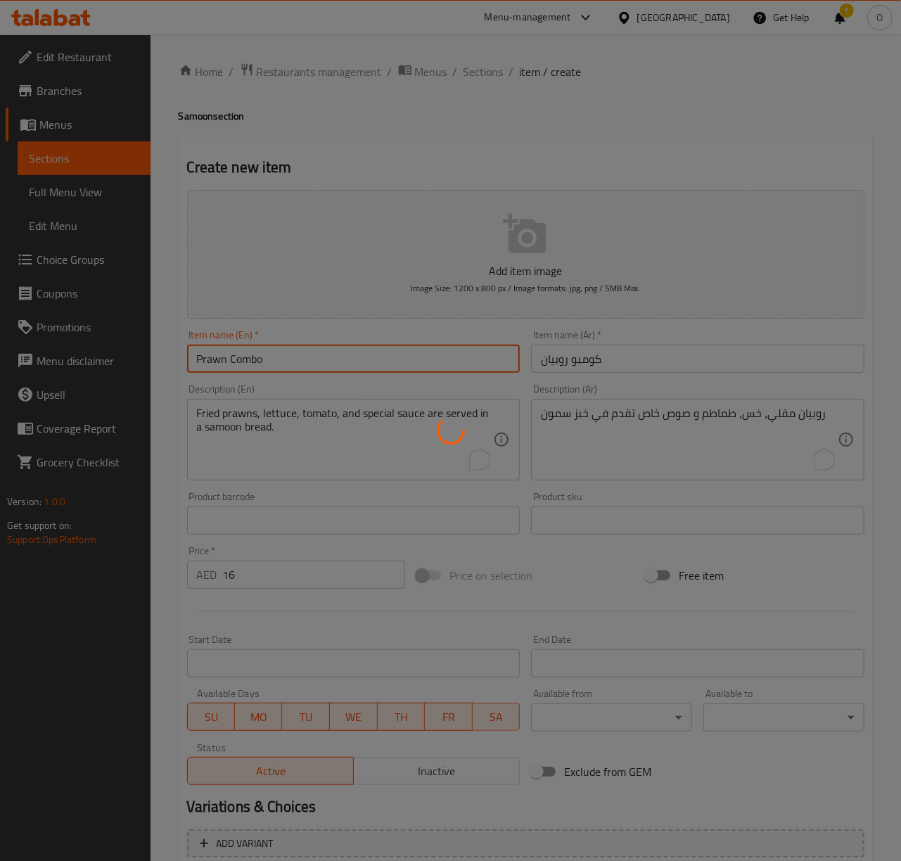
type input "0"
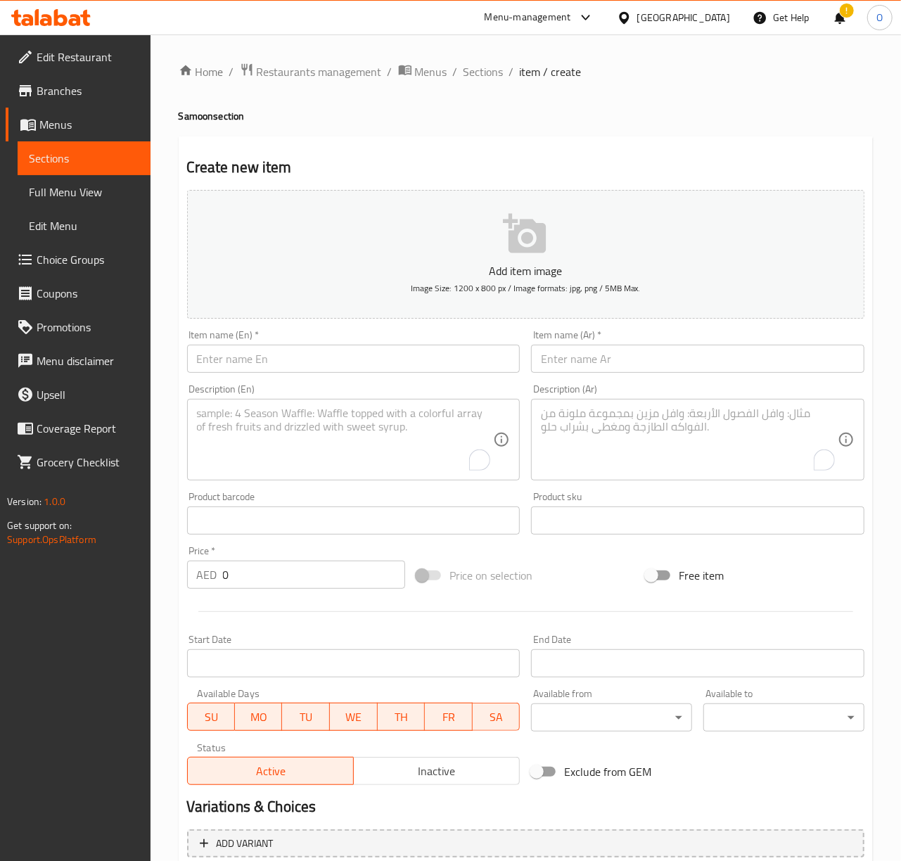
click at [378, 465] on textarea "To enrich screen reader interactions, please activate Accessibility in Grammarl…" at bounding box center [345, 440] width 297 height 67
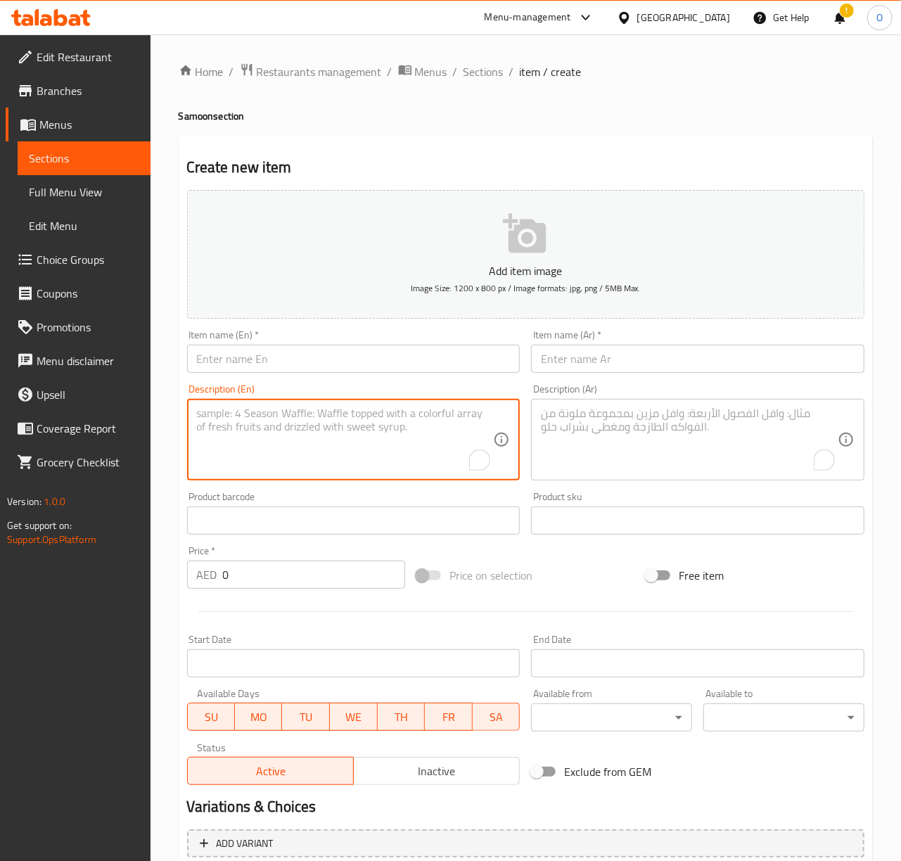
paste textarea "Kabab Combo Chik/Beef: Grilled minced chicken or beef, onions, and parsley are …"
drag, startPoint x: 310, startPoint y: 409, endPoint x: 192, endPoint y: 397, distance: 118.1
click at [192, 397] on div "Description (En) Kabab Combo Chik/Beef: Grilled minced chicken or beef, onions,…" at bounding box center [353, 432] width 333 height 96
click at [215, 371] on input "text" at bounding box center [353, 359] width 333 height 28
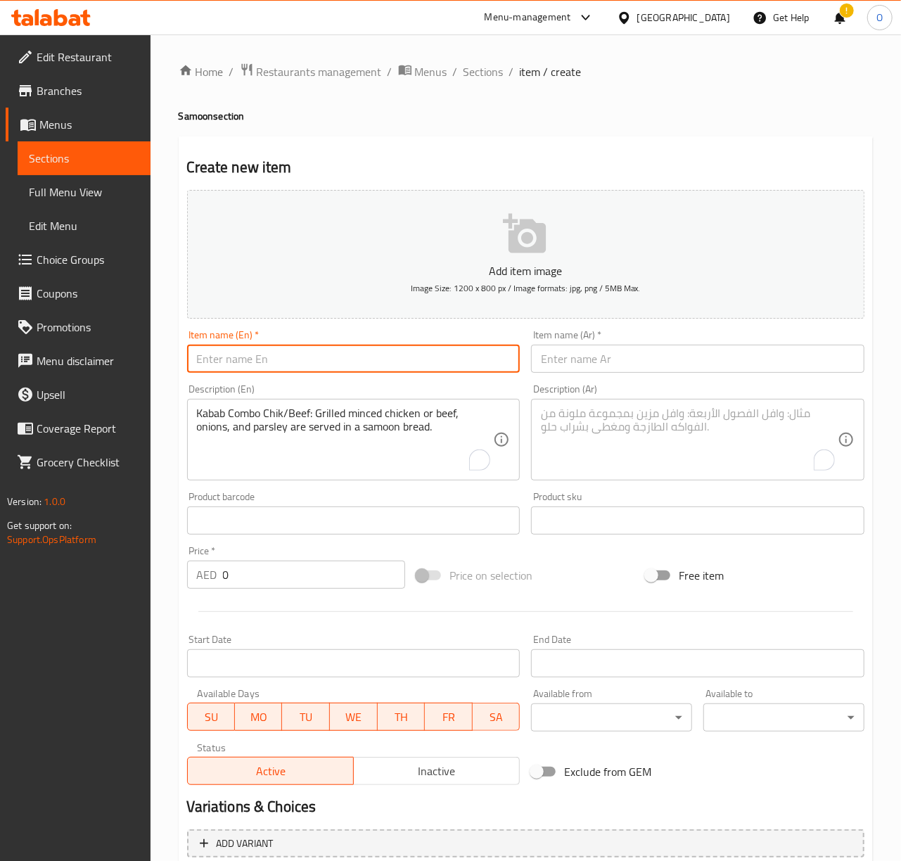
click at [219, 371] on input "text" at bounding box center [353, 359] width 333 height 28
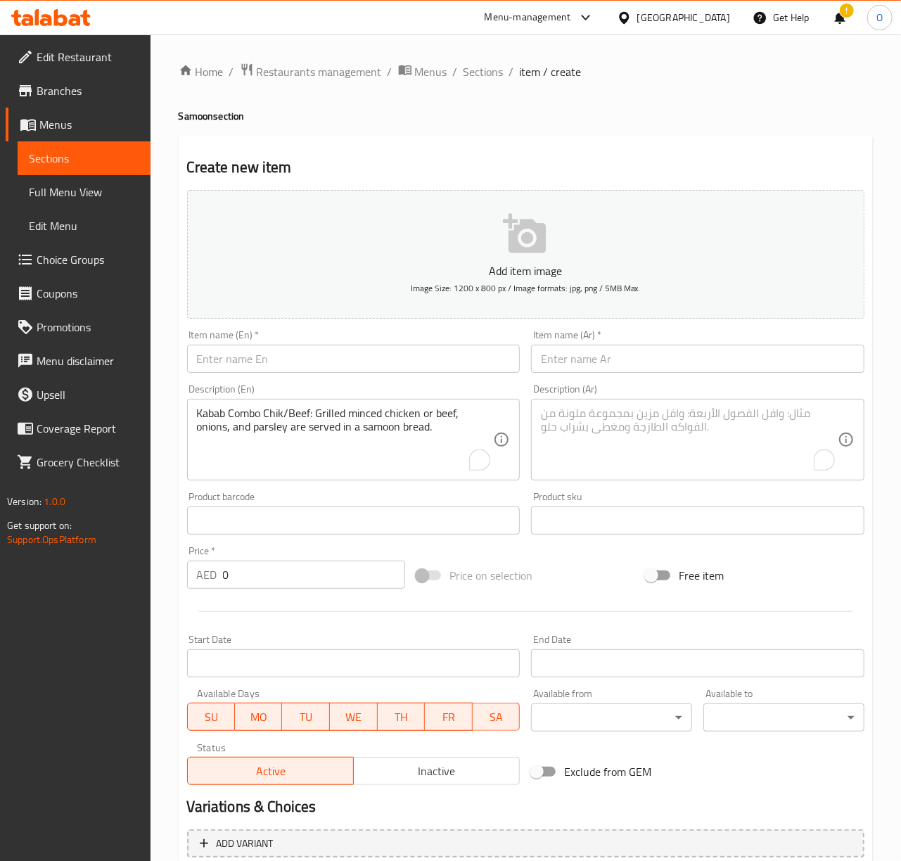
drag, startPoint x: 248, startPoint y: 402, endPoint x: 223, endPoint y: 405, distance: 24.8
click at [248, 403] on div "Kabab Combo Chik/Beef: Grilled minced chicken or beef, onions, and parsley are …" at bounding box center [353, 440] width 333 height 82
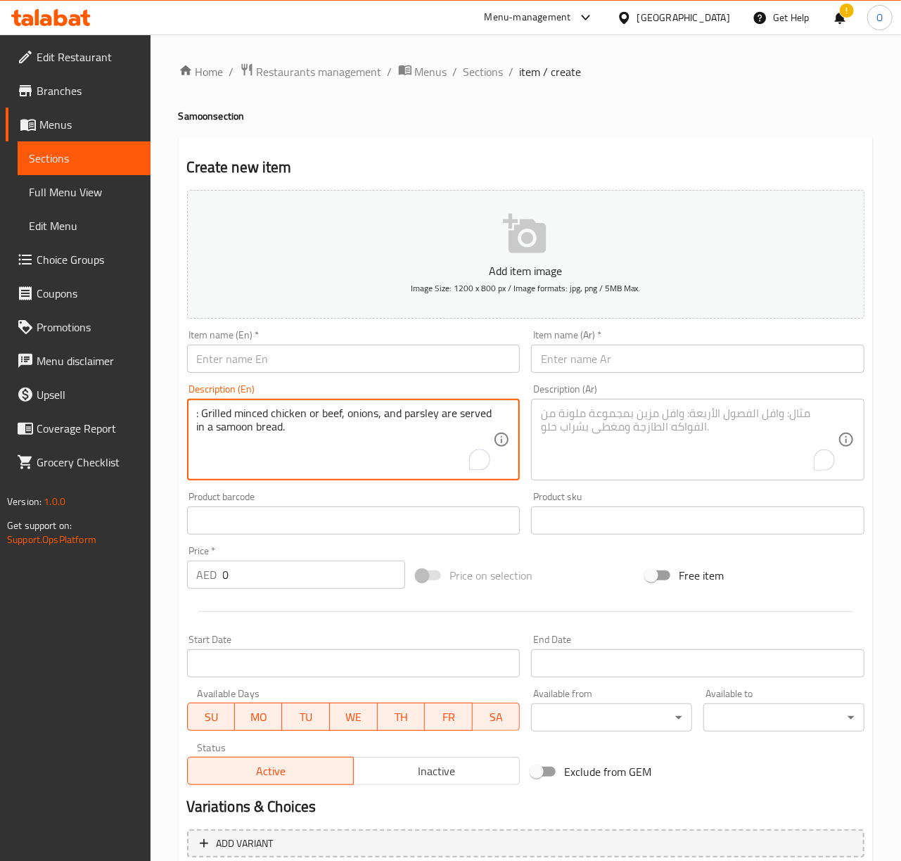
type textarea ": Grilled minced chicken or beef, onions, and parsley are served in a samoon br…"
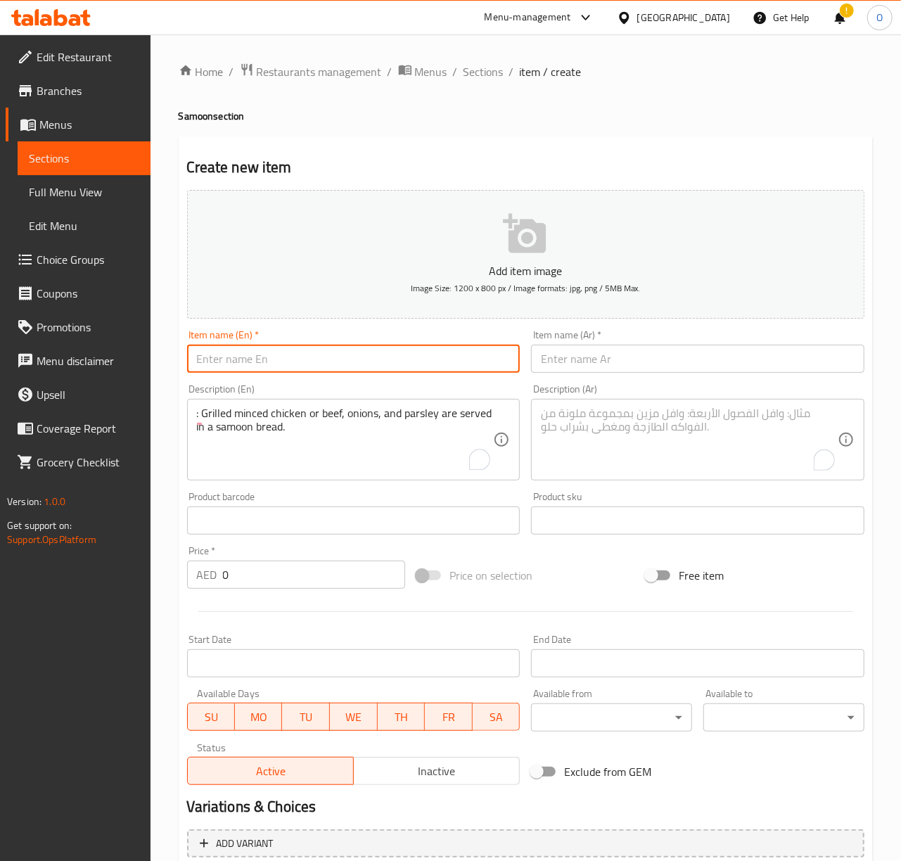
click at [210, 361] on input "text" at bounding box center [353, 359] width 333 height 28
paste input "Kabab Combo Chik/Beef"
type input "Kabab Combo Chik/Beef"
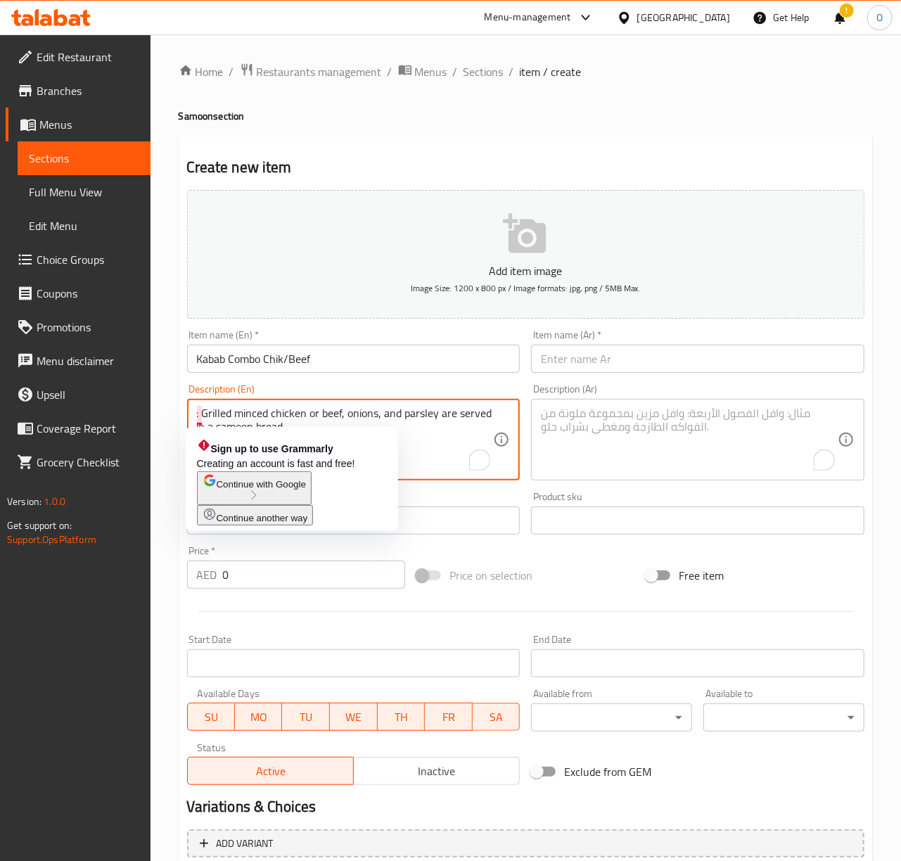
click at [200, 416] on textarea ": Grilled minced chicken or beef, onions, and parsley are served in a samoon br…" at bounding box center [345, 440] width 297 height 67
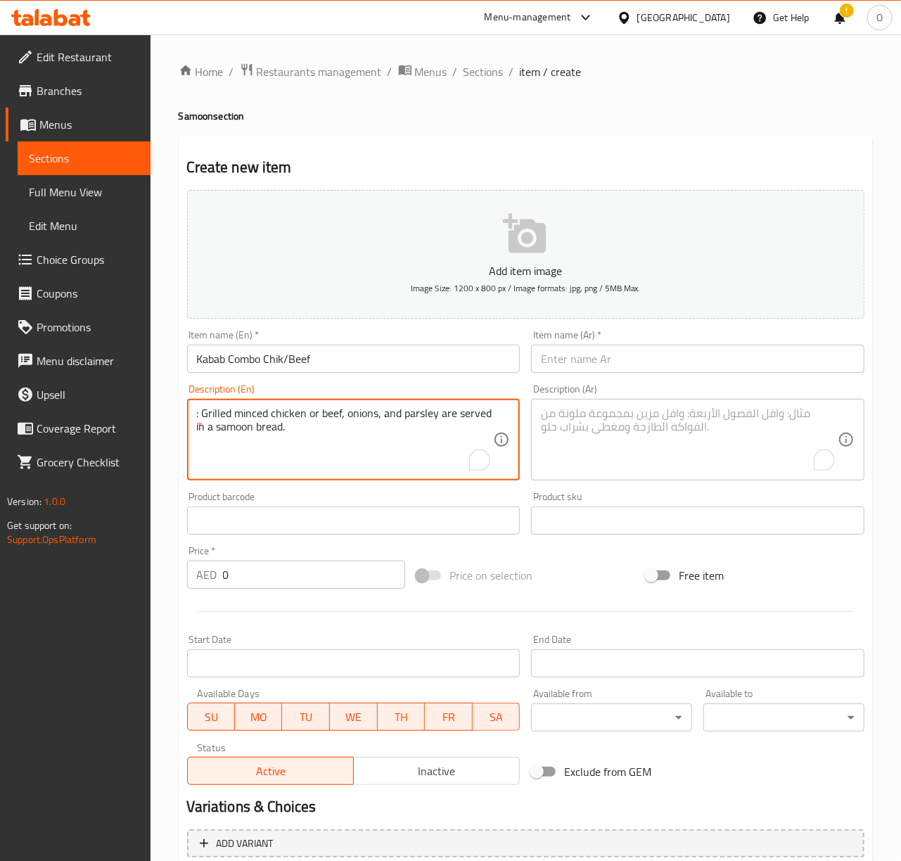
drag, startPoint x: 204, startPoint y: 414, endPoint x: 186, endPoint y: 412, distance: 17.7
click at [187, 412] on div ": Grilled minced chicken or beef, onions, and parsley are served in a samoon br…" at bounding box center [353, 440] width 333 height 82
type textarea "Grilled minced chicken or beef, onions, and parsley are served in a samoon brea…"
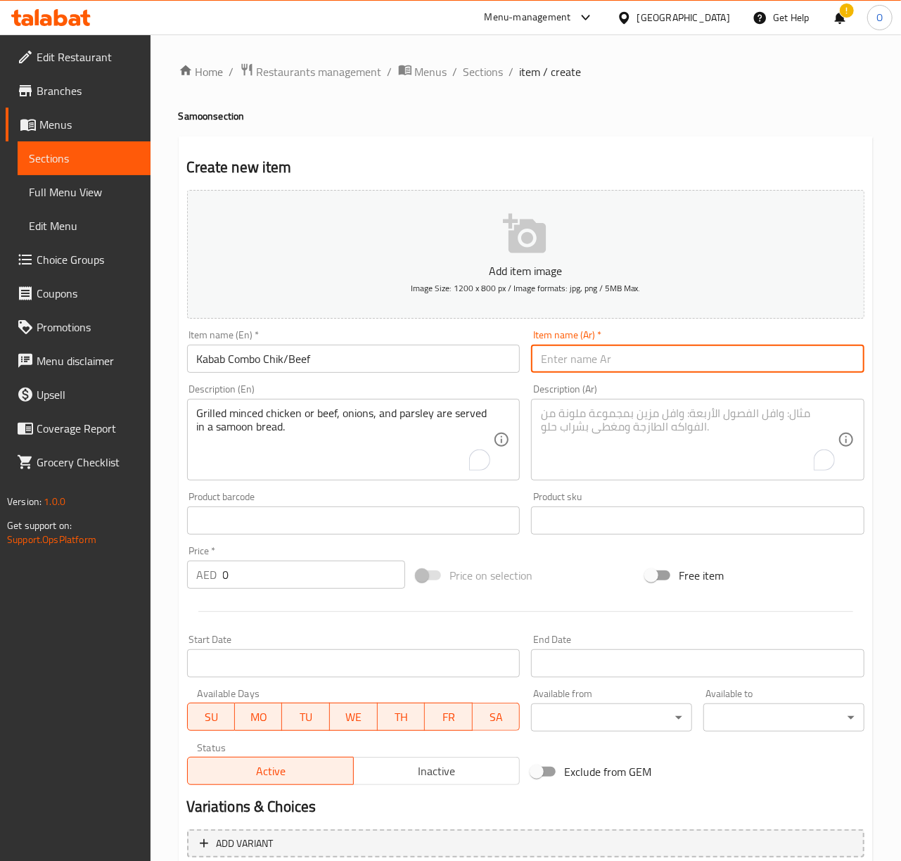
click at [606, 361] on input "text" at bounding box center [697, 359] width 333 height 28
type input "كومبو كباب دجاج أو لحم بقري"
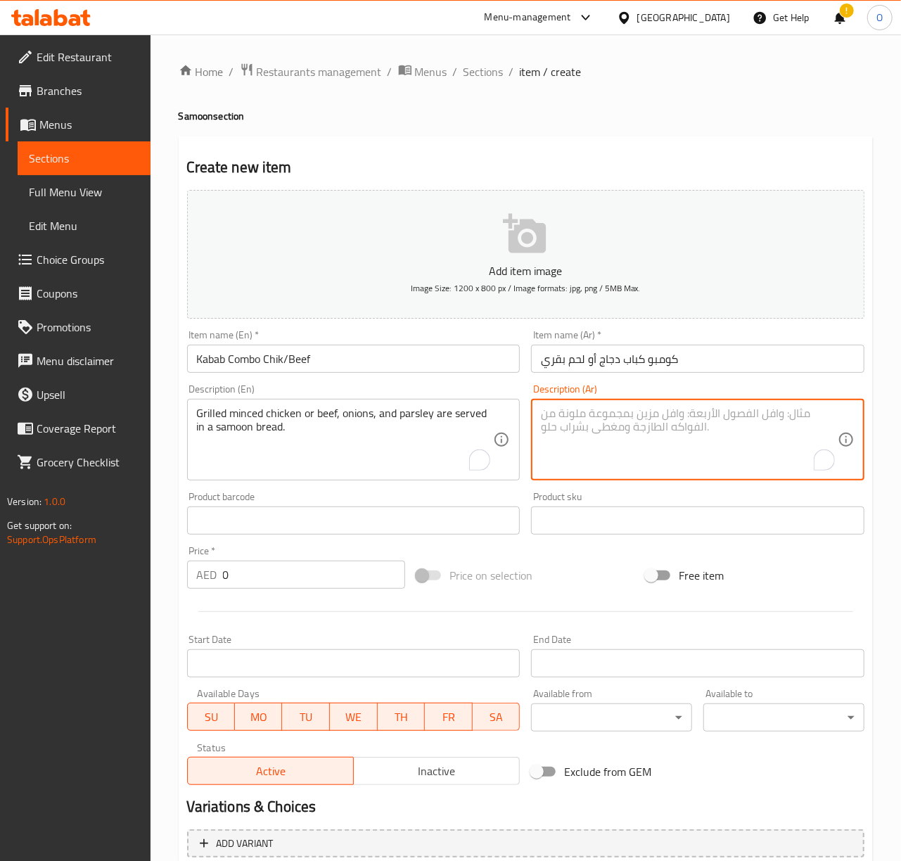
click at [629, 440] on textarea "To enrich screen reader interactions, please activate Accessibility in Grammarl…" at bounding box center [689, 440] width 297 height 67
type textarea "دجاج أو لحم بقري مفروم مشوي، بصل و بقدونس تقدم في خبز سمون"
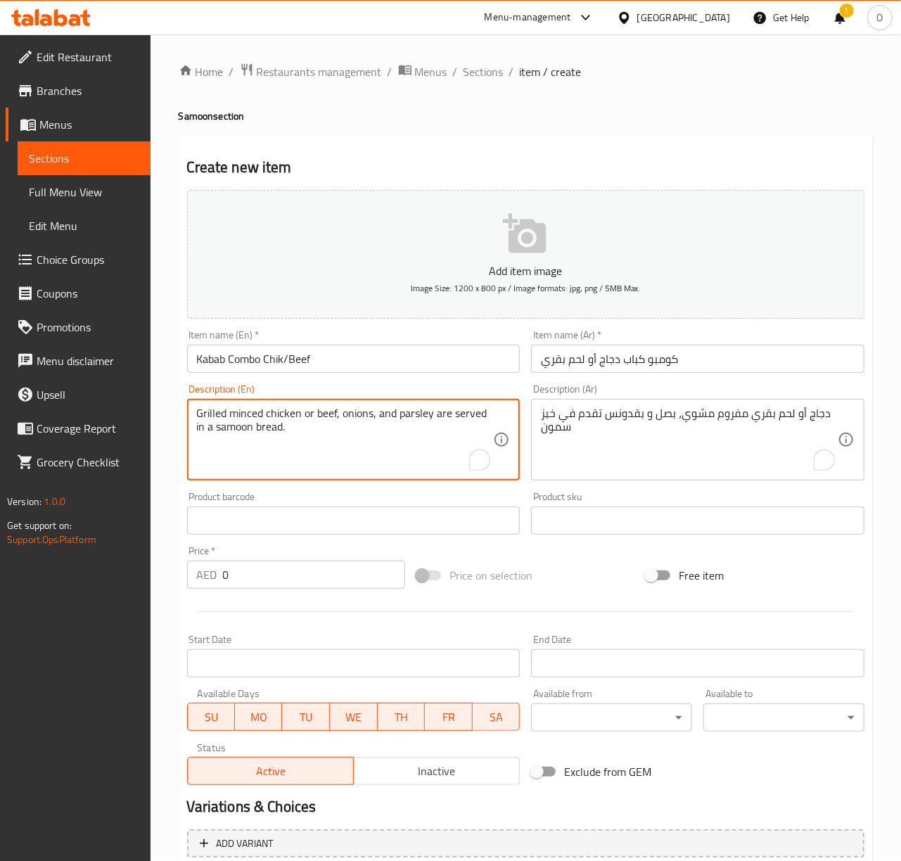
click at [369, 362] on input "Kabab Combo Chik/Beef" at bounding box center [353, 359] width 333 height 28
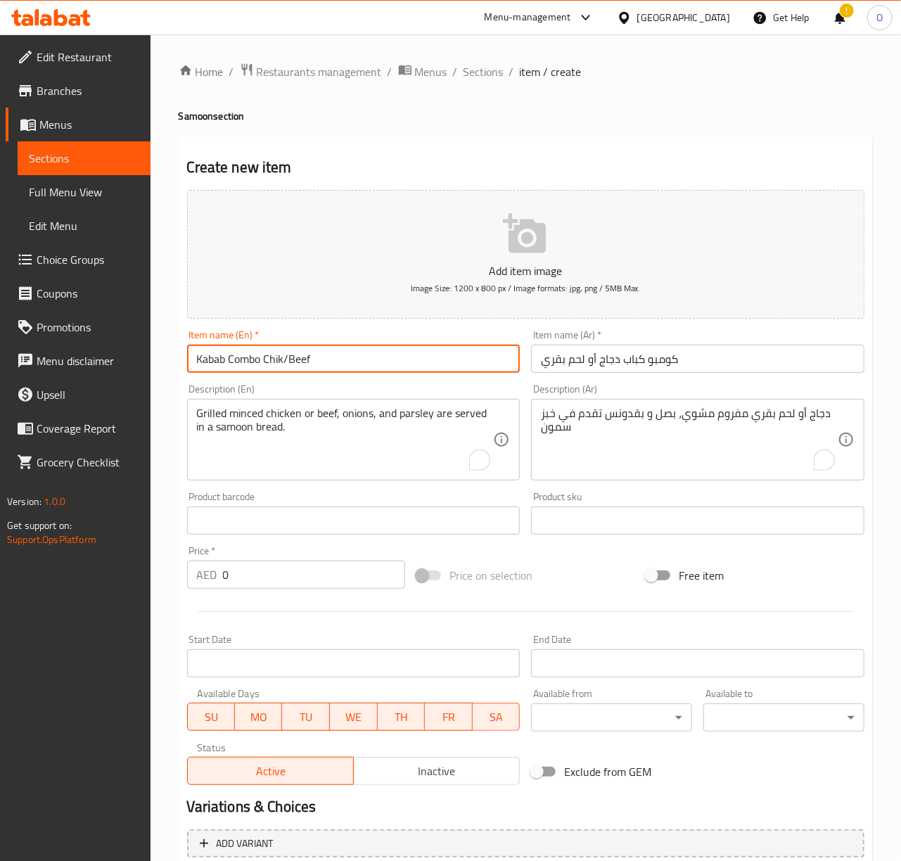
click at [248, 581] on input "0" at bounding box center [314, 575] width 182 height 28
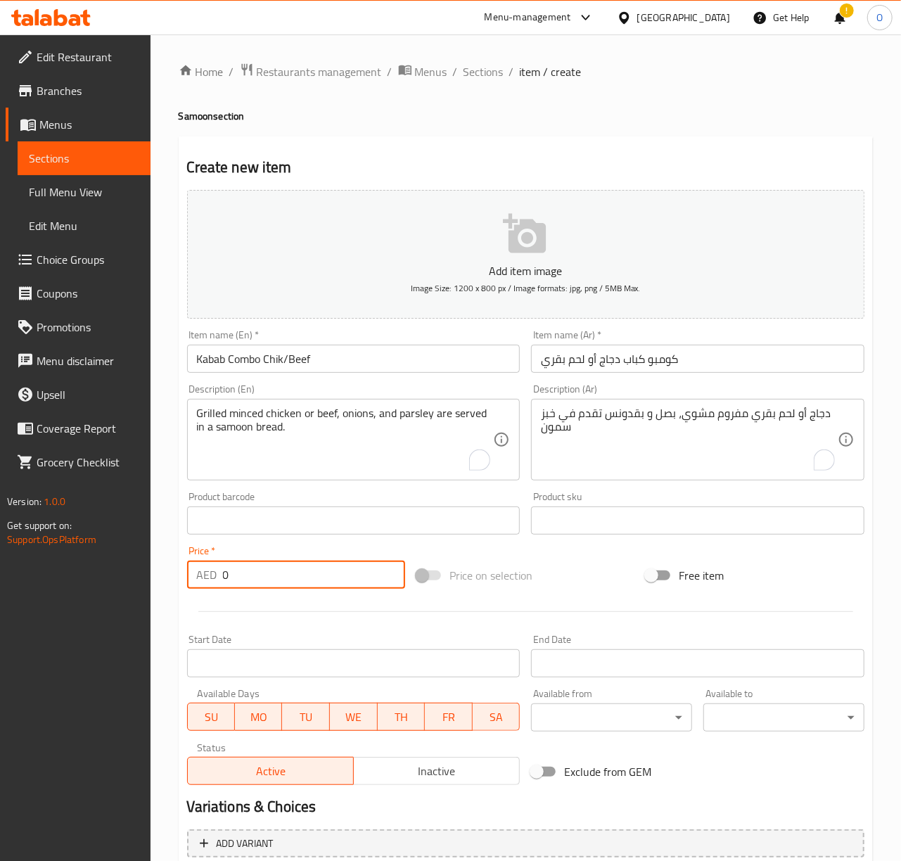
click at [248, 581] on input "0" at bounding box center [314, 575] width 182 height 28
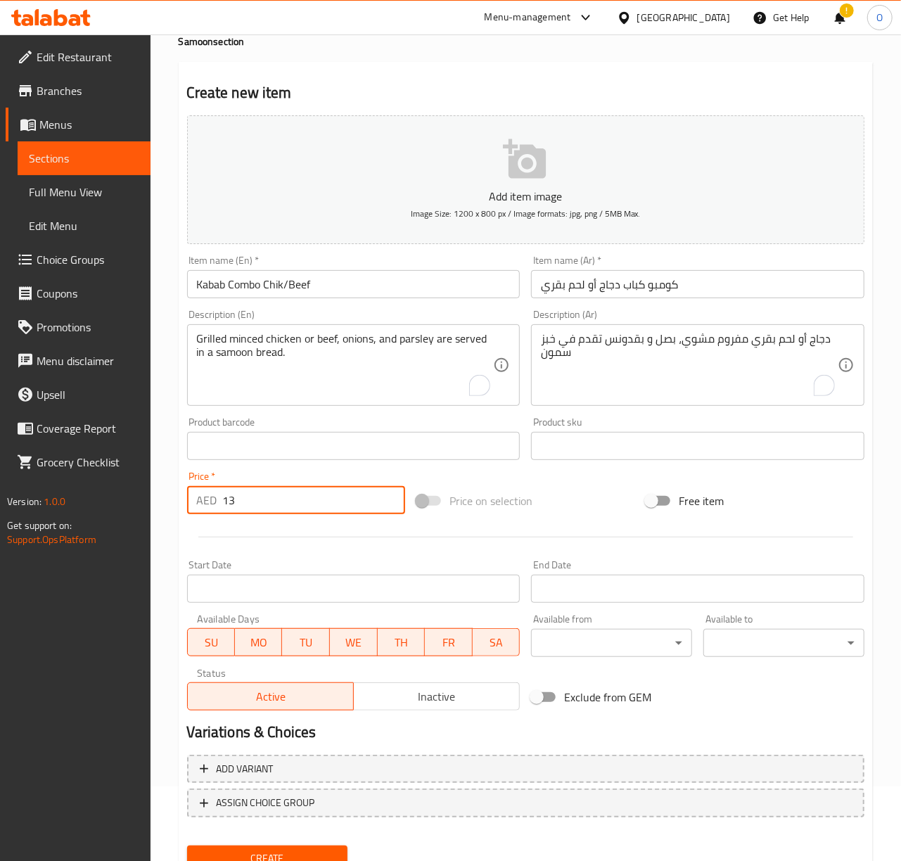
scroll to position [132, 0]
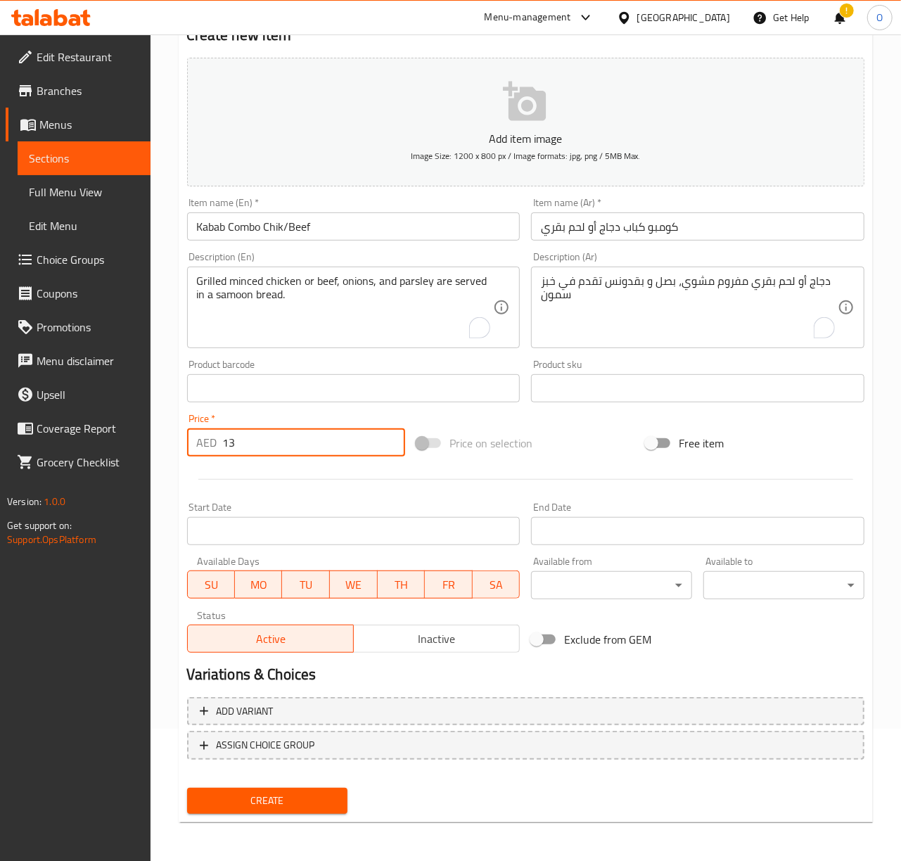
type input "13"
click at [321, 798] on span "Create" at bounding box center [267, 801] width 139 height 18
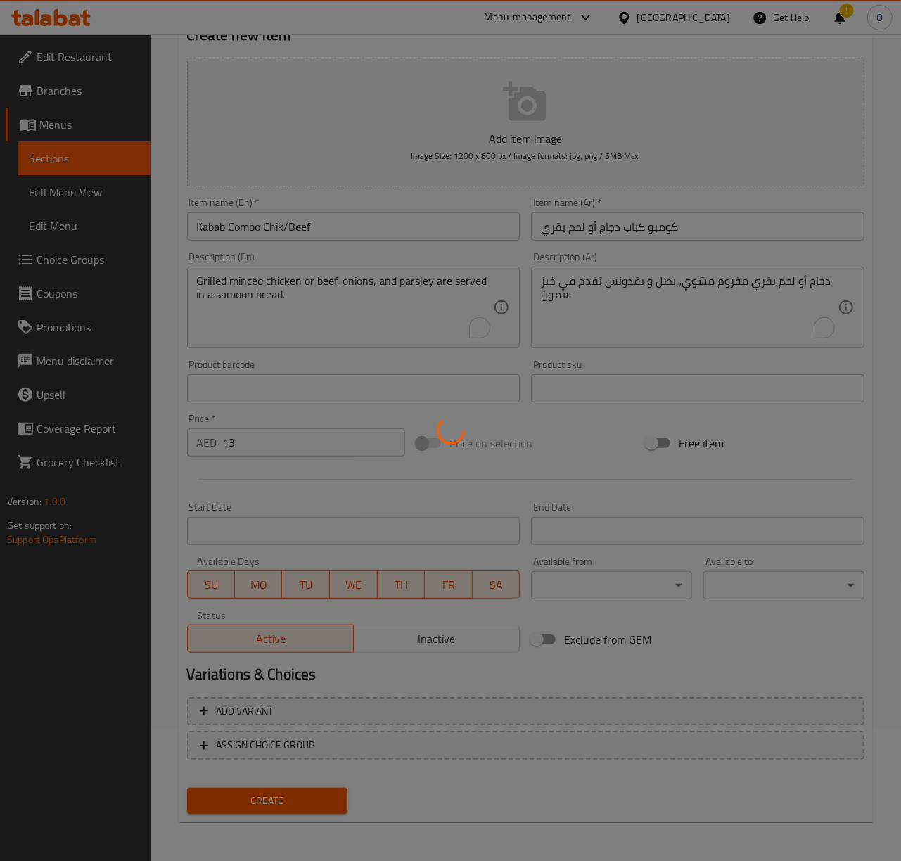
type input "0"
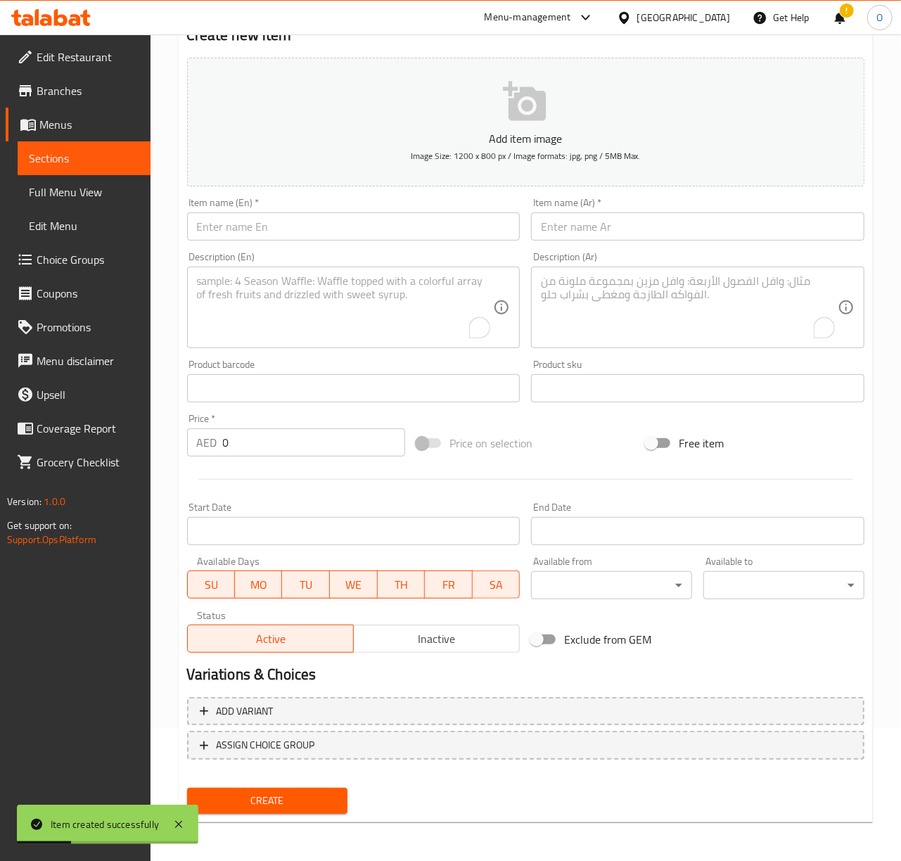
click at [238, 226] on input "text" at bounding box center [353, 226] width 333 height 28
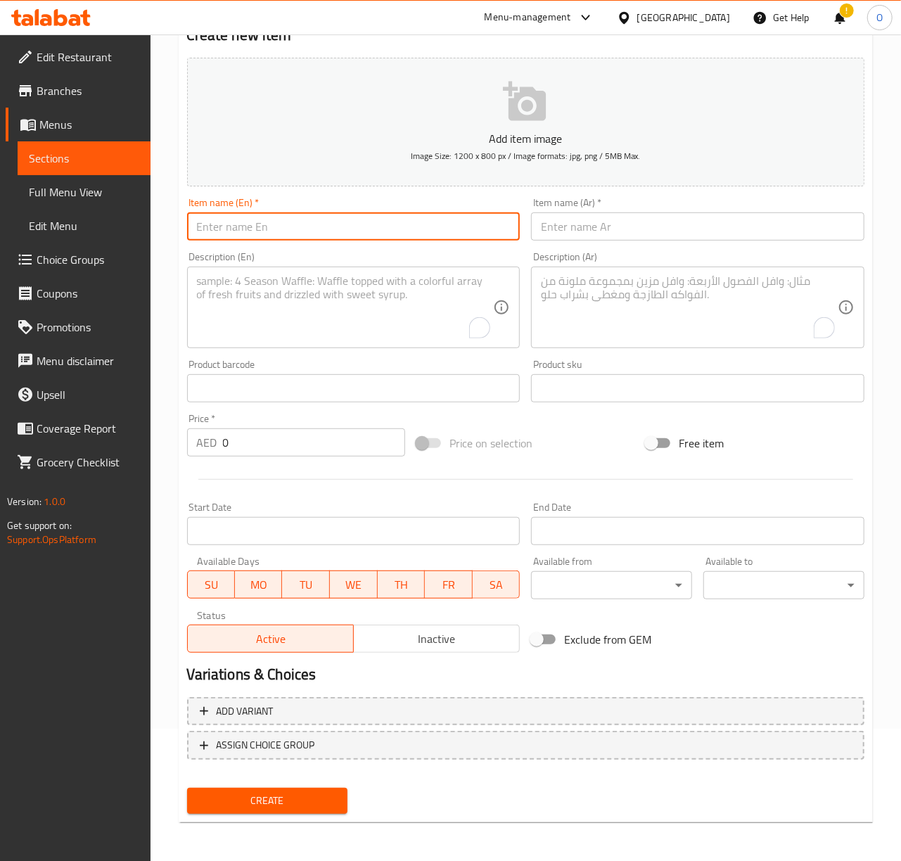
click at [231, 220] on input "text" at bounding box center [353, 226] width 333 height 28
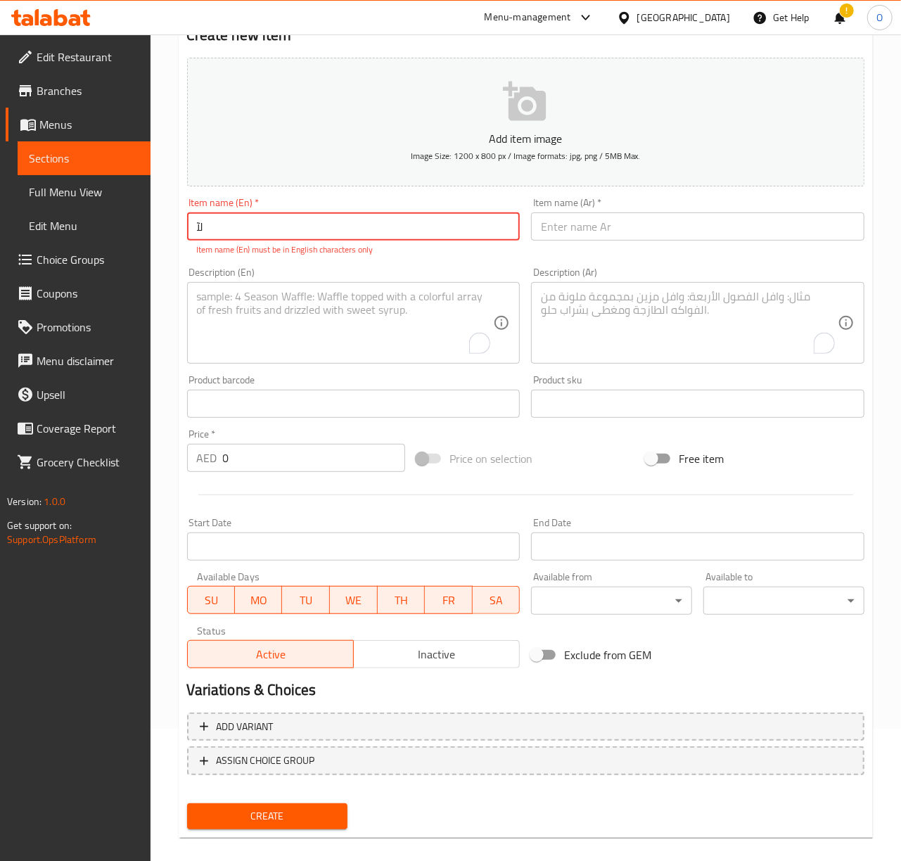
type input "ل"
click at [219, 333] on textarea "To enrich screen reader interactions, please activate Accessibility in Grammarl…" at bounding box center [345, 323] width 297 height 67
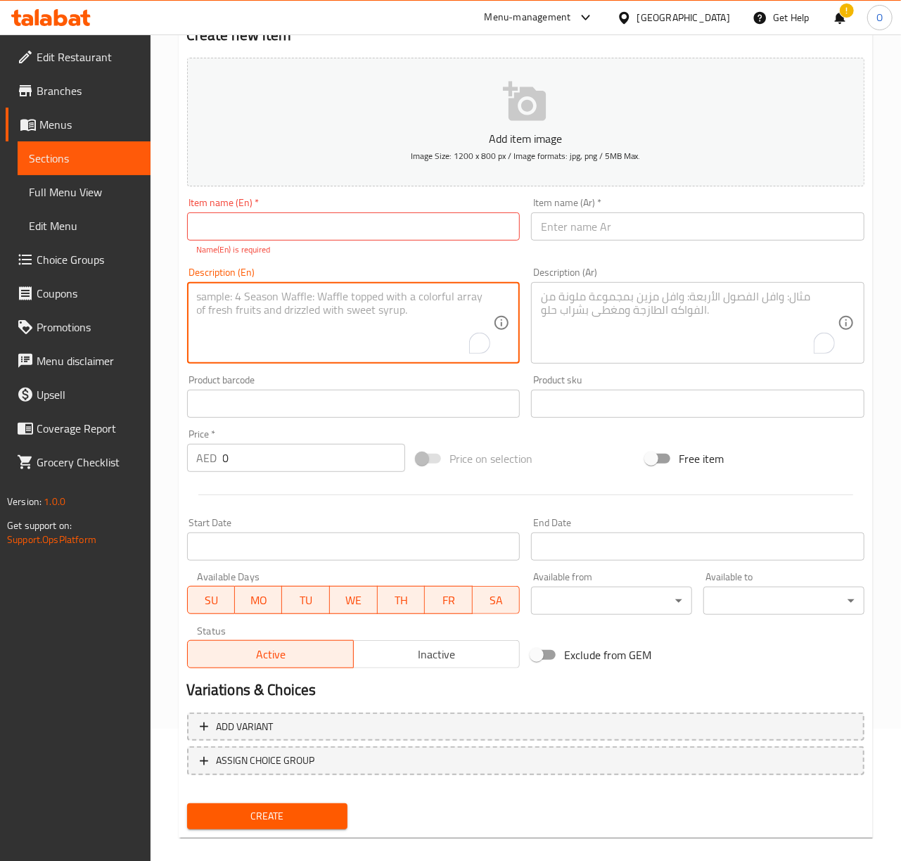
paste textarea "Beef/Chick Cheesy: Sliced beef or chicken and melted cheese are served in a san…"
drag, startPoint x: 284, startPoint y: 302, endPoint x: 179, endPoint y: 291, distance: 106.1
click at [179, 291] on div "Create new item Add item image Image Size: 1200 x 800 px / Image formats: jpg, …" at bounding box center [526, 421] width 694 height 834
type textarea ": Sliced beef or chicken and melted cheese are served in a sandwich."
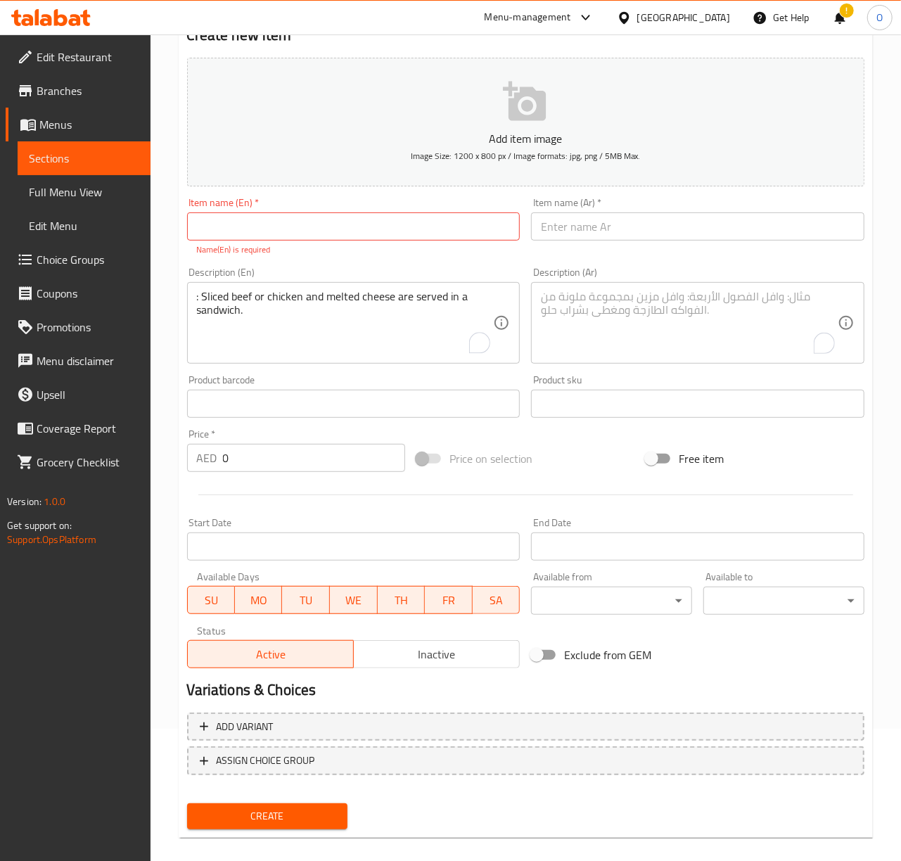
click at [253, 246] on p "Name(En) is required" at bounding box center [354, 249] width 314 height 13
click at [254, 240] on input "text" at bounding box center [353, 226] width 333 height 28
paste input "Beef/[DEMOGRAPHIC_DATA] Cheesy"
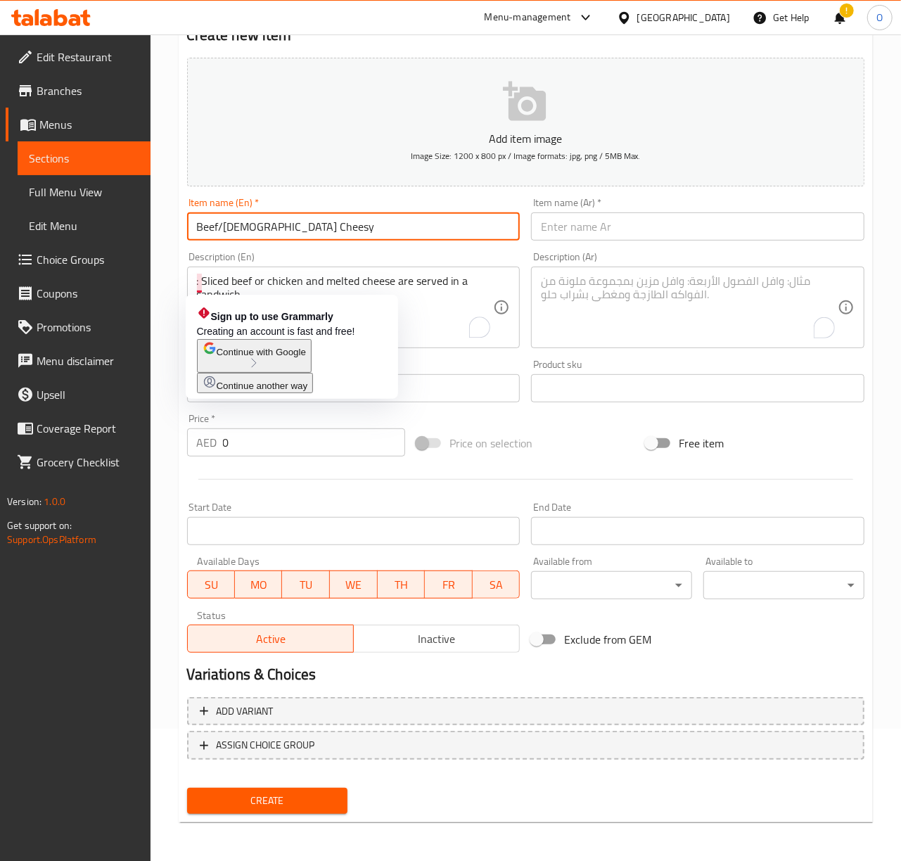
type input "Beef/[DEMOGRAPHIC_DATA] Cheesy"
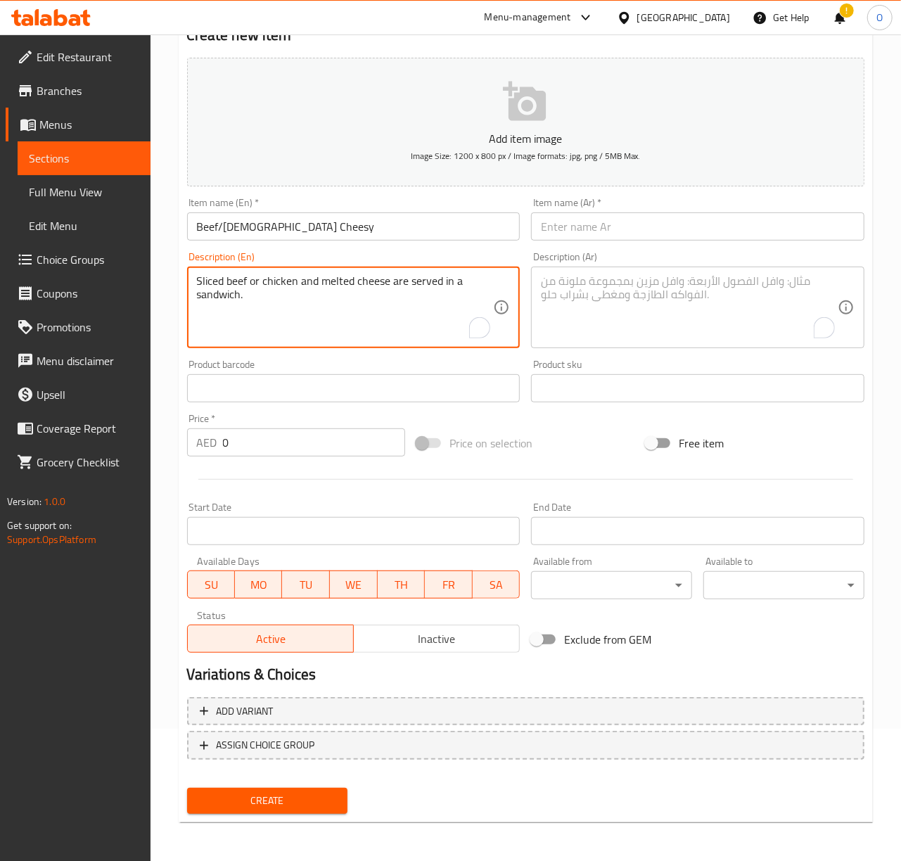
type textarea "Sliced beef or chicken and melted cheese are served in a sandwich."
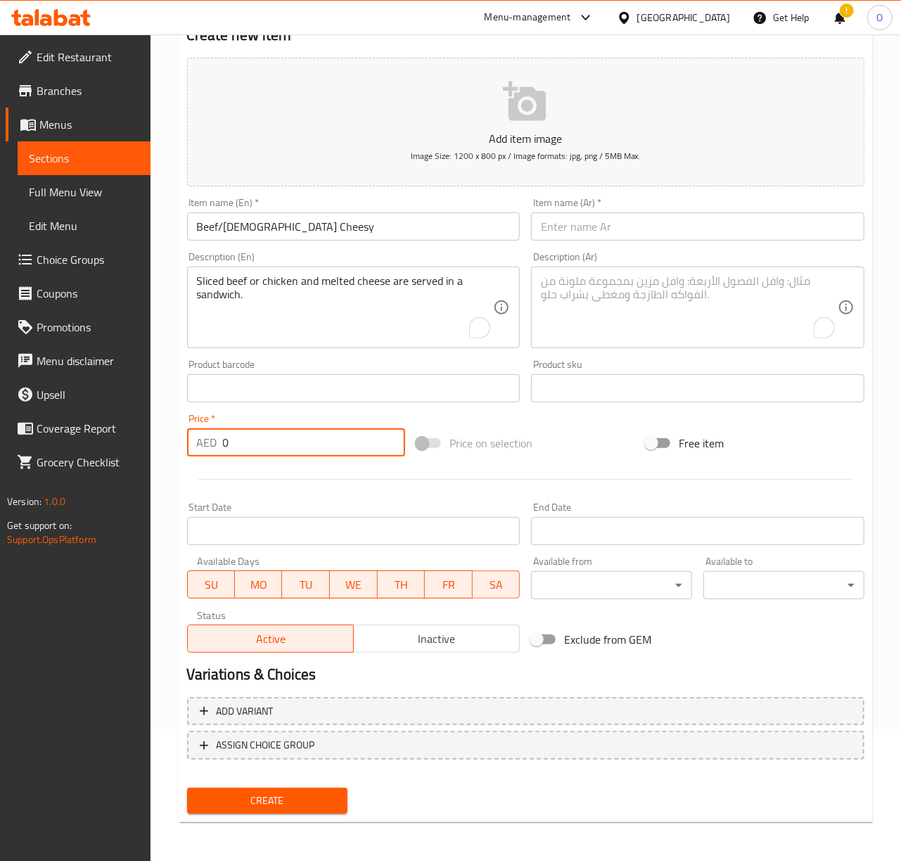
click at [252, 437] on input "0" at bounding box center [314, 442] width 182 height 28
type input "20"
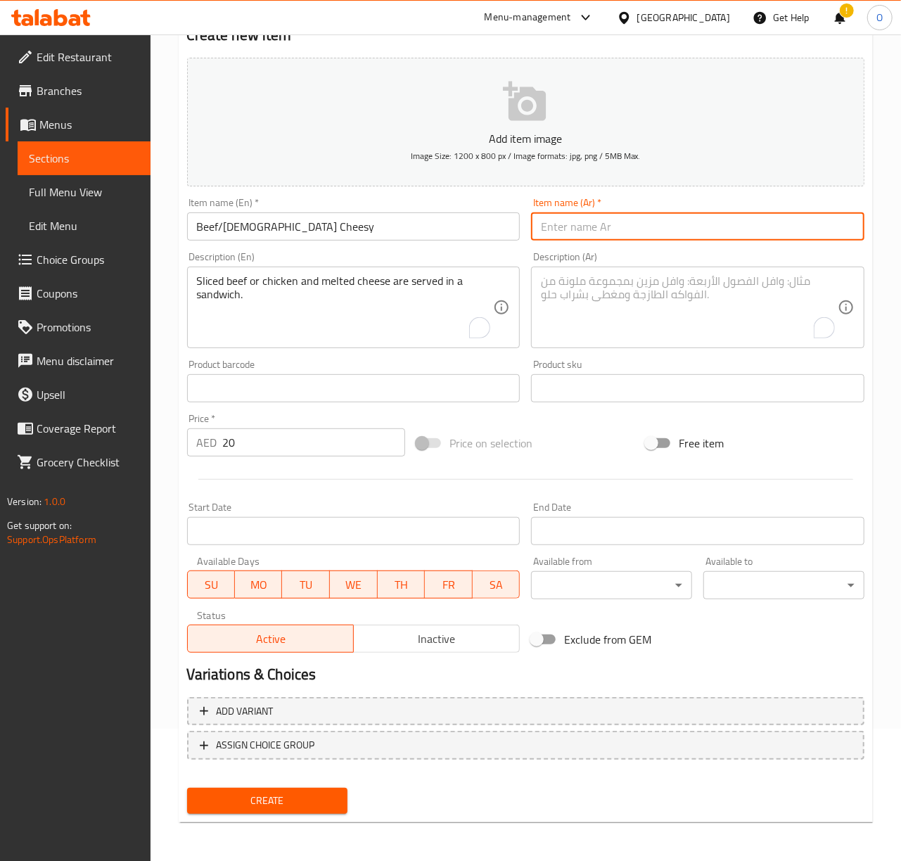
click at [620, 227] on input "text" at bounding box center [697, 226] width 333 height 28
type input "لحم بقري أو دجاج بالجبنة"
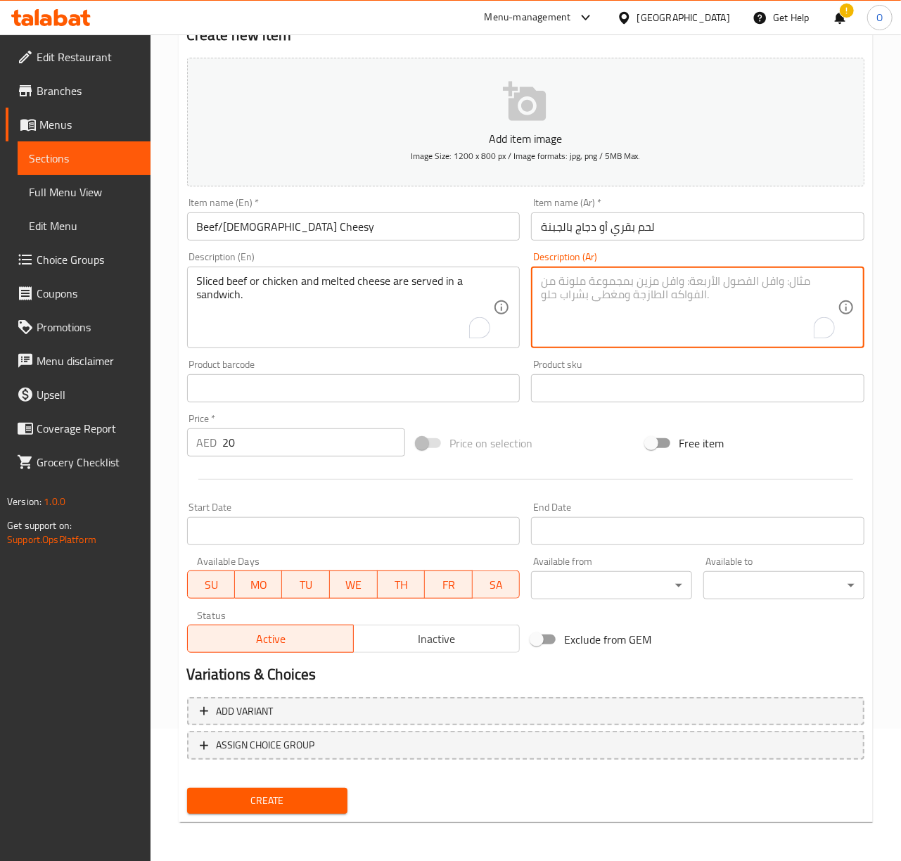
click at [654, 276] on textarea "To enrich screen reader interactions, please activate Accessibility in Grammarl…" at bounding box center [689, 307] width 297 height 67
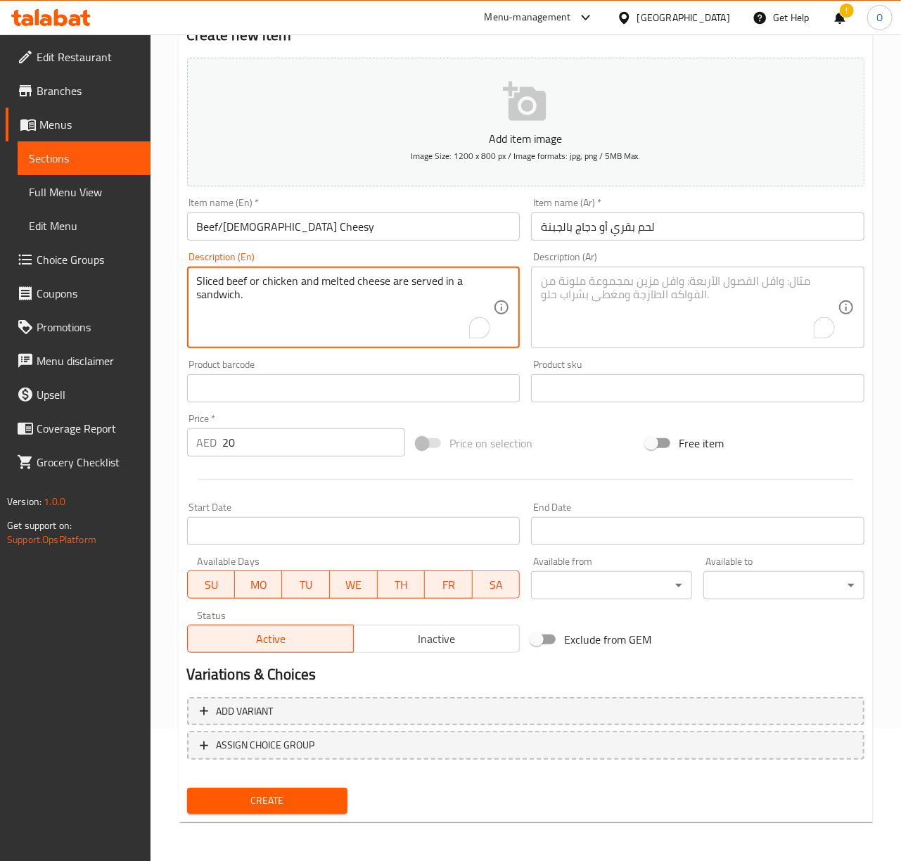
click at [341, 280] on textarea "Sliced beef or chicken and melted cheese are served in a sandwich." at bounding box center [345, 307] width 297 height 67
click at [600, 285] on textarea "To enrich screen reader interactions, please activate Accessibility in Grammarl…" at bounding box center [689, 307] width 297 height 67
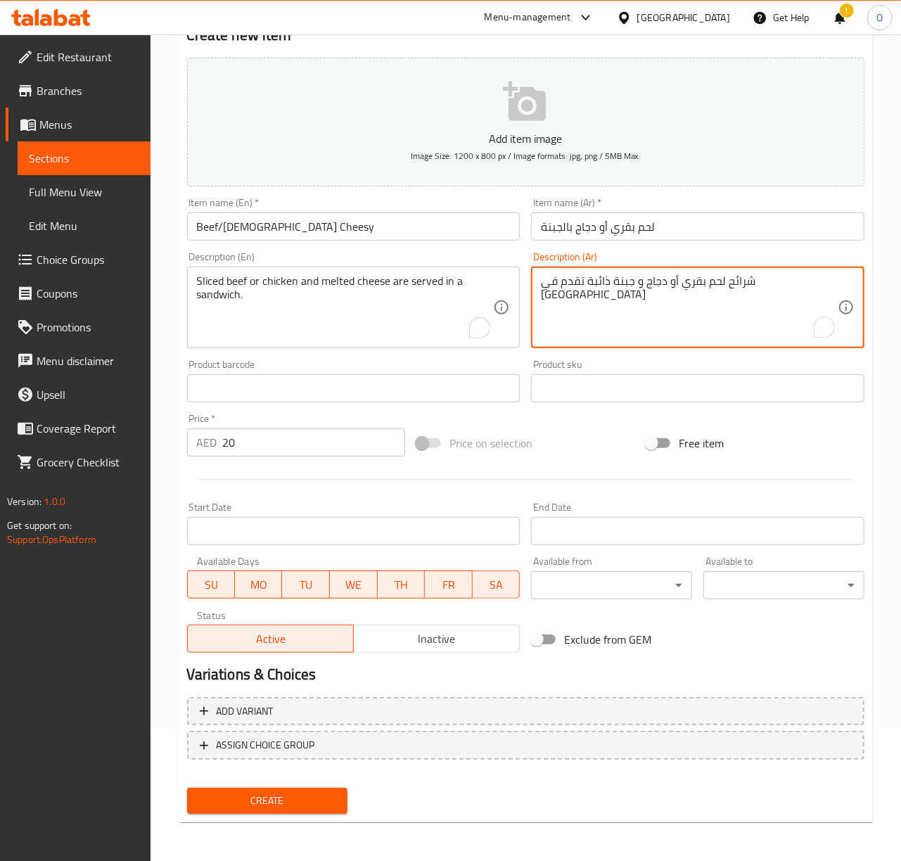
type textarea "شرائح لحم بقري أو دجاج و جبنة ذائبة تقدم في [GEOGRAPHIC_DATA]"
click at [433, 224] on input "Beef/[DEMOGRAPHIC_DATA] Cheesy" at bounding box center [353, 226] width 333 height 28
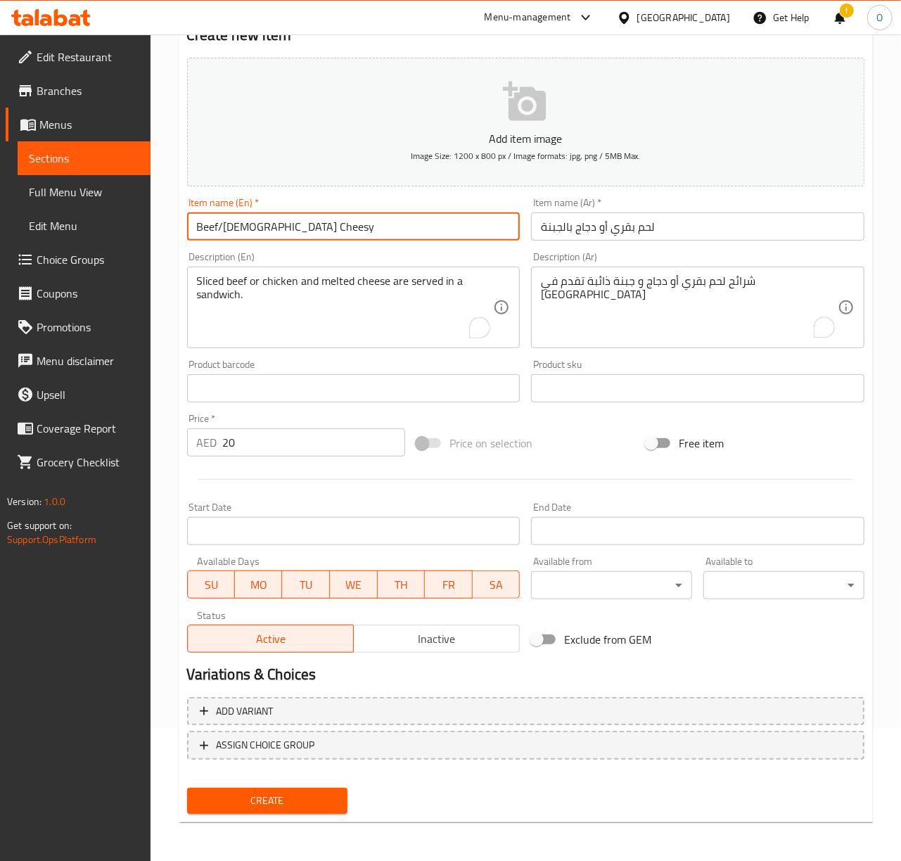
click at [187, 788] on button "Create" at bounding box center [267, 801] width 161 height 26
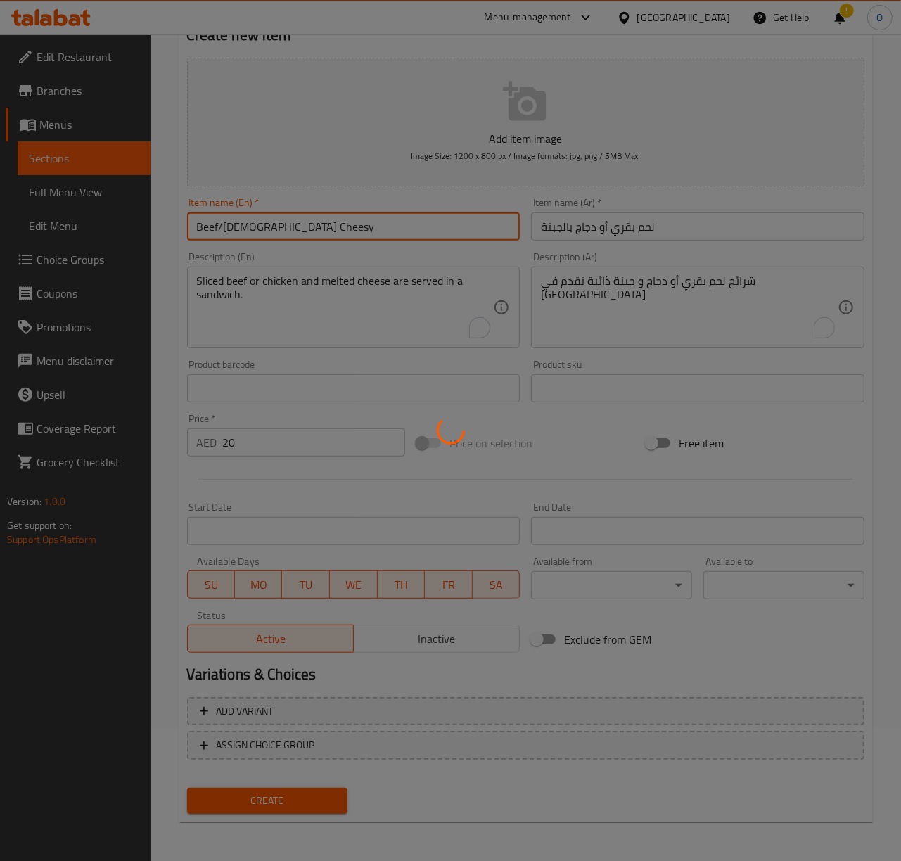
type input "0"
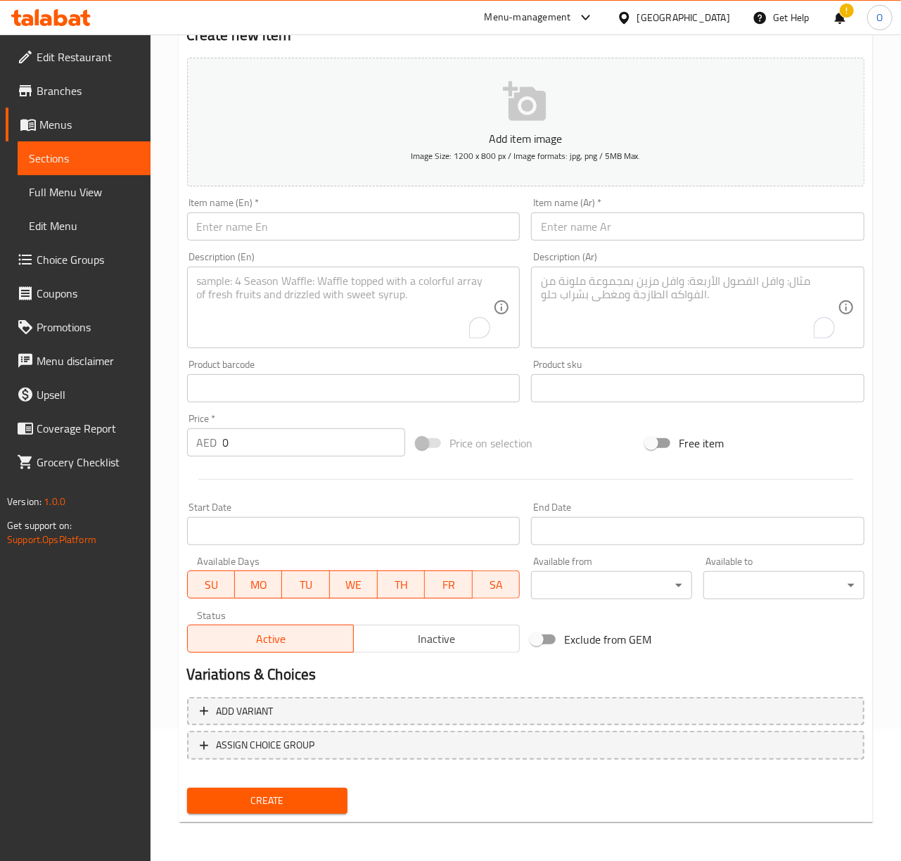
click at [437, 312] on textarea "To enrich screen reader interactions, please activate Accessibility in Grammarl…" at bounding box center [345, 307] width 297 height 67
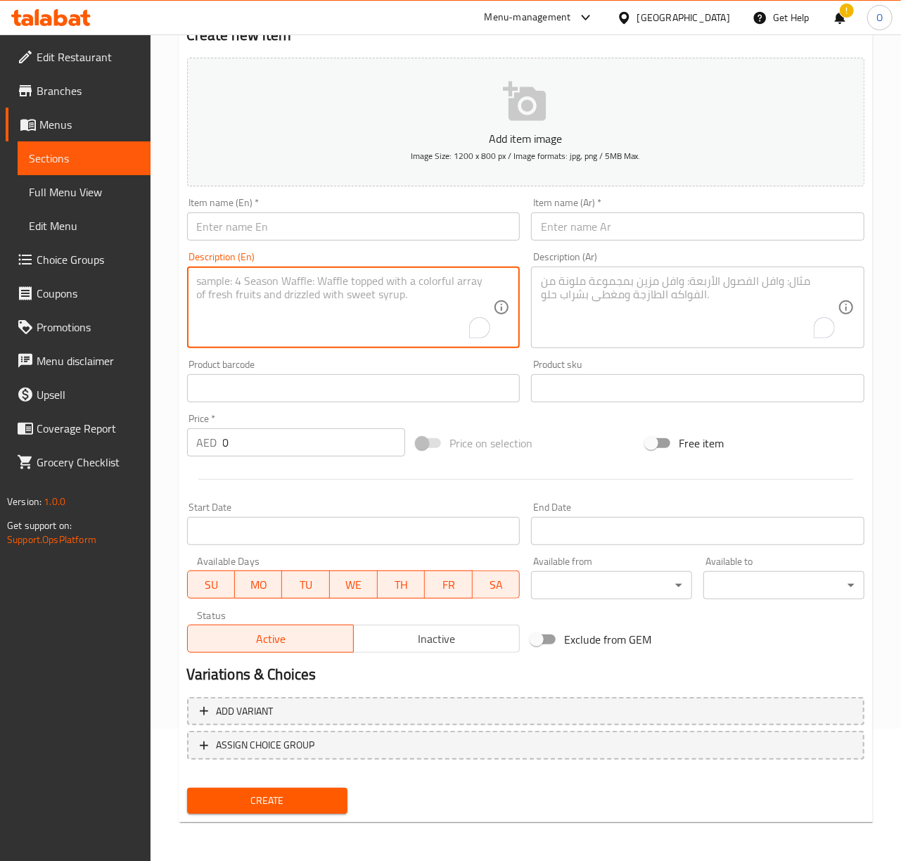
paste textarea "Beef Steak House: Sliced grilled beef steak, sauteed onions, and mushrooms are …"
drag, startPoint x: 280, startPoint y: 284, endPoint x: 174, endPoint y: 270, distance: 106.5
click at [174, 270] on div "Home / Restaurants management / Menus / Sections / item / create Samoon section…" at bounding box center [526, 381] width 751 height 959
type textarea ": Sliced grilled beef steak, sauteed onions, and mushrooms are served in a sand…"
click at [270, 224] on input "text" at bounding box center [353, 226] width 333 height 28
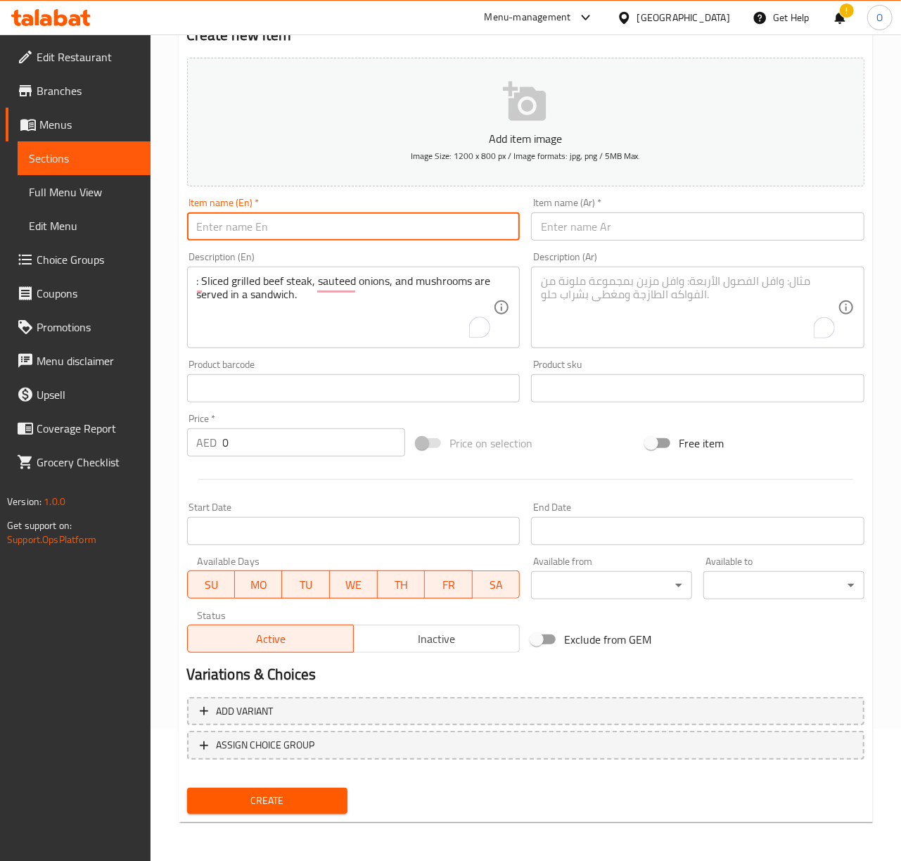
paste input "Beef Steak House"
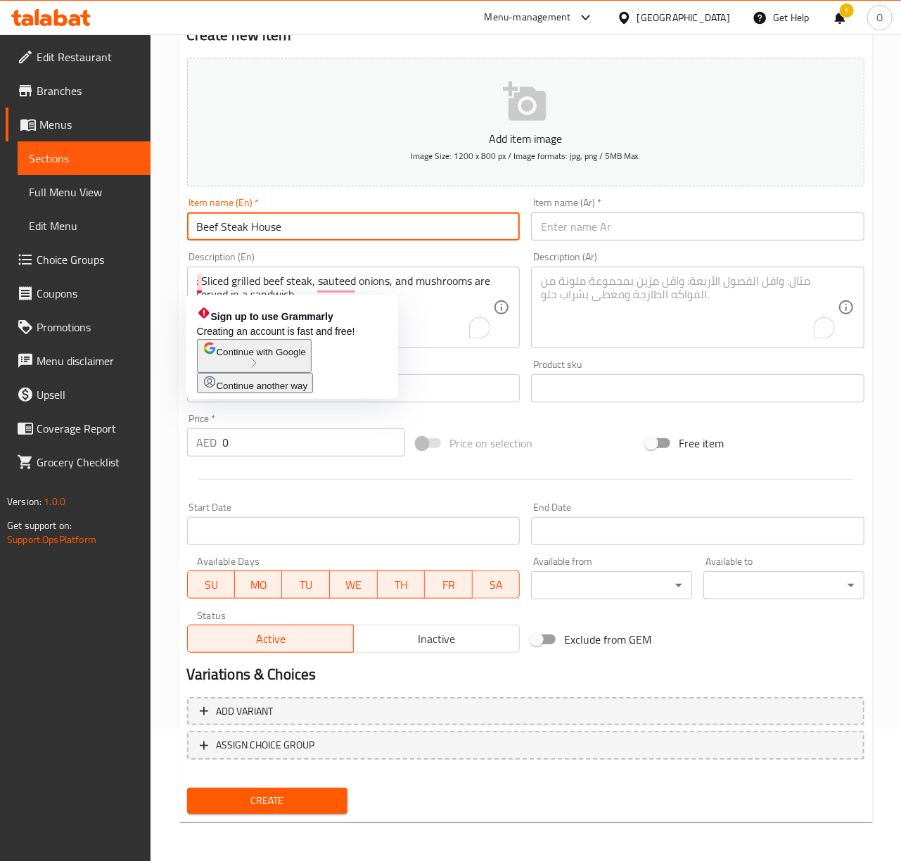
type input "Beef Steak House"
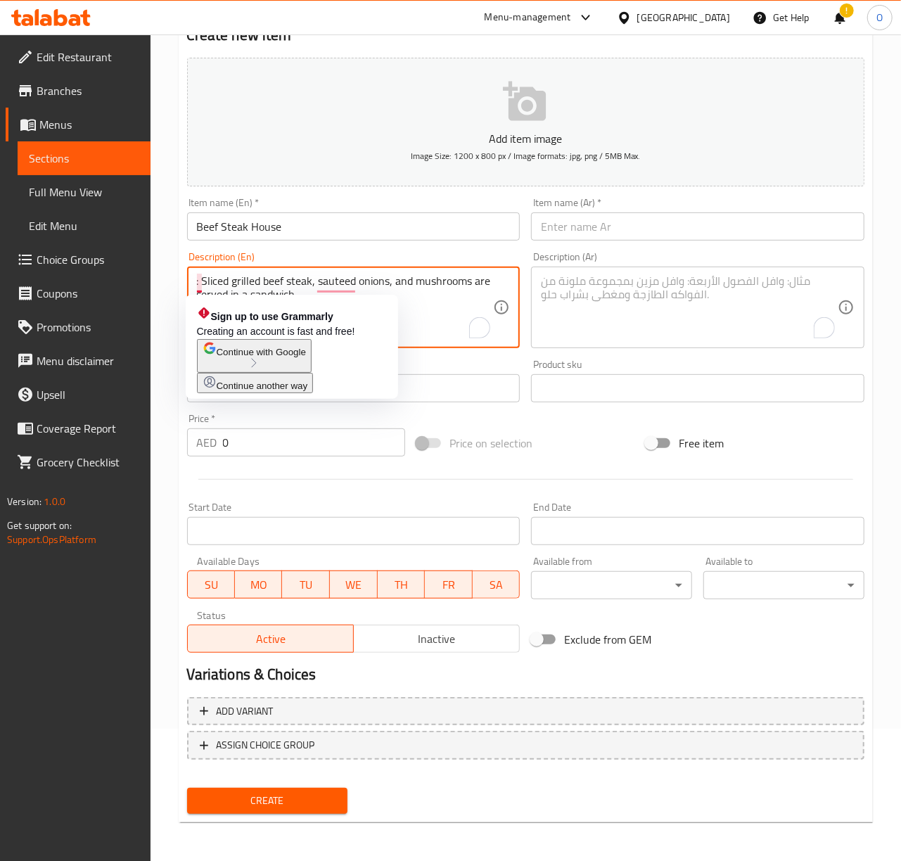
drag, startPoint x: 203, startPoint y: 282, endPoint x: 127, endPoint y: 276, distance: 75.5
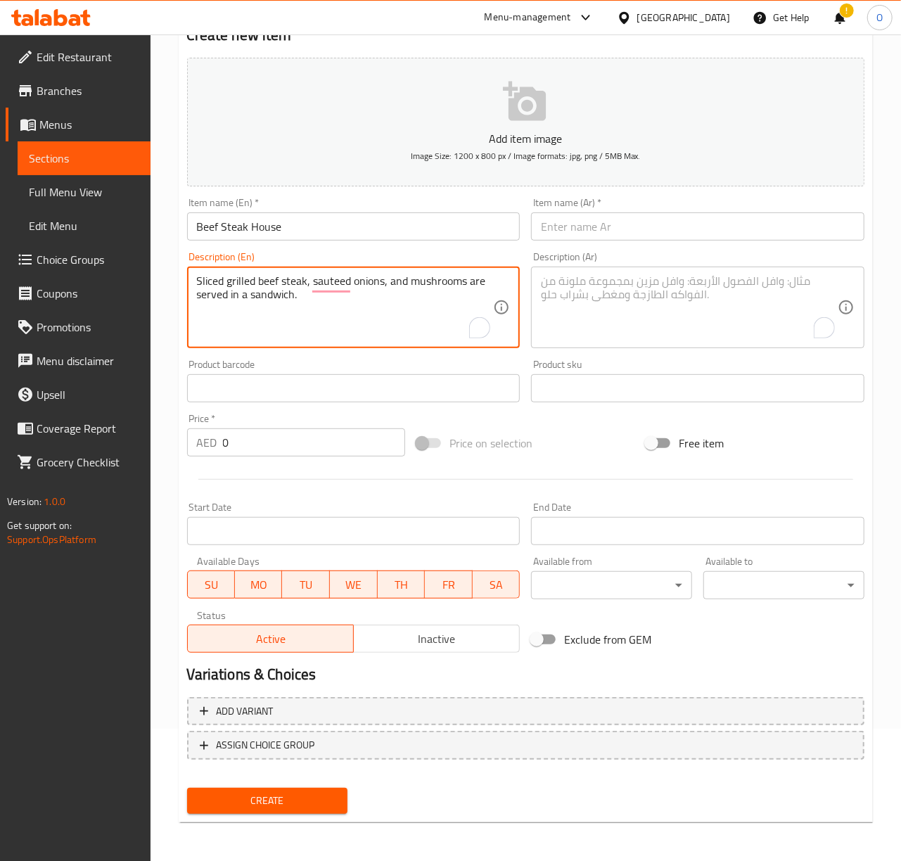
type textarea "Sliced grilled beef steak, sauteed onions, and mushrooms are served in a sandwi…"
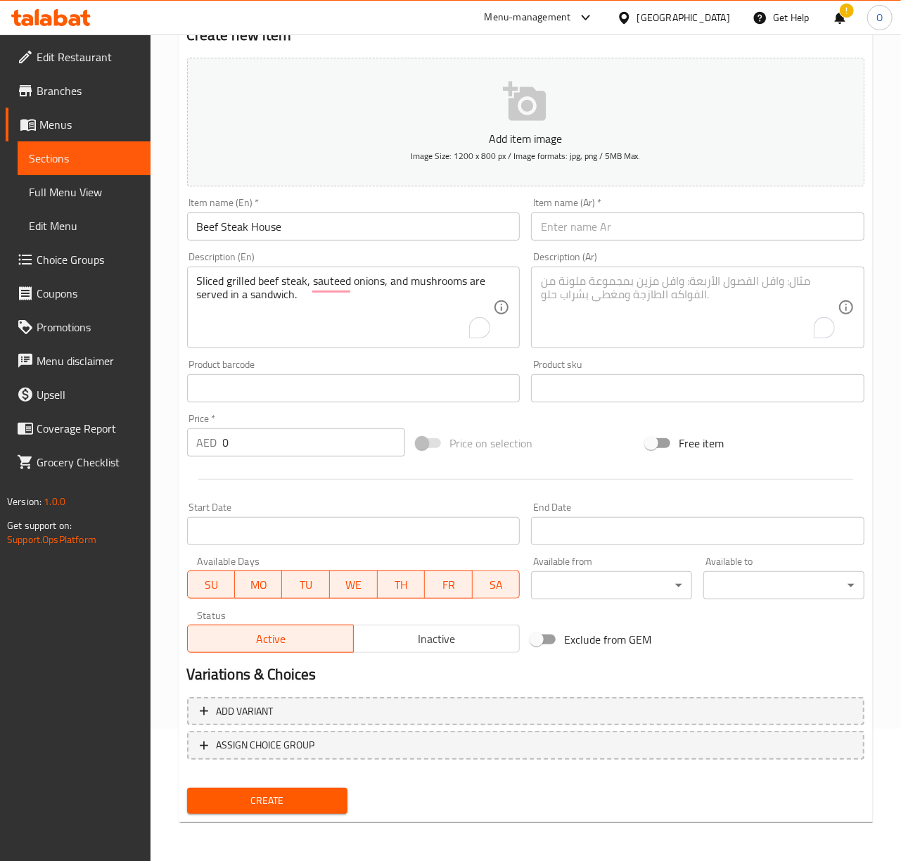
click at [229, 450] on input "0" at bounding box center [314, 442] width 182 height 28
type input "20"
click at [605, 235] on input "text" at bounding box center [697, 226] width 333 height 28
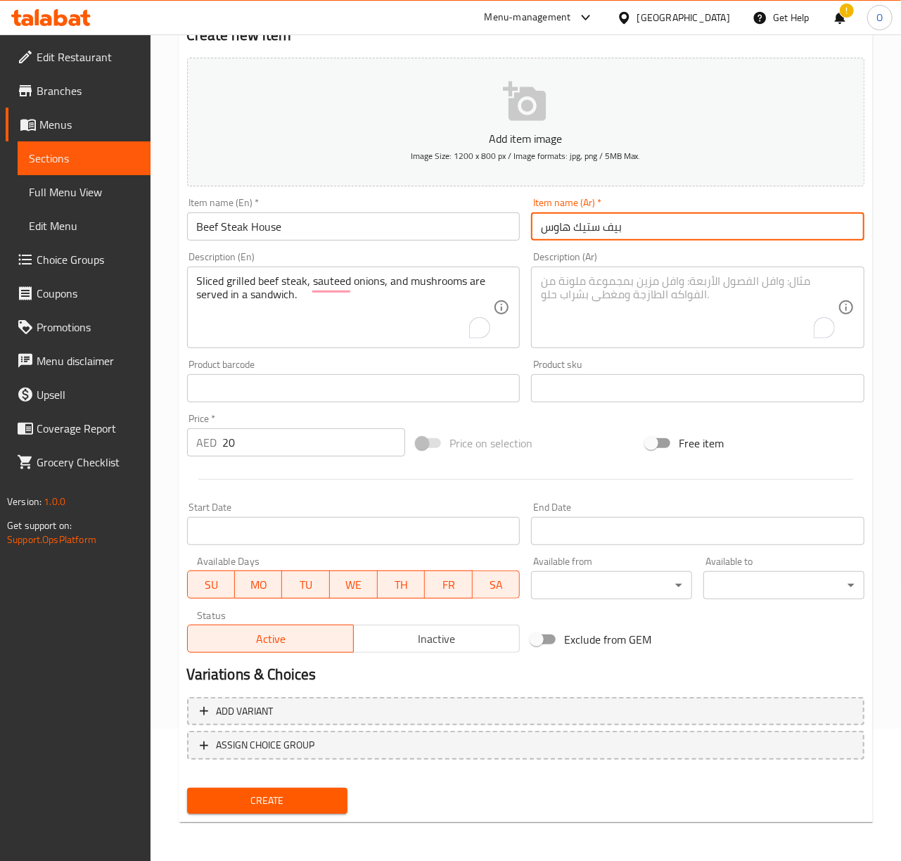
type input "بيف ستيك هاوس"
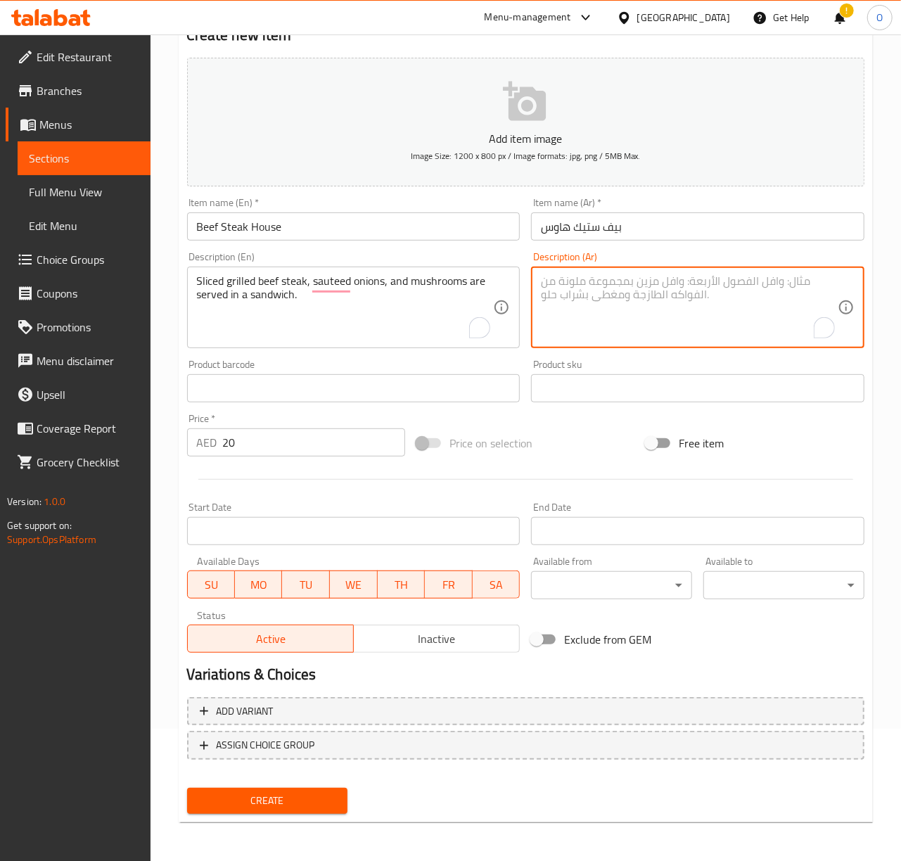
click at [552, 305] on textarea "To enrich screen reader interactions, please activate Accessibility in Grammarl…" at bounding box center [689, 307] width 297 height 67
click at [580, 311] on textarea "To enrich screen reader interactions, please activate Accessibility in Grammarl…" at bounding box center [689, 307] width 297 height 67
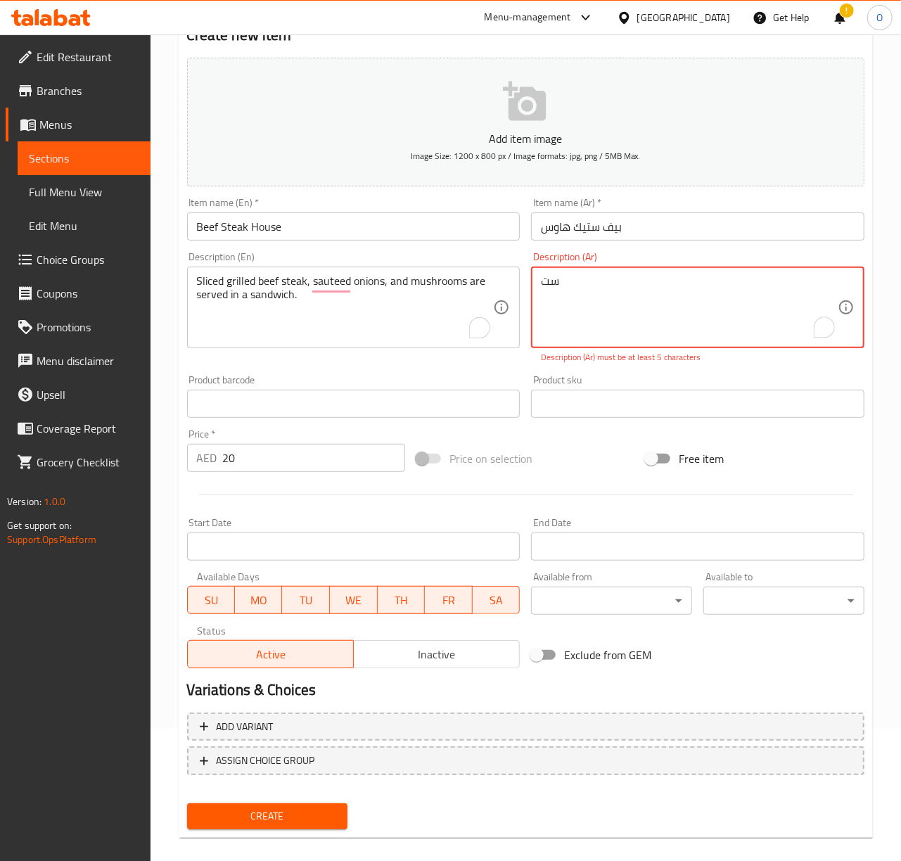
type textarea "س"
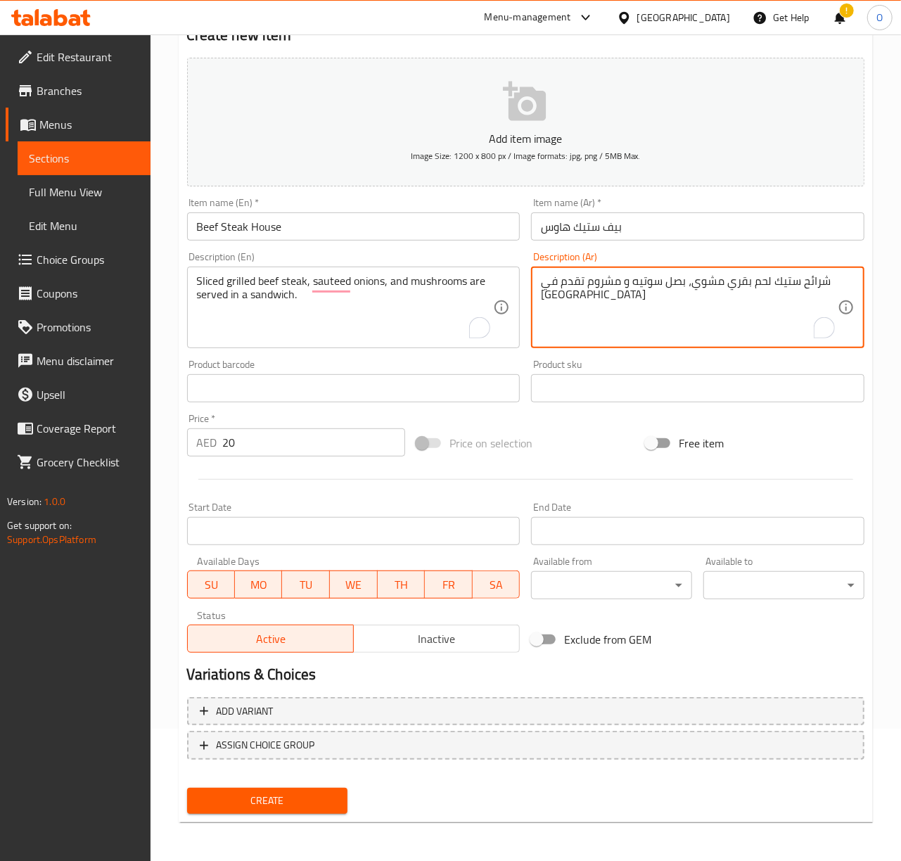
type textarea "شرائح ستيك لحم بقري مشوي، بصل سوتيه و مشروم تقدم في [GEOGRAPHIC_DATA]"
click at [409, 238] on input "Beef Steak House" at bounding box center [353, 226] width 333 height 28
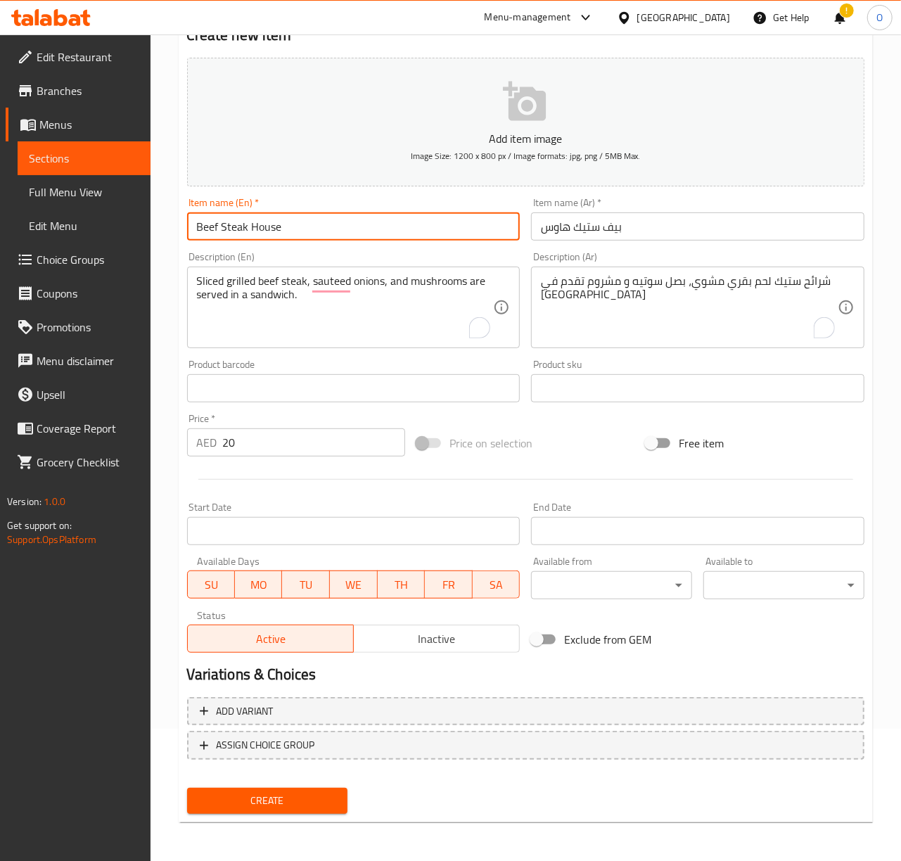
click at [187, 788] on button "Create" at bounding box center [267, 801] width 161 height 26
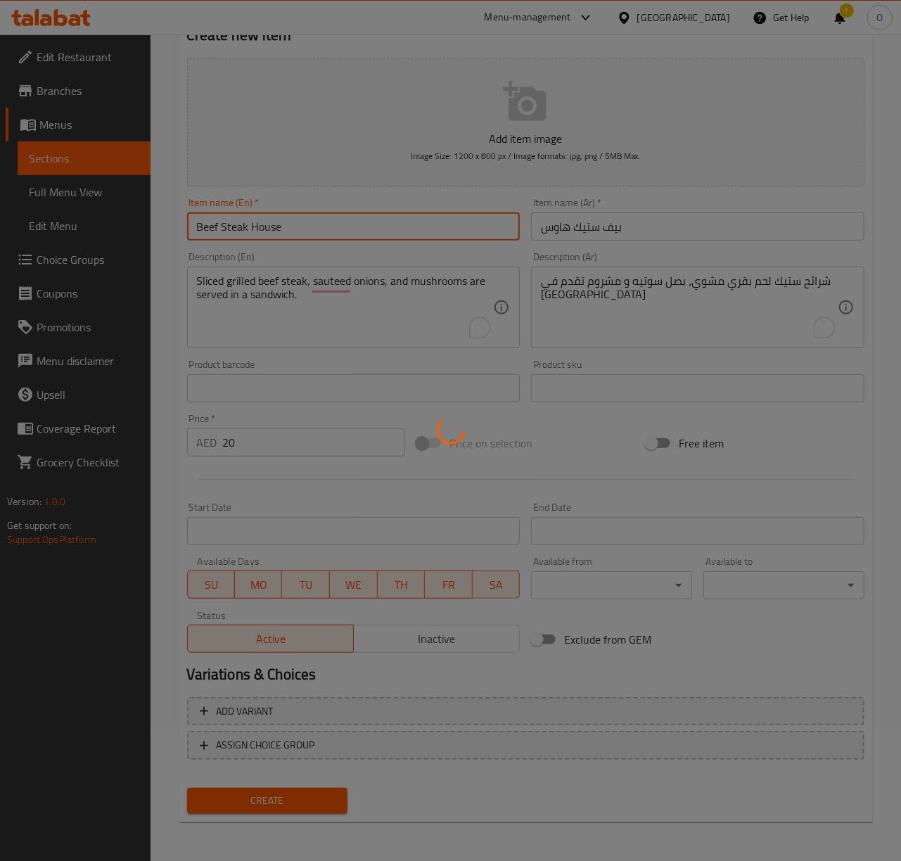
type input "0"
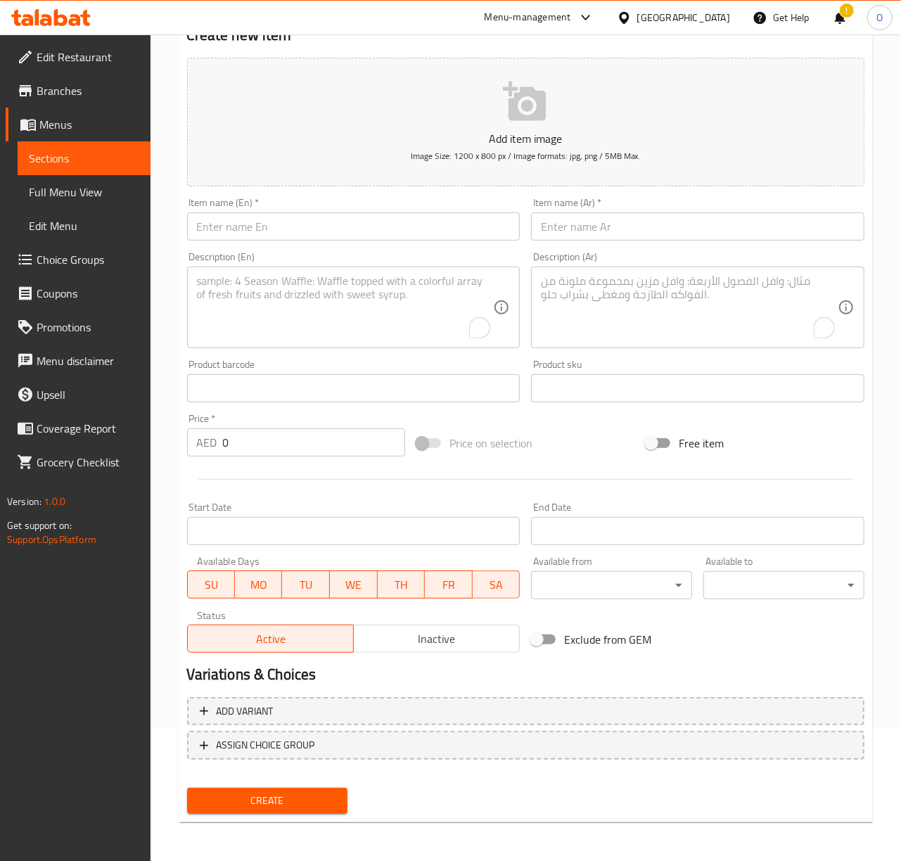
click at [364, 338] on textarea "To enrich screen reader interactions, please activate Accessibility in Grammarl…" at bounding box center [345, 307] width 297 height 67
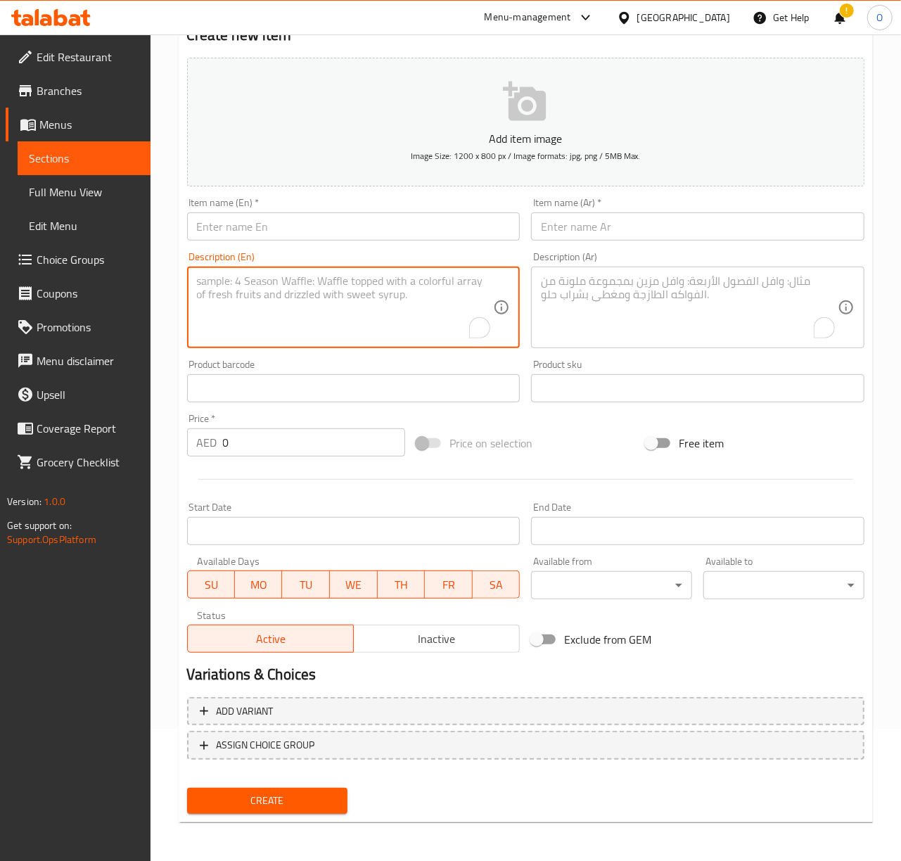
paste textarea "Chicken Chilli Combo: Sliced grilled chicken, green chilies, and bell peppers a…"
drag, startPoint x: 291, startPoint y: 286, endPoint x: 181, endPoint y: 282, distance: 110.5
click at [181, 282] on div "Description (En) Chicken Chilli Combo: Sliced grilled chicken, green chilies, a…" at bounding box center [353, 300] width 345 height 108
type textarea ": Sliced grilled chicken, green chilies, and bell peppers are served in a sandw…"
click at [234, 227] on input "text" at bounding box center [353, 226] width 333 height 28
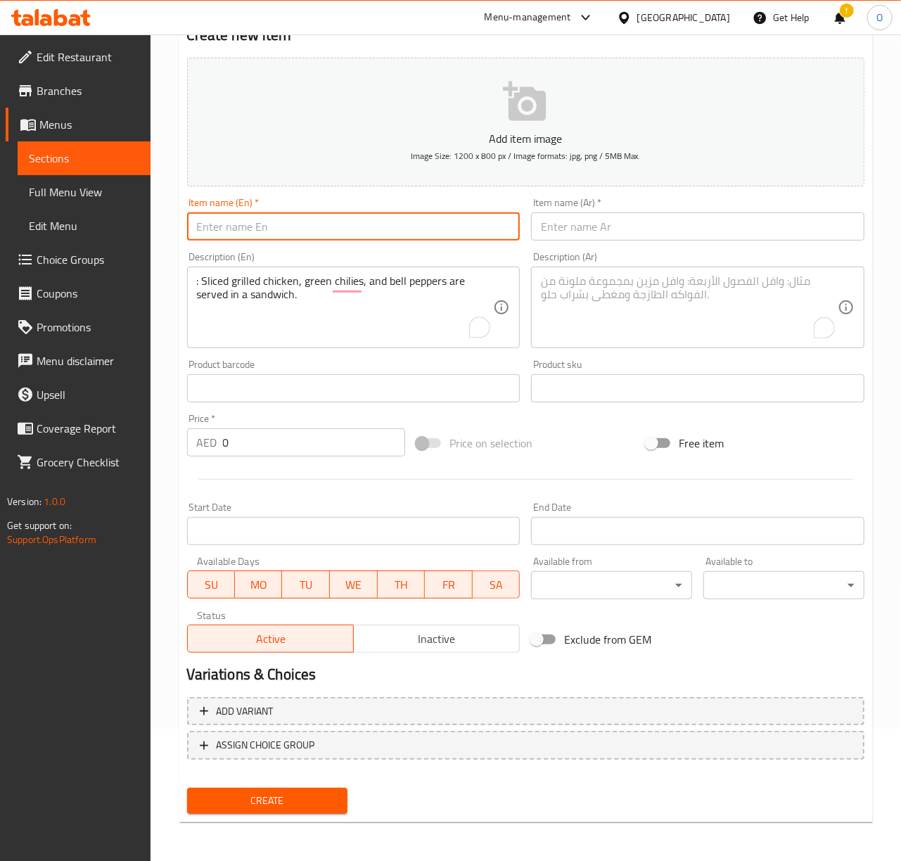
paste input "Chicken Chilli Combo"
type input "Chicken Chilli Combo"
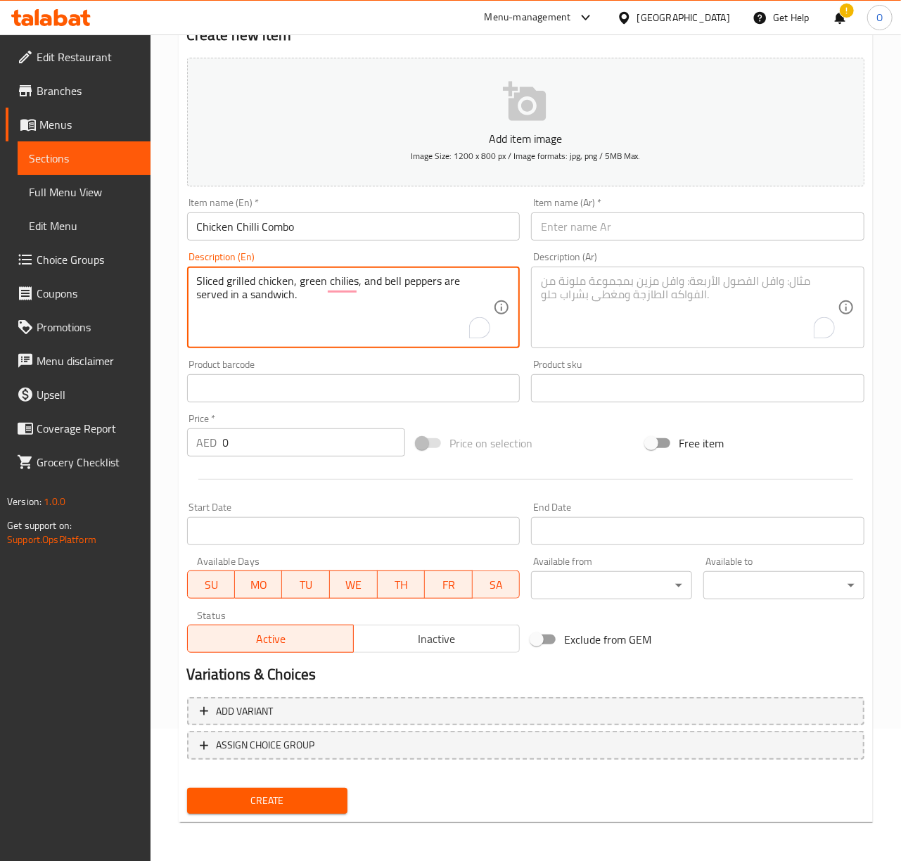
type textarea "Sliced grilled chicken, green chilies, and bell peppers are served in a sandwic…"
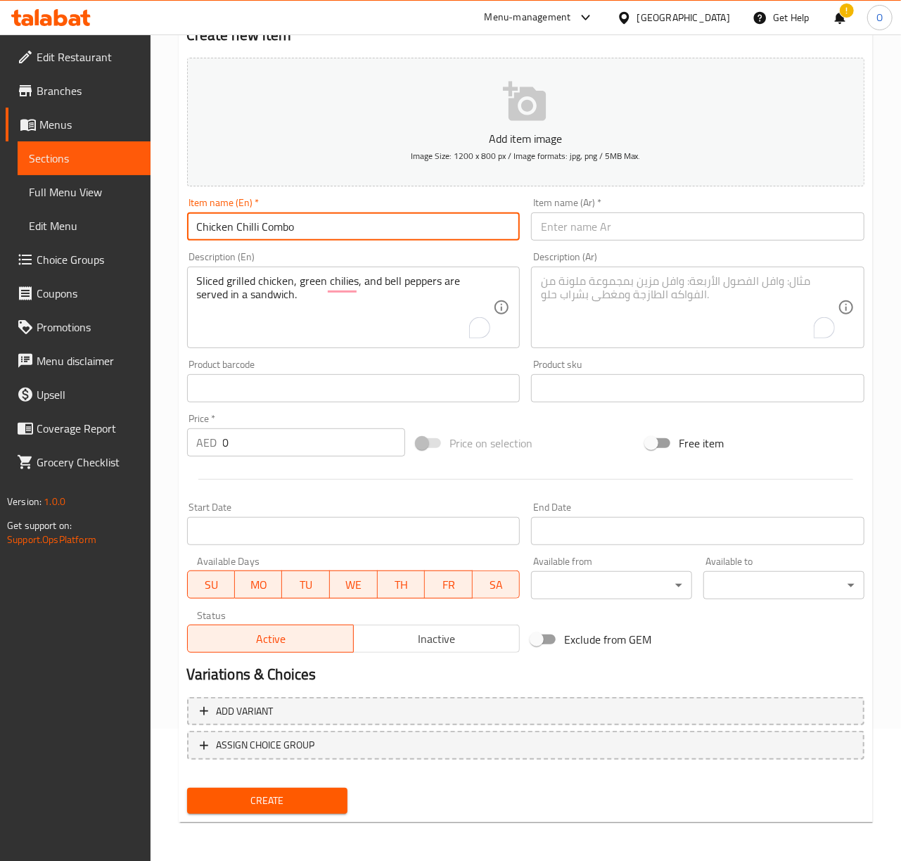
click at [253, 227] on input "Chicken Chilli Combo" at bounding box center [353, 226] width 333 height 28
type input "Chicken Chili Combo"
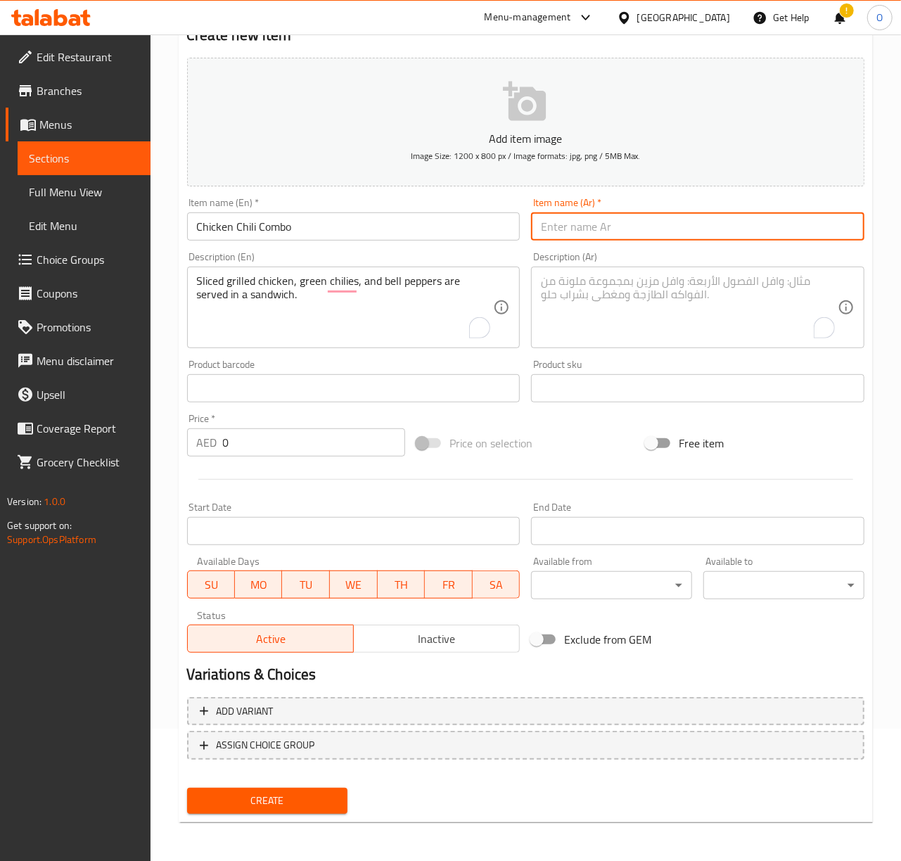
drag, startPoint x: 582, startPoint y: 234, endPoint x: 546, endPoint y: 248, distance: 38.9
click at [583, 234] on input "text" at bounding box center [697, 226] width 333 height 28
click at [266, 443] on input "0" at bounding box center [314, 442] width 182 height 28
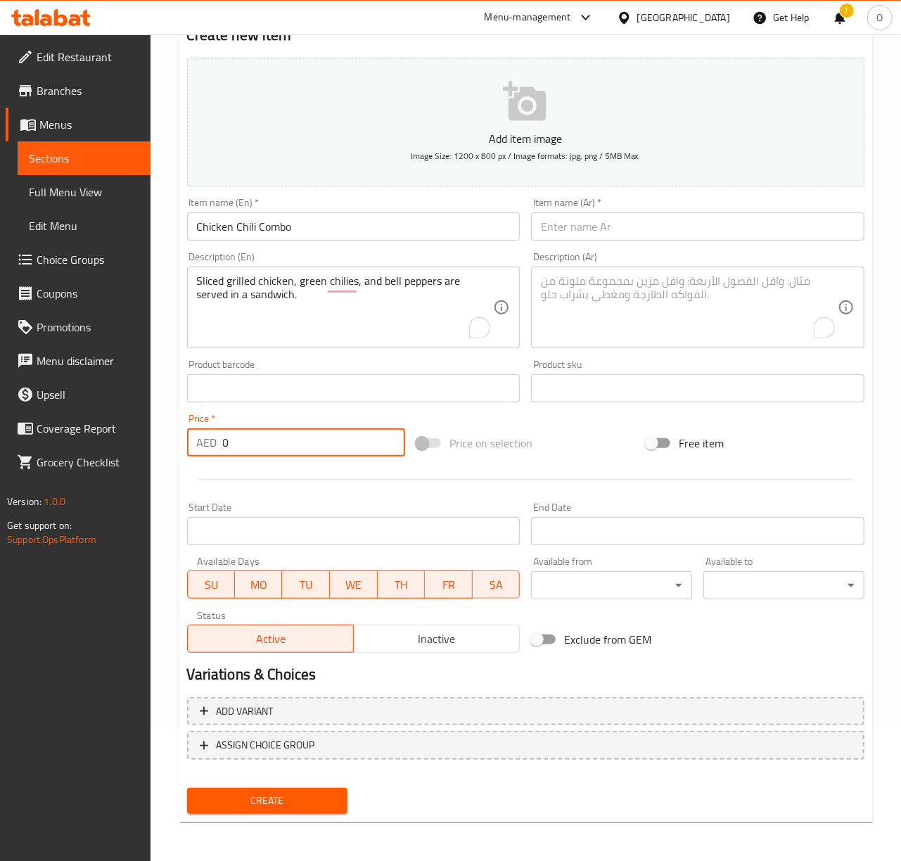
click at [266, 443] on input "0" at bounding box center [314, 442] width 182 height 28
type input "16"
click at [578, 220] on input "text" at bounding box center [697, 226] width 333 height 28
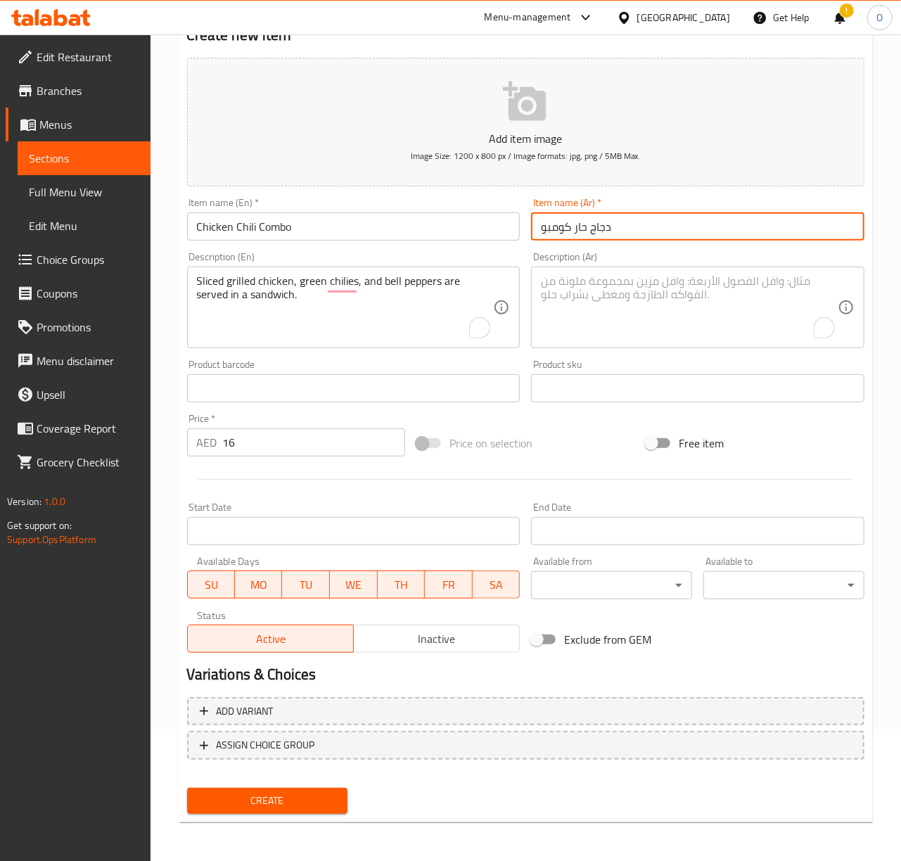
click at [581, 231] on input "دجاج حار كومبو" at bounding box center [697, 226] width 333 height 28
click at [620, 219] on input "دجاج كومبو" at bounding box center [697, 226] width 333 height 28
type input "دجاج كومبو بالفلفل الحار"
click at [600, 329] on textarea "To enrich screen reader interactions, please activate Accessibility in Grammarl…" at bounding box center [689, 307] width 297 height 67
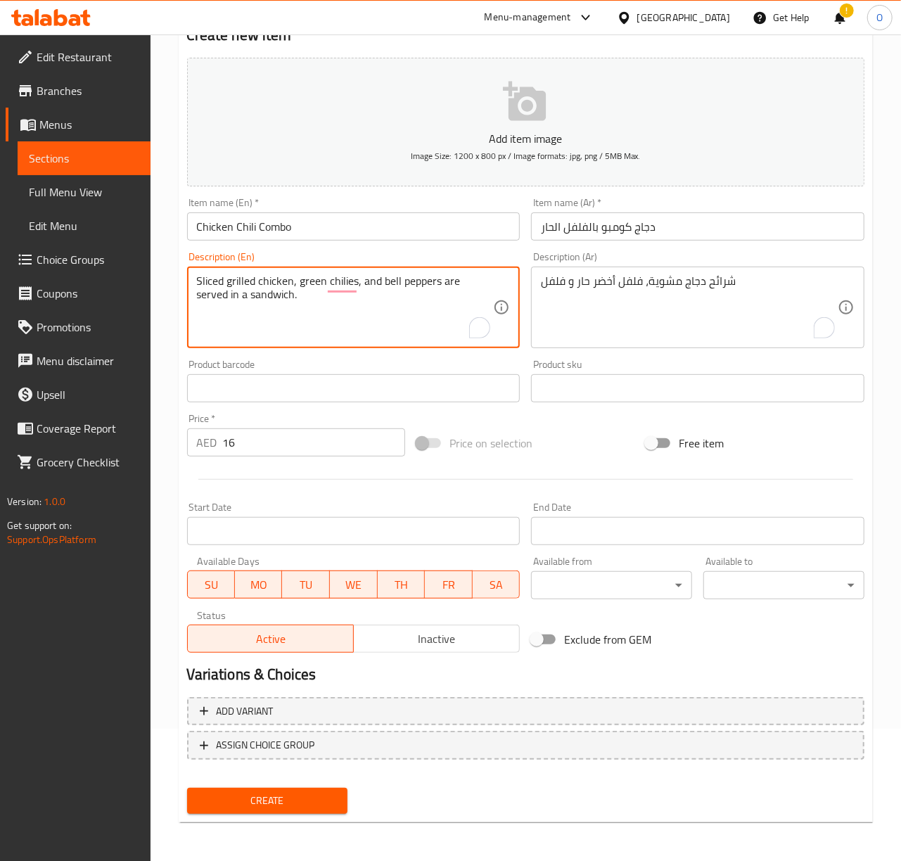
click at [390, 287] on textarea "Sliced grilled chicken, green chilies, and bell peppers are served in a sandwic…" at bounding box center [345, 307] width 297 height 67
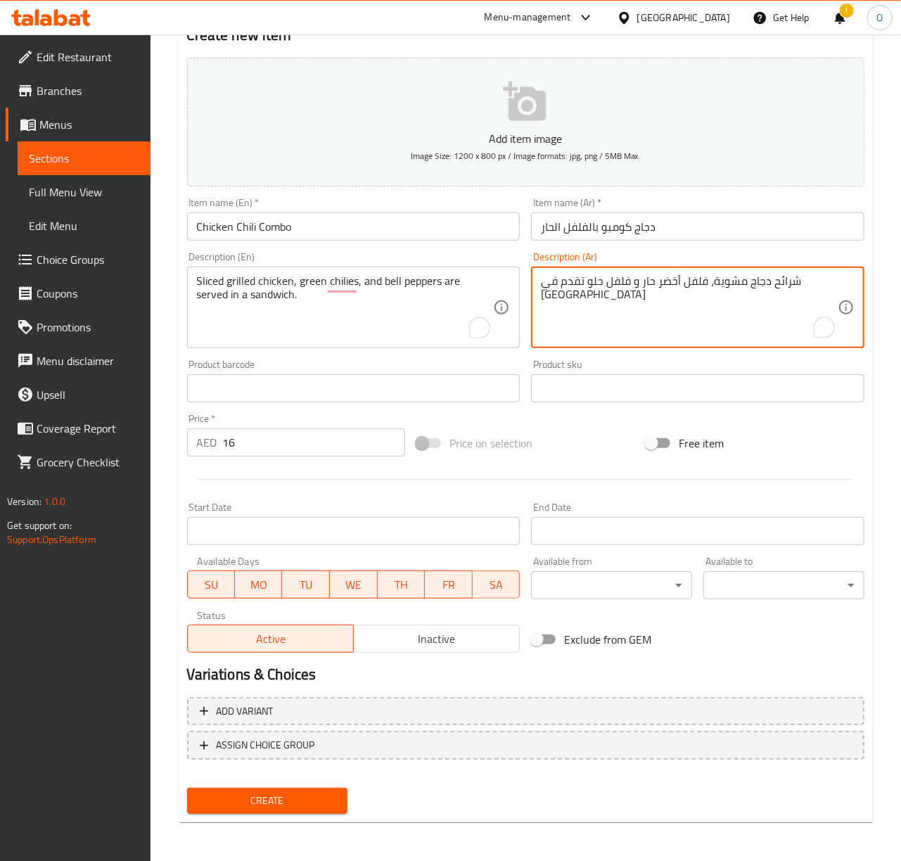
type textarea "شرائح دجاج مشوية، فلفل أخضر حار و فلفل حلو تقدم في [GEOGRAPHIC_DATA]"
click at [342, 212] on div "Item name (En)   * Chicken Chili Combo Item name (En) *" at bounding box center [353, 219] width 333 height 43
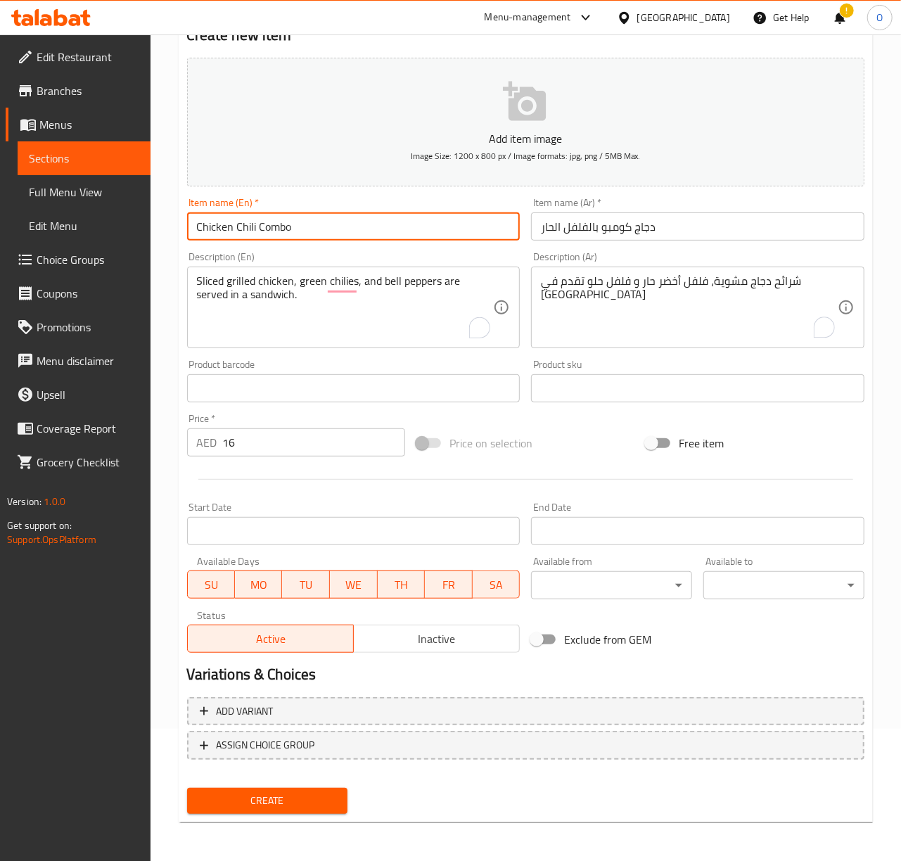
click at [342, 219] on input "Chicken Chili Combo" at bounding box center [353, 226] width 333 height 28
click at [187, 788] on button "Create" at bounding box center [267, 801] width 161 height 26
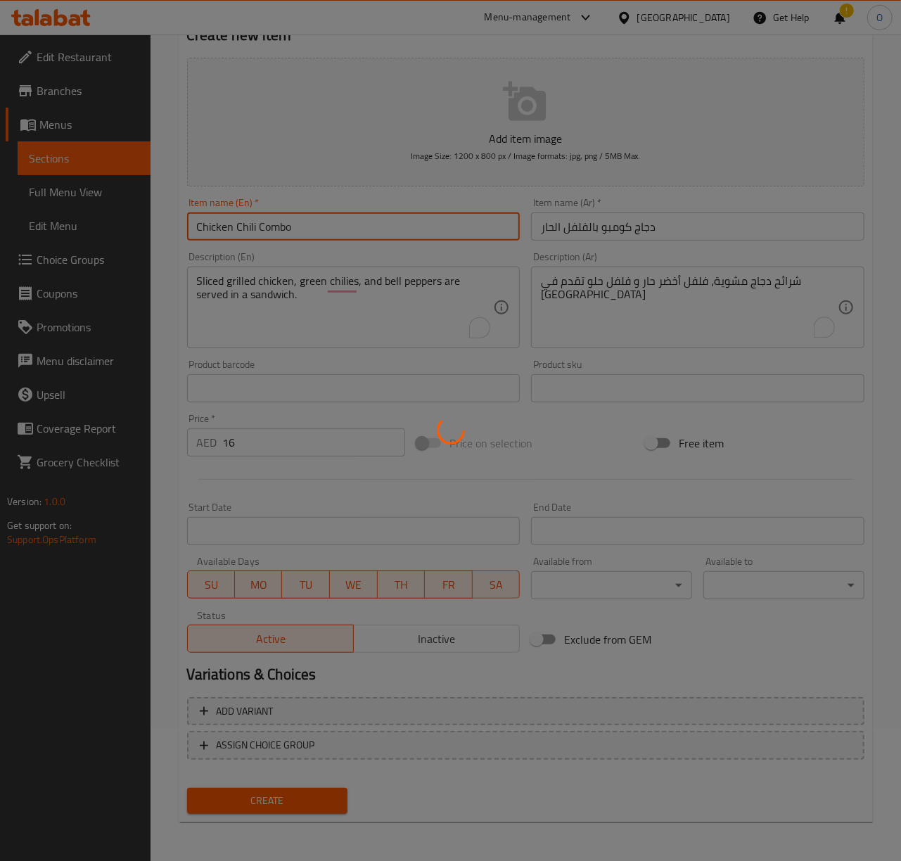
type input "0"
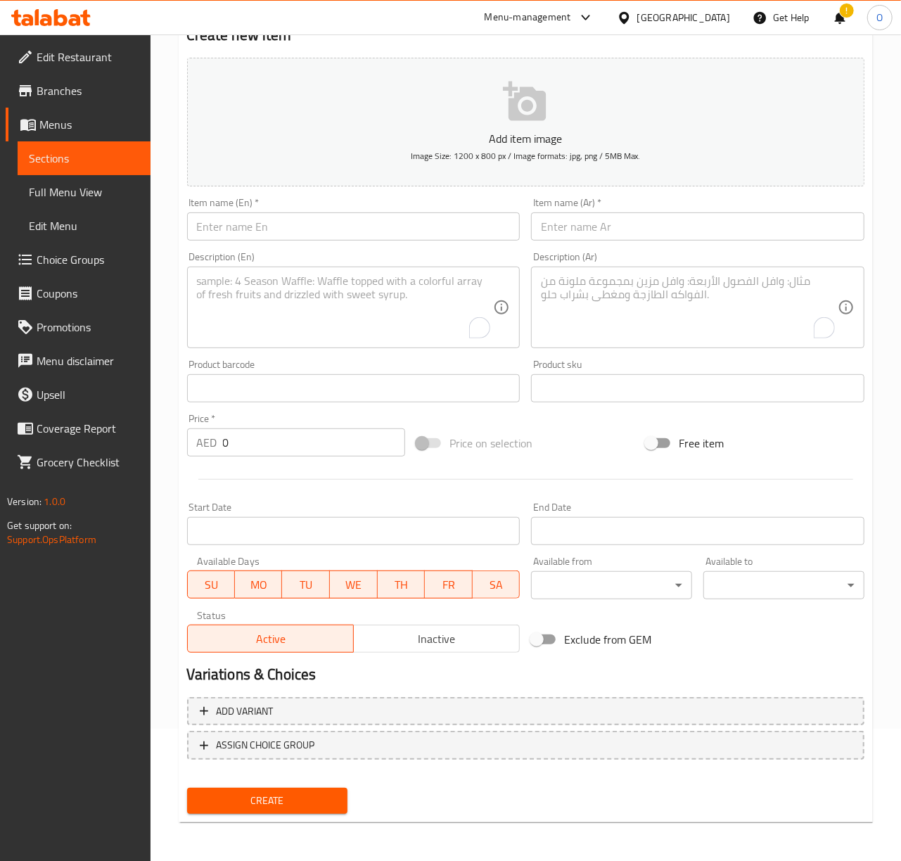
click at [241, 294] on textarea "To enrich screen reader interactions, please activate Accessibility in Grammarl…" at bounding box center [345, 307] width 297 height 67
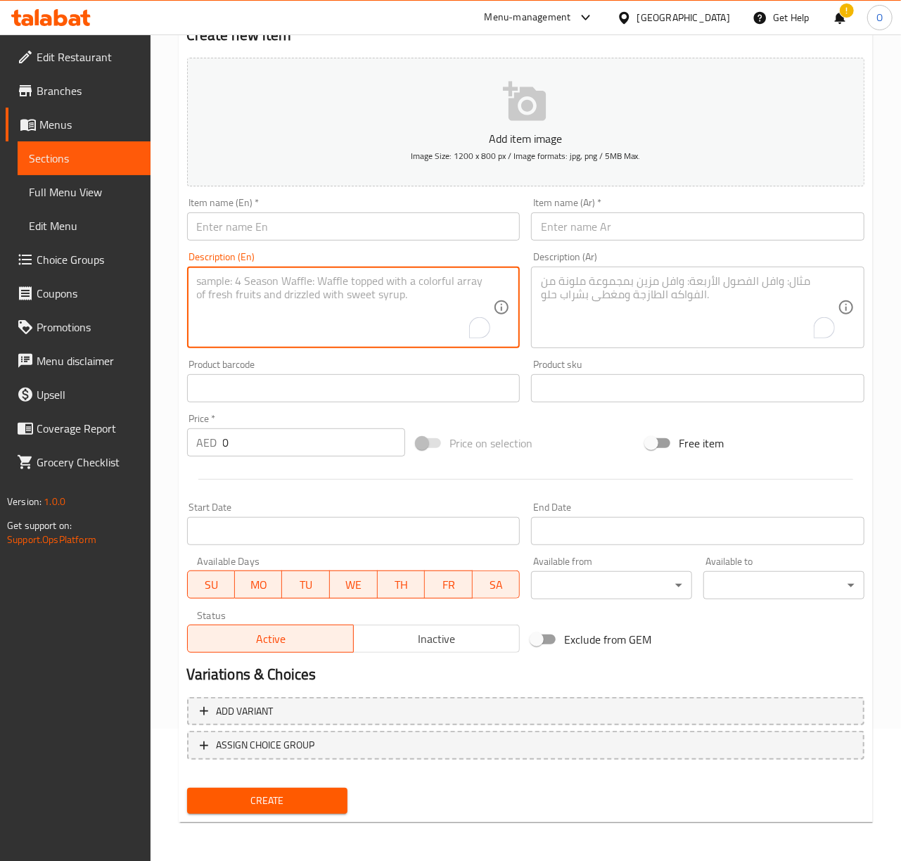
paste textarea "Honey BBQ Chicken: Grilled chicken, honey barbecue sauce, and onions are served…"
type textarea "Honey BBQ Chicken: Grilled chicken, honey barbecue sauce, and onions are served…"
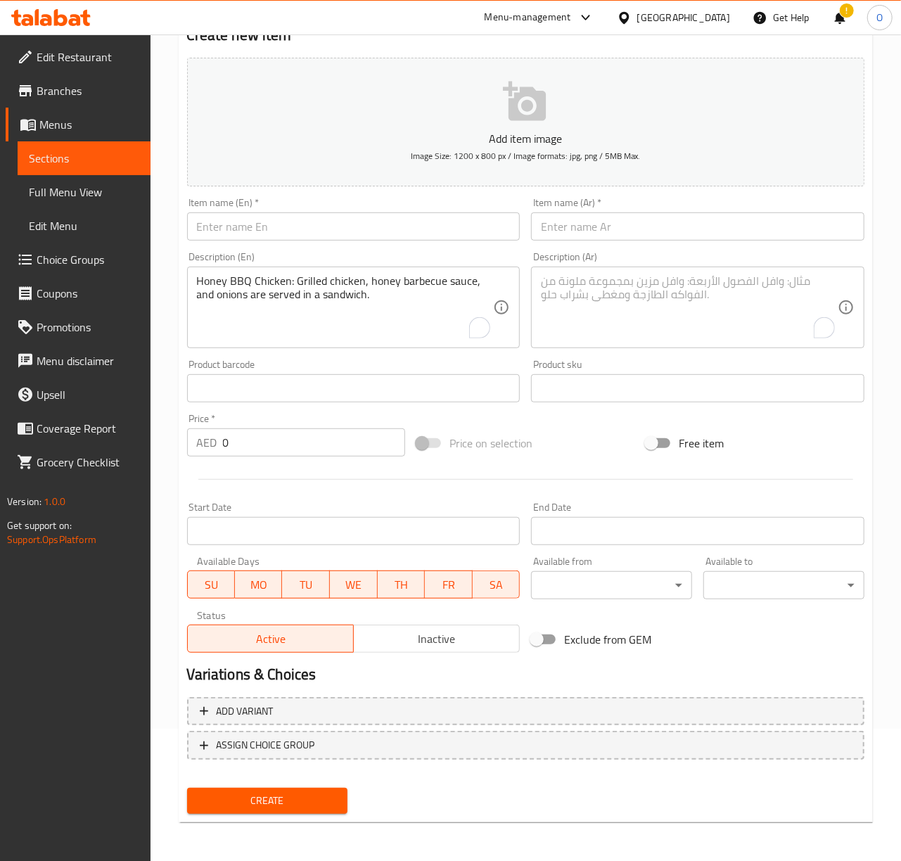
click at [267, 442] on input "0" at bounding box center [314, 442] width 182 height 28
type input "20"
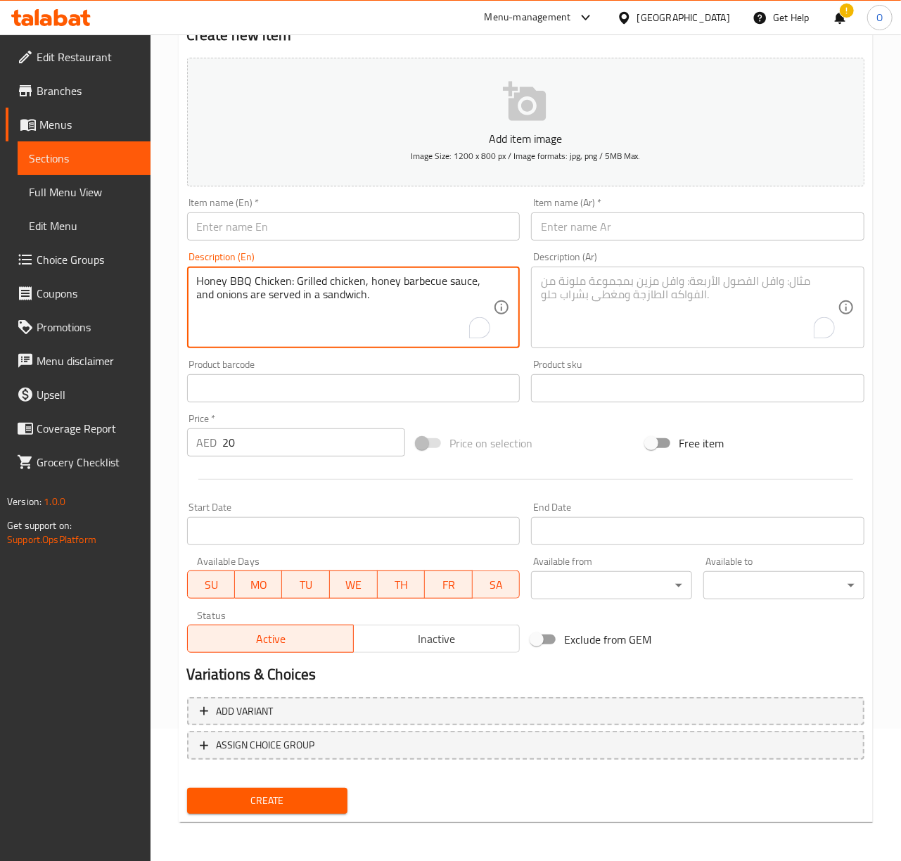
drag, startPoint x: 288, startPoint y: 274, endPoint x: 165, endPoint y: 257, distance: 125.0
type textarea ": Grilled chicken, honey barbecue sauce, and onions are served in a sandwich."
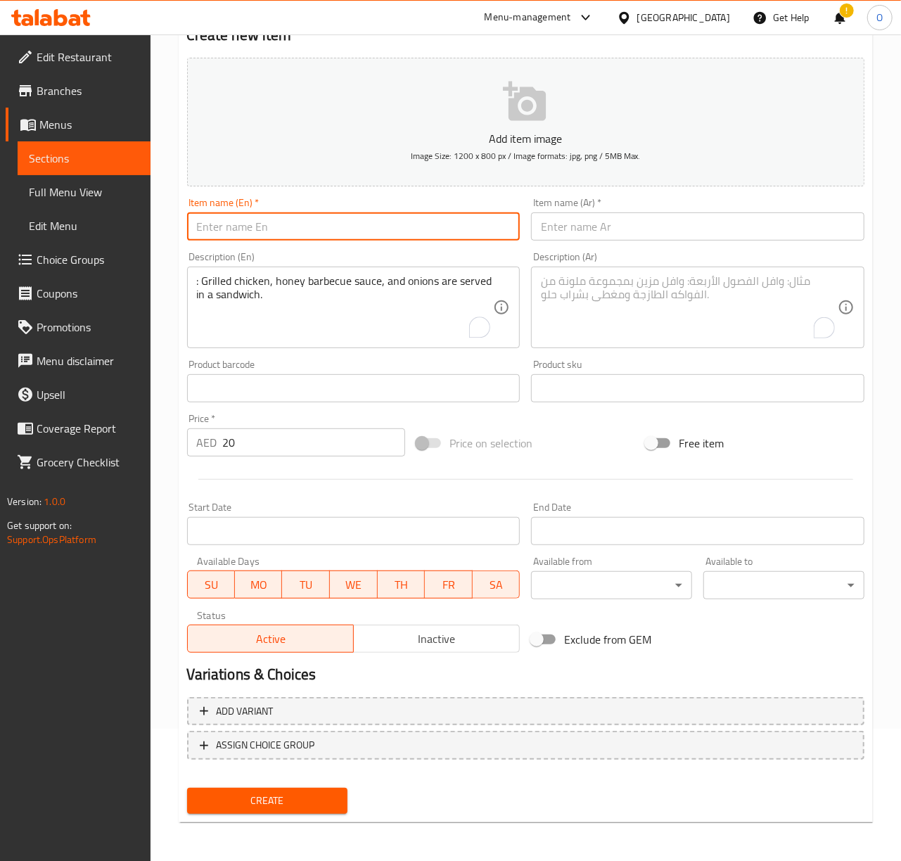
click at [234, 236] on input "text" at bounding box center [353, 226] width 333 height 28
paste input "Honey BBQ Chicken"
type input "Honey BBQ Chicken"
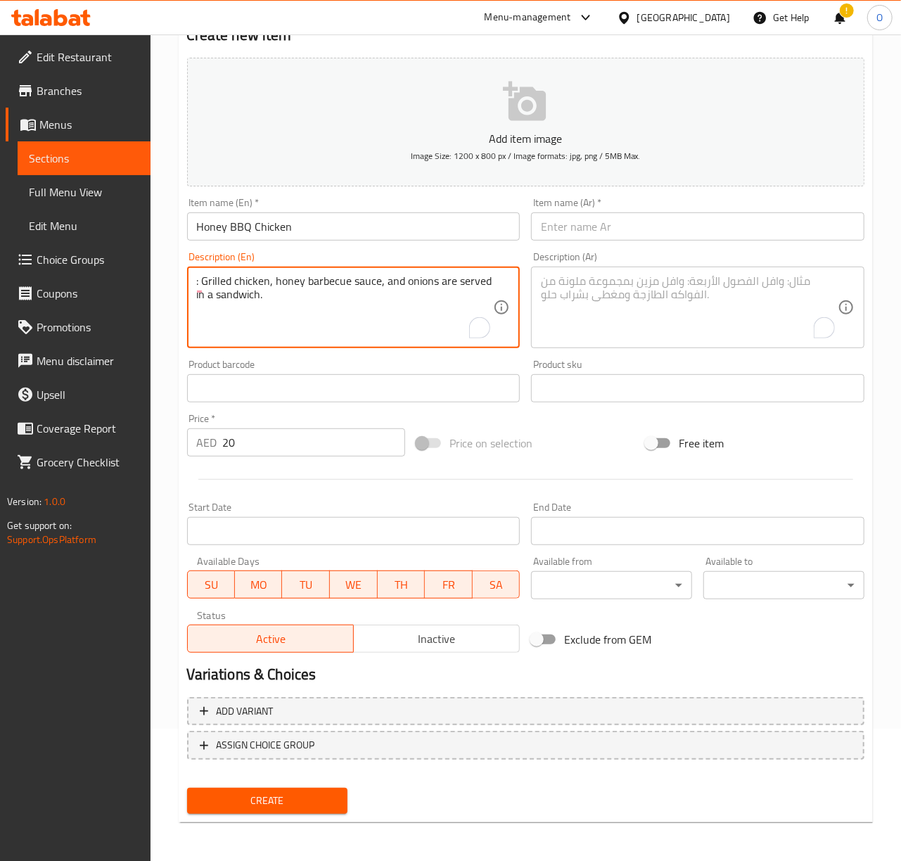
drag, startPoint x: 204, startPoint y: 282, endPoint x: 145, endPoint y: 280, distance: 59.1
type textarea "Grilled chicken, honey barbecue sauce, and onions are served in a sandwich."
click at [614, 237] on input "text" at bounding box center [697, 226] width 333 height 28
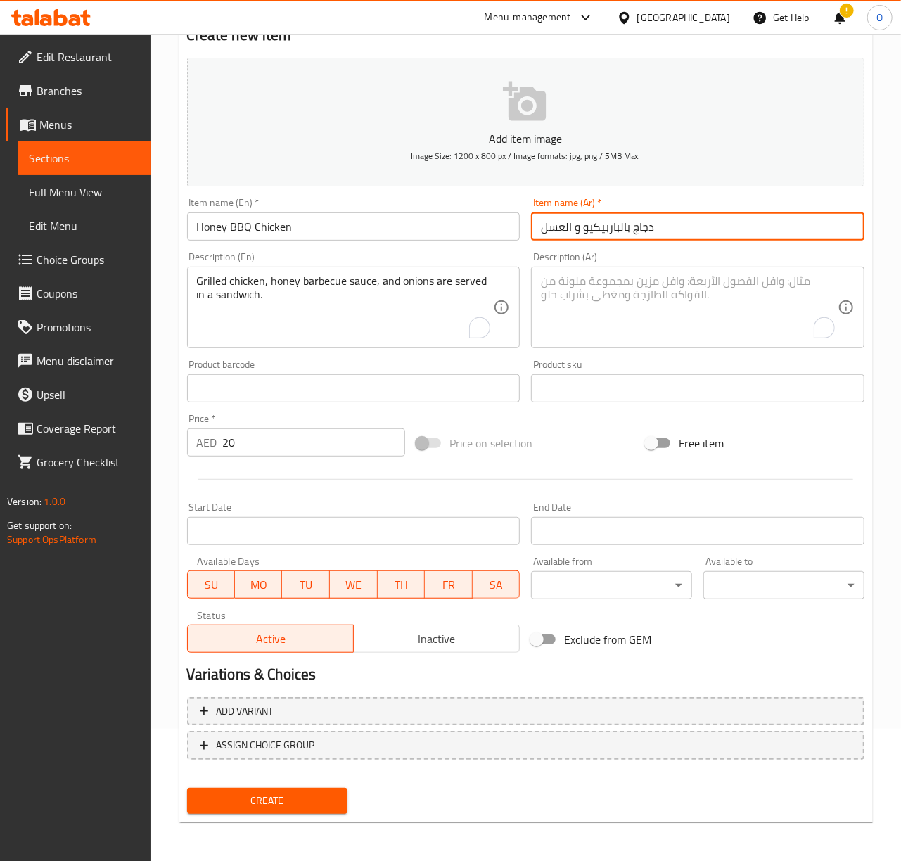
type input "دجاج بالباربيكيو و العسل"
click at [578, 302] on textarea "To enrich screen reader interactions, please activate Accessibility in Grammarl…" at bounding box center [689, 307] width 297 height 67
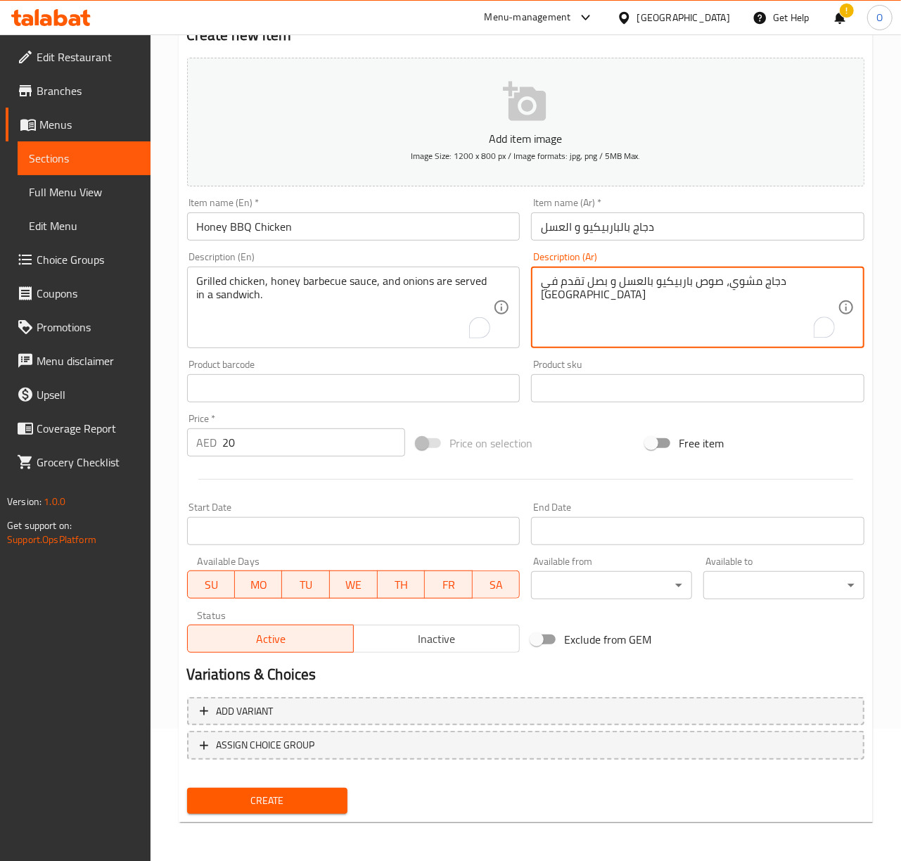
type textarea "دجاج مشوي، صوص باربيكيو بالعسل و بصل تقدم في [GEOGRAPHIC_DATA]"
click at [414, 231] on input "Honey BBQ Chicken" at bounding box center [353, 226] width 333 height 28
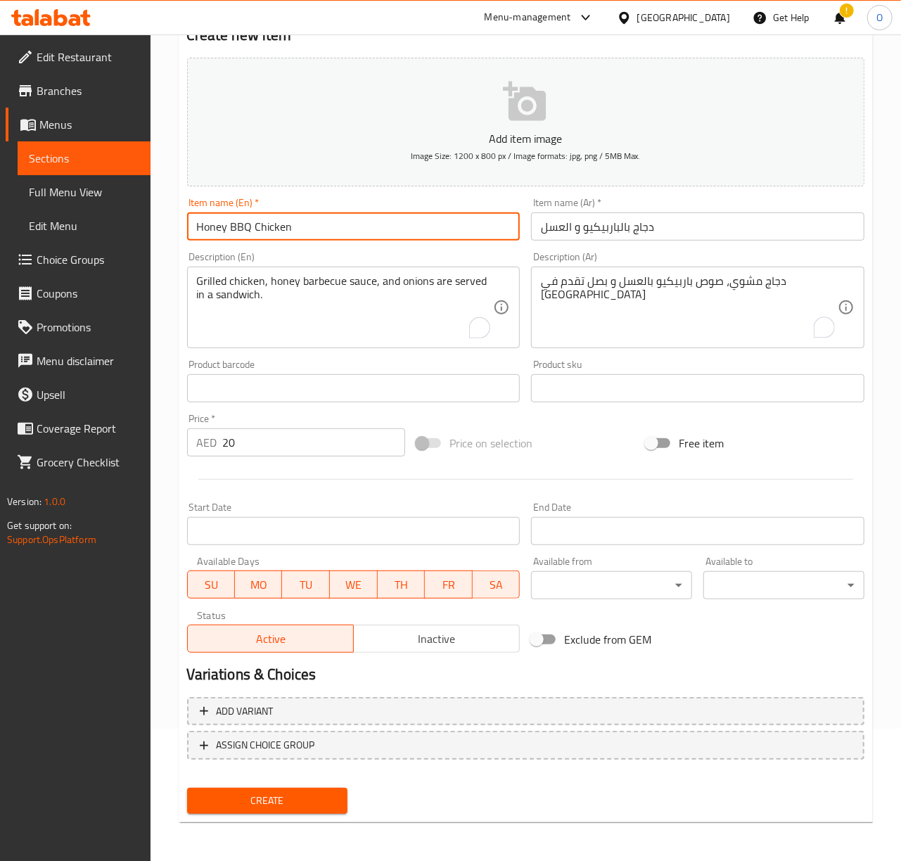
click at [187, 788] on button "Create" at bounding box center [267, 801] width 161 height 26
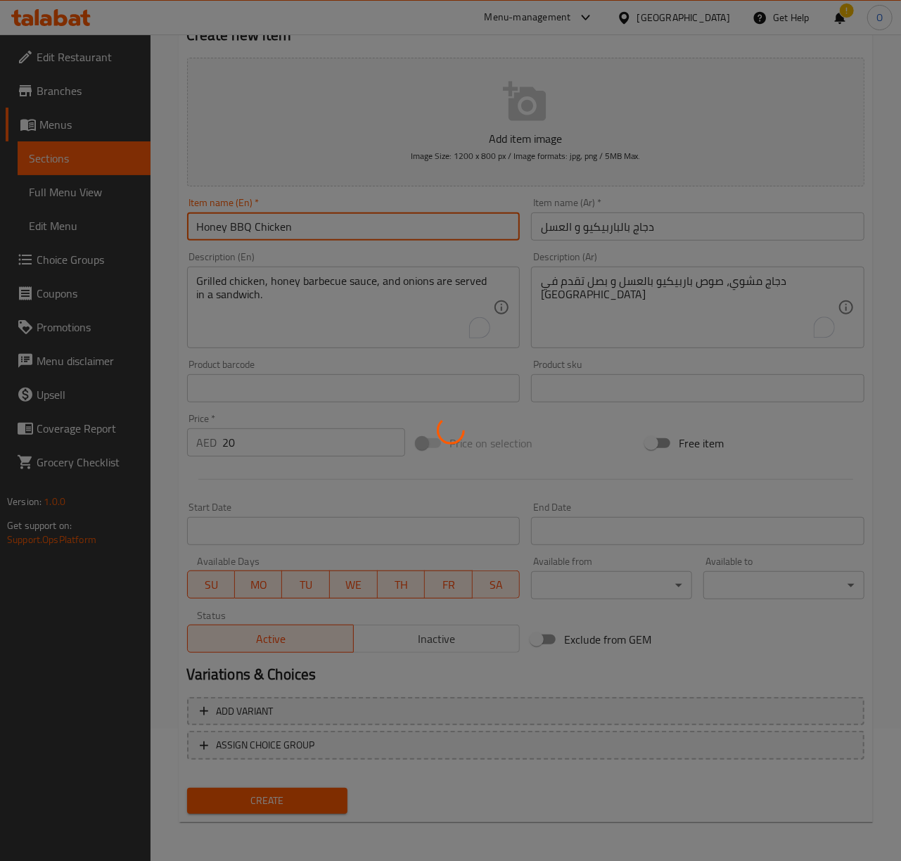
type input "0"
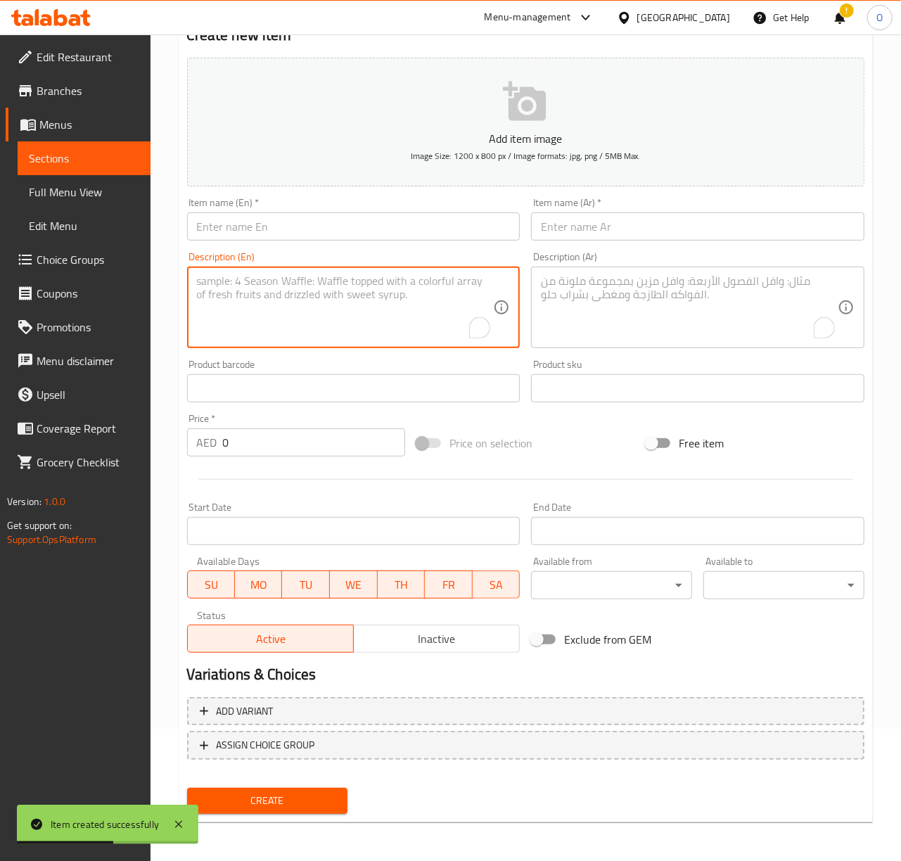
click at [214, 307] on textarea "To enrich screen reader interactions, please activate Accessibility in Grammarl…" at bounding box center [345, 307] width 297 height 67
paste textarea "HotDog Cheetos: Sliced grilled sausages, cheetos, and cheese are served in a sa…"
drag, startPoint x: 273, startPoint y: 282, endPoint x: 153, endPoint y: 287, distance: 119.7
click at [153, 287] on div "Home / Restaurants management / Menus / Sections / item / create Samoon section…" at bounding box center [526, 381] width 751 height 959
type textarea ": Sliced grilled sausages, cheetos, and cheese are served in a sandwich."
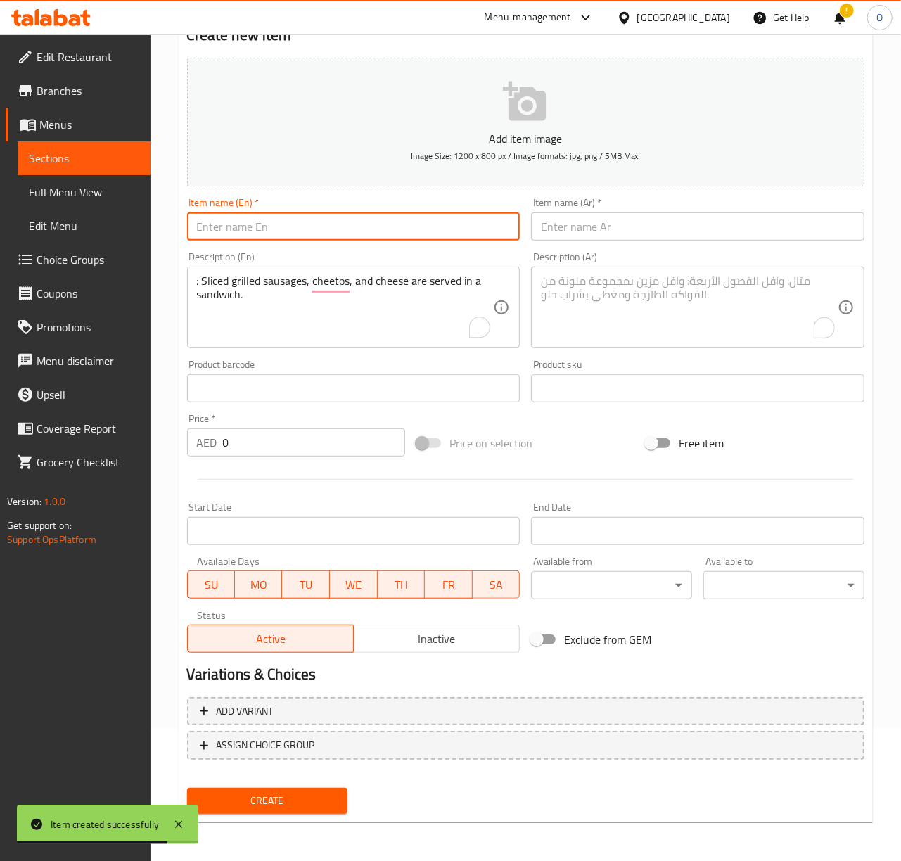
click at [219, 239] on input "text" at bounding box center [353, 226] width 333 height 28
paste input "HotDog Cheetos"
type input "HotDog Cheetos"
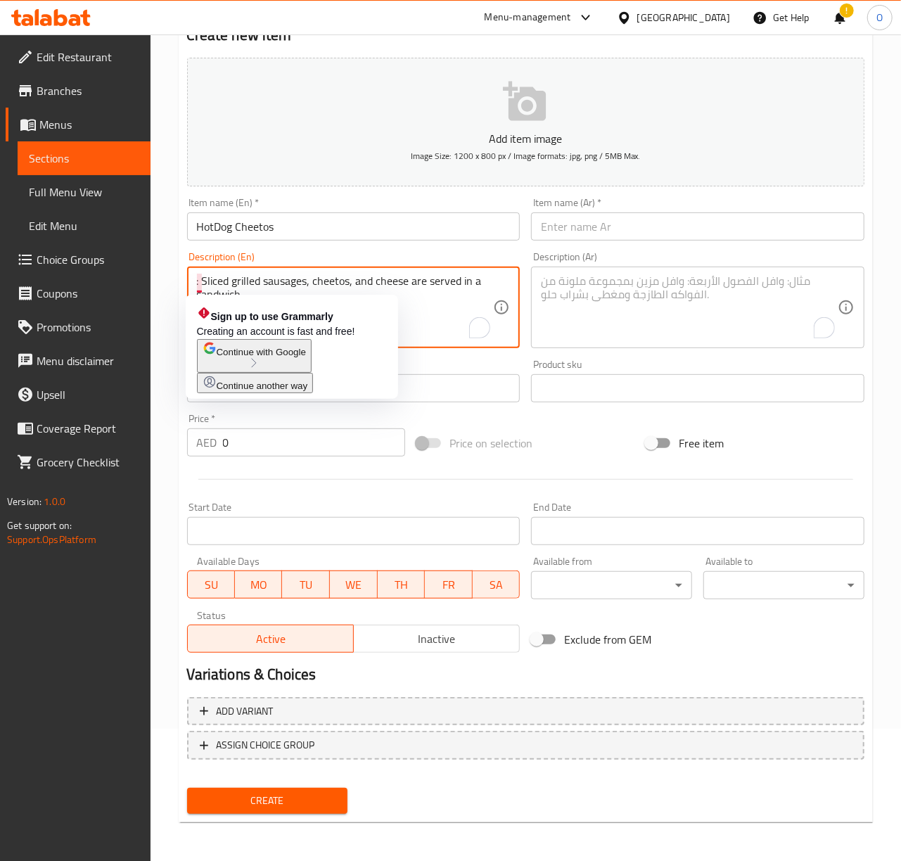
click at [200, 287] on textarea ": Sliced grilled sausages, cheetos, and cheese are served in a sandwich." at bounding box center [345, 307] width 297 height 67
click at [204, 283] on textarea ": Sliced grilled sausages, cheetos, and cheese are served in a sandwich." at bounding box center [345, 307] width 297 height 67
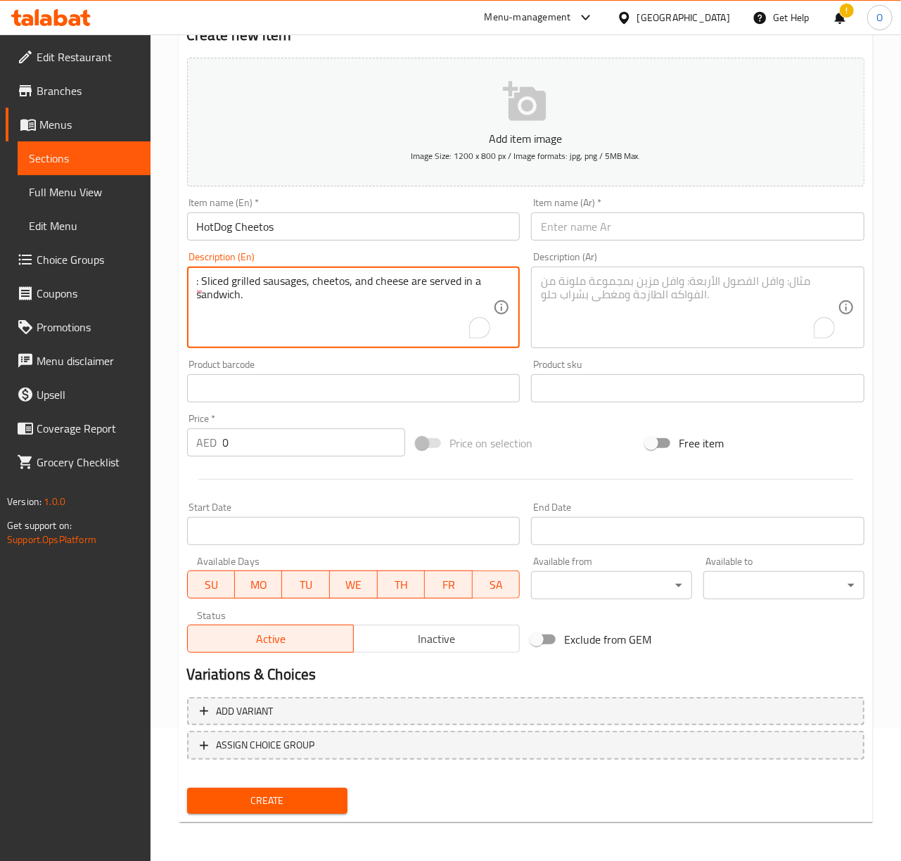
drag, startPoint x: 204, startPoint y: 283, endPoint x: 141, endPoint y: 276, distance: 63.7
click at [141, 276] on div "Edit Restaurant Branches Menus Sections Full Menu View Edit Menu Choice Groups …" at bounding box center [450, 381] width 901 height 959
click at [141, 276] on link "Coupons" at bounding box center [78, 293] width 145 height 34
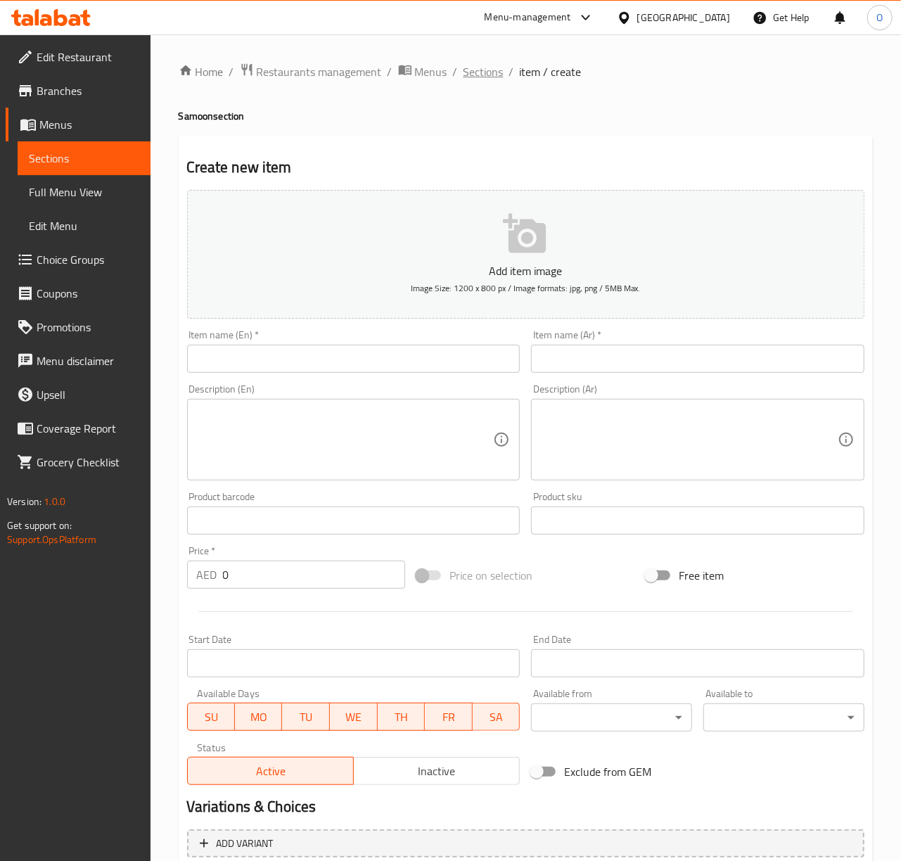
click at [488, 80] on span "Sections" at bounding box center [484, 71] width 40 height 17
click at [302, 445] on textarea at bounding box center [345, 440] width 297 height 67
paste textarea "HotDog Cheetos"
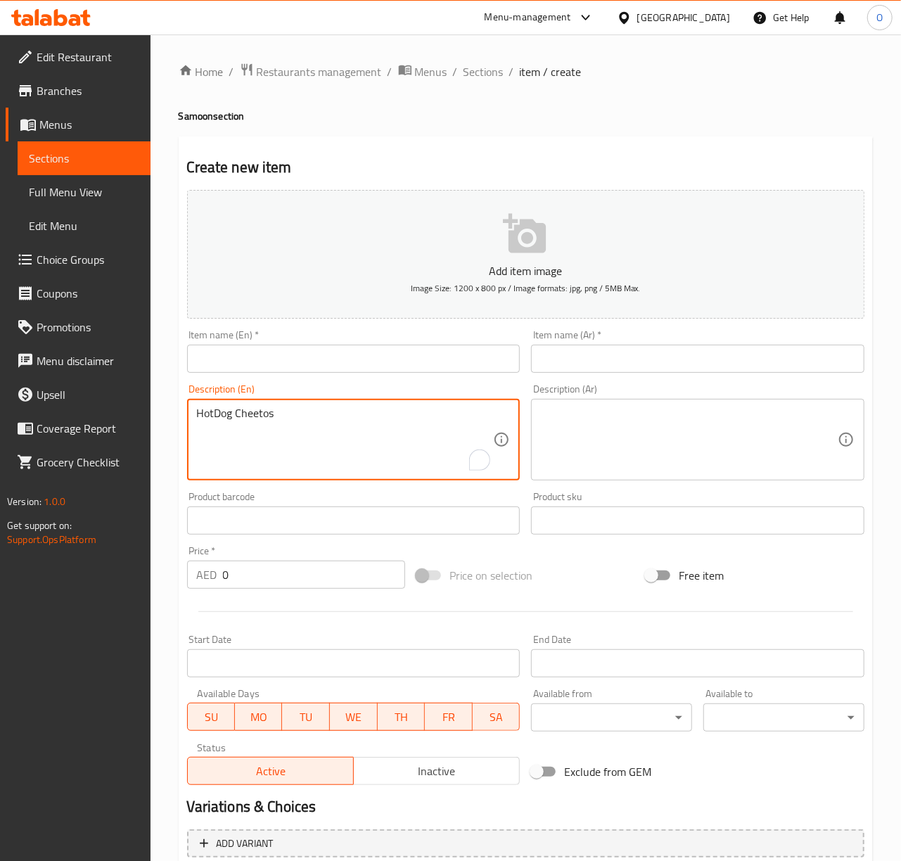
type textarea "HotDog Cheetos"
click at [192, 358] on input "text" at bounding box center [353, 359] width 333 height 28
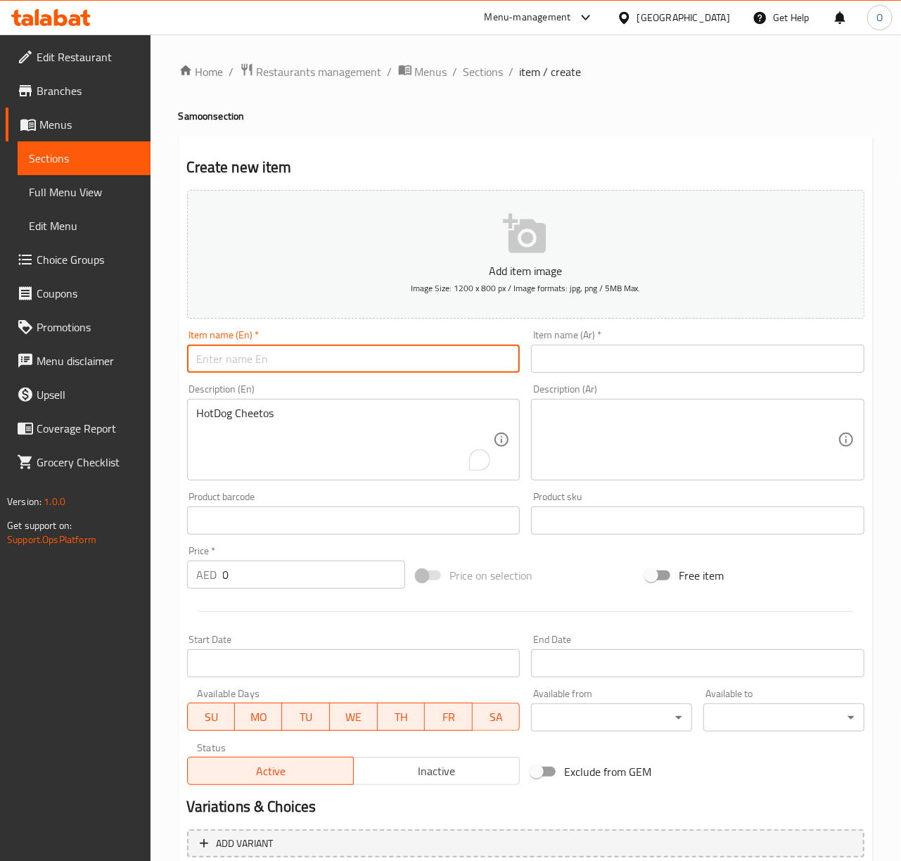
paste input "HotDog Cheetos"
click at [217, 363] on input "HotDog Cheetos" at bounding box center [353, 359] width 333 height 28
type input "Hot Dog Cheetos"
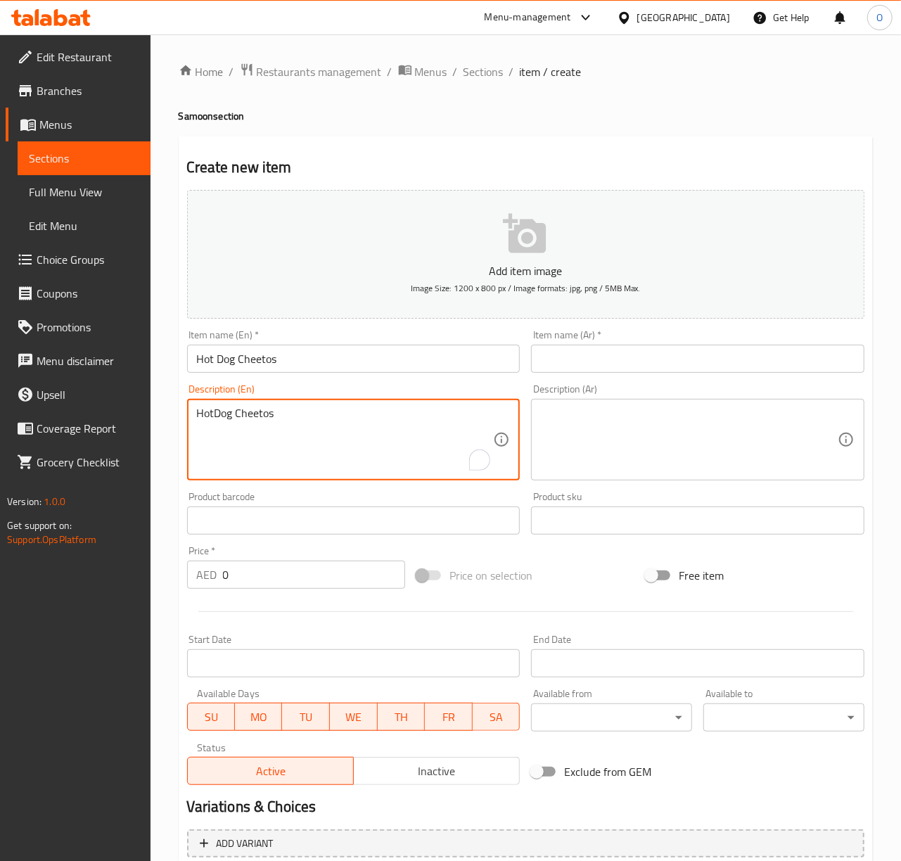
click at [243, 450] on textarea "HotDog Cheetos" at bounding box center [345, 440] width 297 height 67
paste textarea ": Sliced grilled sausages, cheetos, and cheese are served in a sandwich."
drag, startPoint x: 279, startPoint y: 417, endPoint x: 162, endPoint y: 397, distance: 118.4
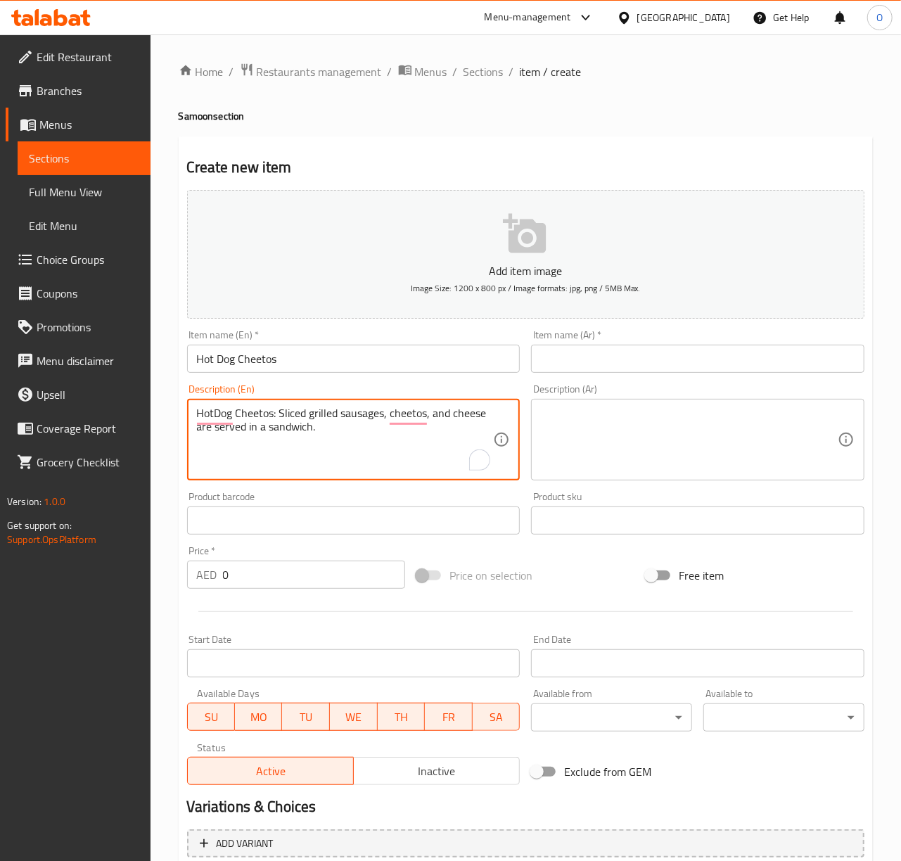
click at [162, 397] on div "Home / Restaurants management / Menus / Sections / item / create Samoon section…" at bounding box center [526, 513] width 751 height 959
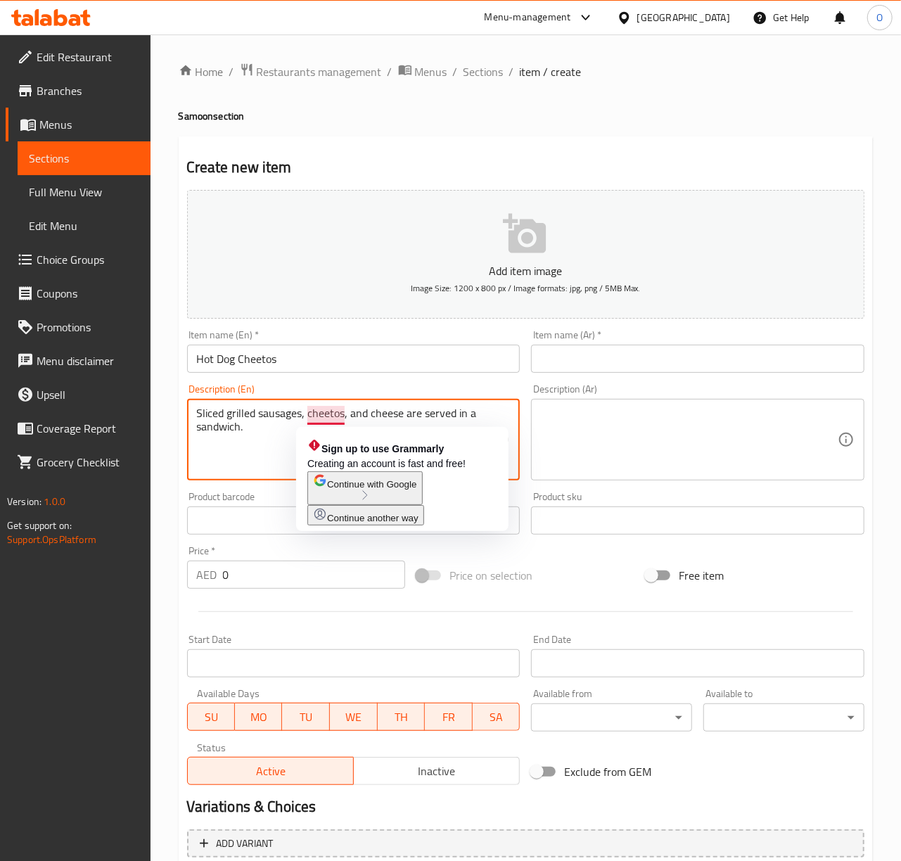
click at [355, 490] on span "Continue with Google" at bounding box center [371, 484] width 89 height 11
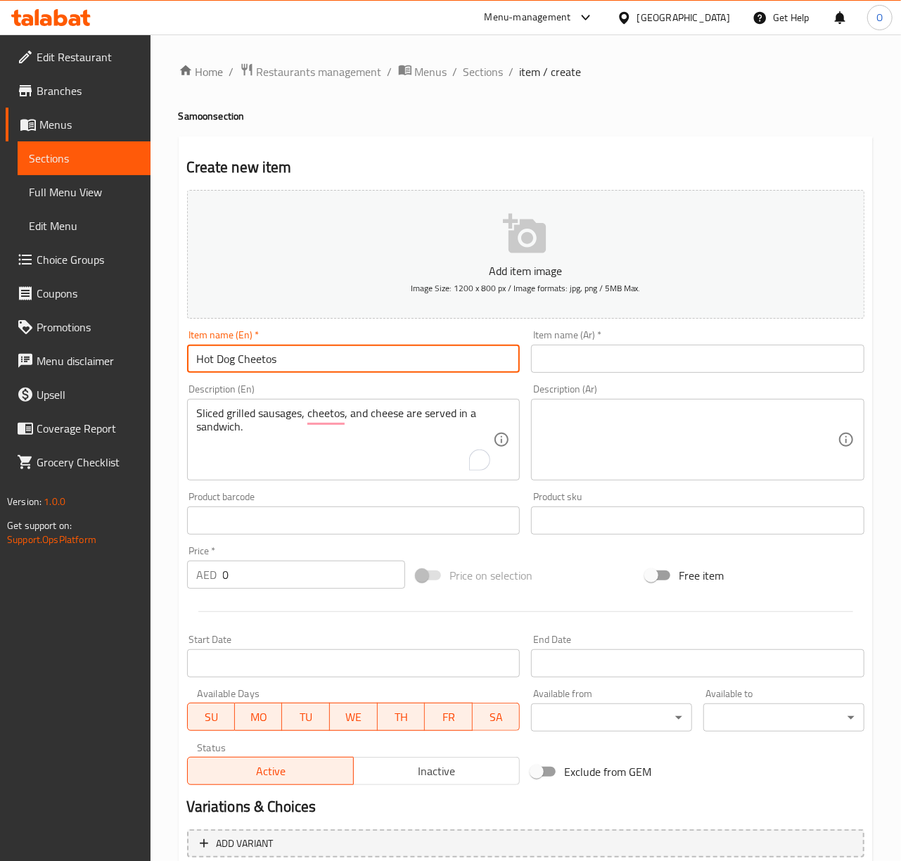
click at [250, 361] on input "Hot Dog Cheetos" at bounding box center [353, 359] width 333 height 28
click at [254, 360] on input "Hot Dog Cheetos" at bounding box center [353, 359] width 333 height 28
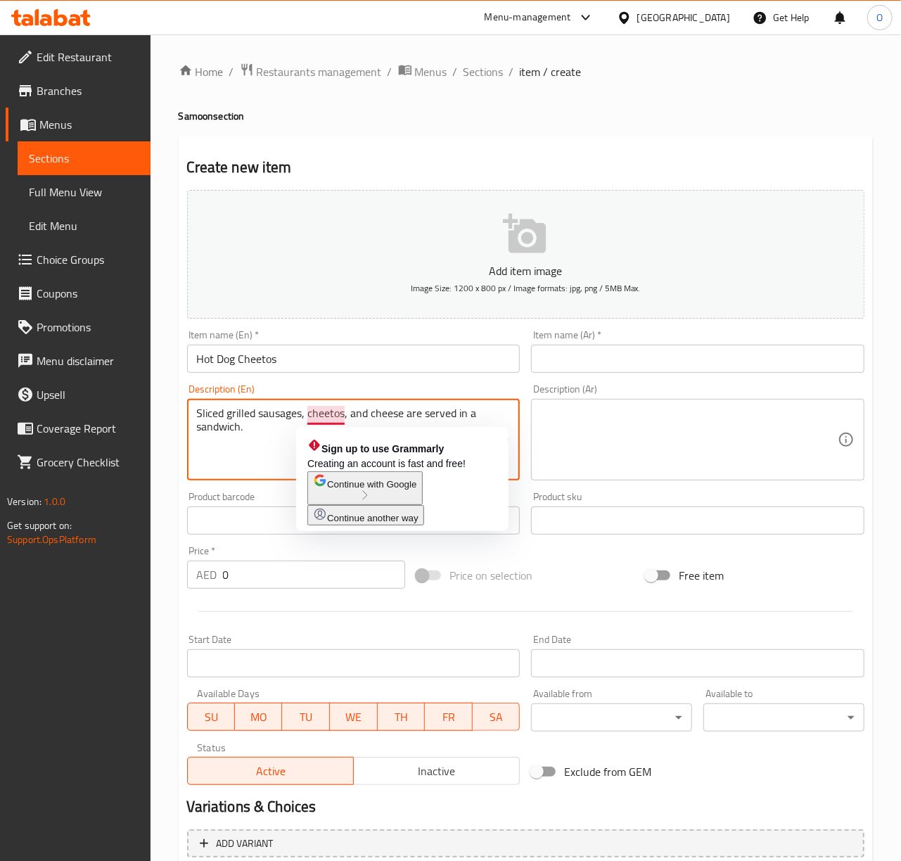
click at [319, 415] on textarea "Sliced grilled sausages, cheetos, and cheese are served in a sandwich." at bounding box center [345, 440] width 297 height 67
paste textarea "C"
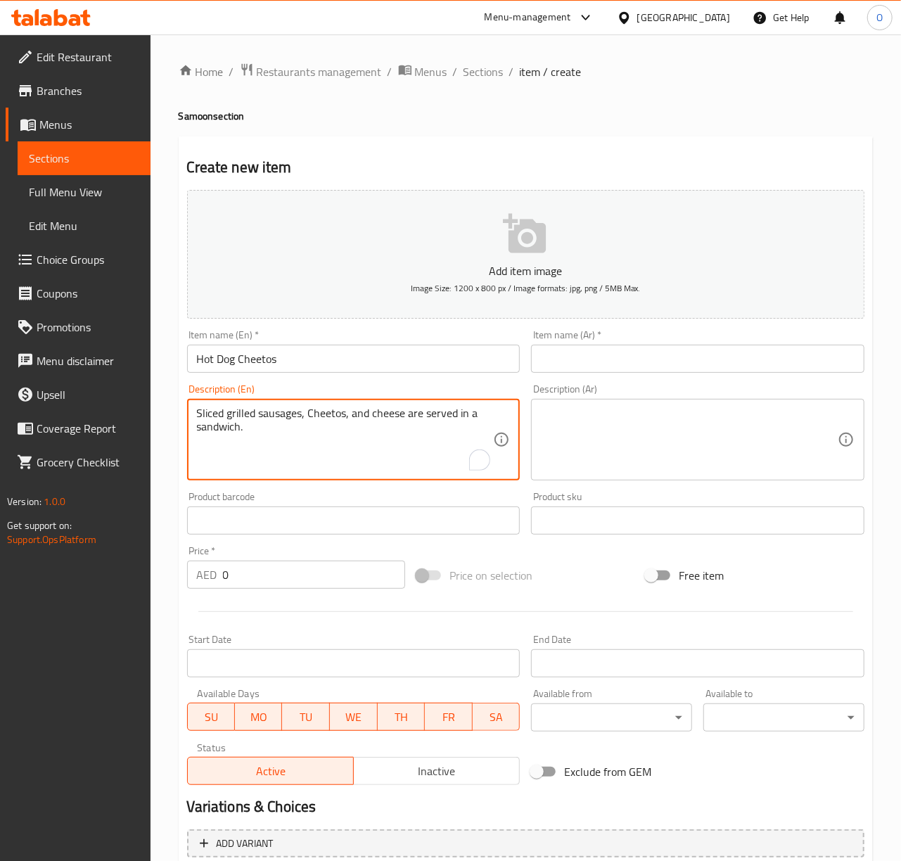
type textarea "Sliced grilled sausages, Cheetos, and cheese are served in a sandwich."
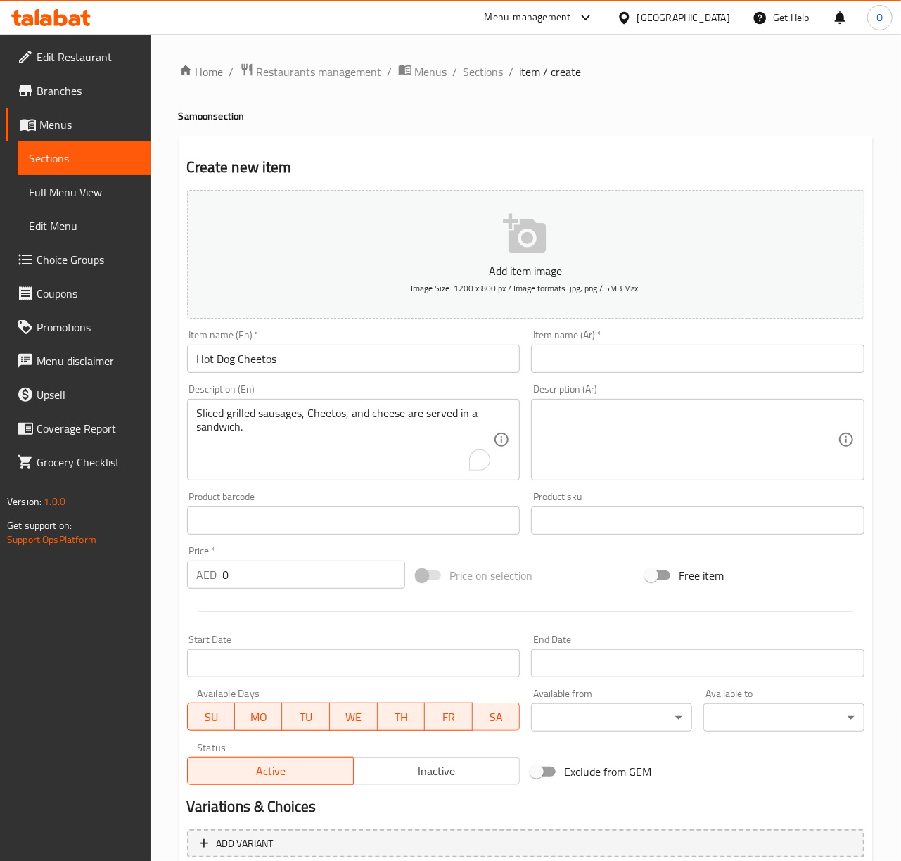
click at [296, 578] on input "0" at bounding box center [314, 575] width 182 height 28
type input "20"
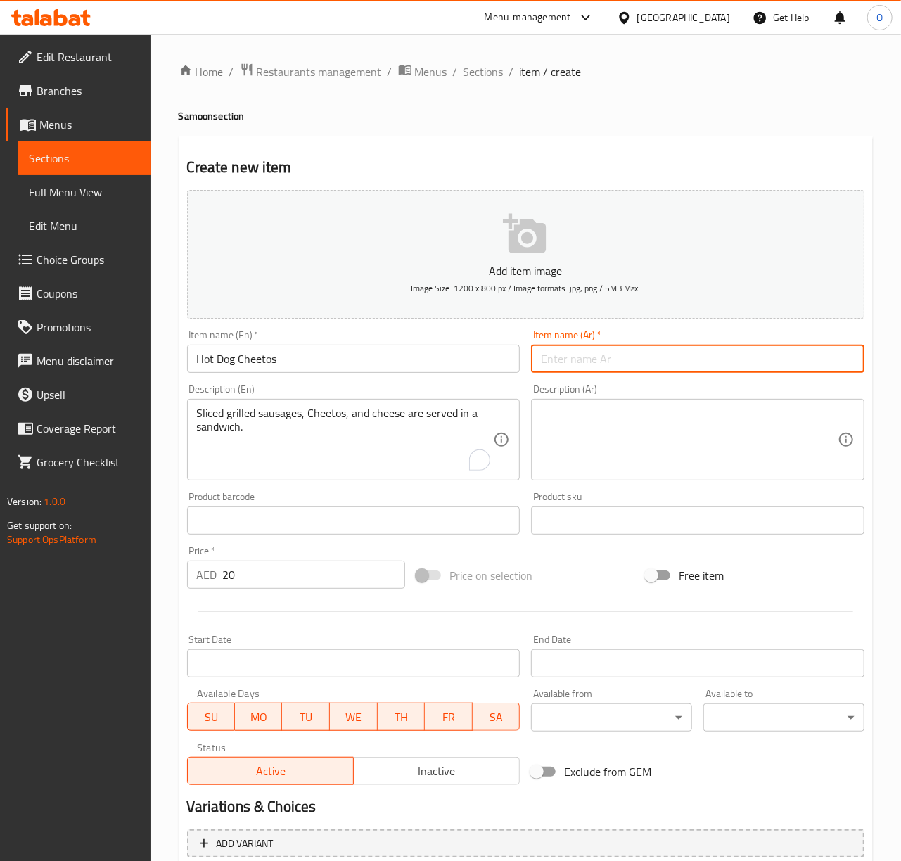
click at [561, 372] on input "text" at bounding box center [697, 359] width 333 height 28
type input "نقانق تشيتوس"
click at [554, 443] on textarea at bounding box center [689, 440] width 297 height 67
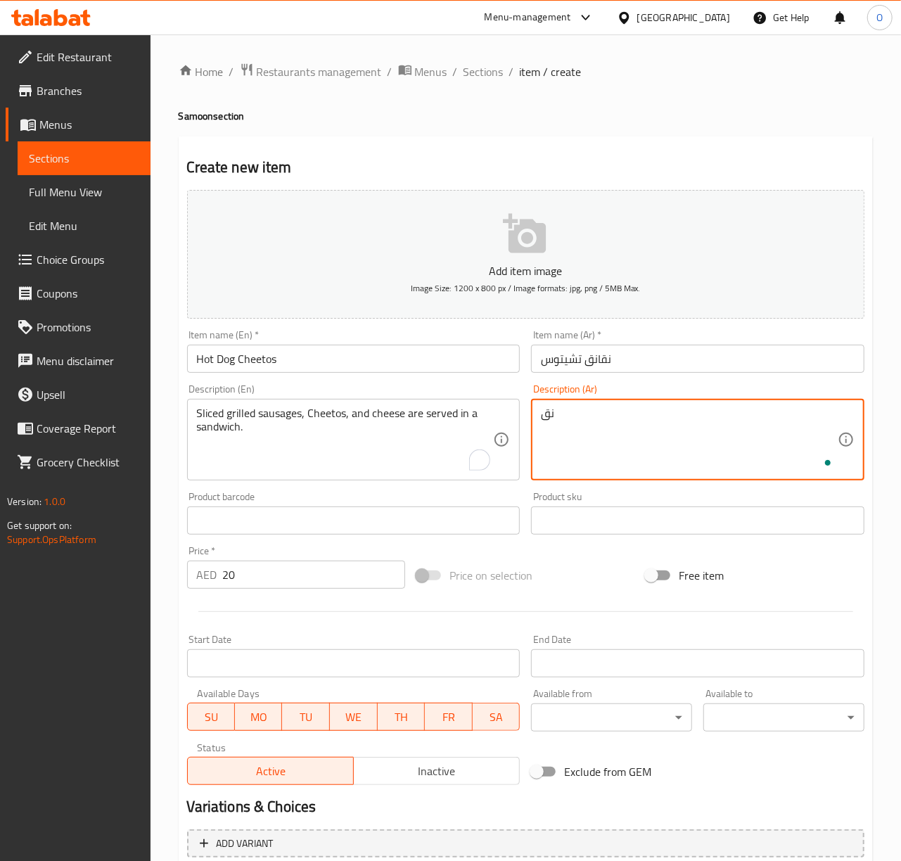
type textarea "ن"
type textarea "شرائح نقانق مشوية، شيتوس و [GEOGRAPHIC_DATA] تقدم في [GEOGRAPHIC_DATA]"
click at [477, 364] on input "Hot Dog Cheetos" at bounding box center [353, 359] width 333 height 28
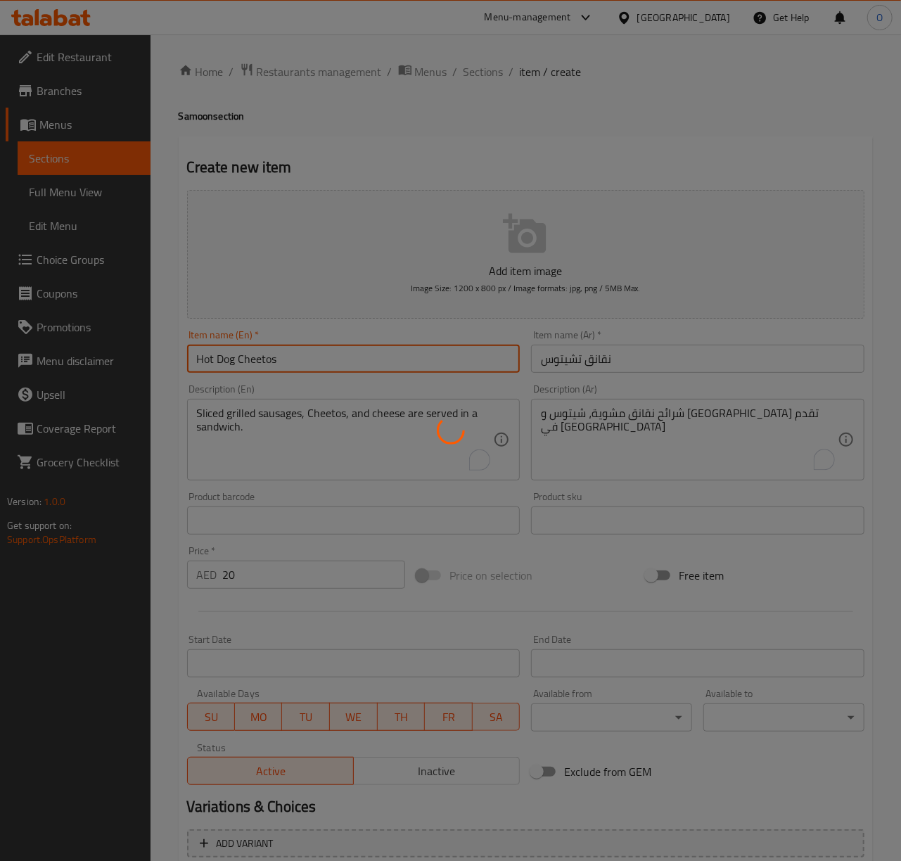
type input "0"
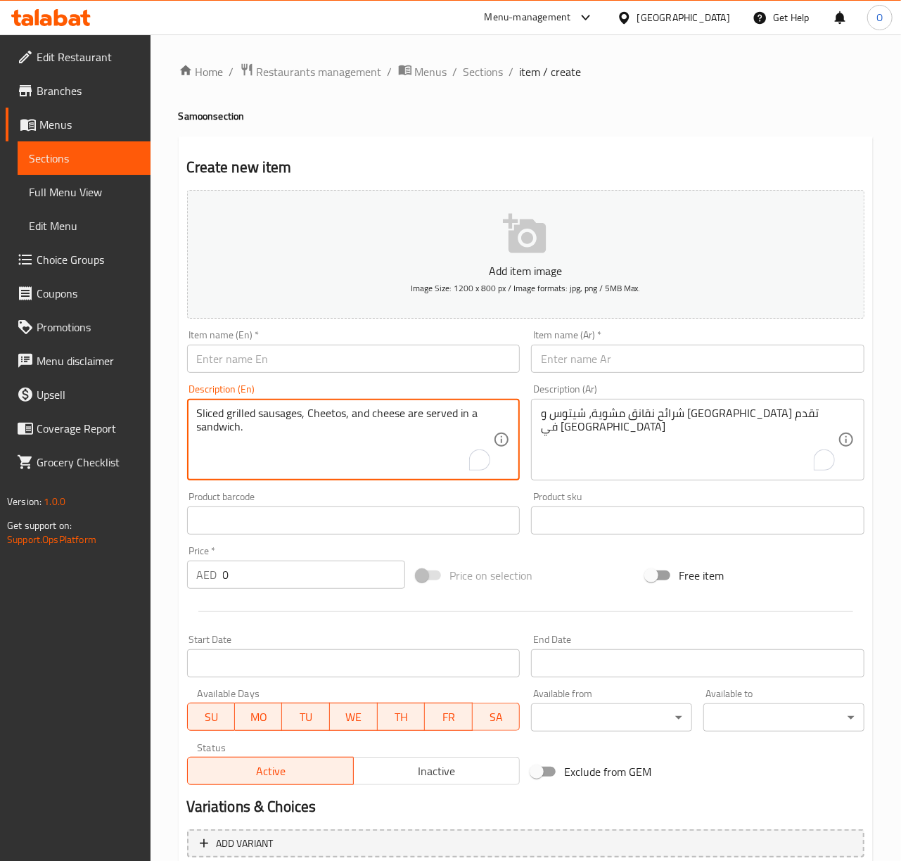
click at [264, 426] on textarea "Sliced grilled sausages, Cheetos, and cheese are served in a sandwich." at bounding box center [345, 440] width 297 height 67
paste textarea "Zinker Combo: Spicy fried chicken, cheese, lettuce, and tomatoes are served in …"
click at [257, 419] on textarea "Zinker Combo: Spicy fried chicken, cheese, lettuce, and tomatoes are served in …" at bounding box center [345, 440] width 297 height 67
drag, startPoint x: 260, startPoint y: 414, endPoint x: 173, endPoint y: 397, distance: 88.2
click at [173, 397] on div "Home / Restaurants management / Menus / Sections / item / create Samoon section…" at bounding box center [526, 513] width 751 height 959
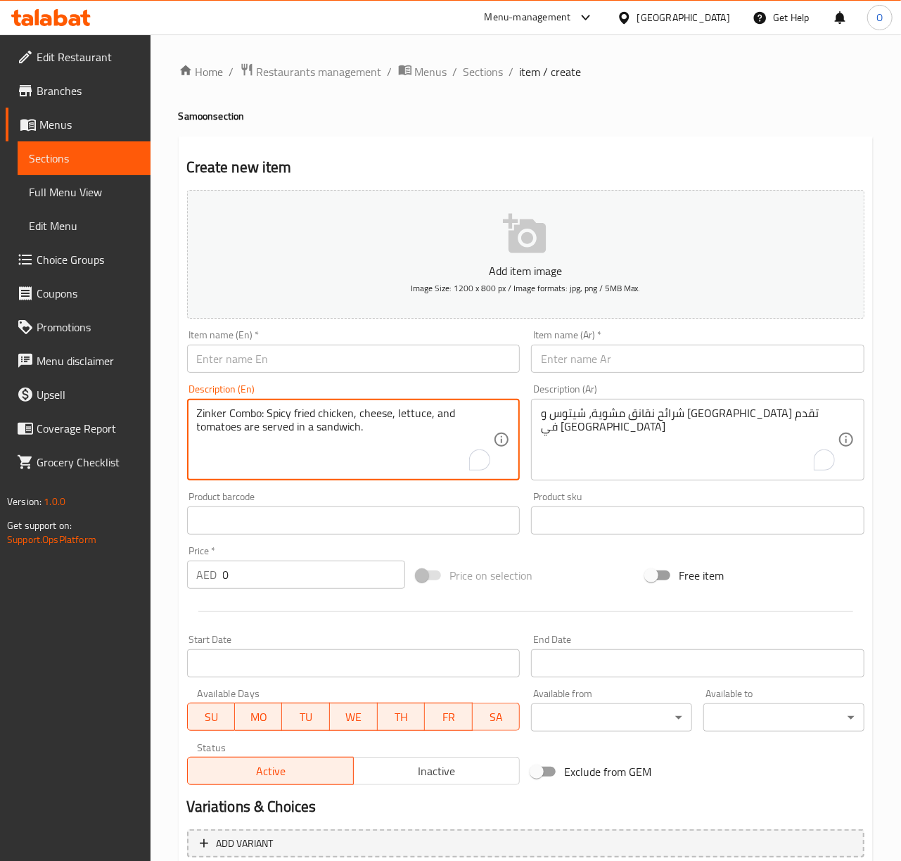
click at [173, 397] on div "Home / Restaurants management / Menus / Sections / item / create Samoon section…" at bounding box center [526, 513] width 751 height 959
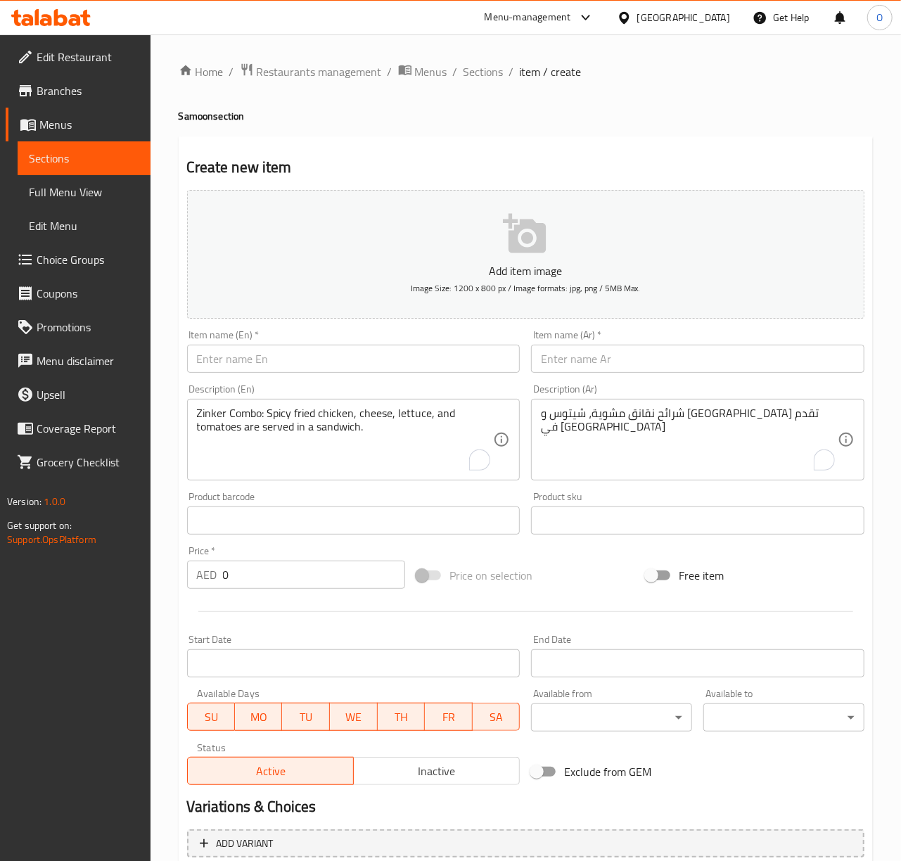
drag, startPoint x: 195, startPoint y: 419, endPoint x: 242, endPoint y: 416, distance: 47.2
click at [242, 416] on div "Zinker Combo: Spicy fried chicken, cheese, lettuce, and tomatoes are served in …" at bounding box center [353, 440] width 333 height 82
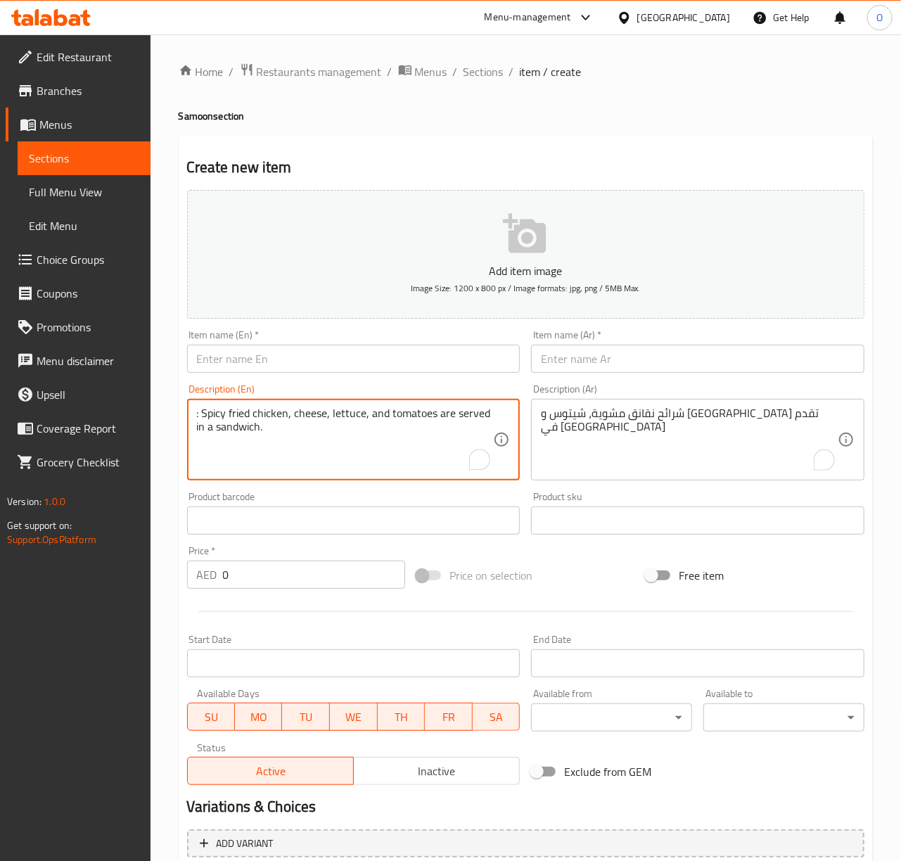
type textarea ": Spicy fried chicken, cheese, lettuce, and tomatoes are served in a sandwich."
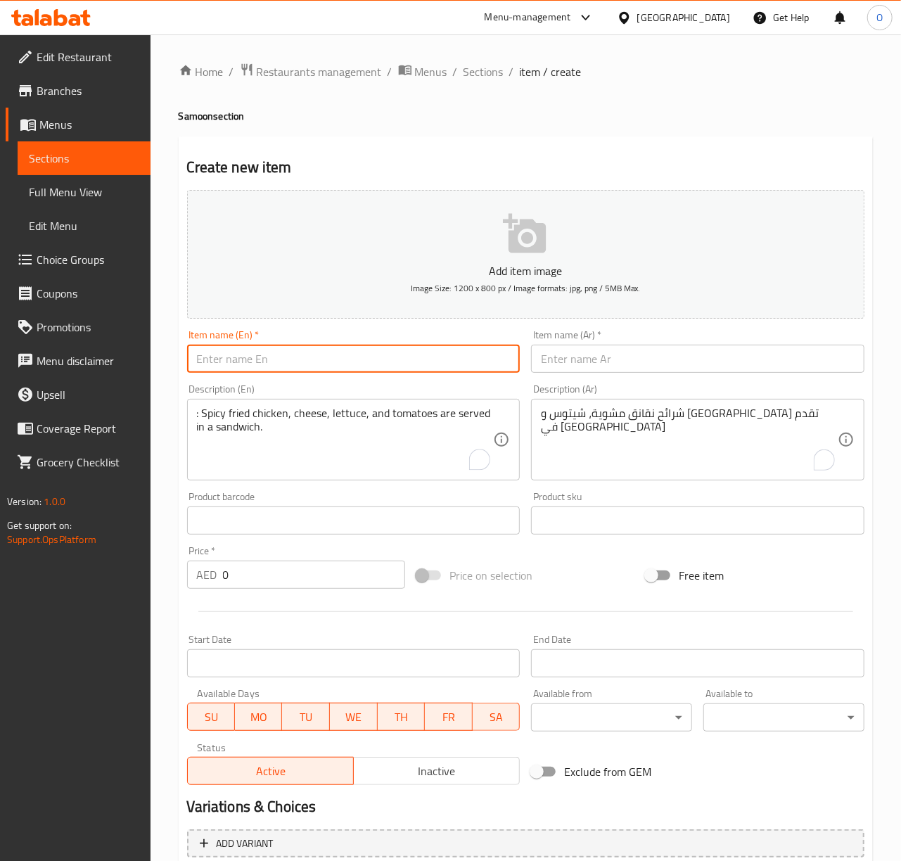
click at [246, 353] on input "text" at bounding box center [353, 359] width 333 height 28
paste input "Zinker Combo"
type input "Zinker Combo"
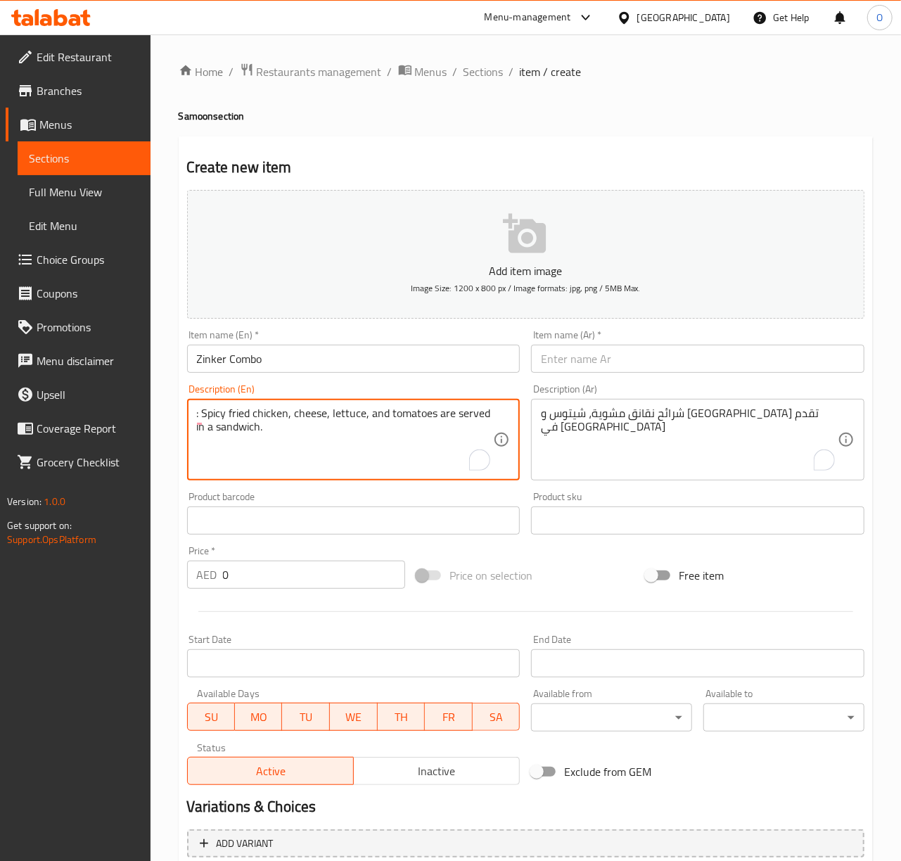
click at [205, 414] on textarea ": Spicy fried chicken, cheese, lettuce, and tomatoes are served in a sandwich." at bounding box center [345, 440] width 297 height 67
drag, startPoint x: 203, startPoint y: 415, endPoint x: 193, endPoint y: 417, distance: 10.8
click at [193, 417] on div ": Spicy fried chicken, cheese, lettuce, and tomatoes are served in a sandwich. …" at bounding box center [353, 440] width 333 height 82
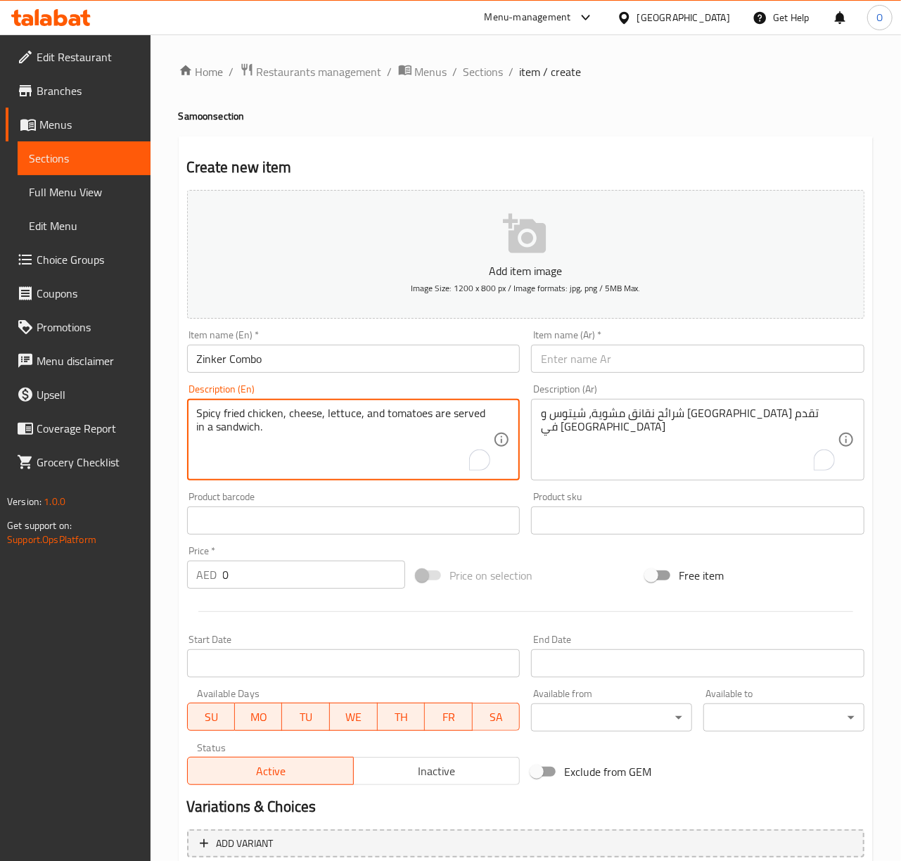
type textarea "Spicy fried chicken, cheese, lettuce, and tomatoes are served in a sandwich."
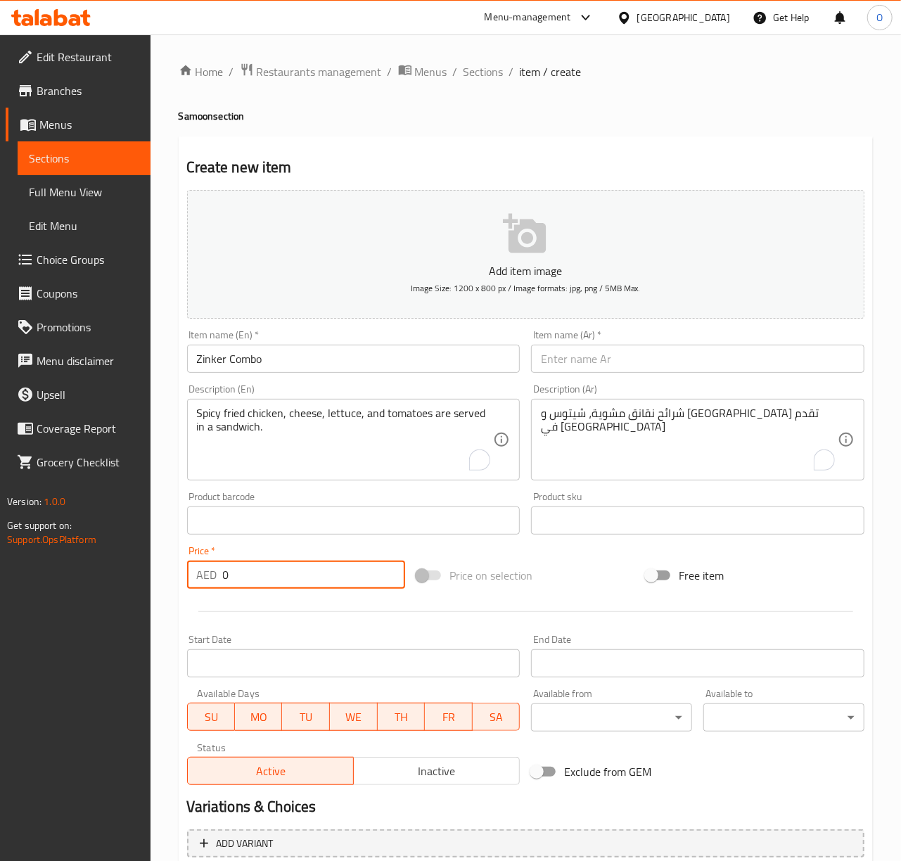
click at [252, 589] on input "0" at bounding box center [314, 575] width 182 height 28
click at [252, 587] on input "0" at bounding box center [314, 575] width 182 height 28
type input "14"
click at [547, 355] on input "text" at bounding box center [697, 359] width 333 height 28
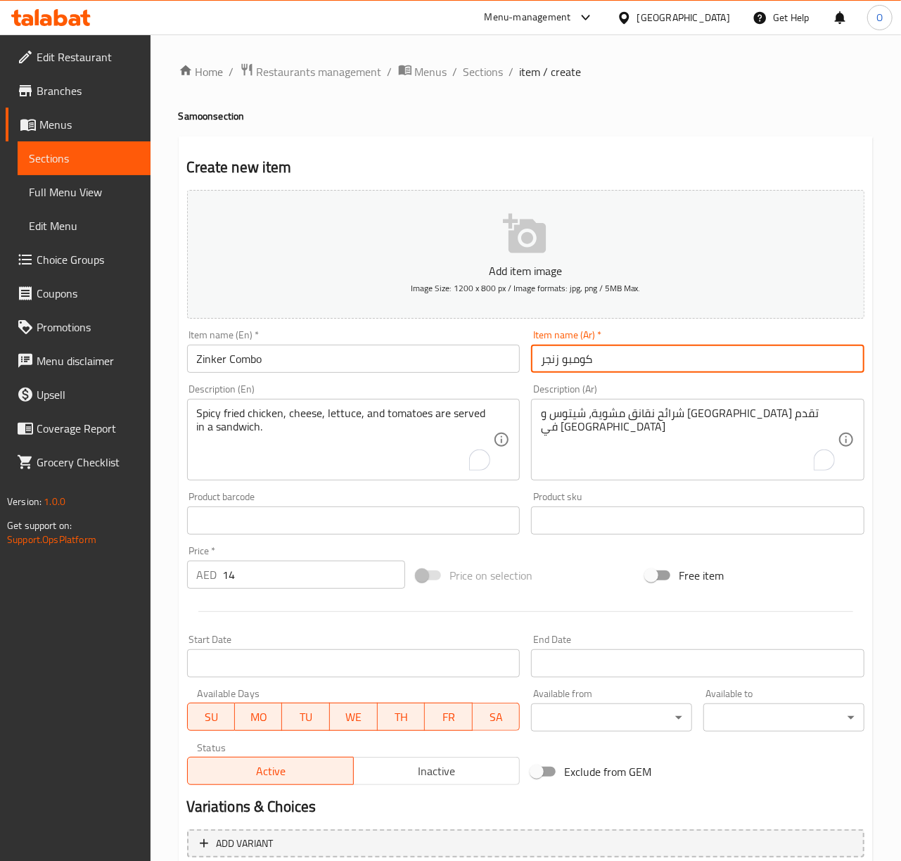
type input "كومبو زنجر"
click at [575, 439] on textarea "شرائح نقانق مشوية، شيتوس و [GEOGRAPHIC_DATA] تقدم في [GEOGRAPHIC_DATA]" at bounding box center [689, 440] width 297 height 67
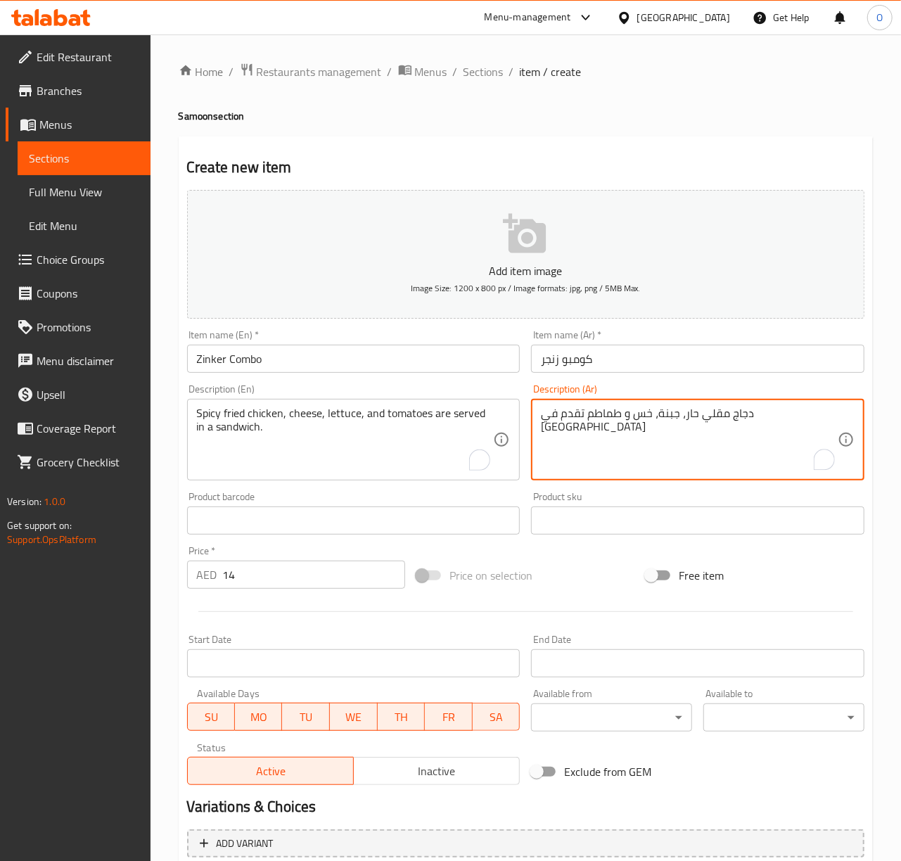
type textarea "دجاج مقلي حار، جبنة، خس و طماطم تقدم في [GEOGRAPHIC_DATA]"
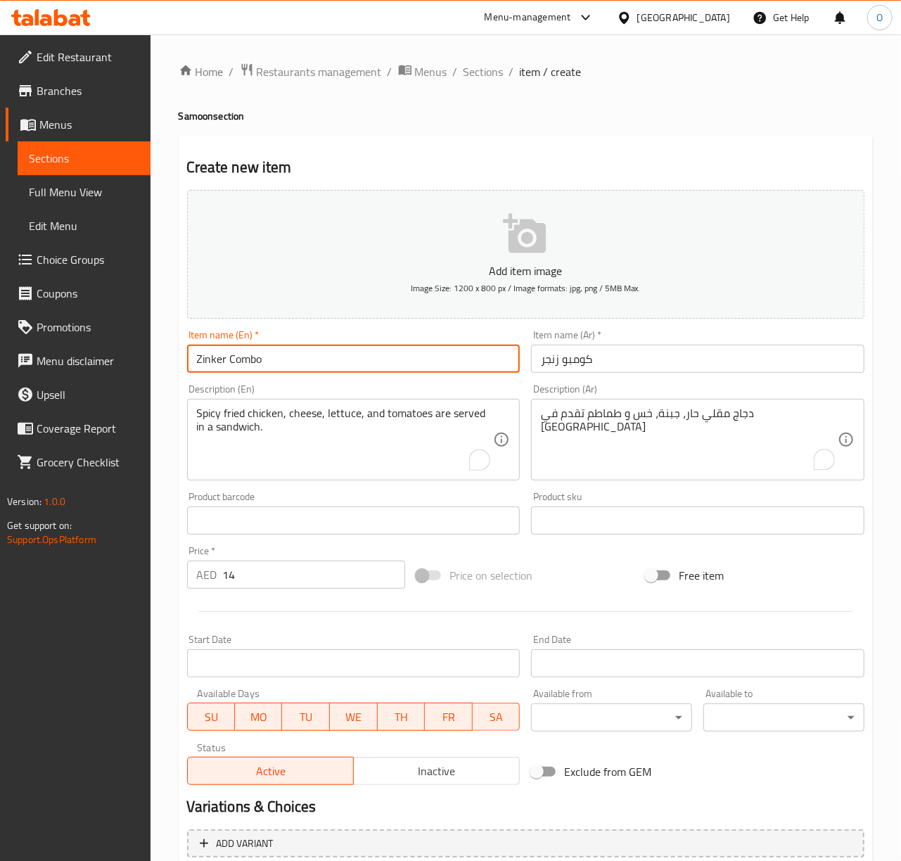
click at [459, 367] on input "Zinker Combo" at bounding box center [353, 359] width 333 height 28
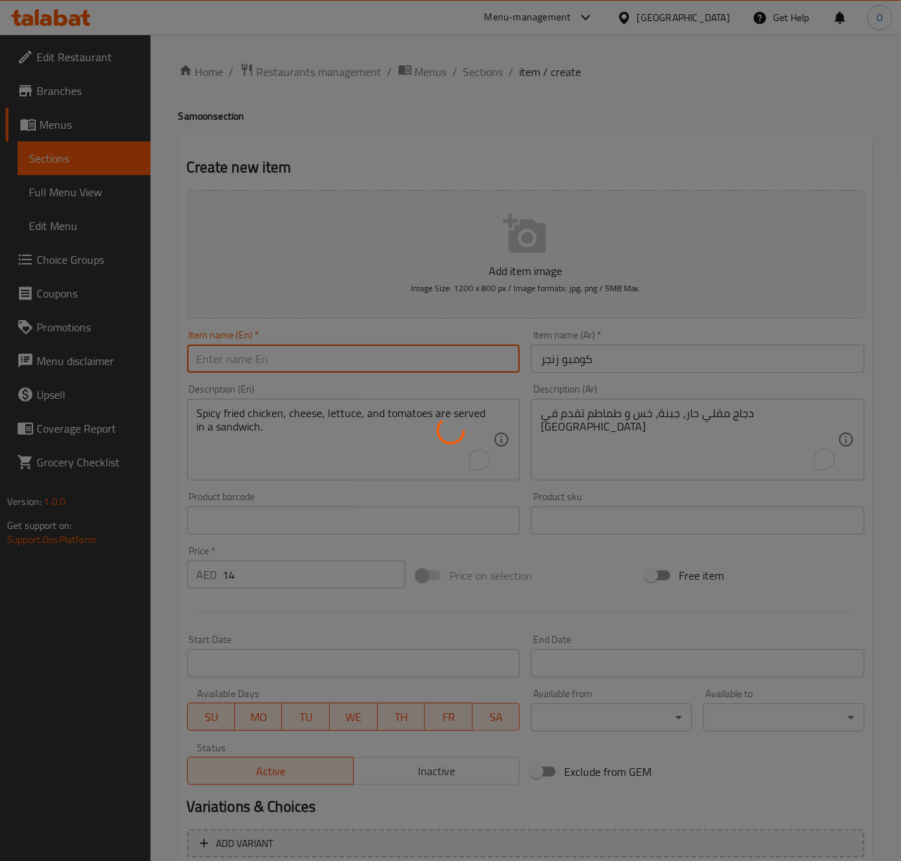
type input "0"
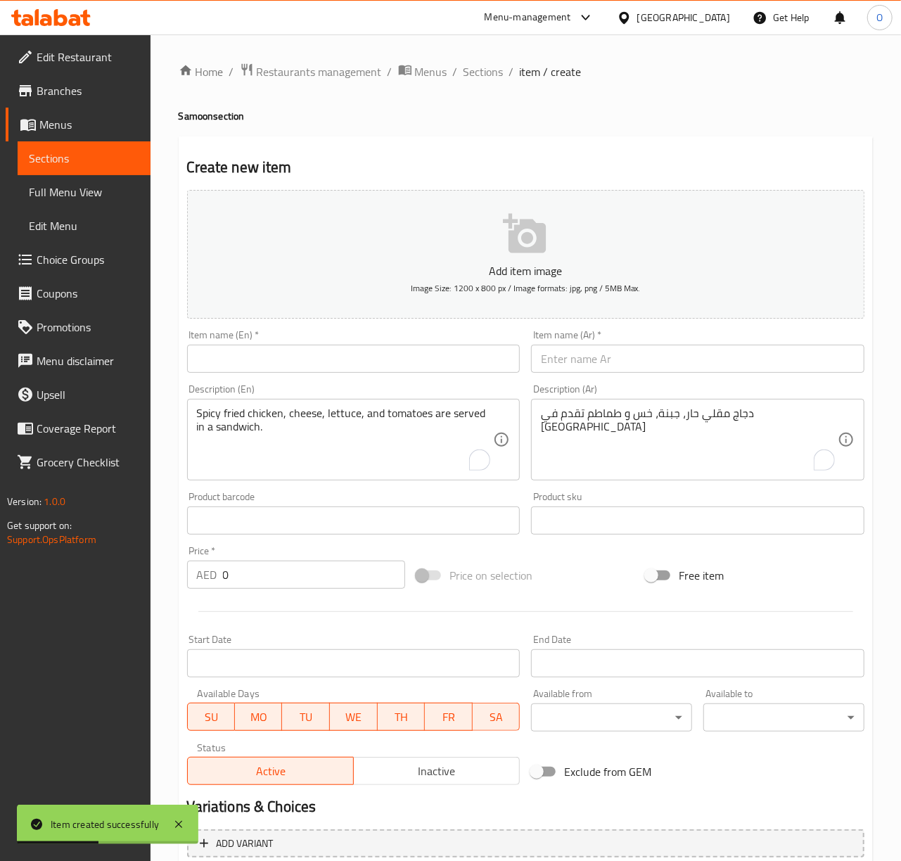
click at [305, 485] on div "Description (En) Spicy fried chicken, cheese, lettuce, and tomatoes are served …" at bounding box center [353, 432] width 345 height 108
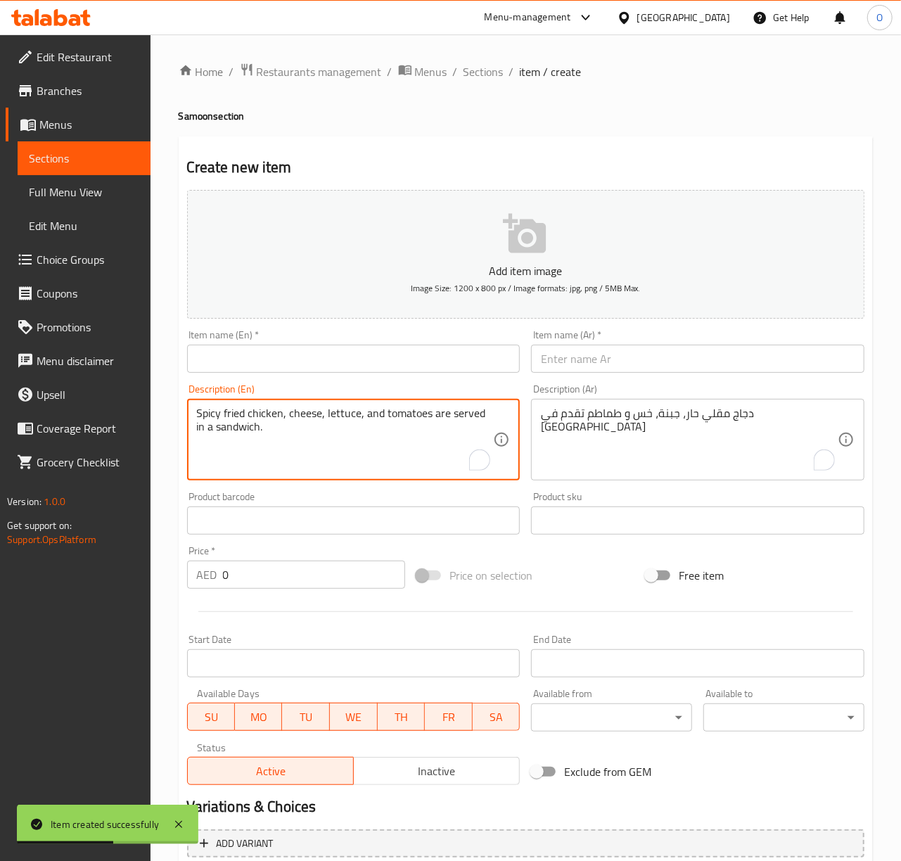
click at [219, 456] on textarea "Spicy fried chicken, cheese, lettuce, and tomatoes are served in a sandwich." at bounding box center [345, 440] width 297 height 67
paste textarea "Sanfrancisco Sandwich: Grilled chicken, onions, peppers, and cheese are served …"
drag, startPoint x: 302, startPoint y: 414, endPoint x: 169, endPoint y: 412, distance: 133.7
click at [169, 412] on div "Home / Restaurants management / Menus / Sections / item / create Samoon section…" at bounding box center [526, 513] width 751 height 959
type textarea ": Grilled chicken, onions, peppers, and cheese are served in a sandwich."
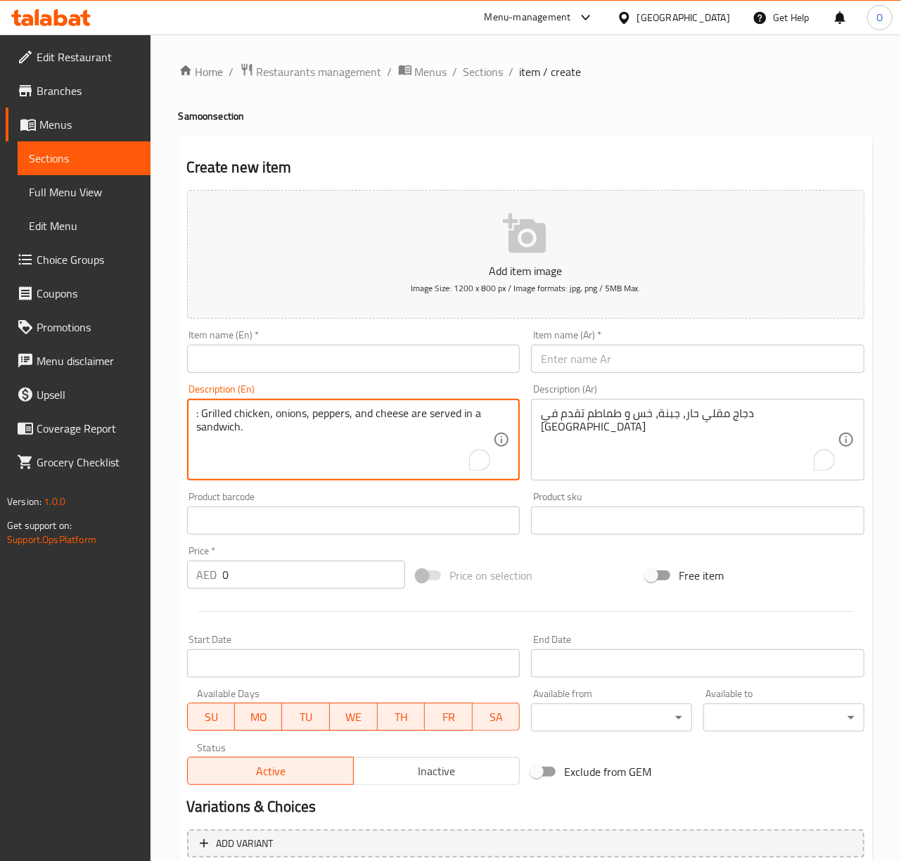
click at [212, 367] on input "text" at bounding box center [353, 359] width 333 height 28
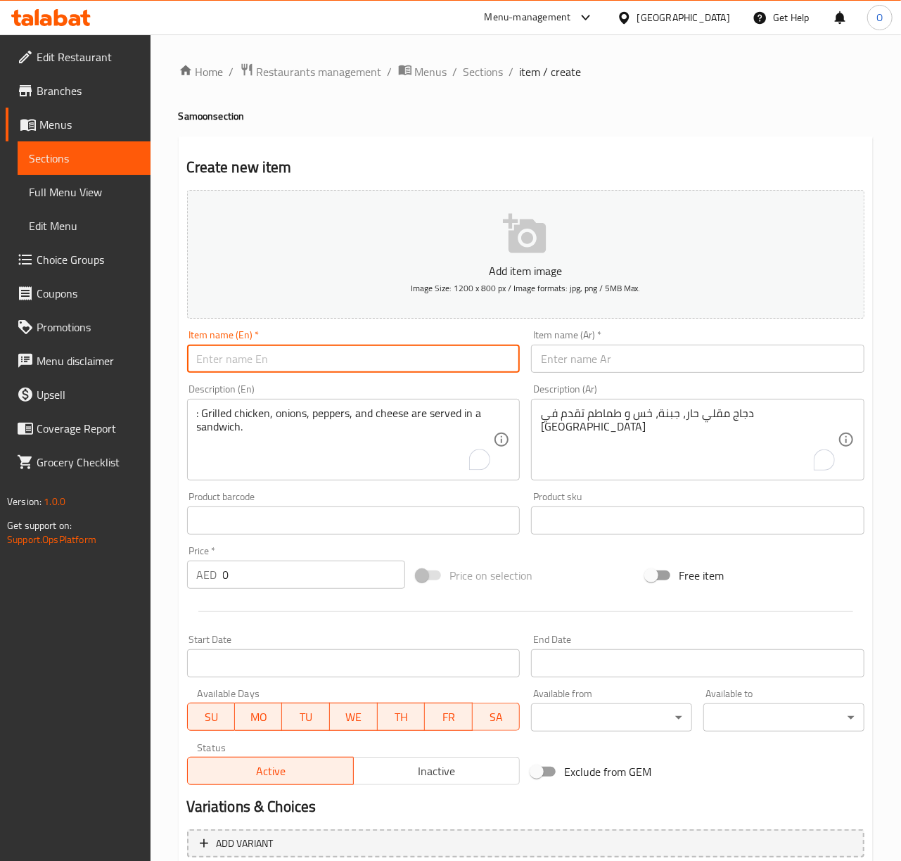
paste input "Sanfrancisco Sandwich"
type input "Sanfrancisco Sandwich"
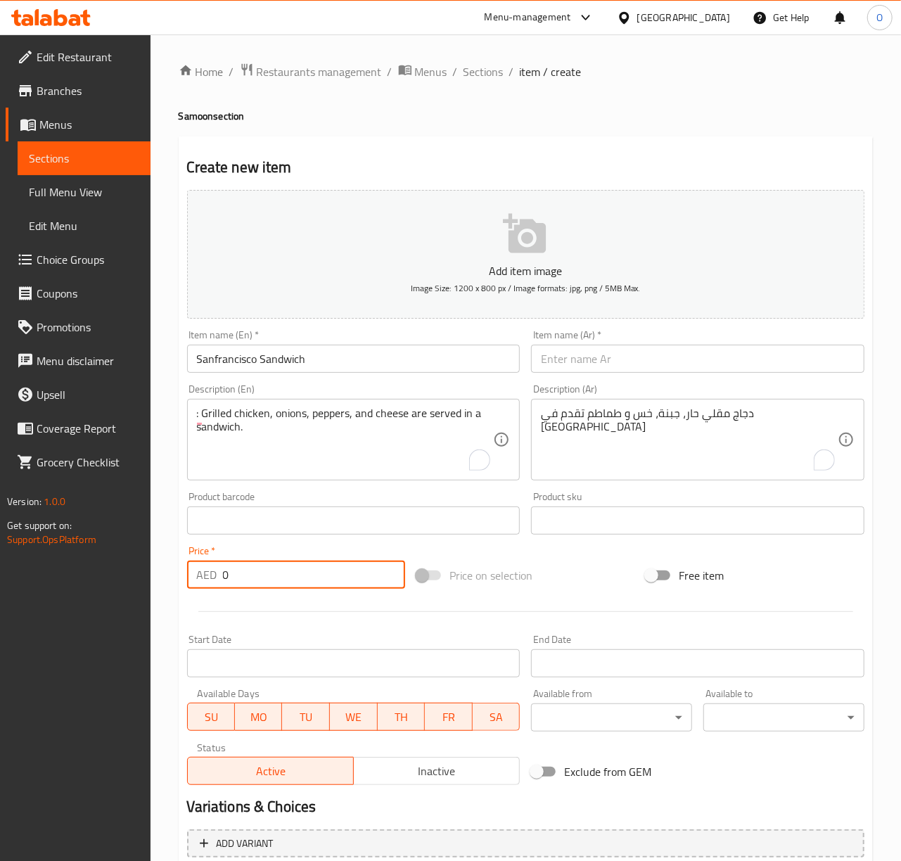
click at [229, 574] on input "0" at bounding box center [314, 575] width 182 height 28
type input "18"
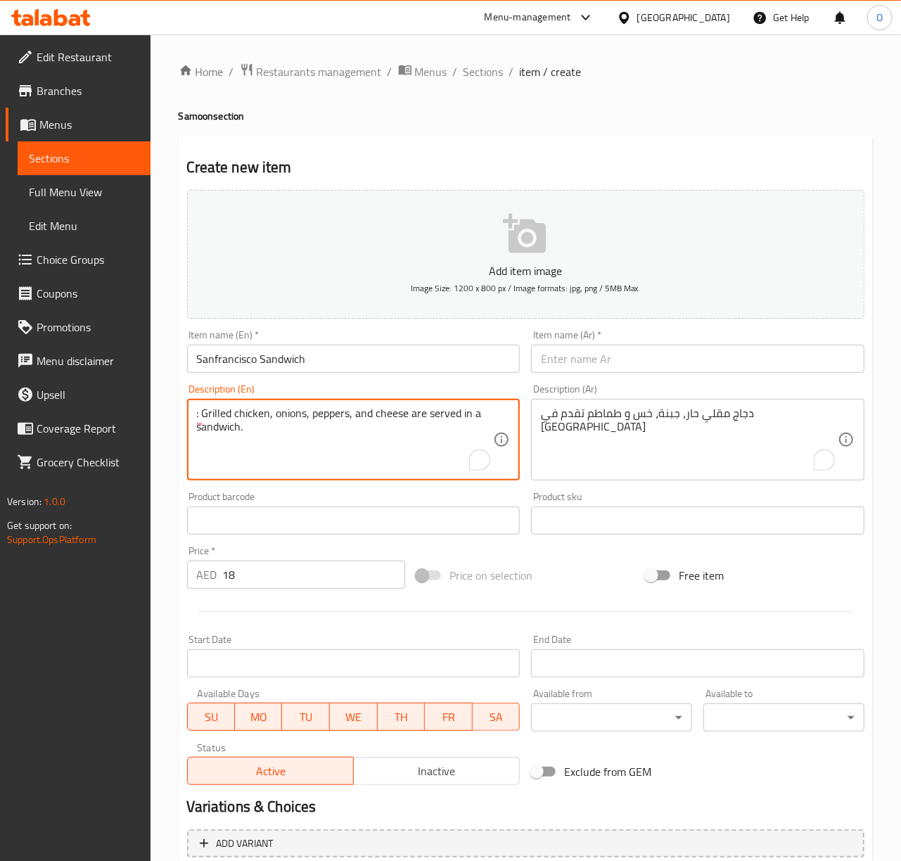
drag, startPoint x: 203, startPoint y: 418, endPoint x: 158, endPoint y: 415, distance: 44.4
type textarea "Grilled chicken, onions, peppers, and cheese are served in a sandwich."
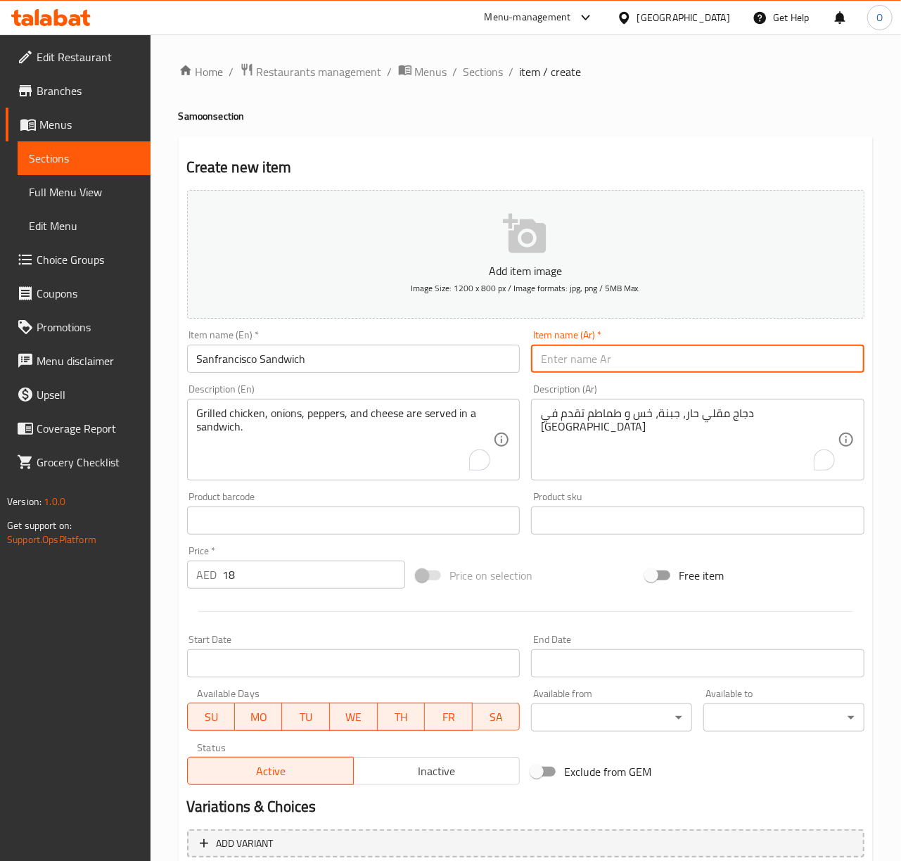
click at [578, 363] on input "text" at bounding box center [697, 359] width 333 height 28
type input "[PERSON_NAME]"
click at [587, 419] on textarea "دجاج مقلي حار، جبنة، خس و طماطم تقدم في [GEOGRAPHIC_DATA]" at bounding box center [689, 440] width 297 height 67
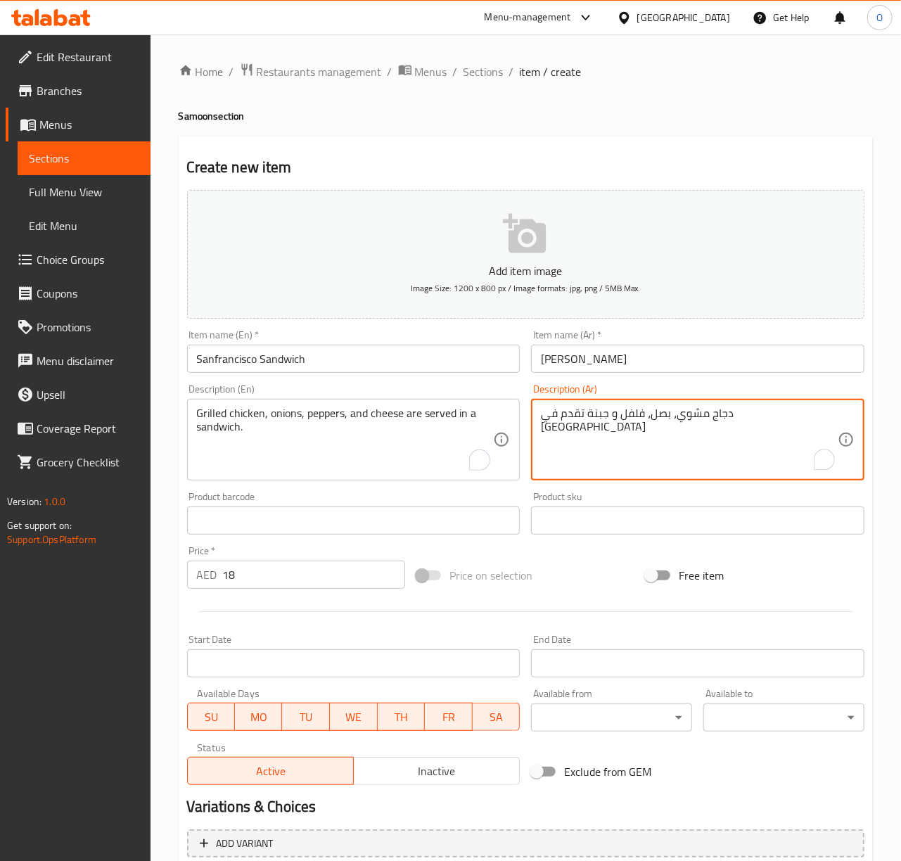
type textarea "دجاج مشوي، بصل، فلفل و جبنة تقدم في [GEOGRAPHIC_DATA]"
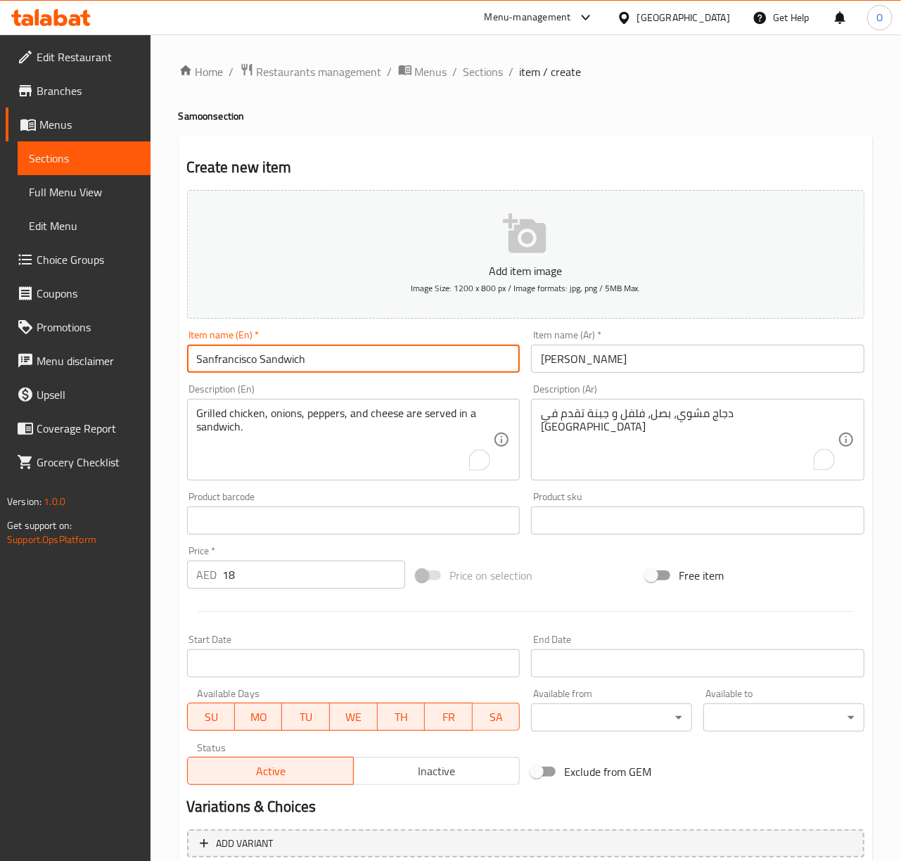
click at [467, 360] on input "Sanfrancisco Sandwich" at bounding box center [353, 359] width 333 height 28
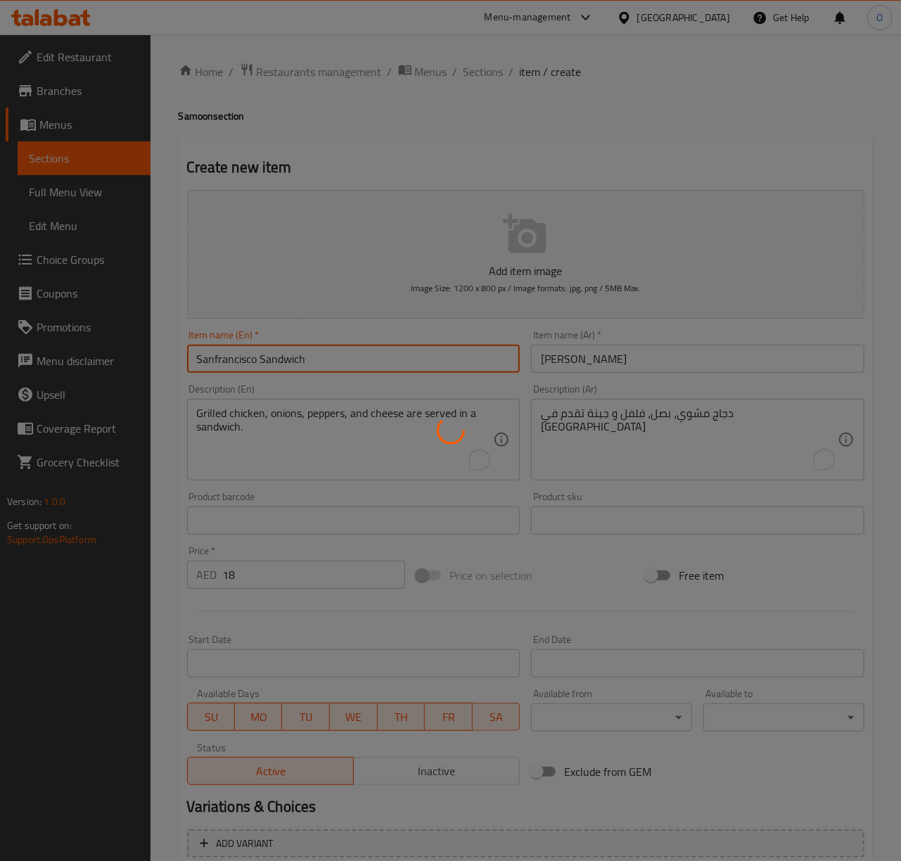
type input "0"
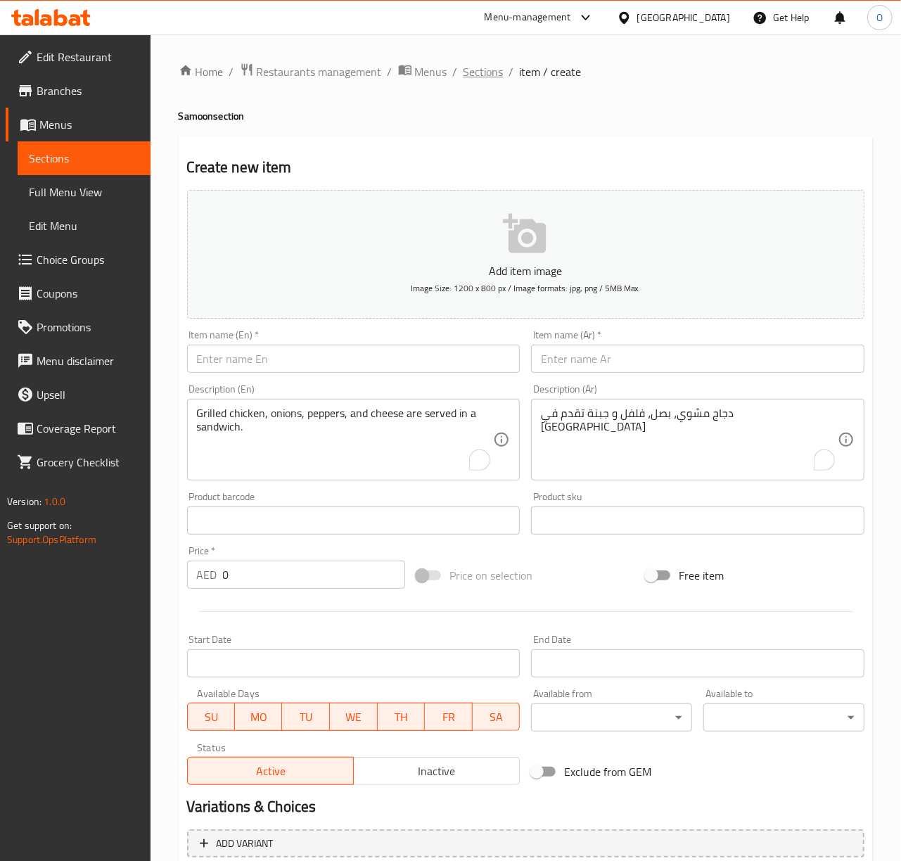
click at [481, 74] on span "Sections" at bounding box center [484, 71] width 40 height 17
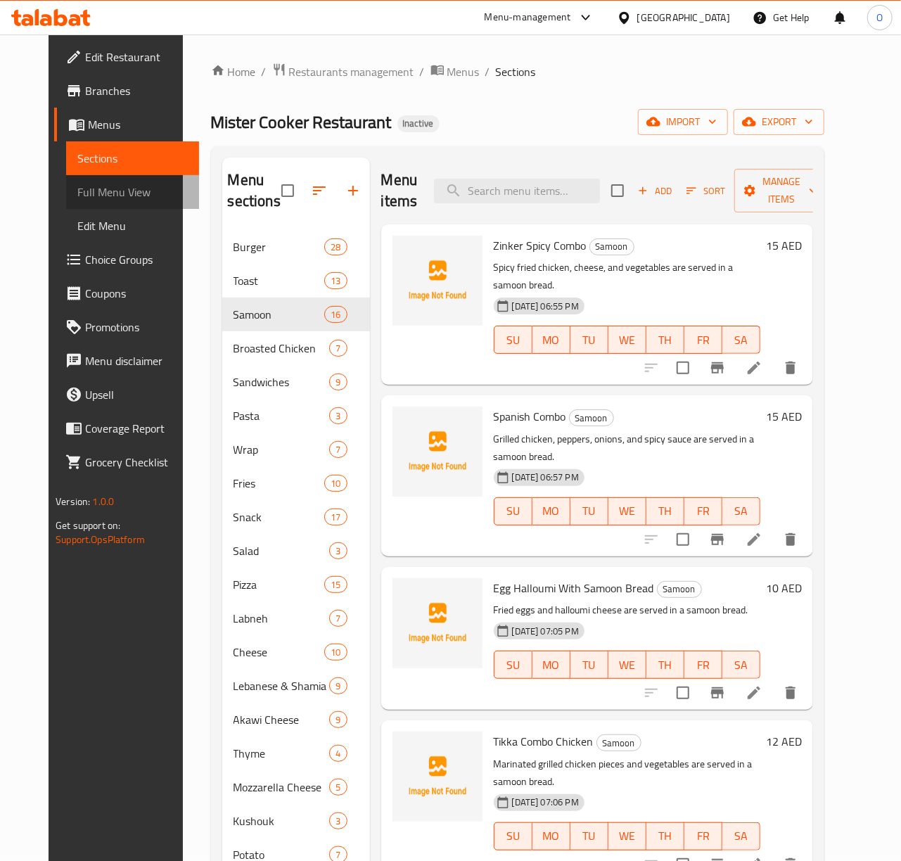
click at [100, 198] on span "Full Menu View" at bounding box center [132, 192] width 110 height 17
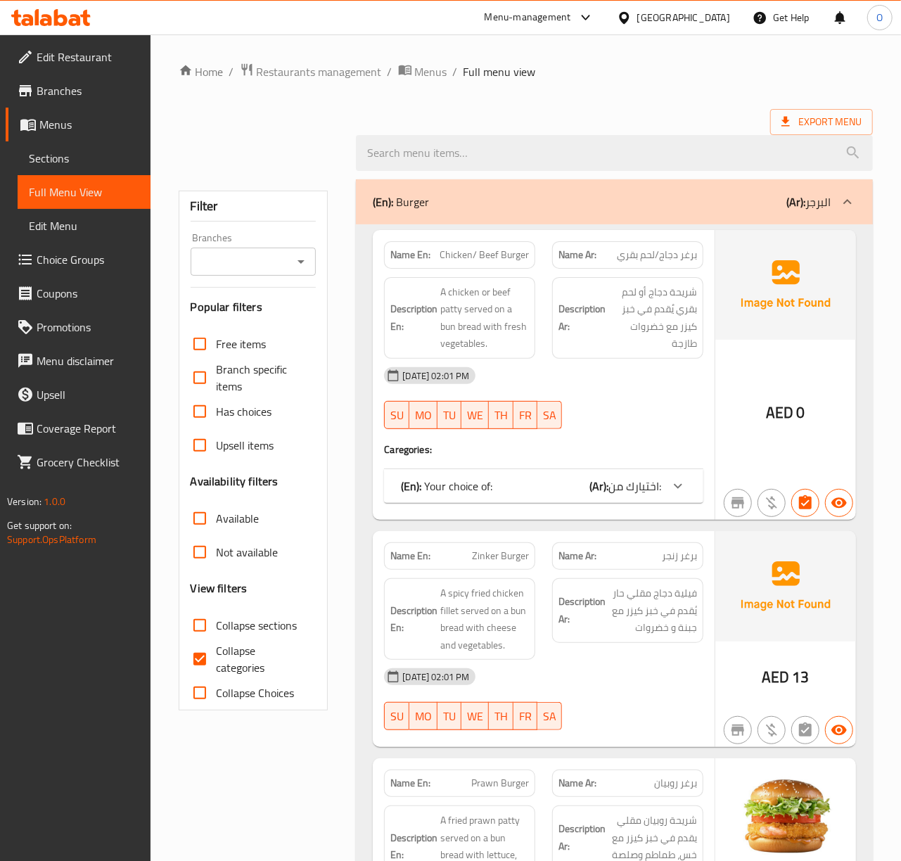
click at [282, 270] on input "Branches" at bounding box center [242, 262] width 94 height 20
click at [260, 263] on input "Branches" at bounding box center [242, 262] width 94 height 20
click at [260, 266] on input "Branches" at bounding box center [242, 262] width 94 height 20
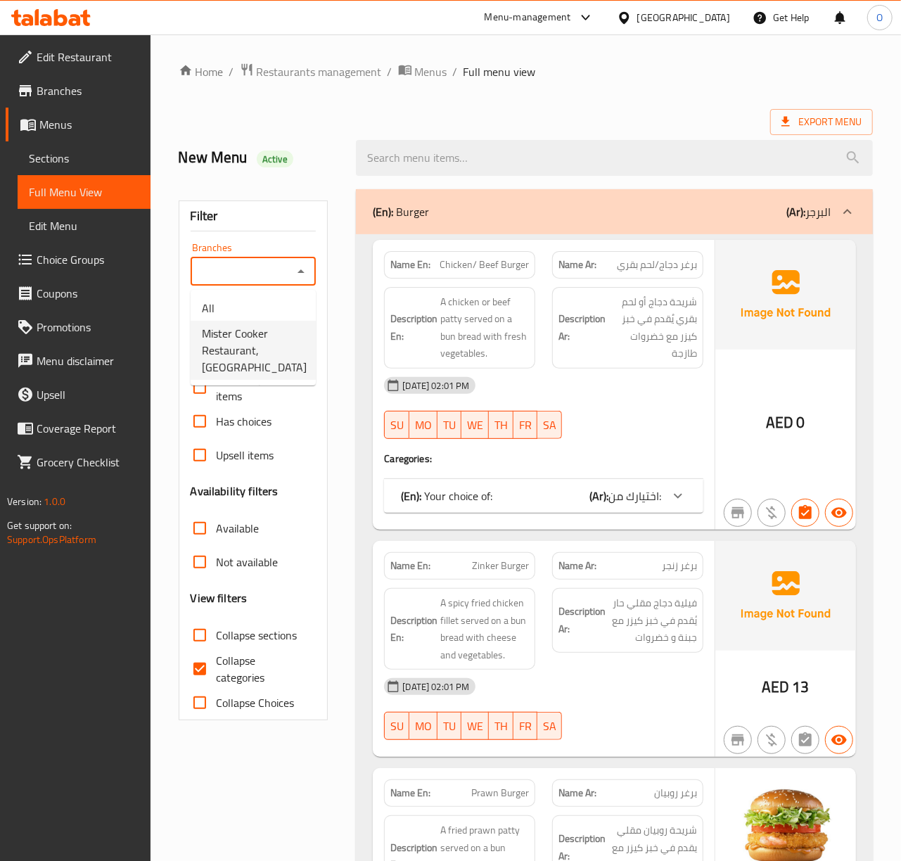
click at [262, 332] on span "Mister Cooker Restaurant, [GEOGRAPHIC_DATA]" at bounding box center [254, 350] width 105 height 51
type input "Mister Cooker Restaurant, [GEOGRAPHIC_DATA]"
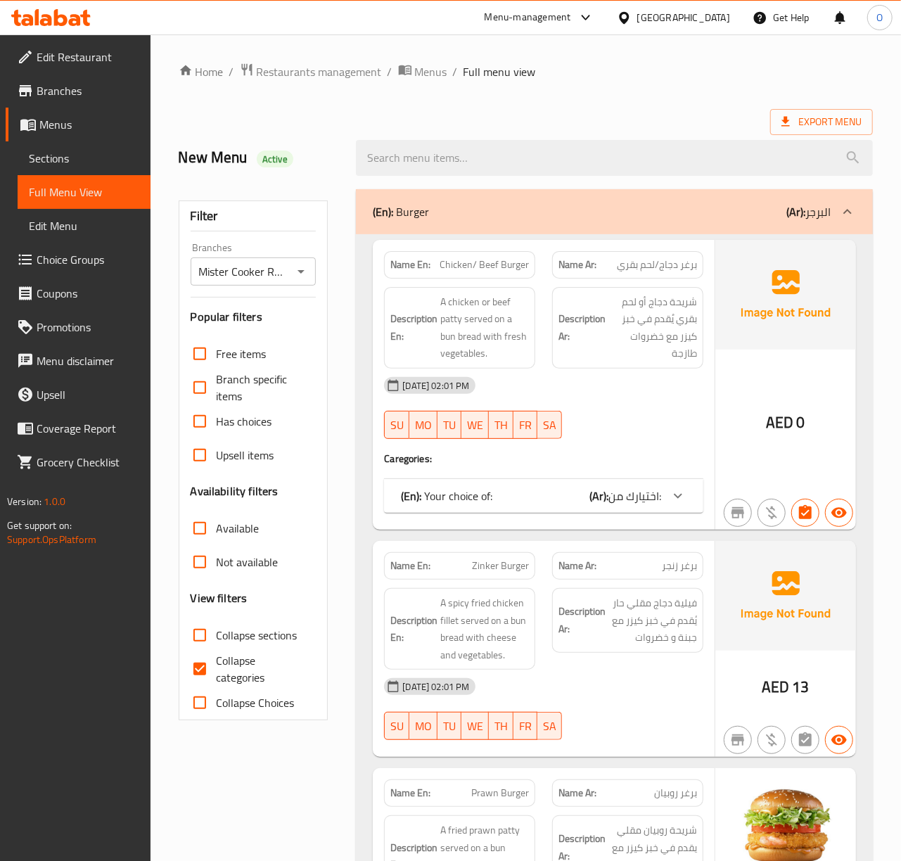
drag, startPoint x: 240, startPoint y: 664, endPoint x: 463, endPoint y: 550, distance: 250.4
click at [240, 664] on span "Collapse categories" at bounding box center [261, 669] width 89 height 34
click at [217, 664] on input "Collapse categories" at bounding box center [200, 669] width 34 height 34
checkbox input "false"
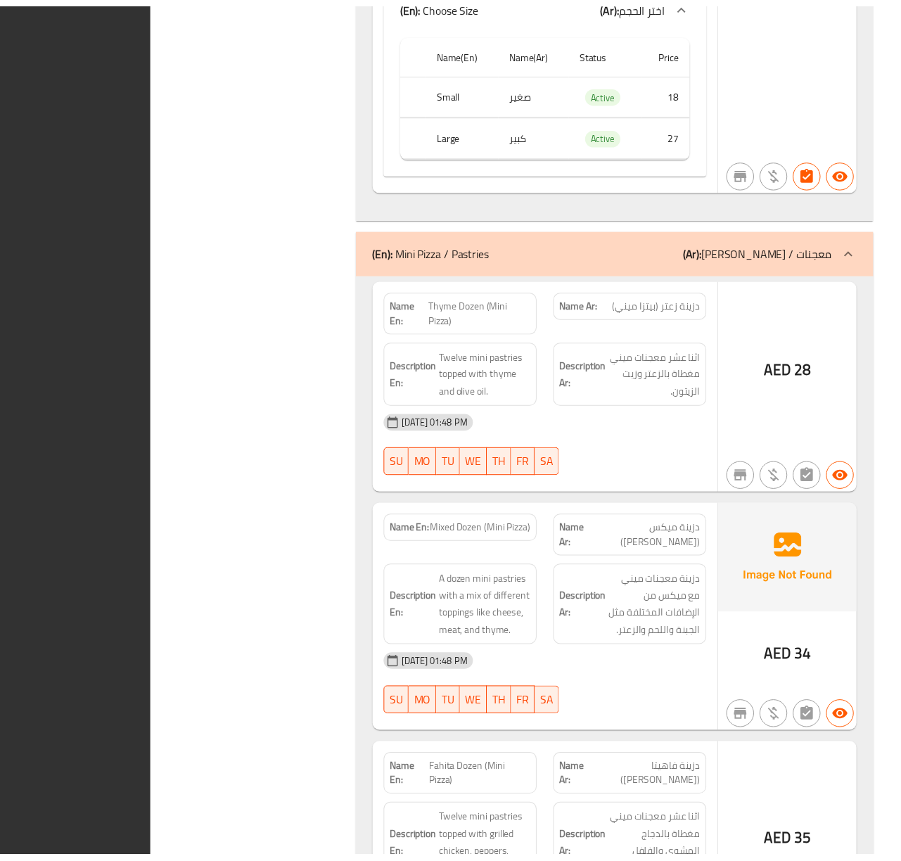
scroll to position [64390, 0]
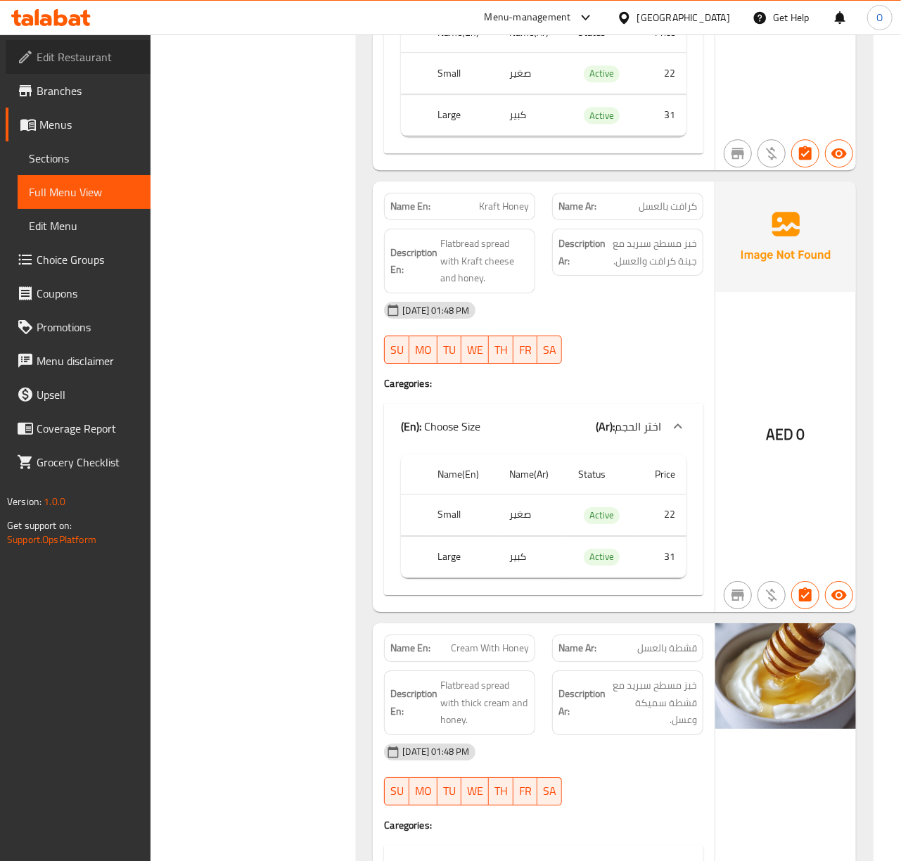
click at [115, 60] on span "Edit Restaurant" at bounding box center [88, 57] width 103 height 17
